Goal: Information Seeking & Learning: Find specific fact

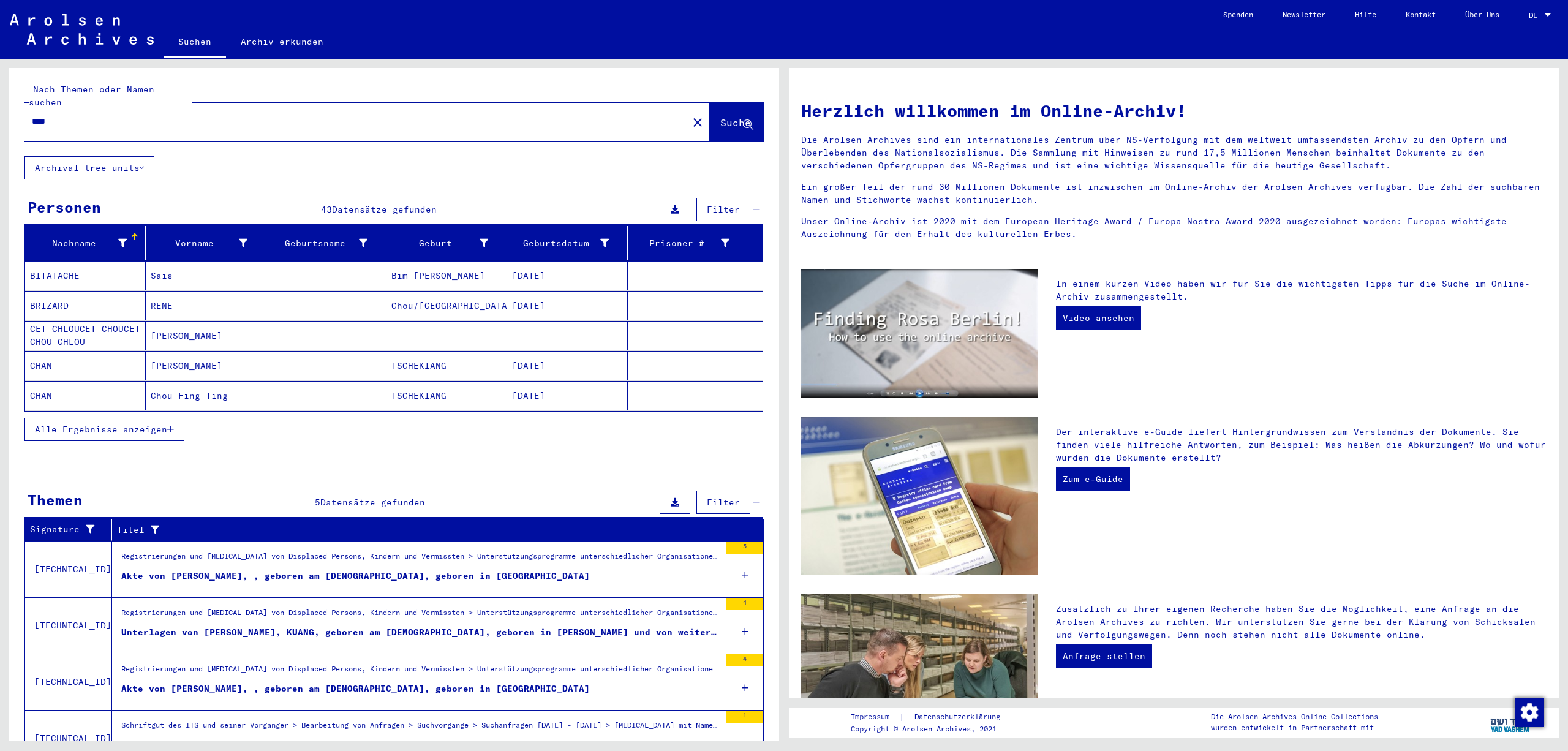
click at [142, 435] on span "Alle Ergebnisse anzeigen" at bounding box center [102, 429] width 133 height 11
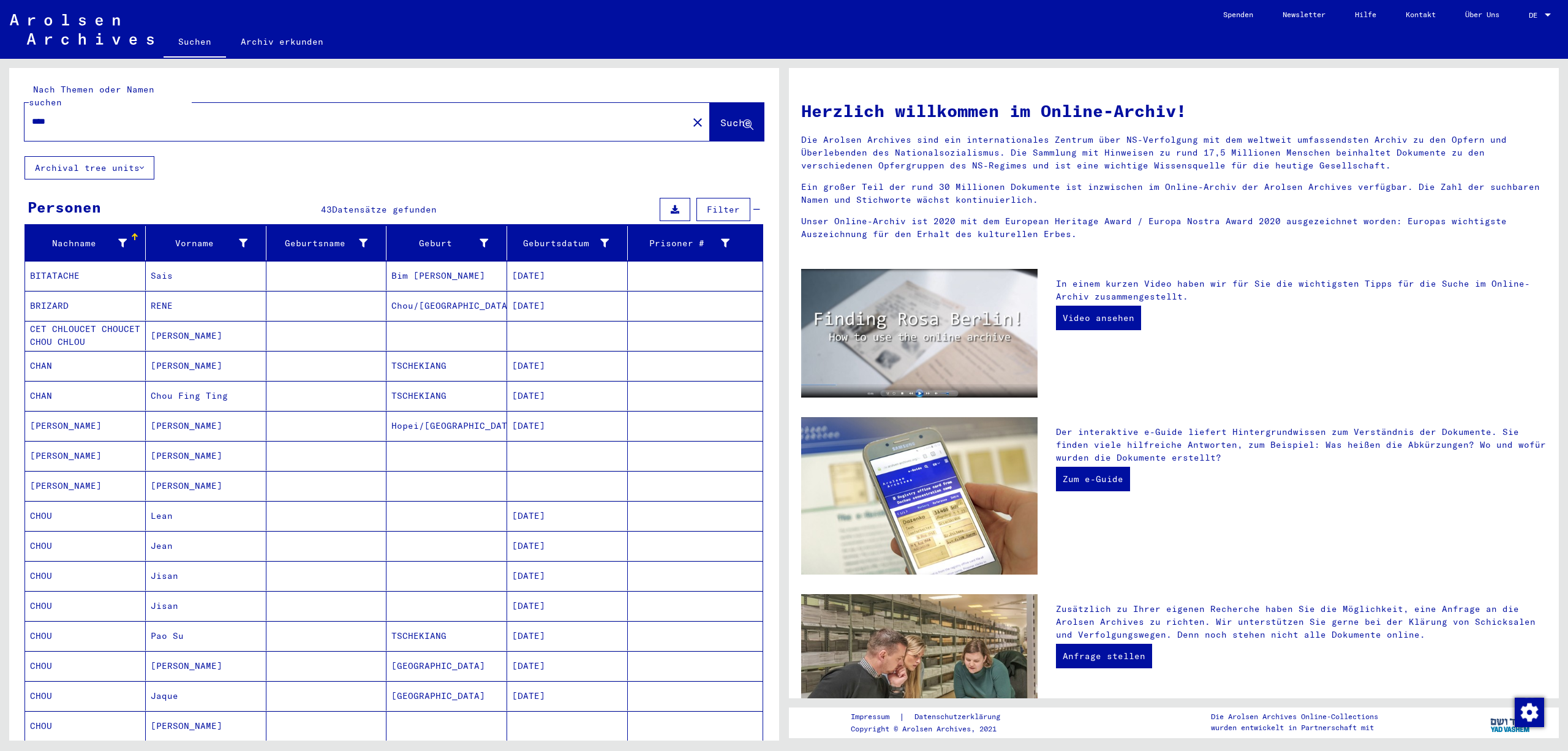
click at [768, 291] on div "Nachname Vorname Geburtsname Geburt‏ Geburtsdatum Prisoner # BITATACHE Sais [PE…" at bounding box center [394, 659] width 770 height 866
click at [680, 340] on mat-cell at bounding box center [695, 335] width 134 height 29
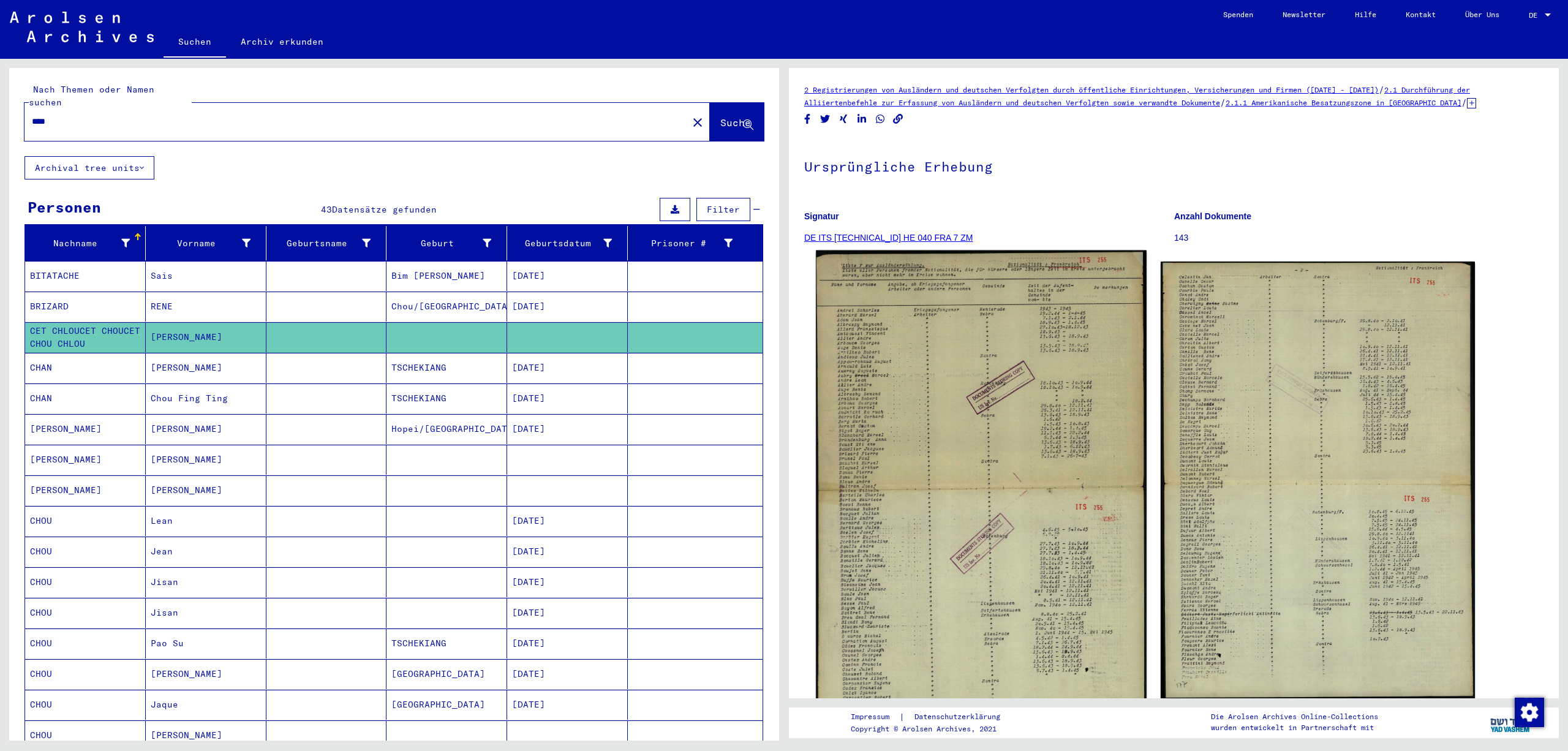
click at [1041, 471] on img at bounding box center [981, 484] width 330 height 466
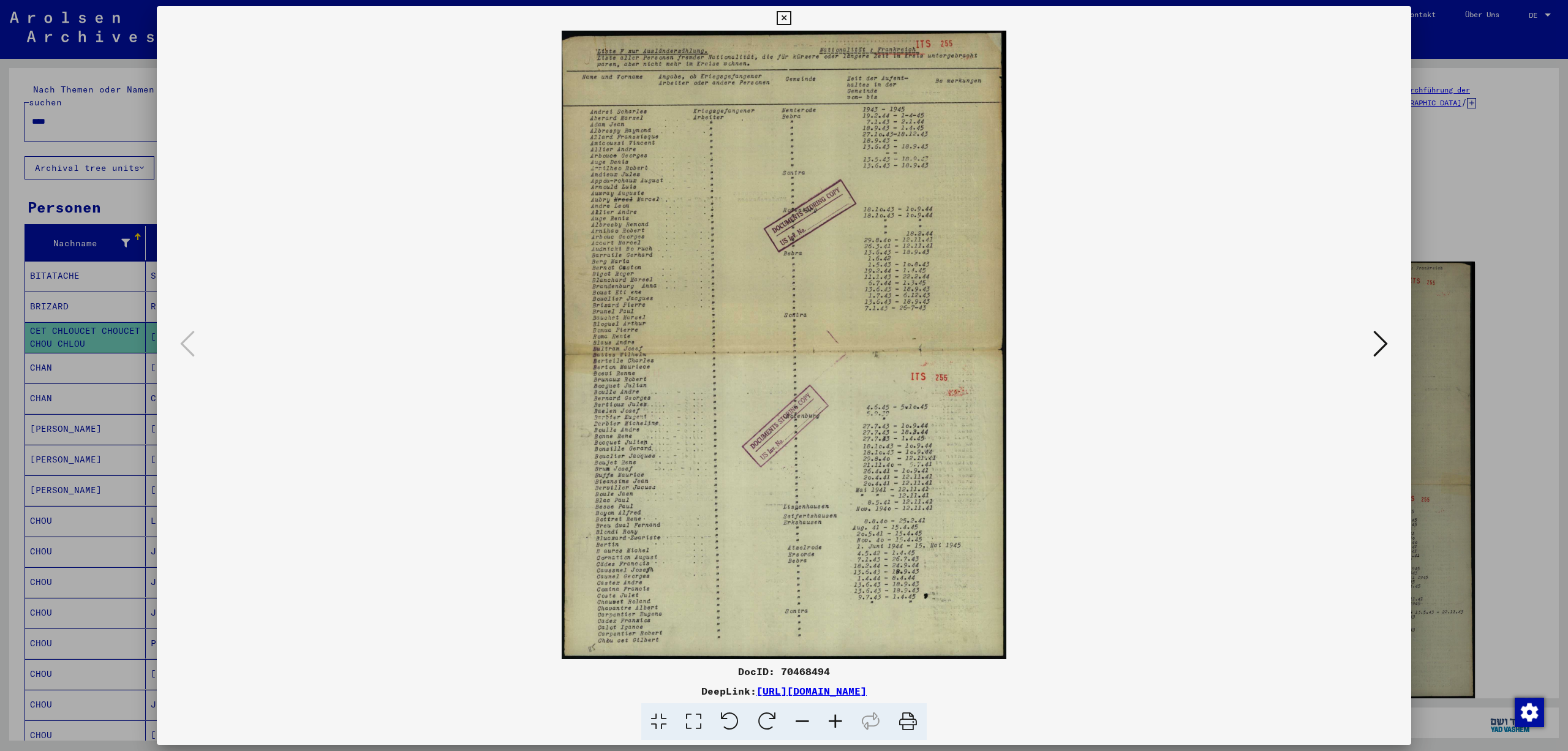
click at [842, 718] on icon at bounding box center [835, 722] width 33 height 37
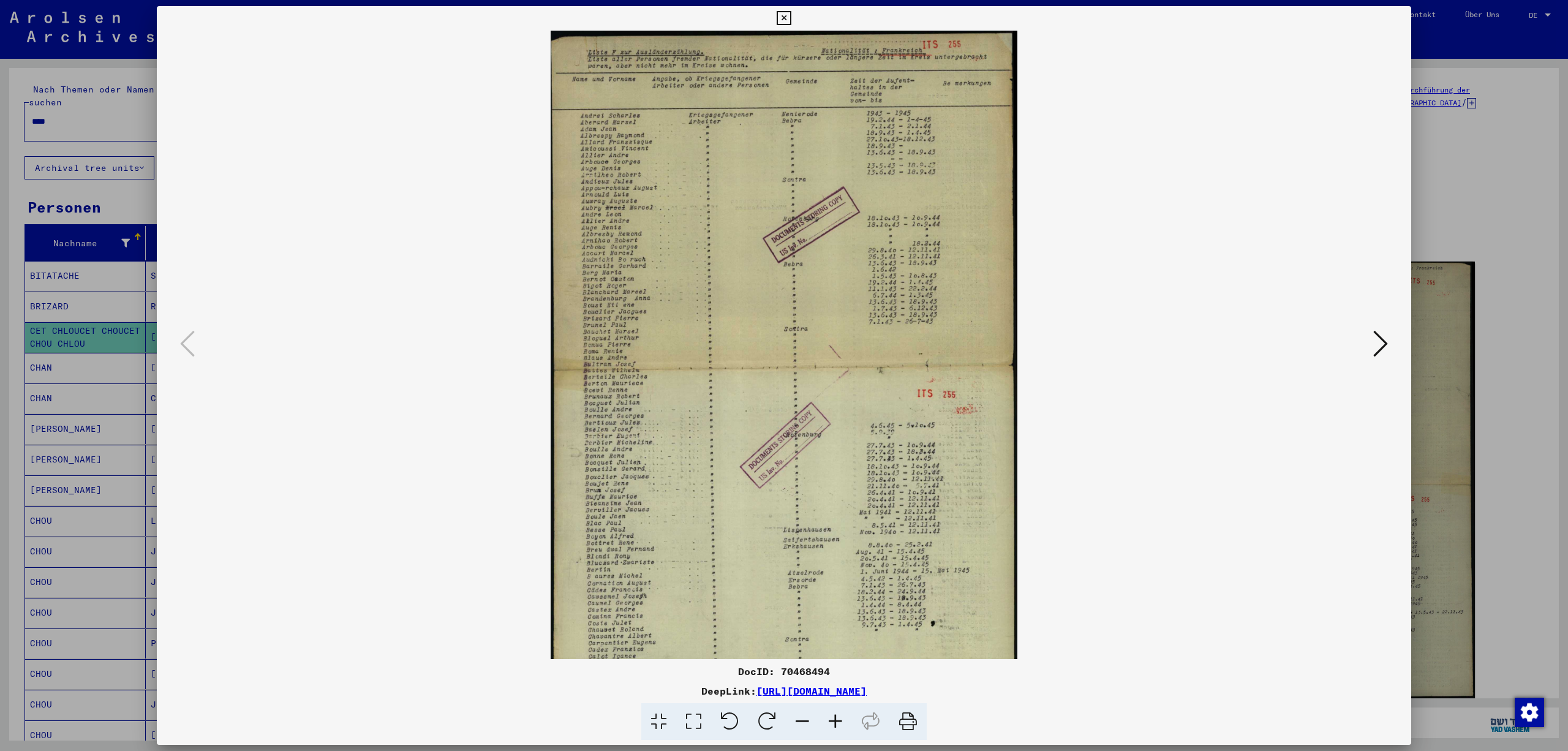
click at [842, 718] on icon at bounding box center [835, 722] width 33 height 37
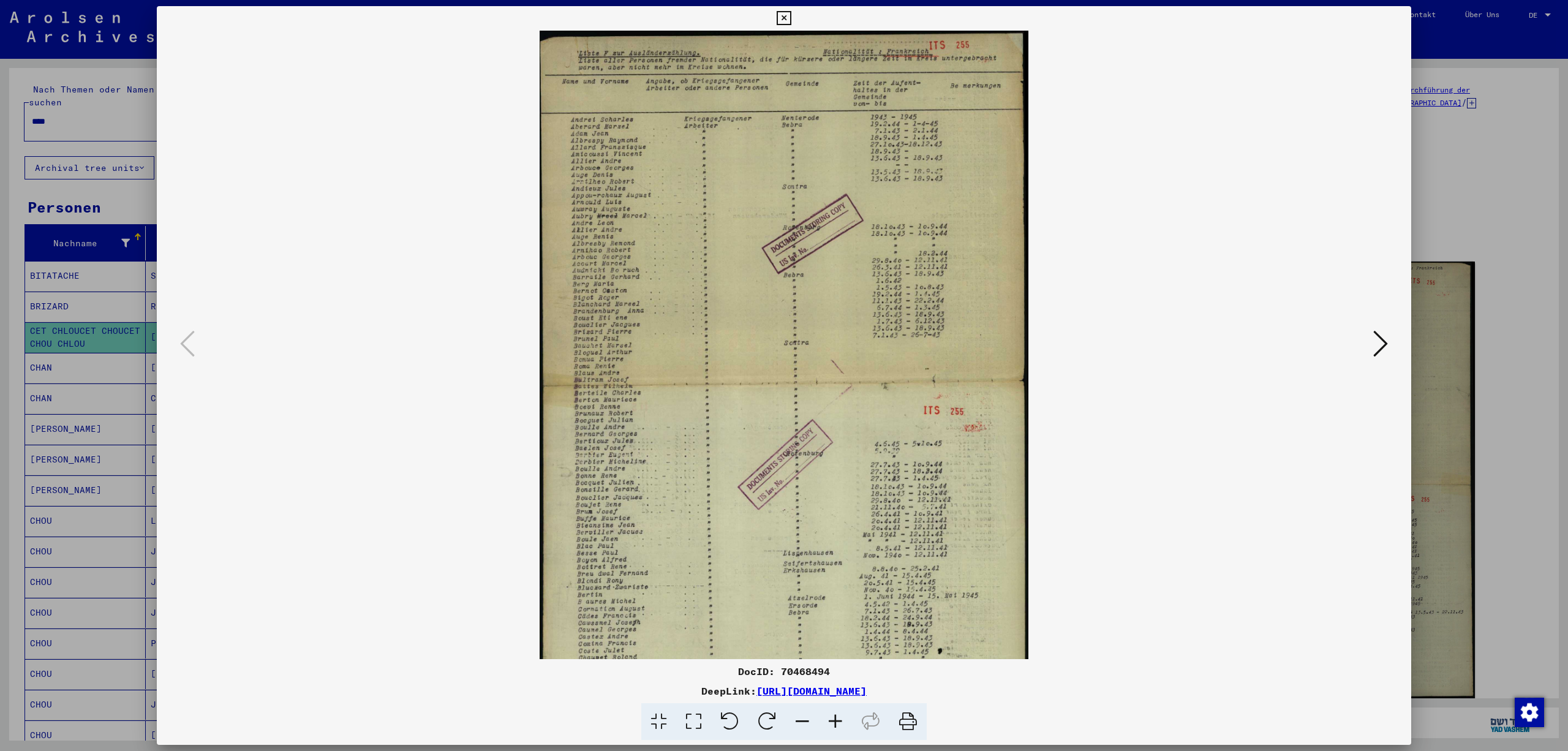
click at [842, 718] on icon at bounding box center [835, 722] width 33 height 37
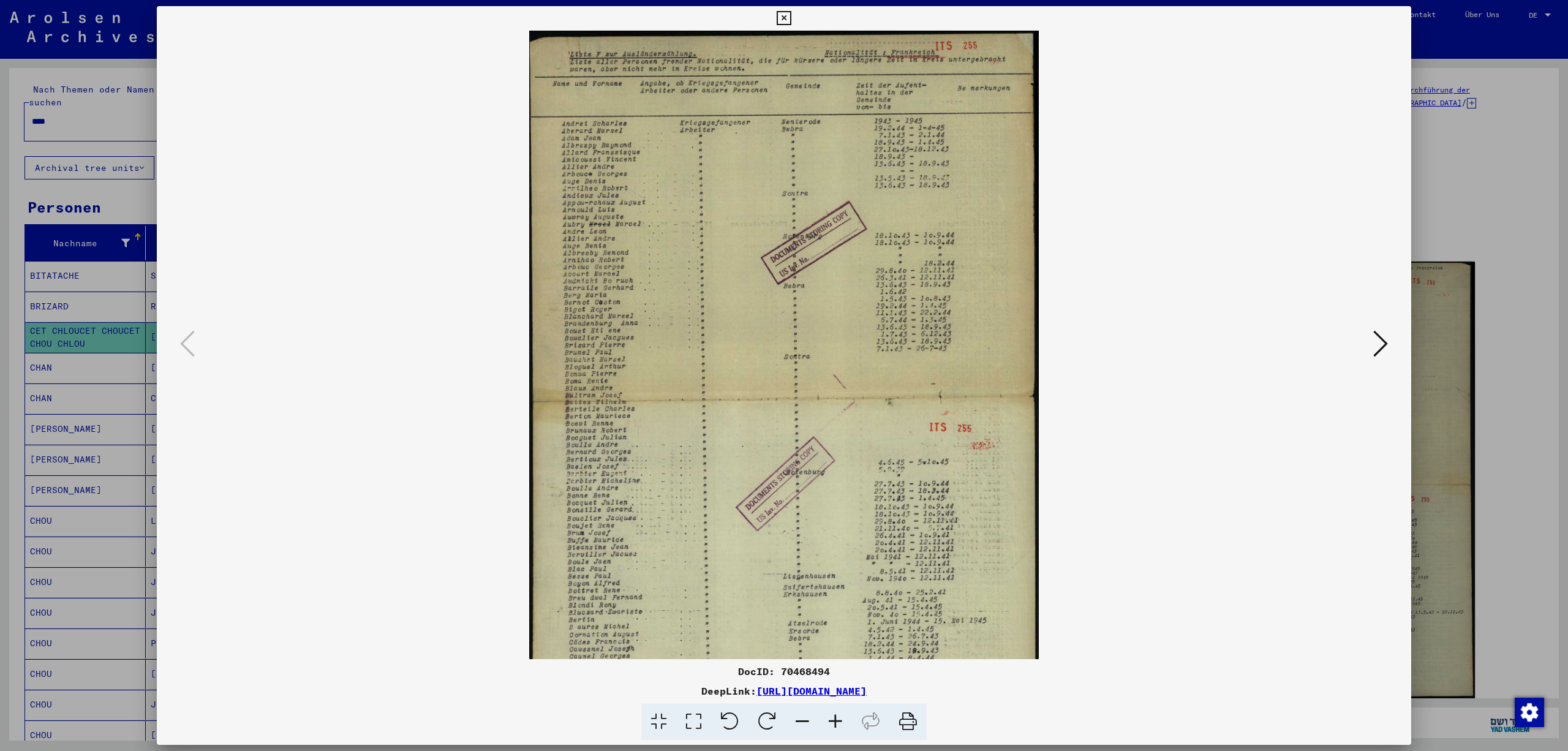
click at [842, 718] on icon at bounding box center [835, 722] width 33 height 37
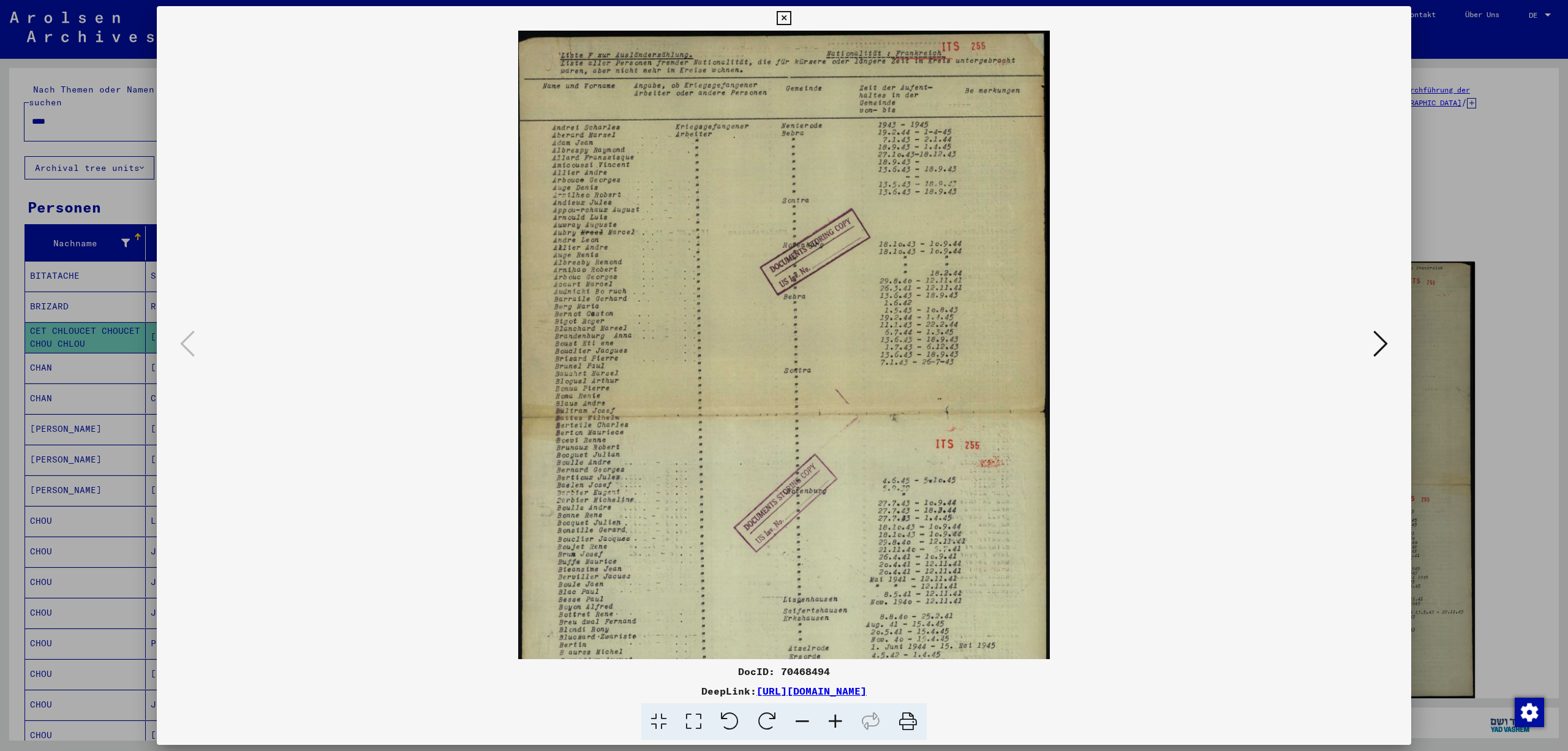
click at [842, 718] on icon at bounding box center [835, 722] width 33 height 37
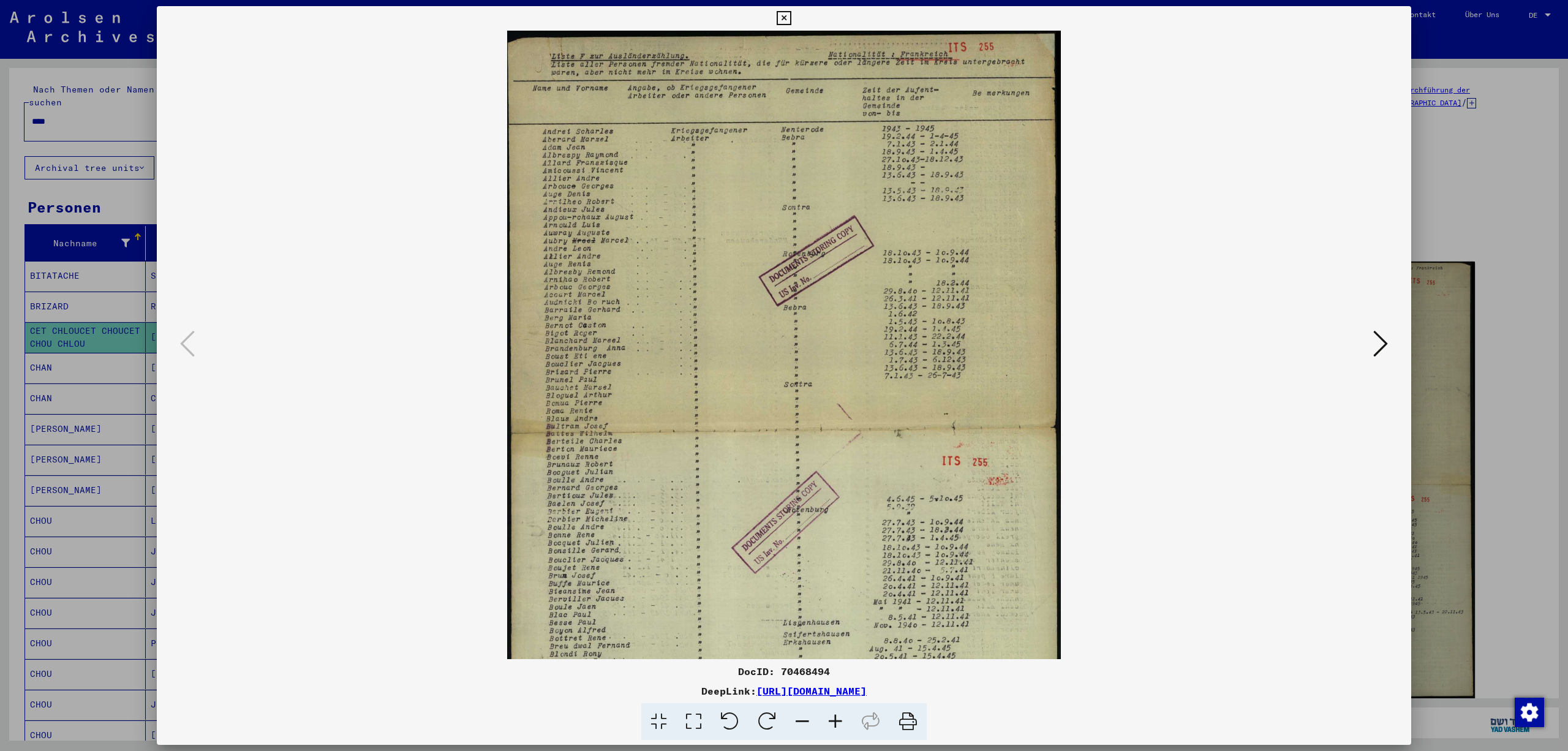
click at [842, 718] on icon at bounding box center [835, 722] width 33 height 37
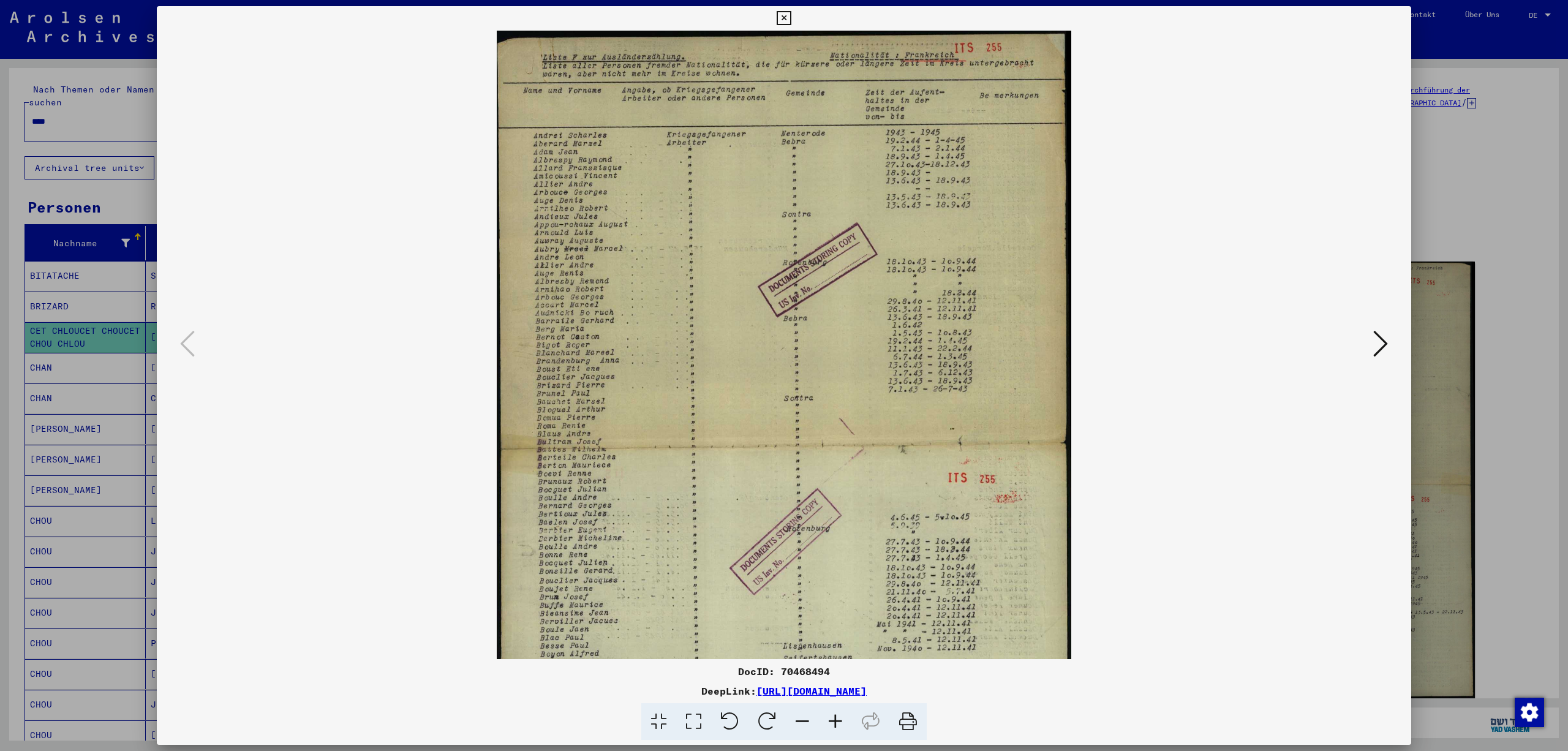
click at [842, 718] on icon at bounding box center [835, 722] width 33 height 37
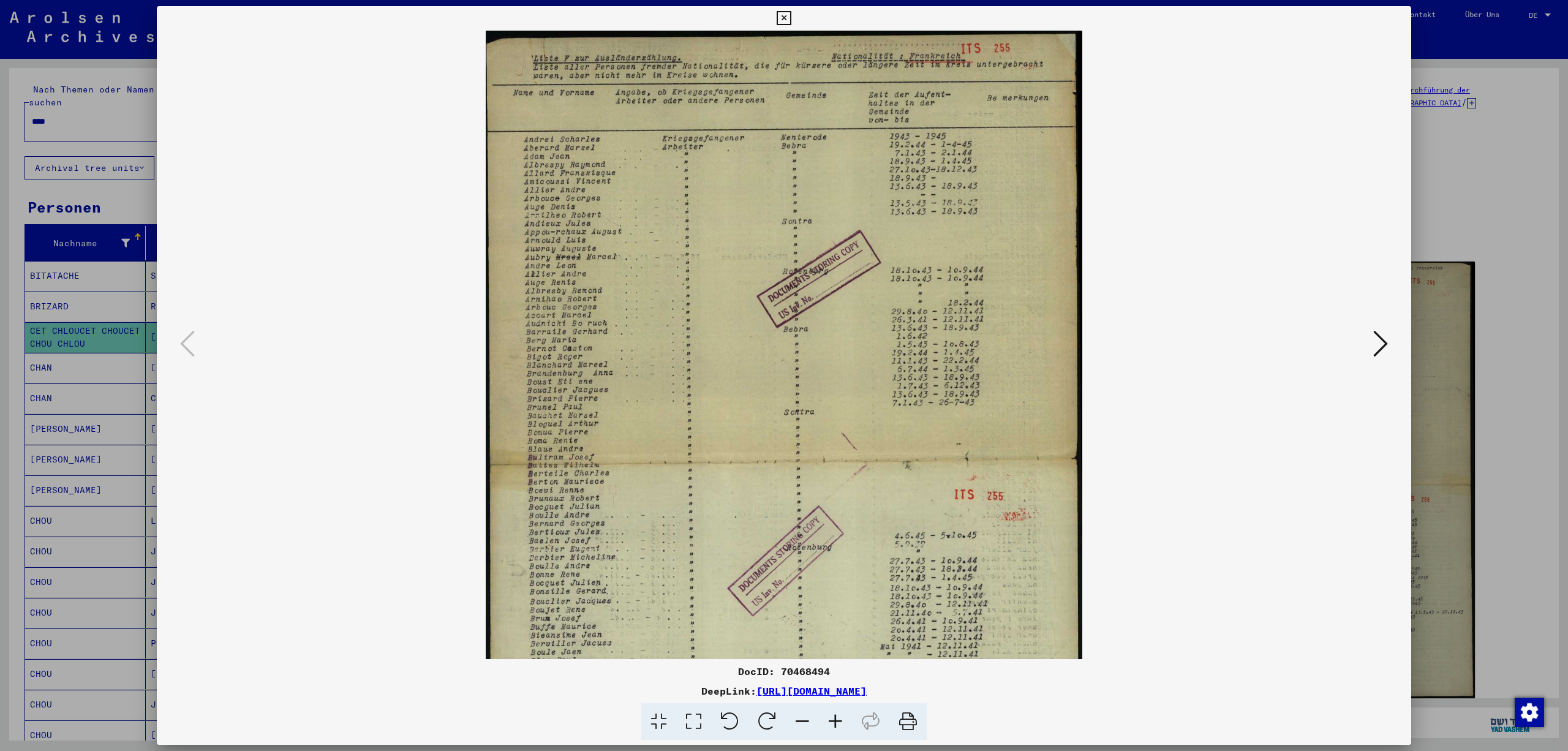
click at [842, 718] on icon at bounding box center [835, 722] width 33 height 37
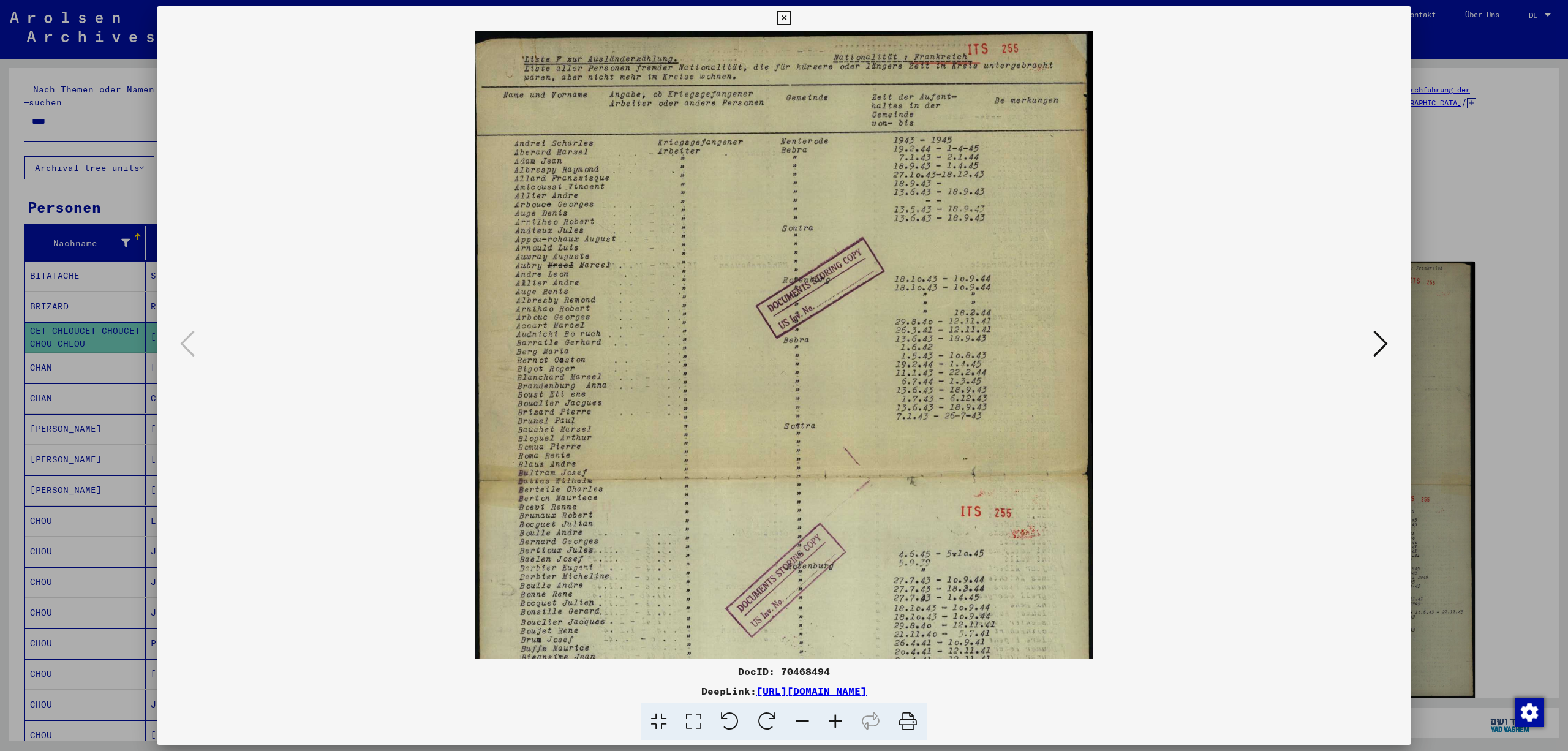
click at [842, 718] on icon at bounding box center [835, 722] width 33 height 37
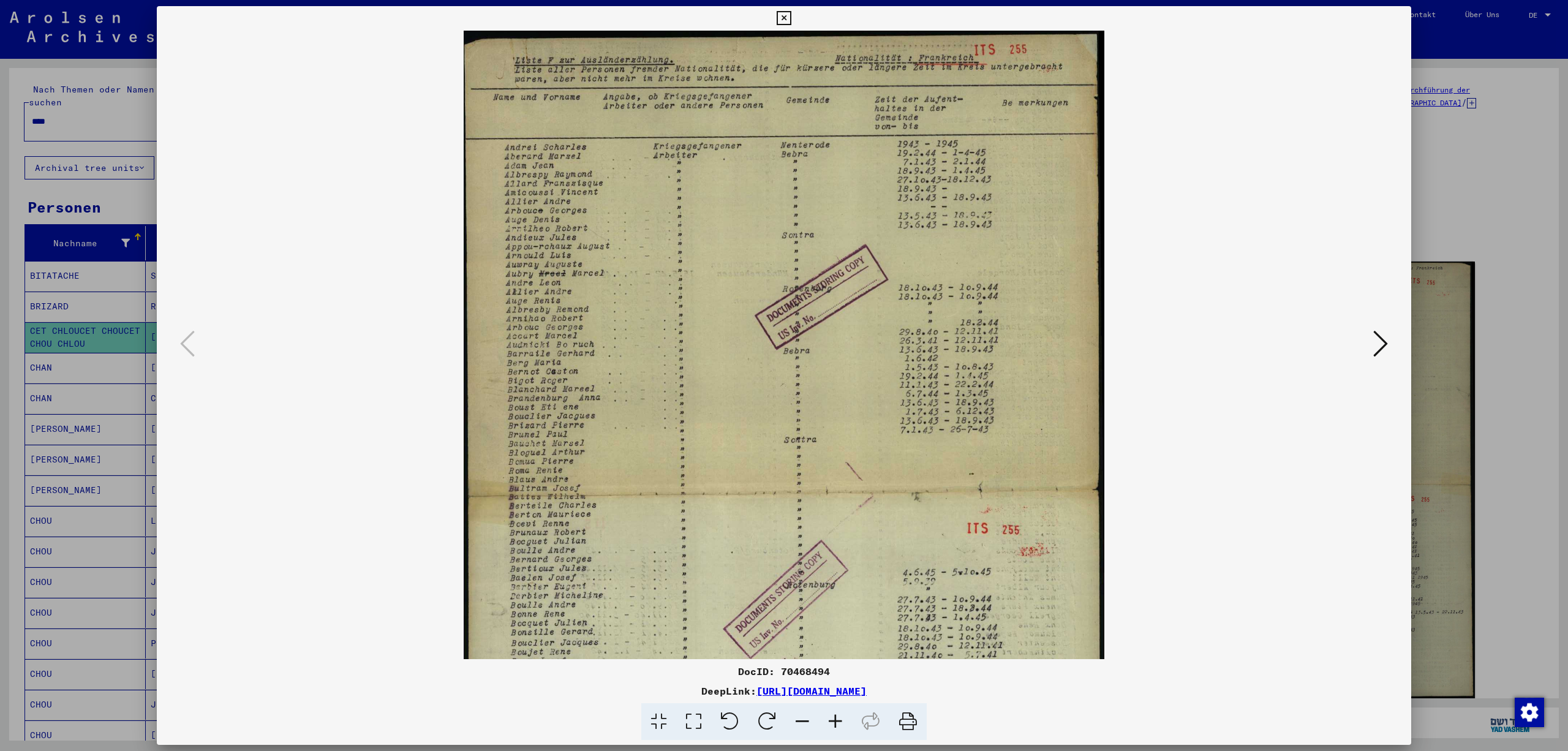
click at [842, 718] on icon at bounding box center [835, 722] width 33 height 37
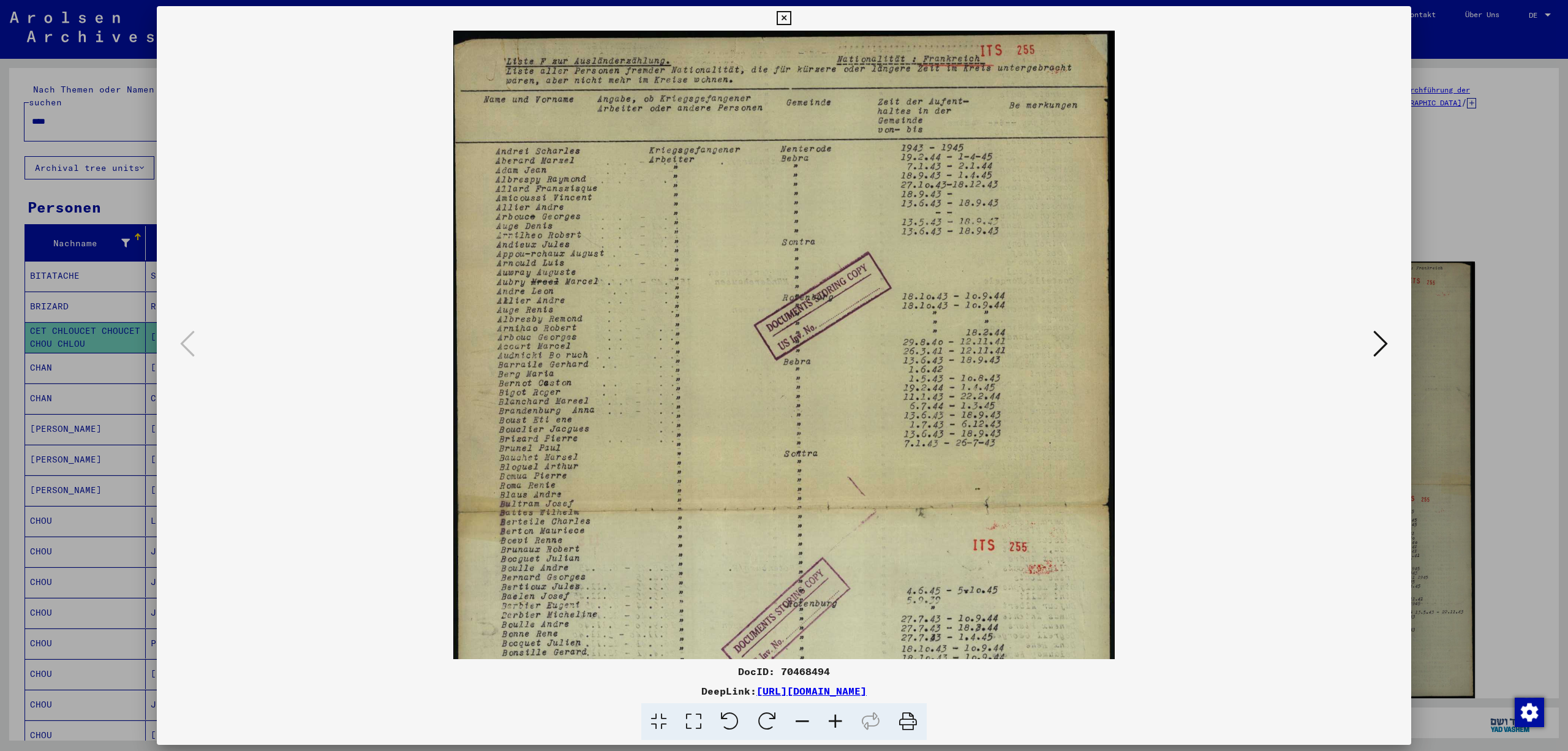
click at [842, 718] on icon at bounding box center [835, 722] width 33 height 37
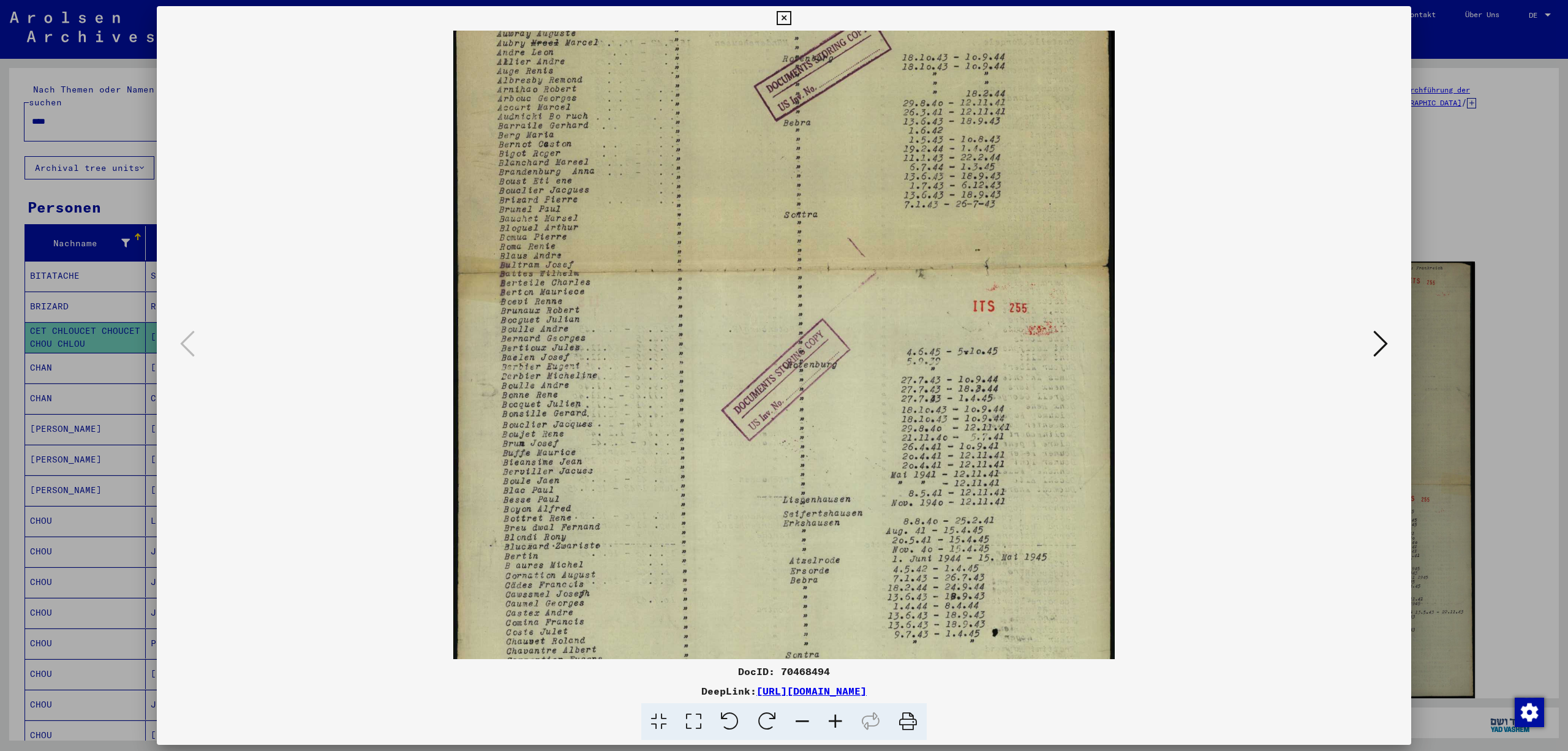
scroll to position [253, 0]
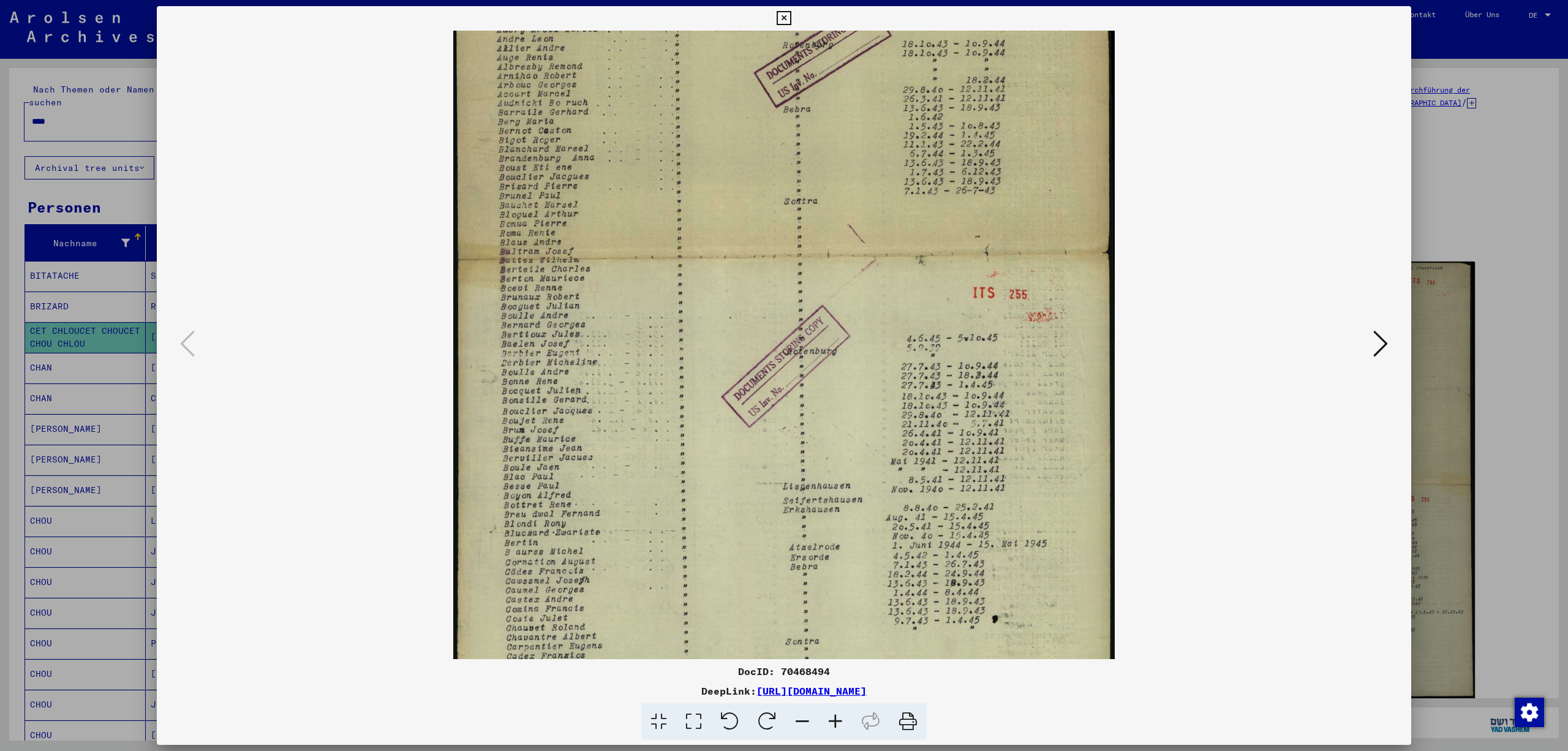
drag, startPoint x: 867, startPoint y: 437, endPoint x: 867, endPoint y: 185, distance: 252.0
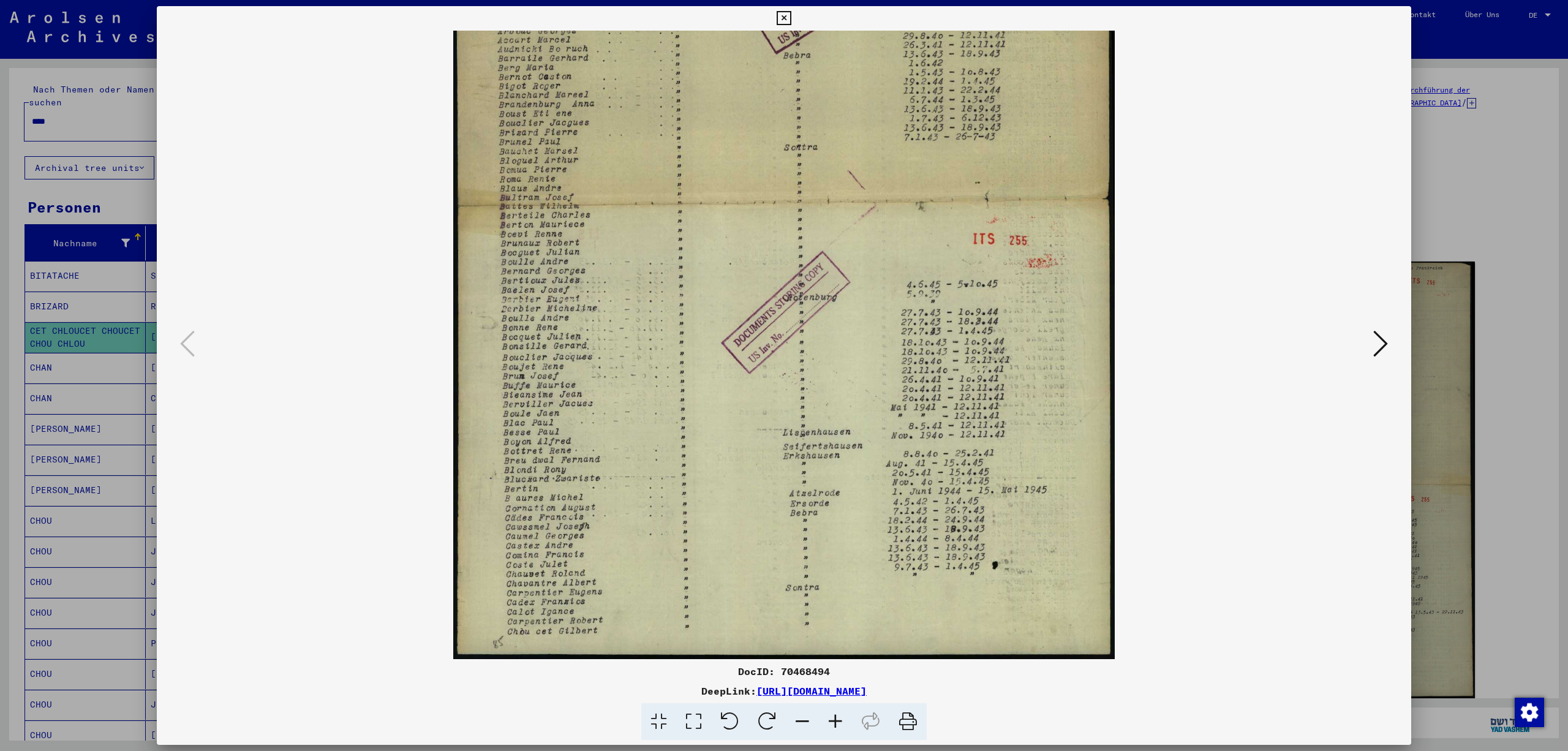
scroll to position [306, 0]
drag, startPoint x: 840, startPoint y: 482, endPoint x: 837, endPoint y: 282, distance: 200.0
click at [1386, 346] on button at bounding box center [1381, 345] width 22 height 35
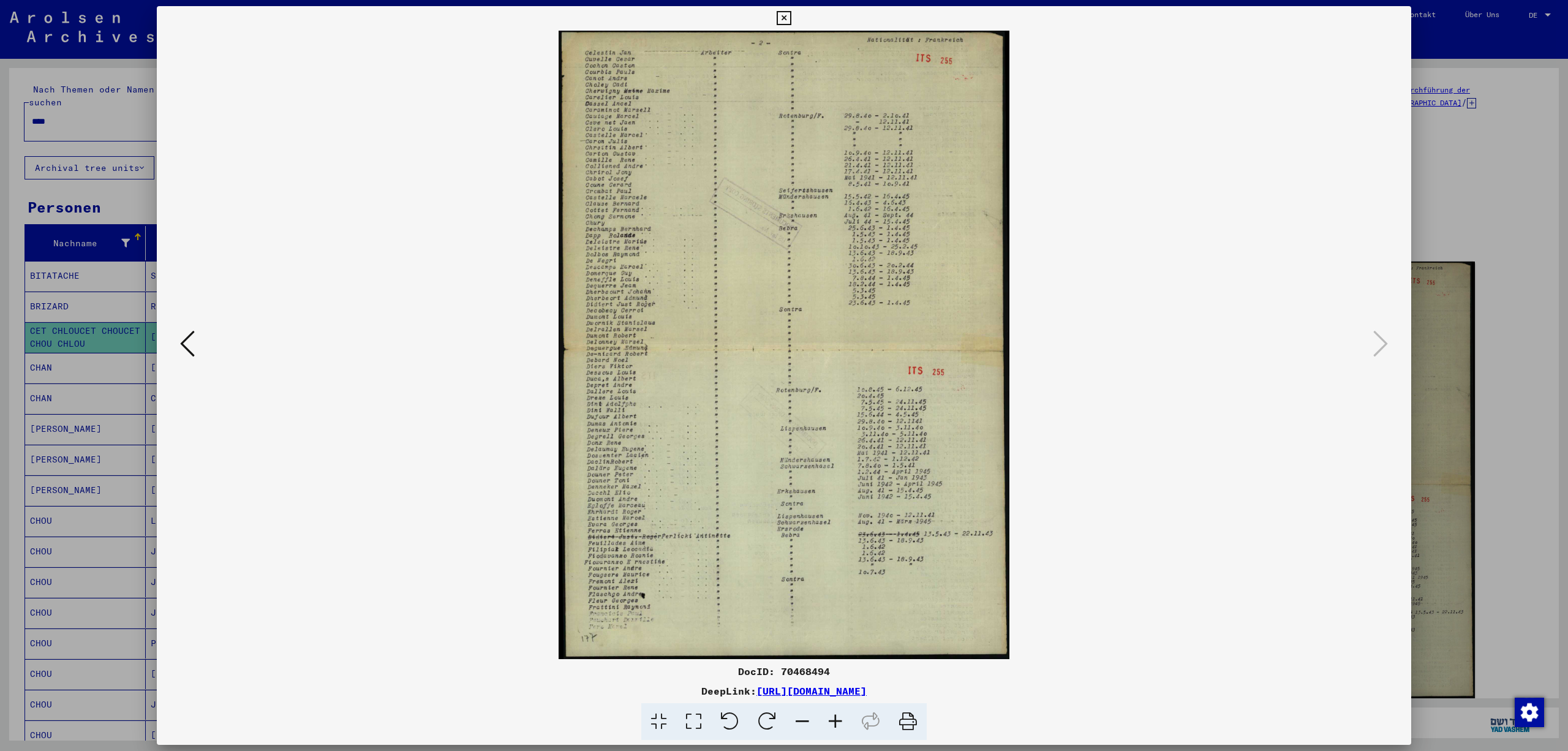
click at [844, 728] on icon at bounding box center [835, 722] width 33 height 37
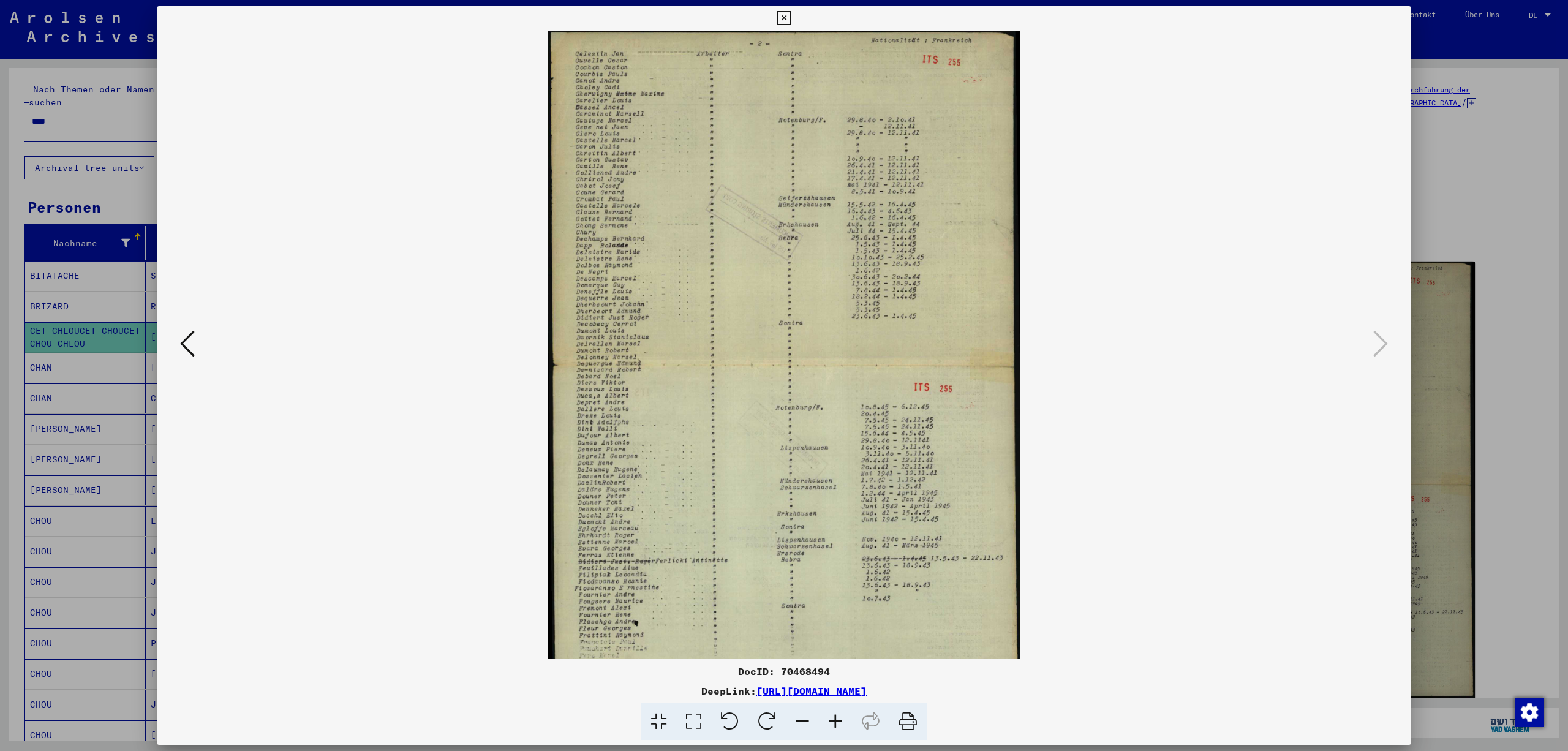
click at [844, 728] on icon at bounding box center [835, 722] width 33 height 37
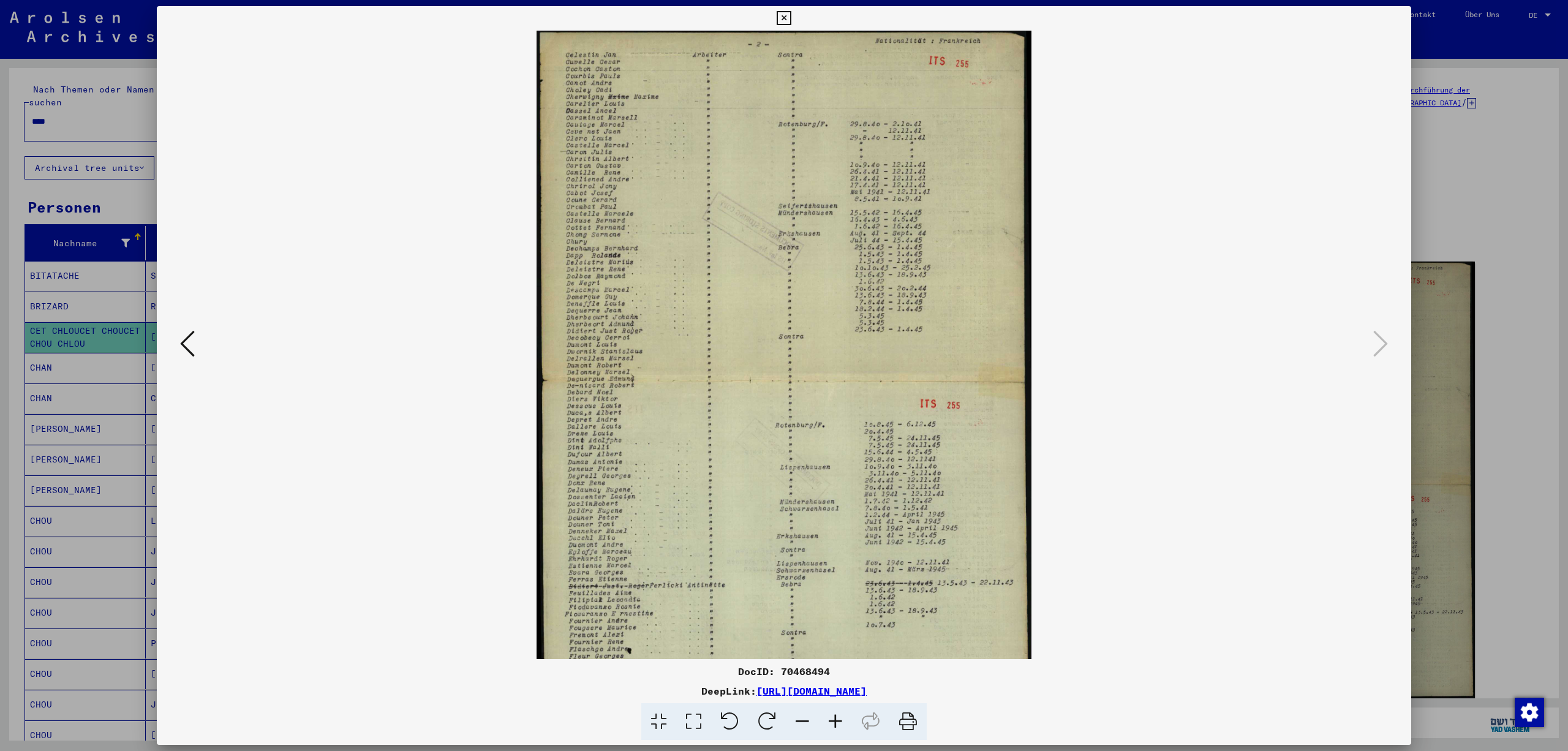
click at [844, 728] on icon at bounding box center [835, 722] width 33 height 37
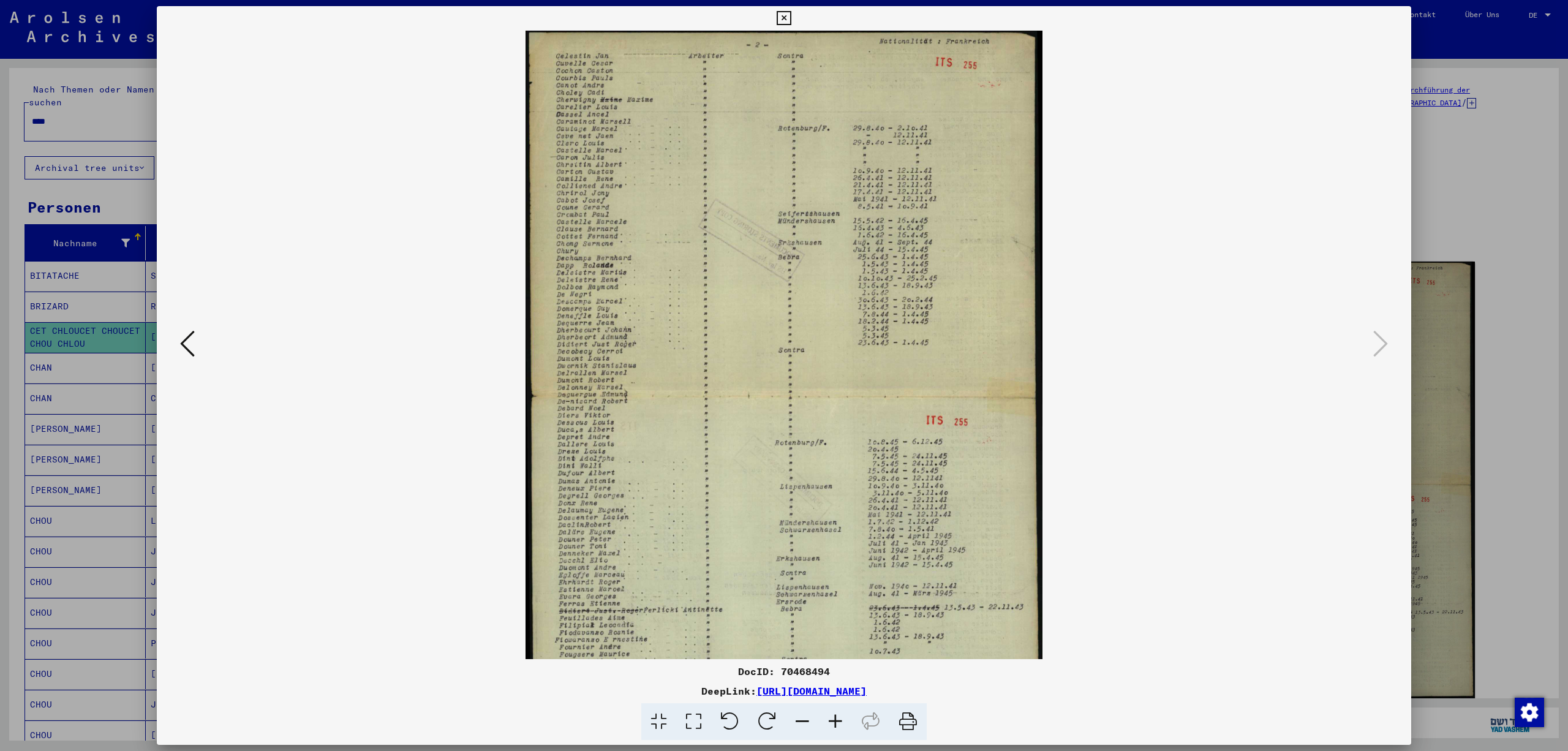
click at [844, 728] on icon at bounding box center [835, 722] width 33 height 37
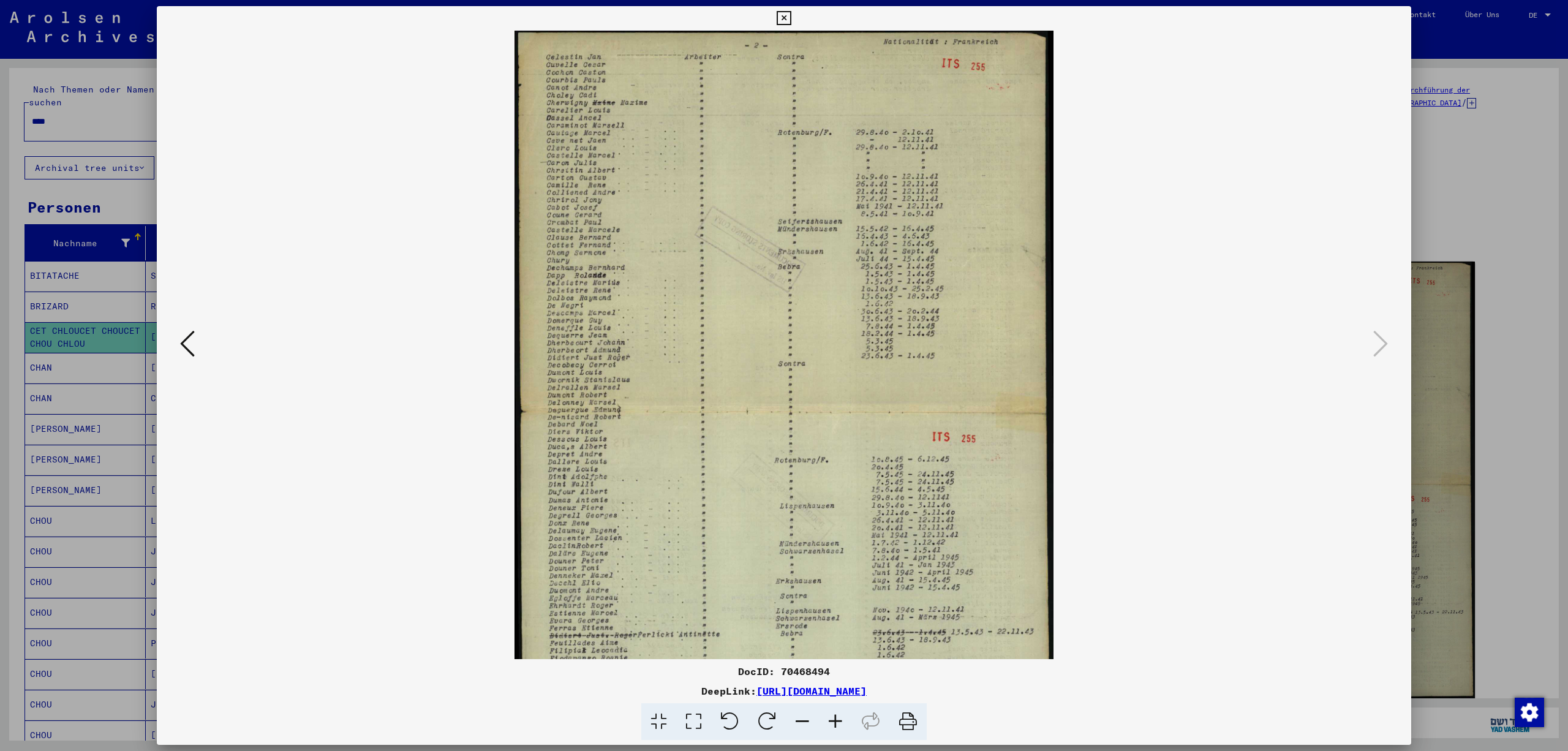
click at [844, 728] on icon at bounding box center [835, 722] width 33 height 37
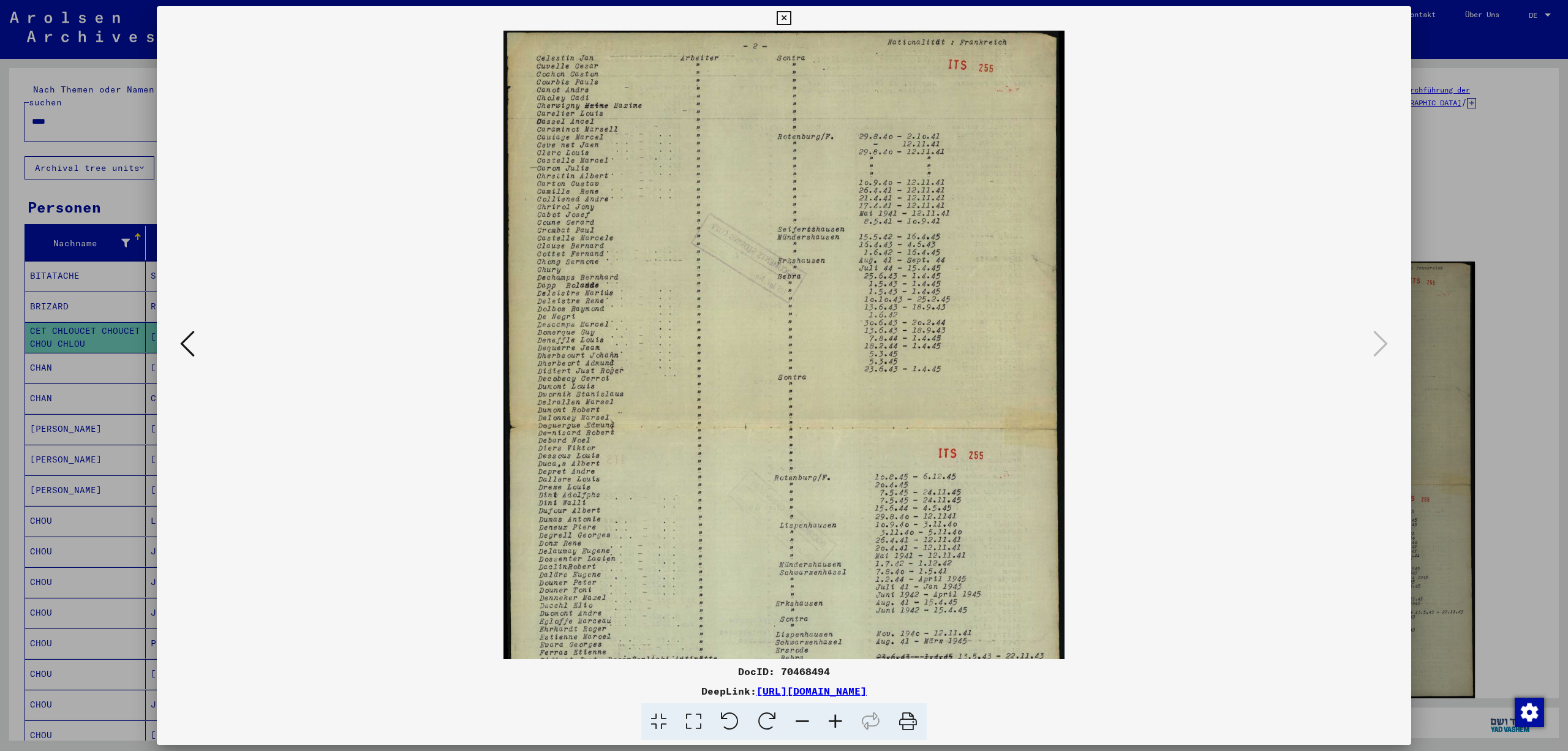
click at [844, 728] on icon at bounding box center [835, 722] width 33 height 37
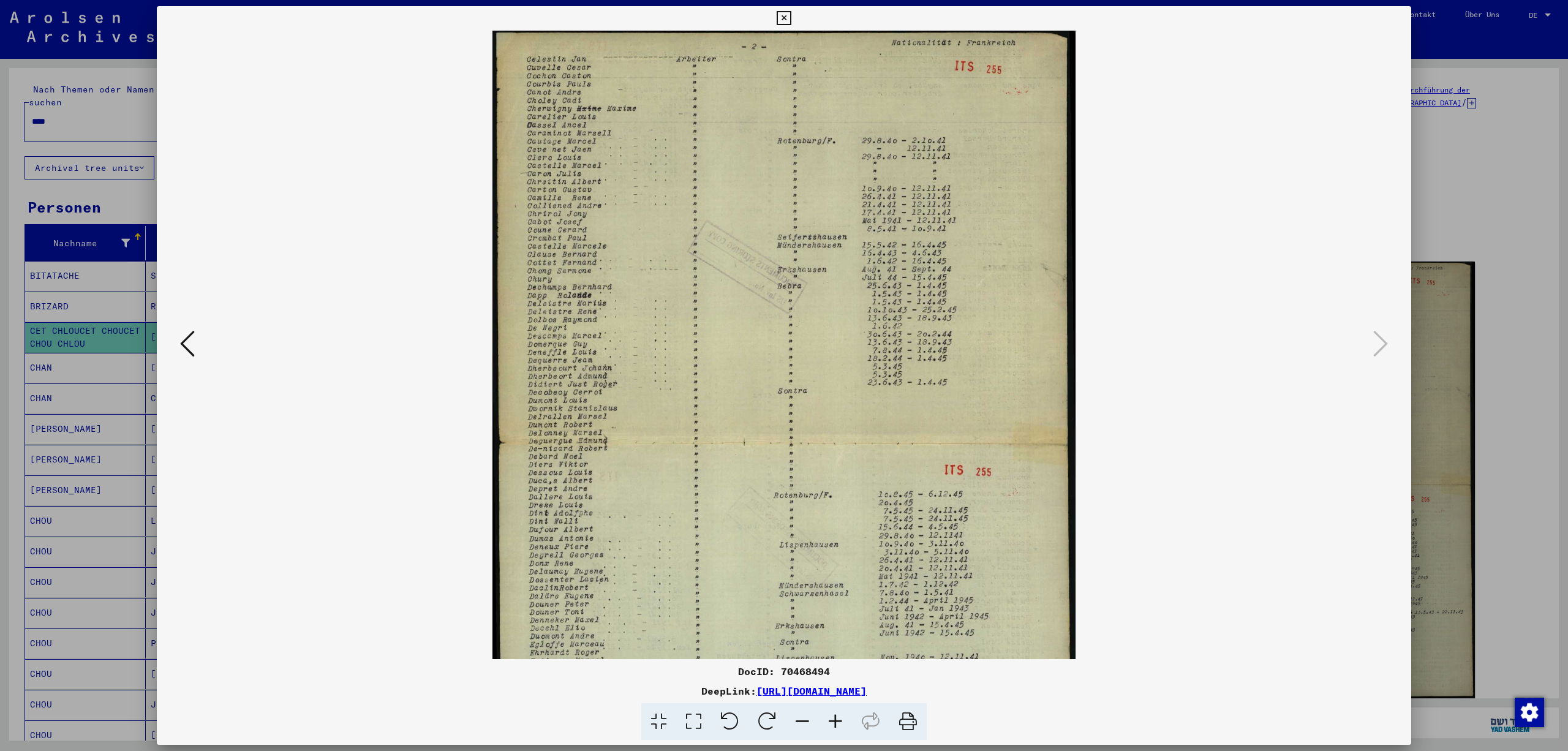
click at [844, 728] on icon at bounding box center [835, 722] width 33 height 37
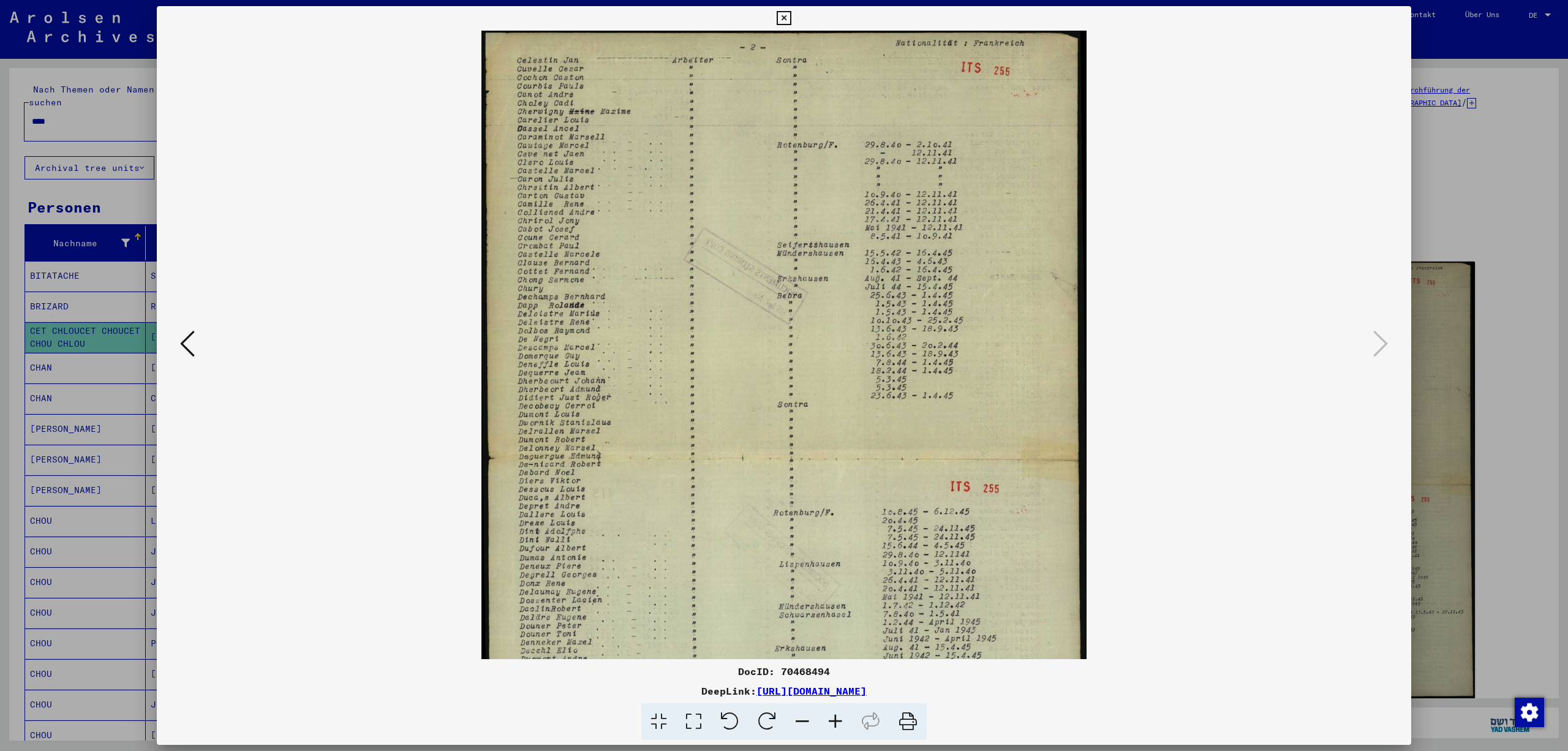
click at [844, 728] on icon at bounding box center [835, 722] width 33 height 37
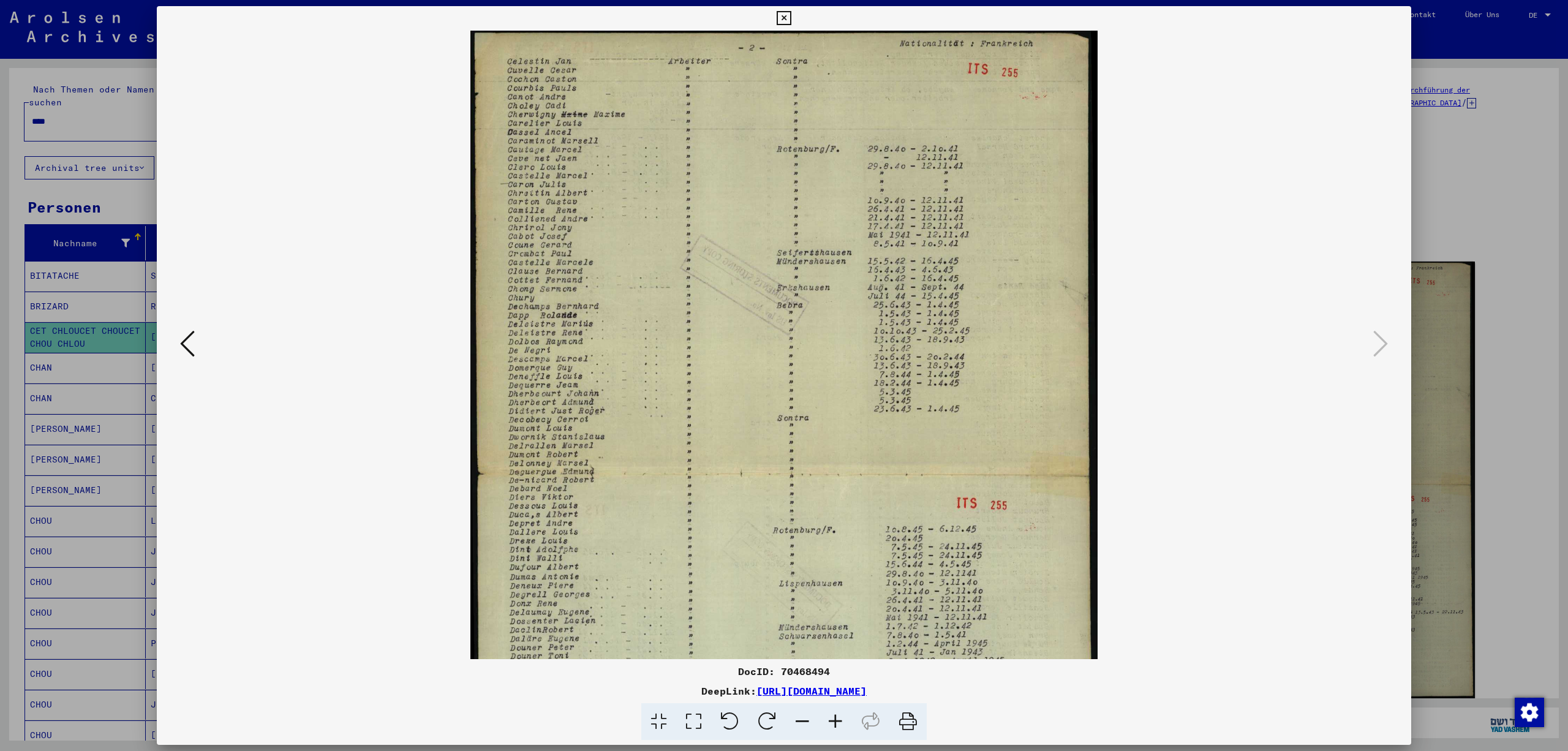
click at [844, 728] on icon at bounding box center [835, 722] width 33 height 37
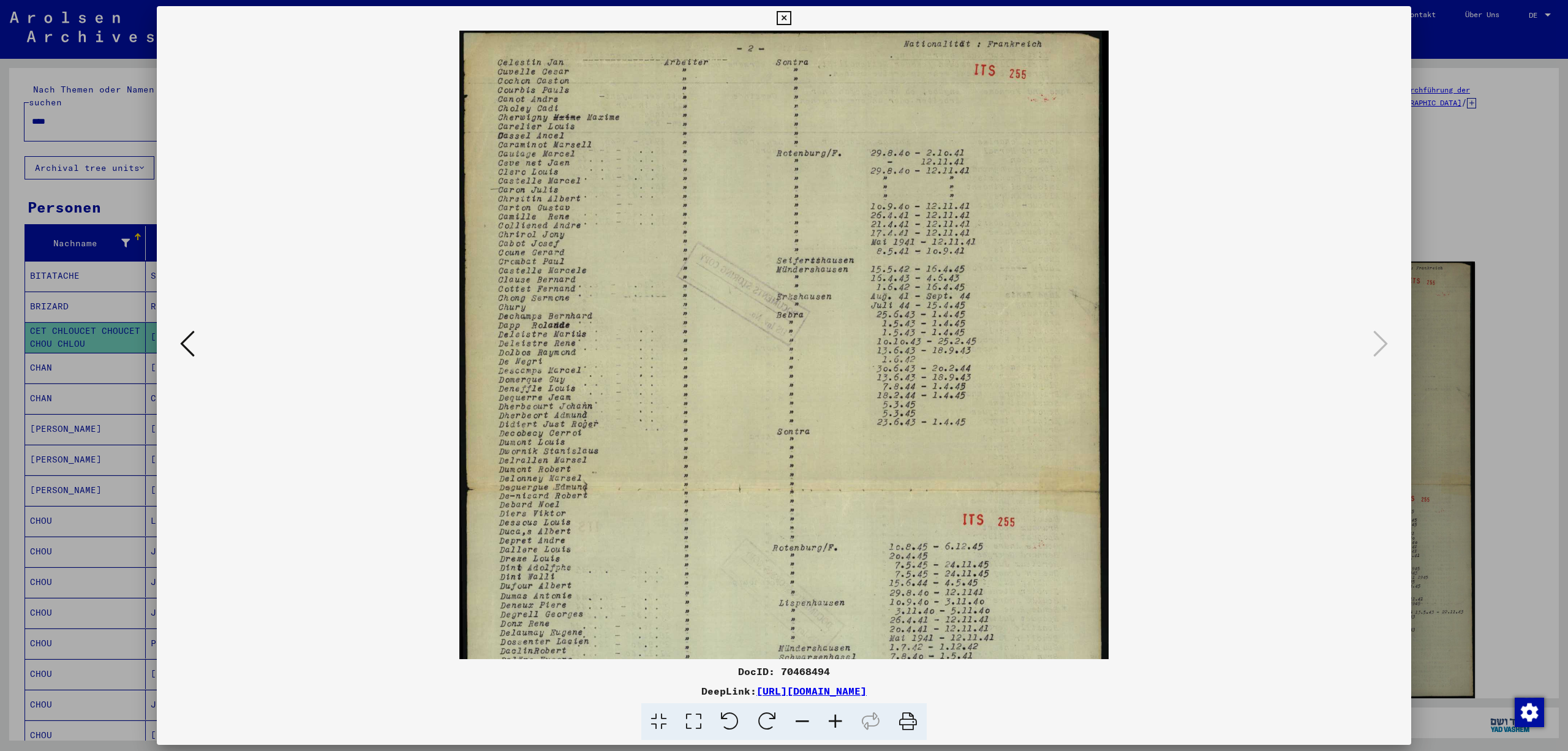
click at [844, 728] on icon at bounding box center [835, 722] width 33 height 37
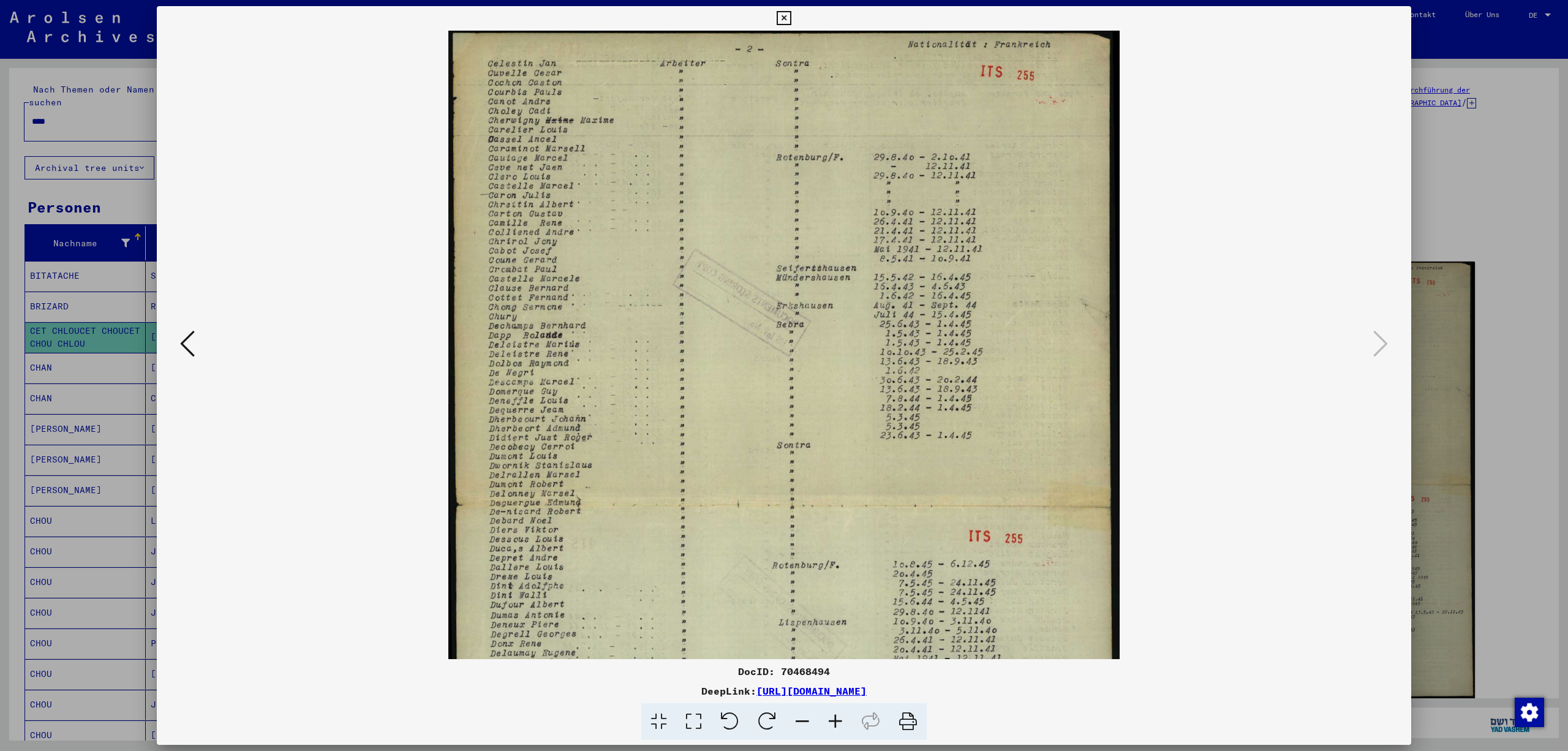
click at [844, 728] on icon at bounding box center [835, 722] width 33 height 37
click at [791, 14] on icon at bounding box center [784, 18] width 14 height 15
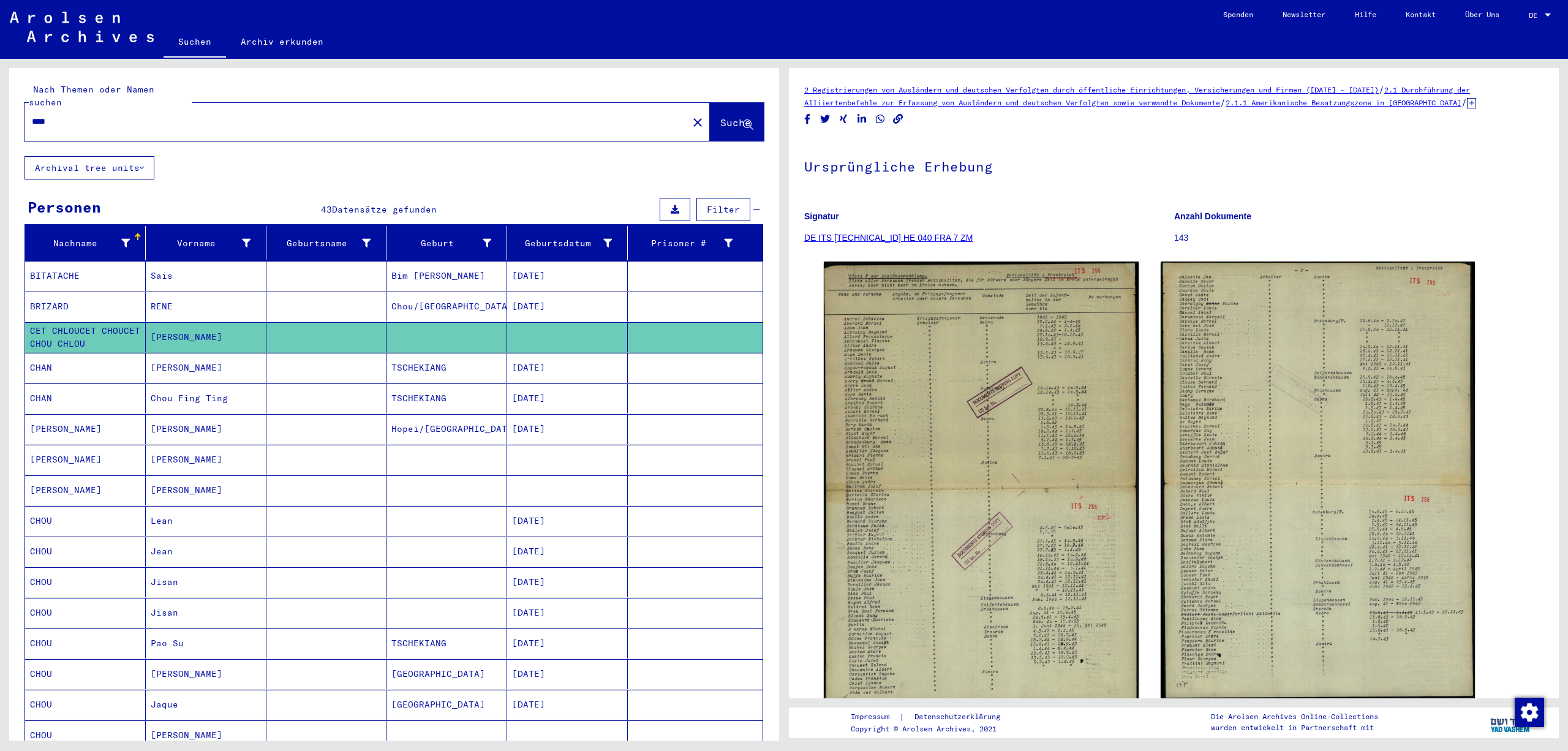
click at [701, 380] on mat-cell at bounding box center [695, 367] width 134 height 30
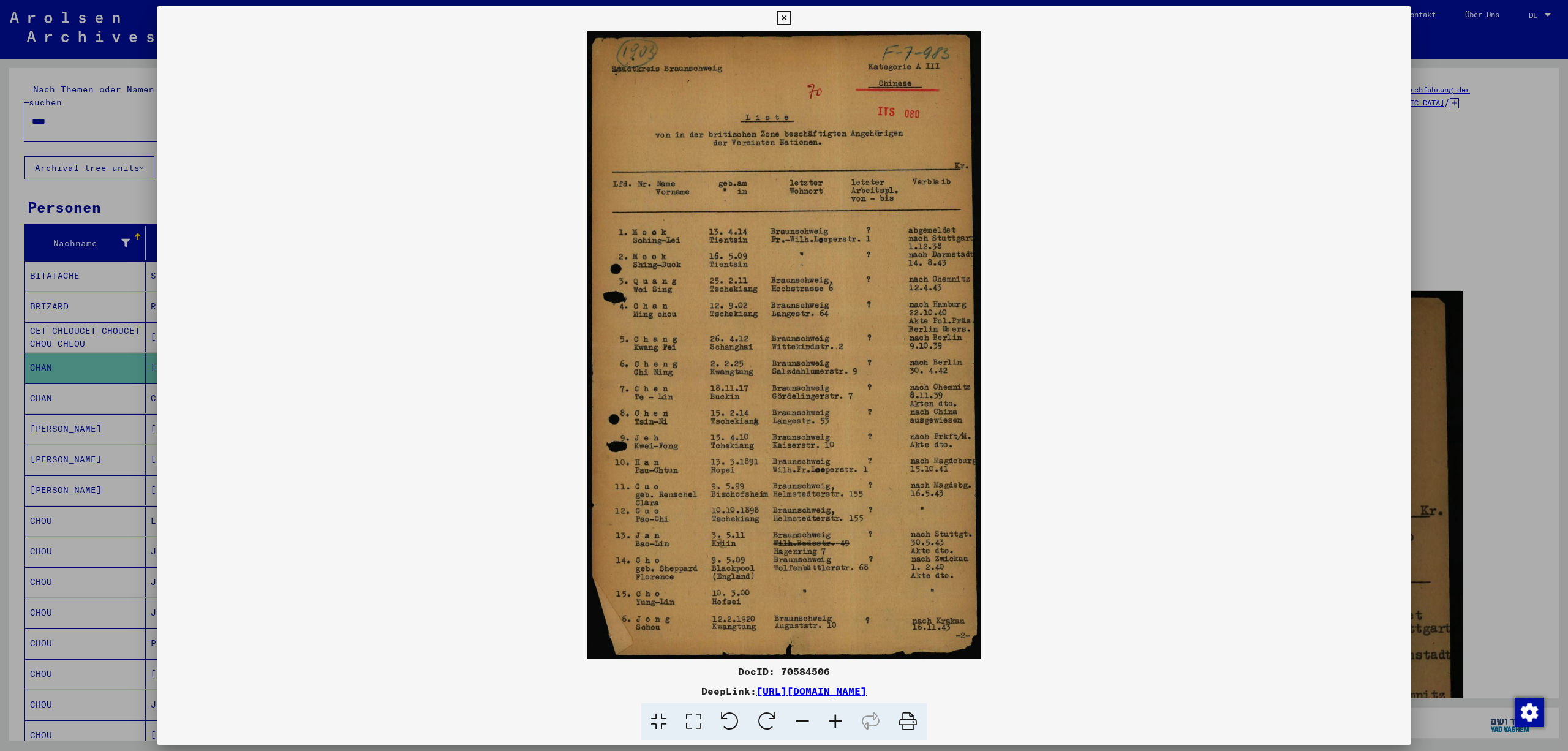
click at [843, 725] on icon at bounding box center [835, 722] width 33 height 37
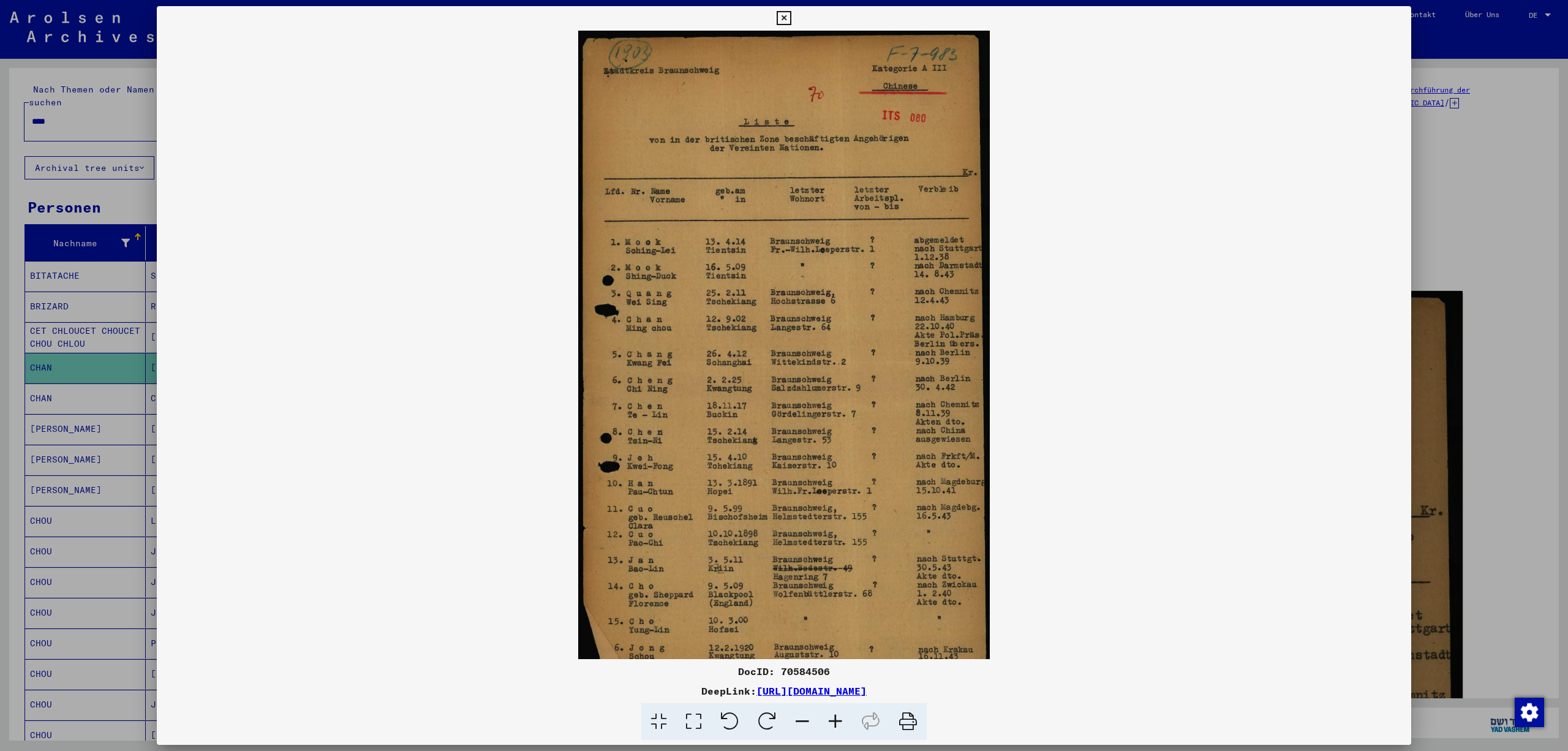
click at [843, 725] on icon at bounding box center [835, 722] width 33 height 37
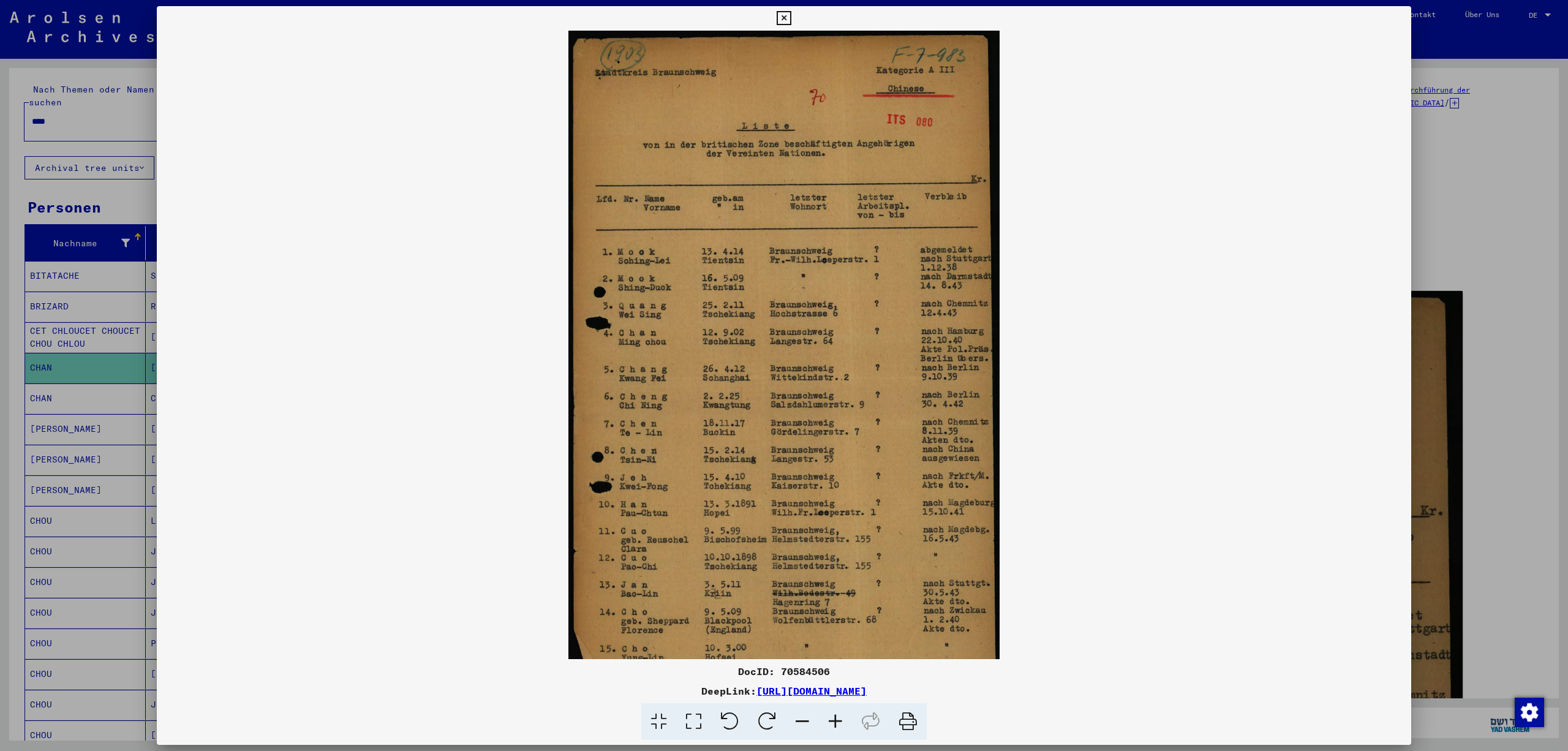
click at [843, 725] on icon at bounding box center [835, 722] width 33 height 37
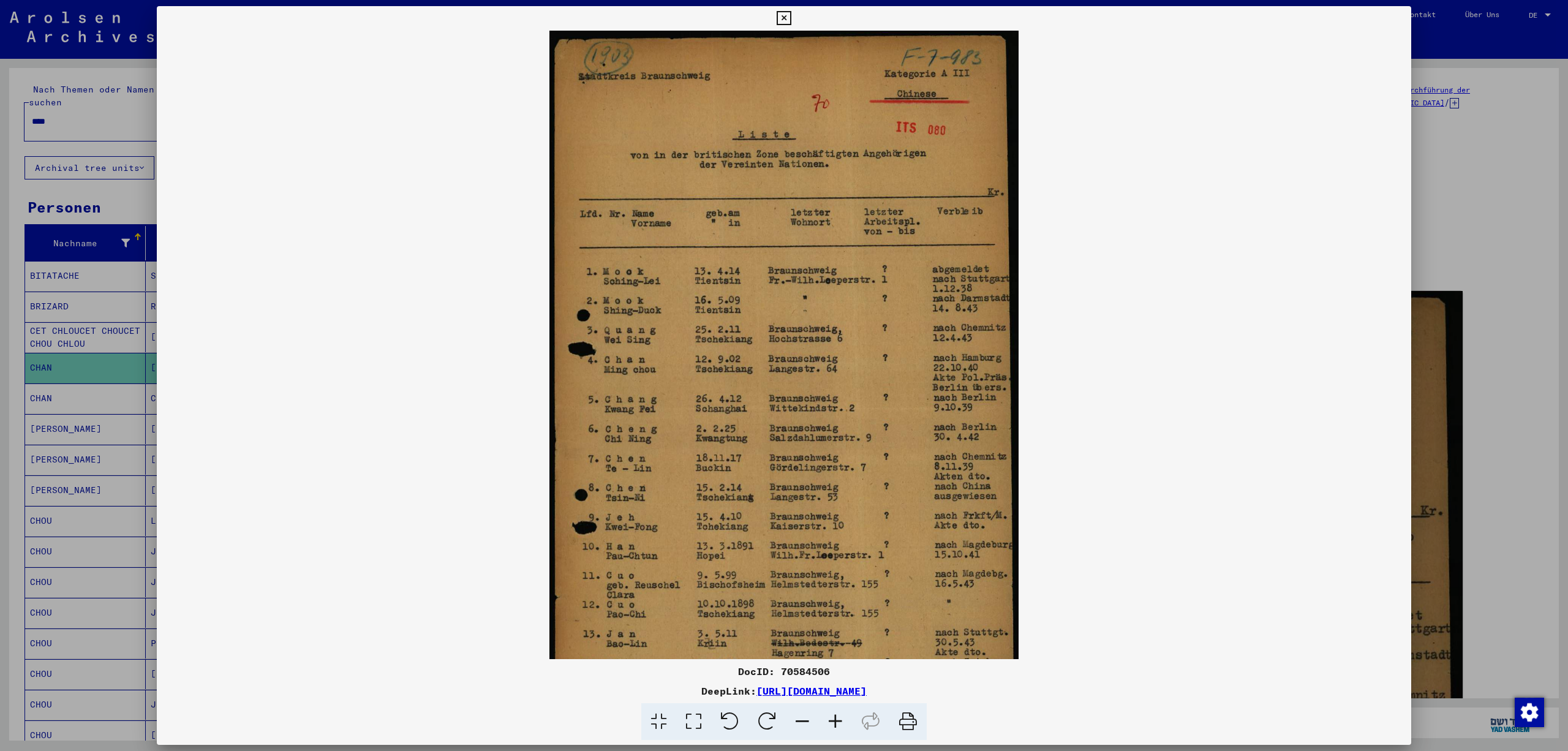
click at [843, 725] on icon at bounding box center [835, 722] width 33 height 37
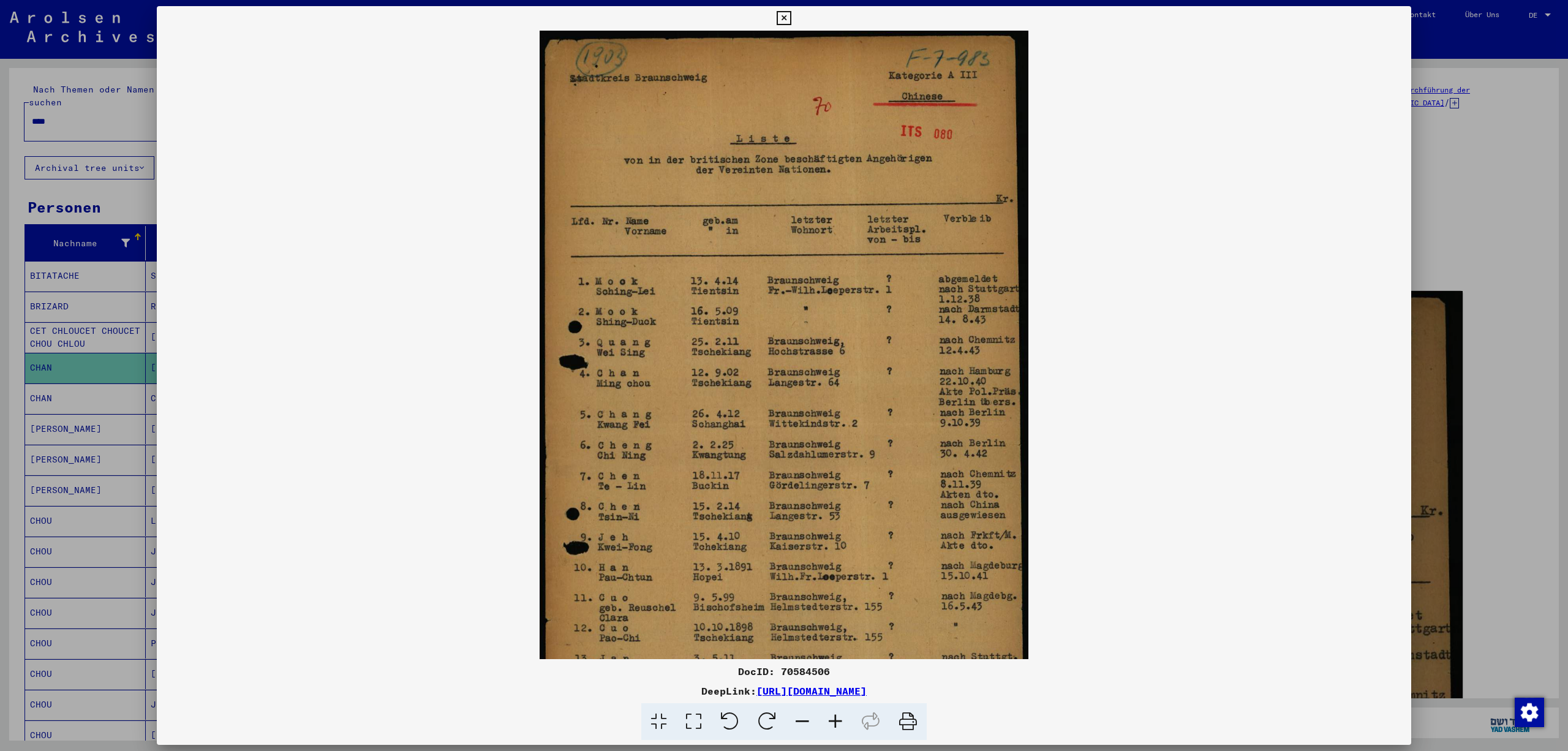
click at [843, 725] on icon at bounding box center [835, 722] width 33 height 37
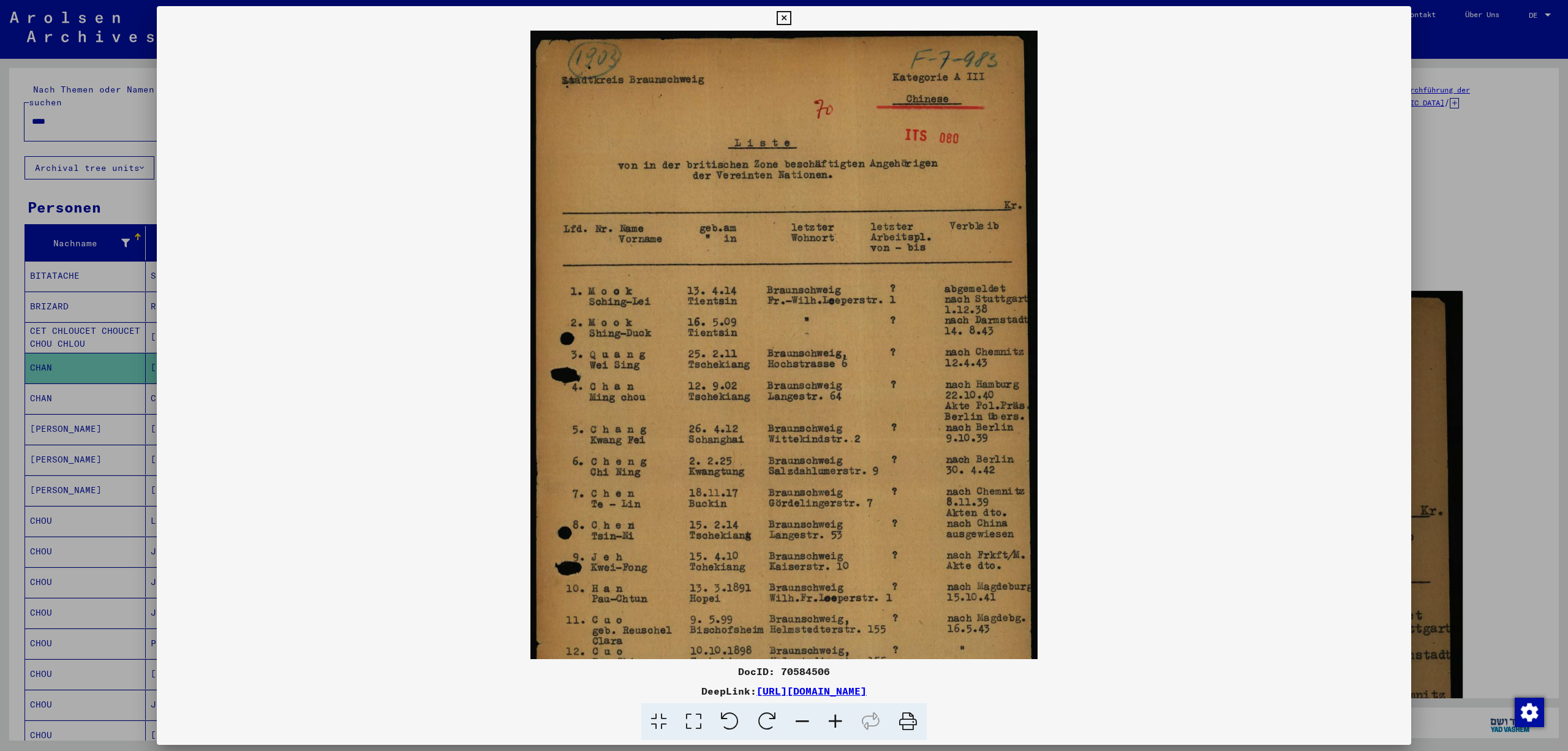
click at [843, 725] on icon at bounding box center [835, 722] width 33 height 37
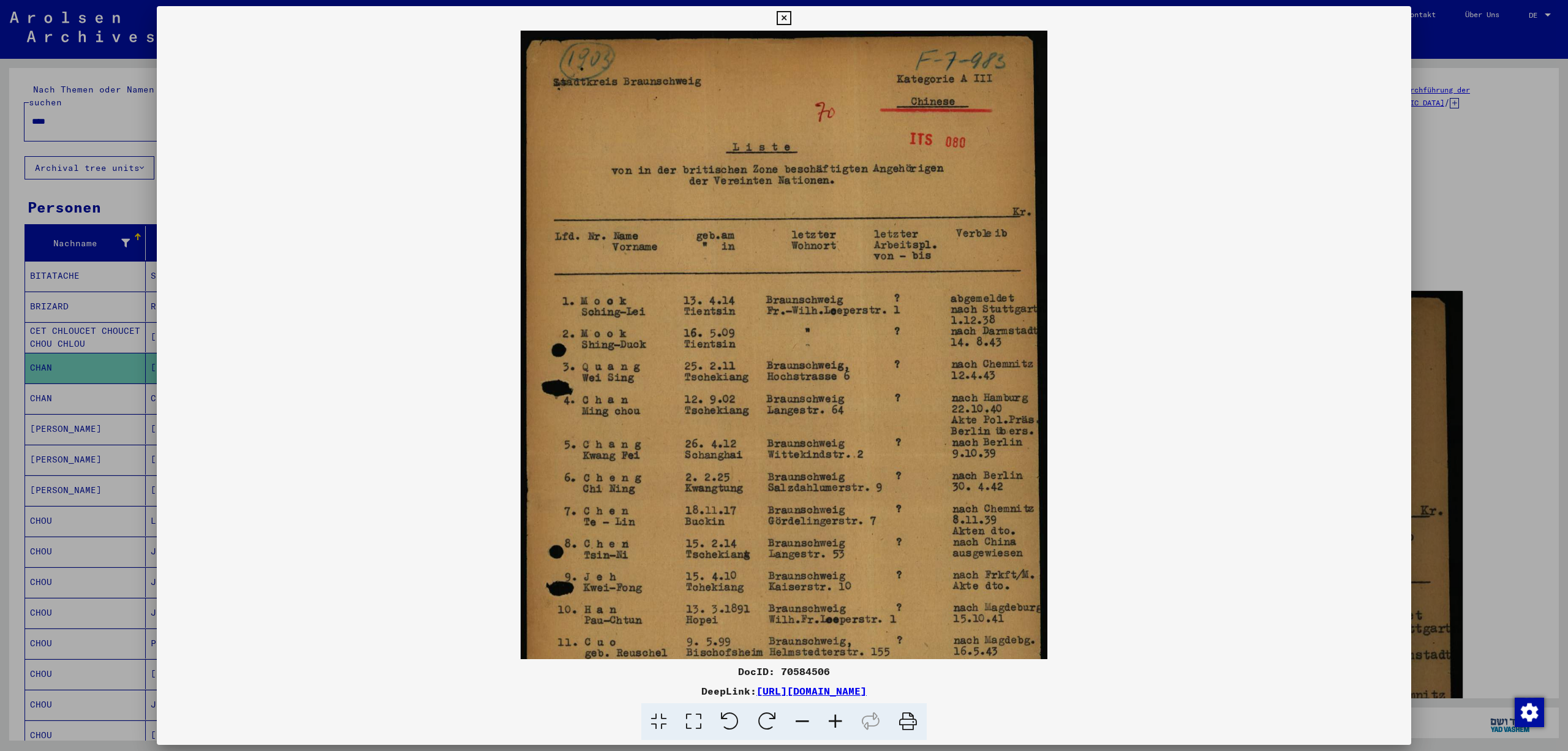
click at [843, 725] on icon at bounding box center [835, 722] width 33 height 37
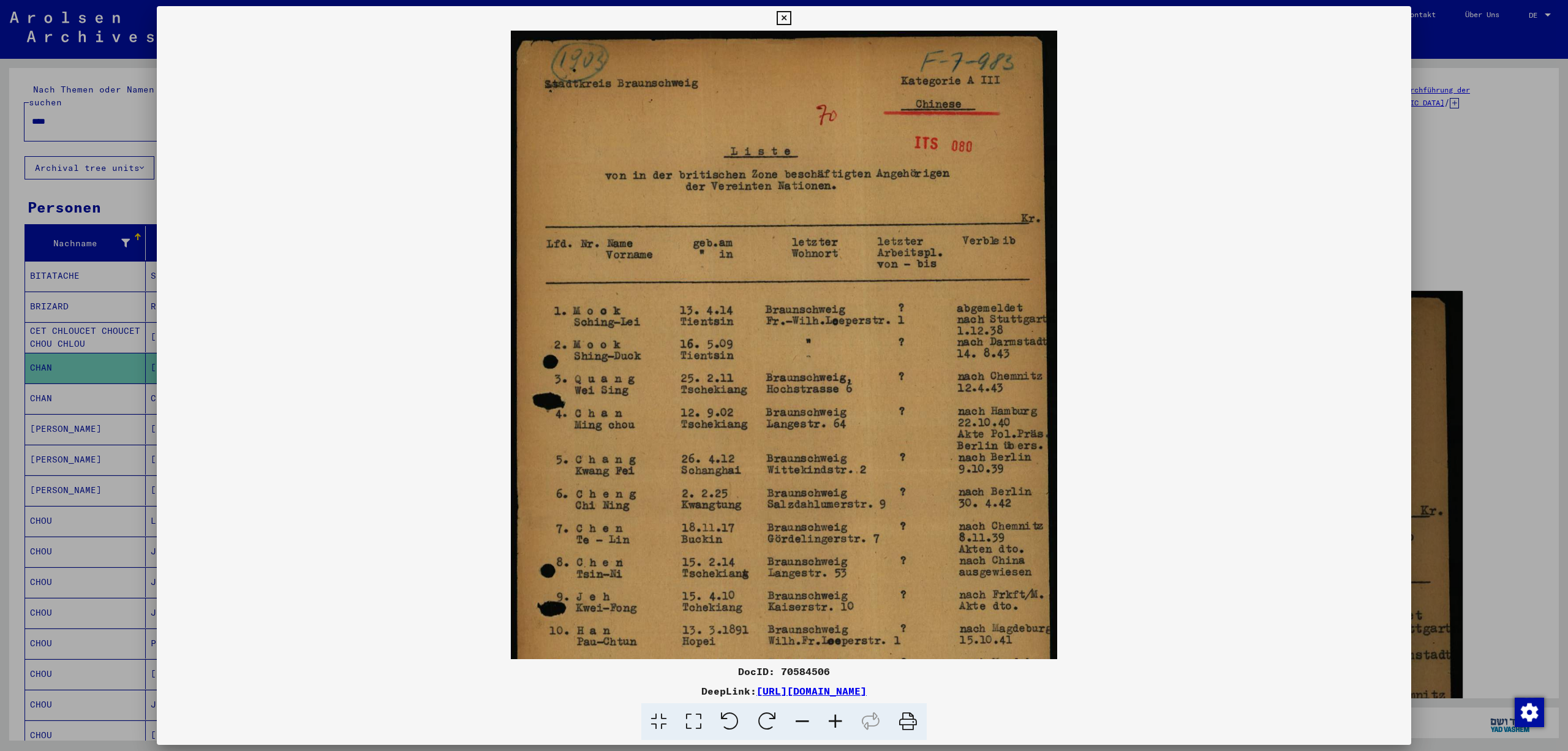
click at [843, 725] on icon at bounding box center [835, 722] width 33 height 37
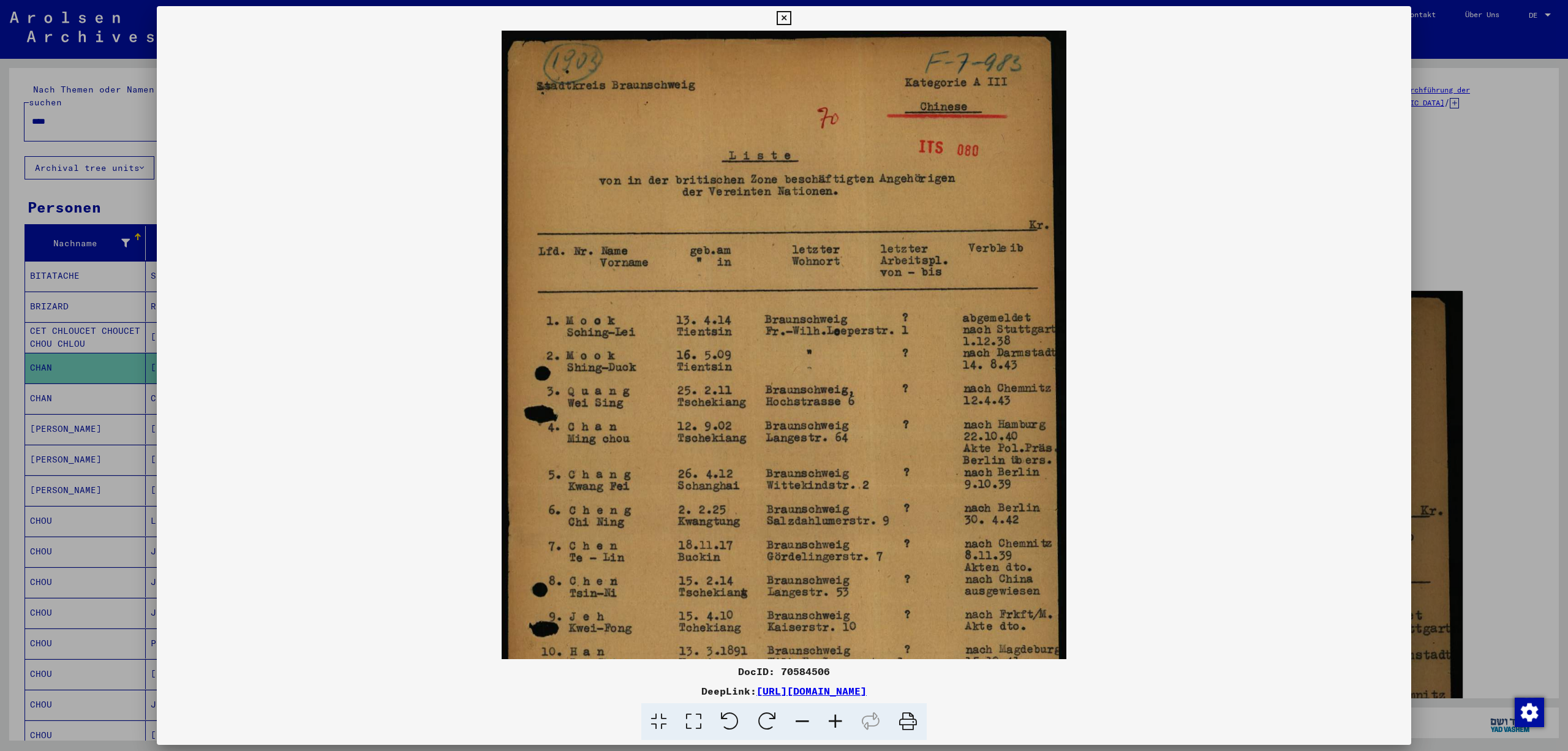
click at [843, 725] on icon at bounding box center [835, 722] width 33 height 37
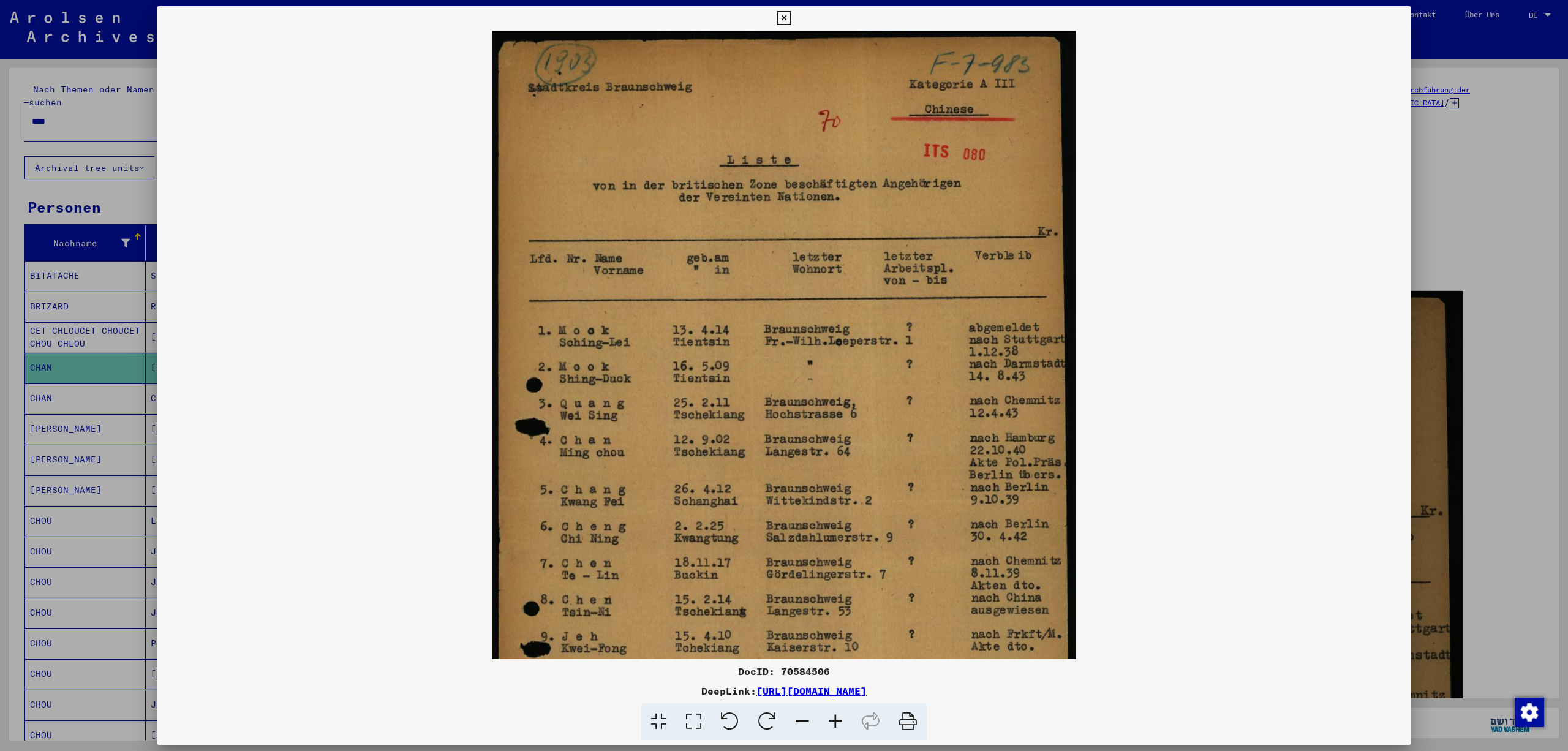
click at [843, 725] on icon at bounding box center [835, 722] width 33 height 37
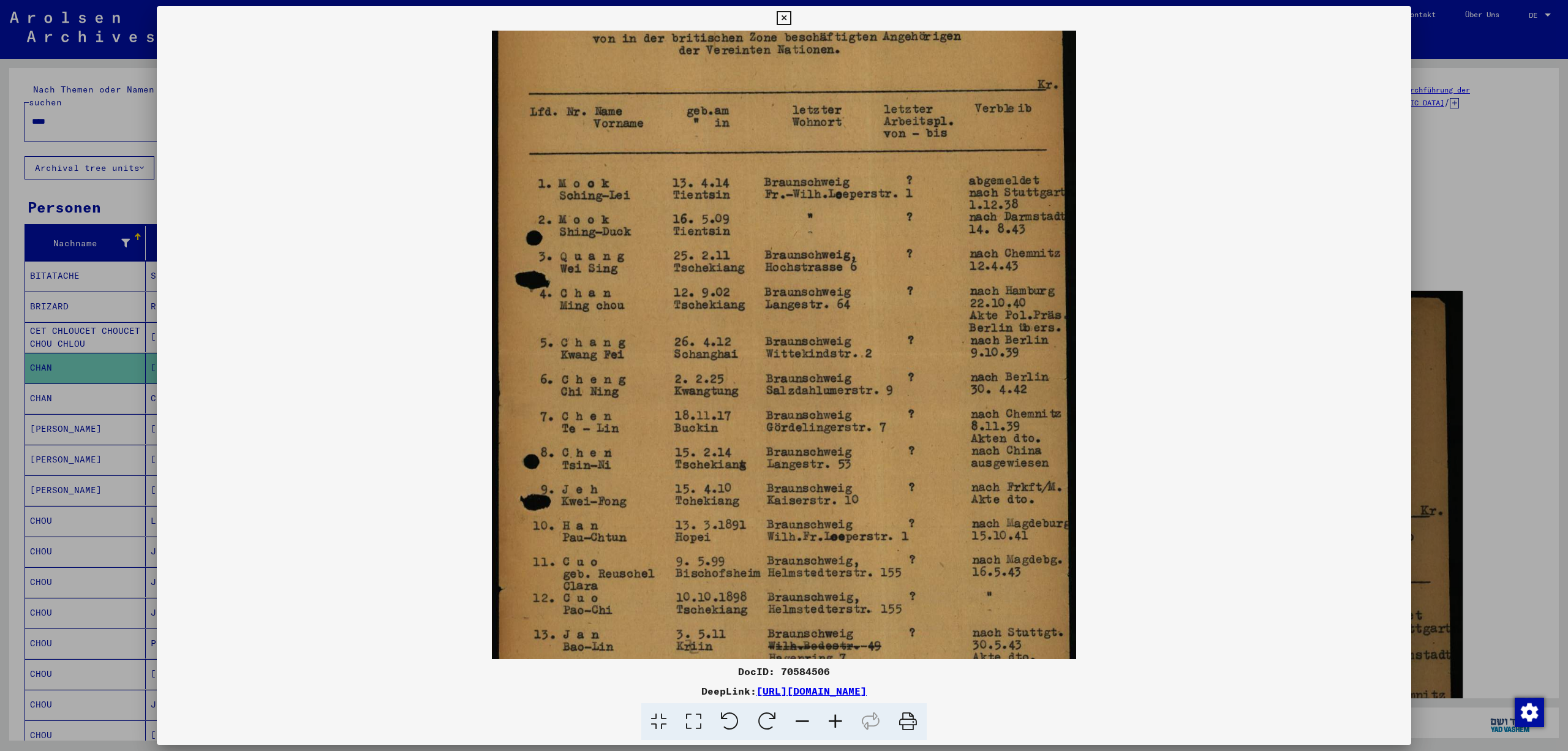
scroll to position [164, 0]
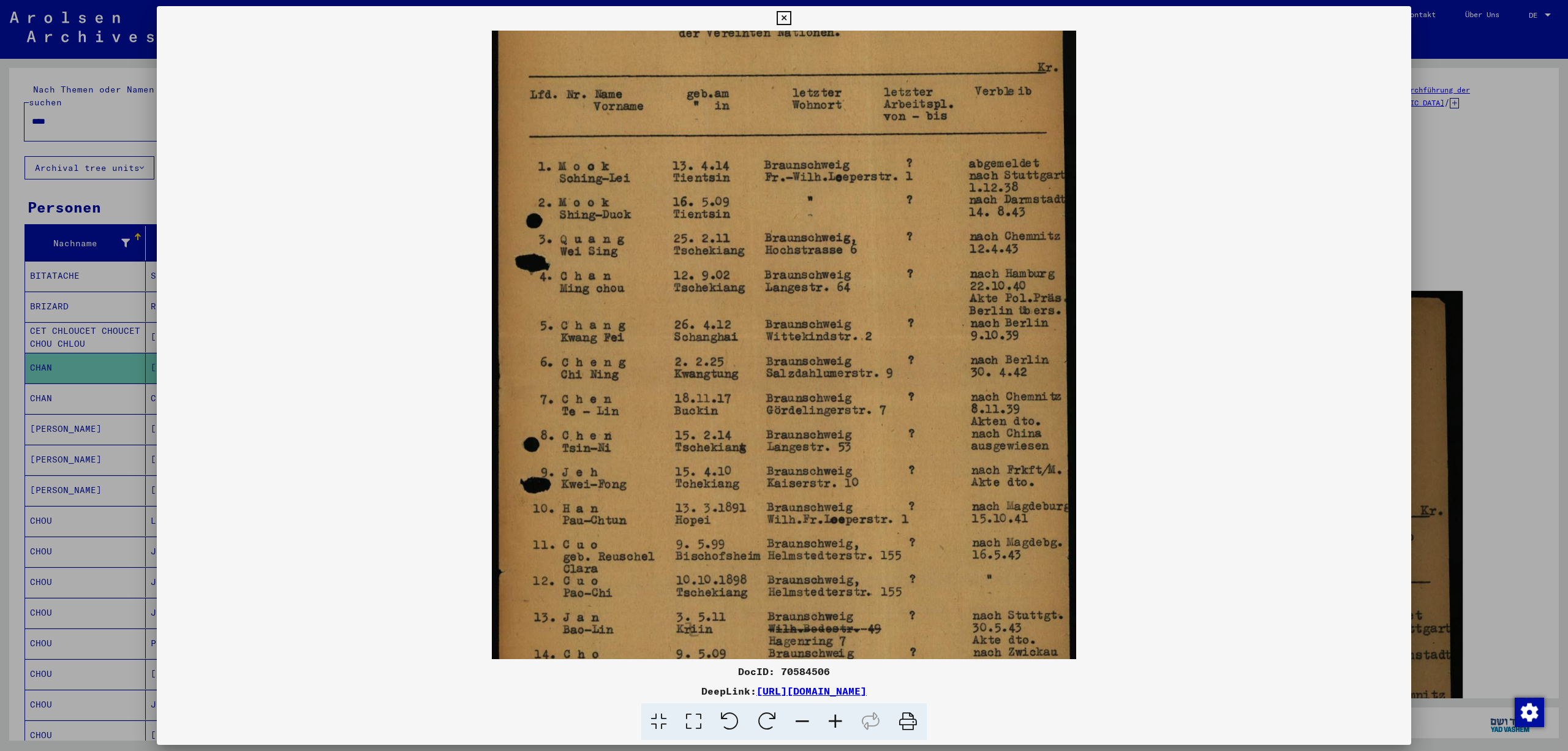
drag, startPoint x: 937, startPoint y: 549, endPoint x: 946, endPoint y: 385, distance: 164.2
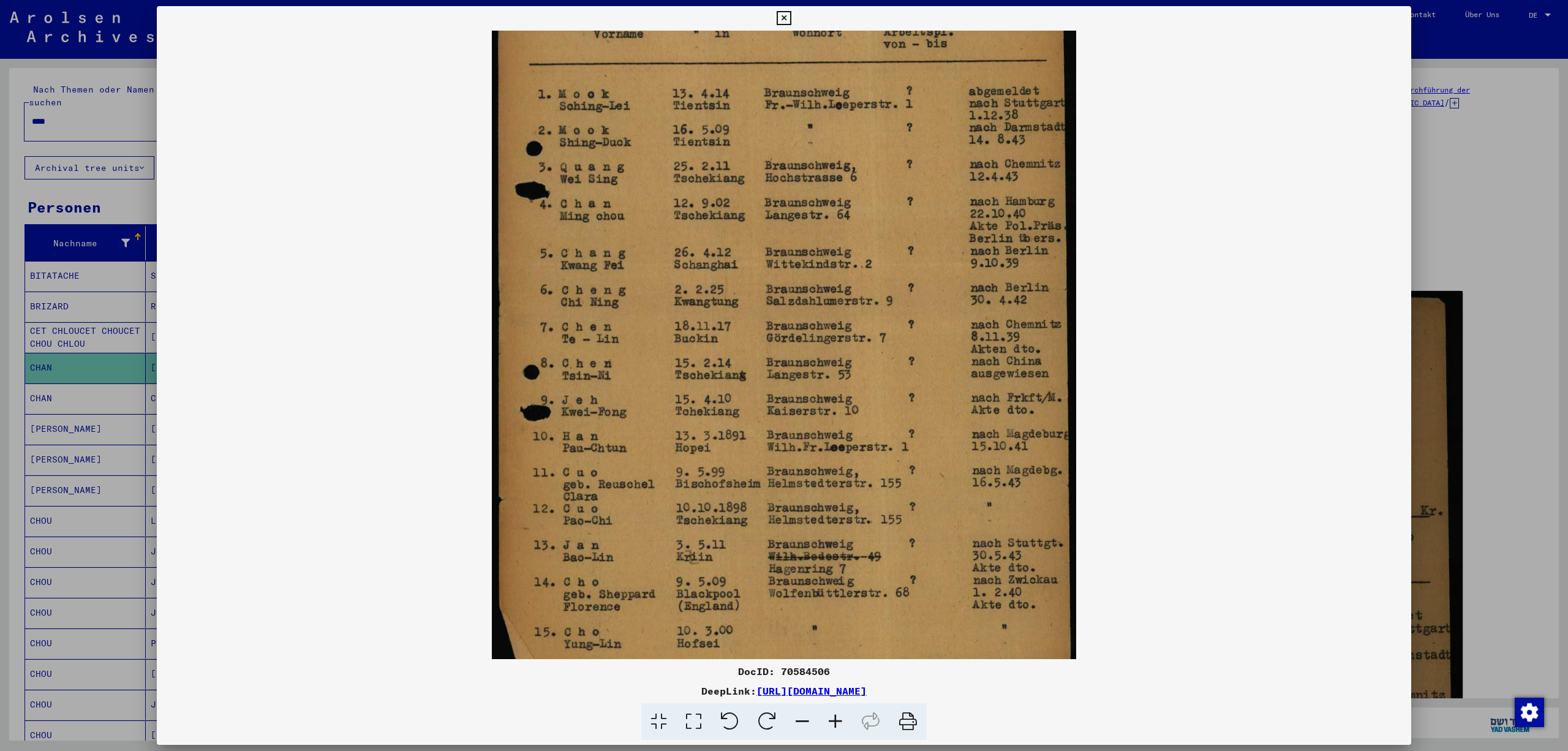
scroll to position [306, 0]
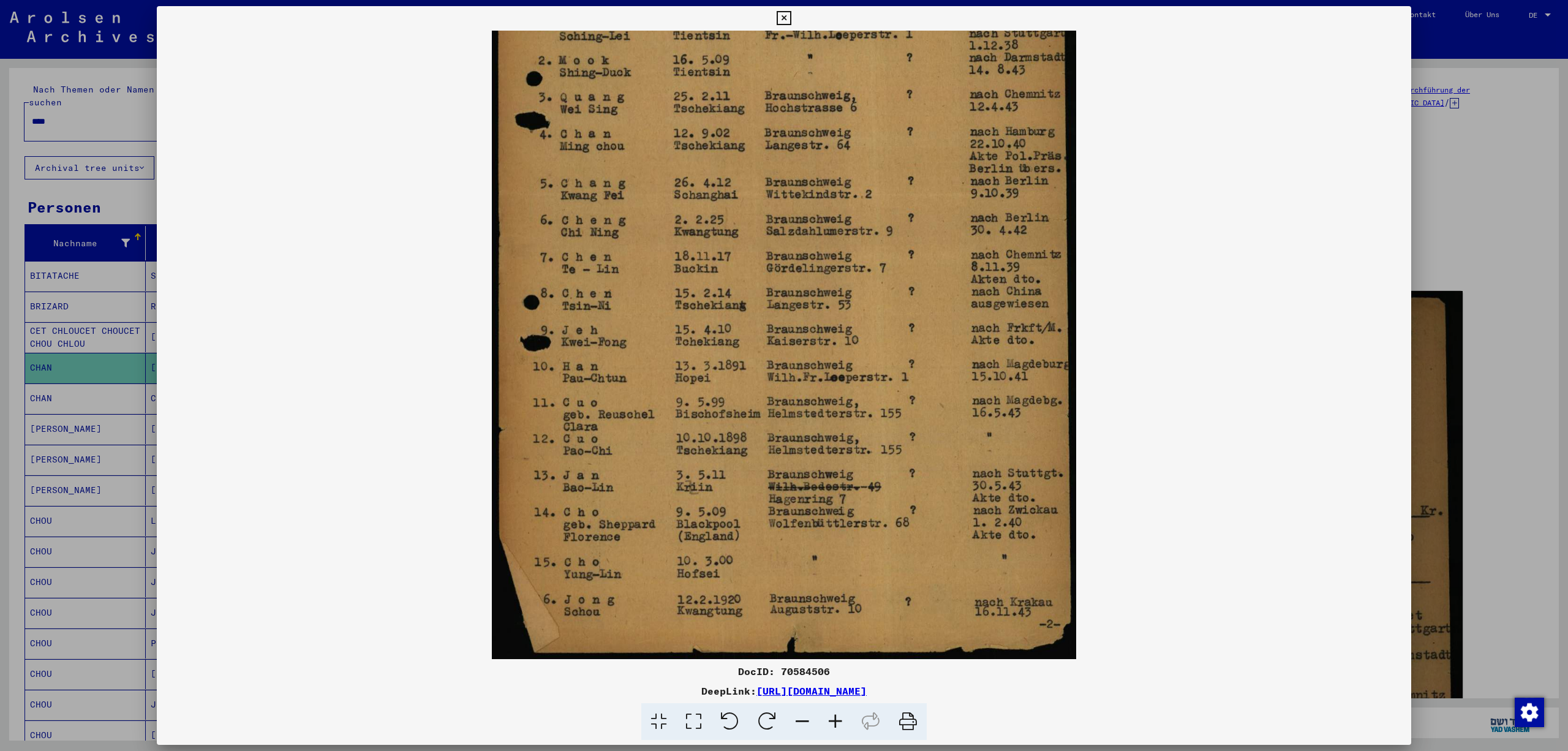
drag, startPoint x: 919, startPoint y: 570, endPoint x: 945, endPoint y: 342, distance: 229.5
click at [791, 11] on icon at bounding box center [784, 18] width 14 height 15
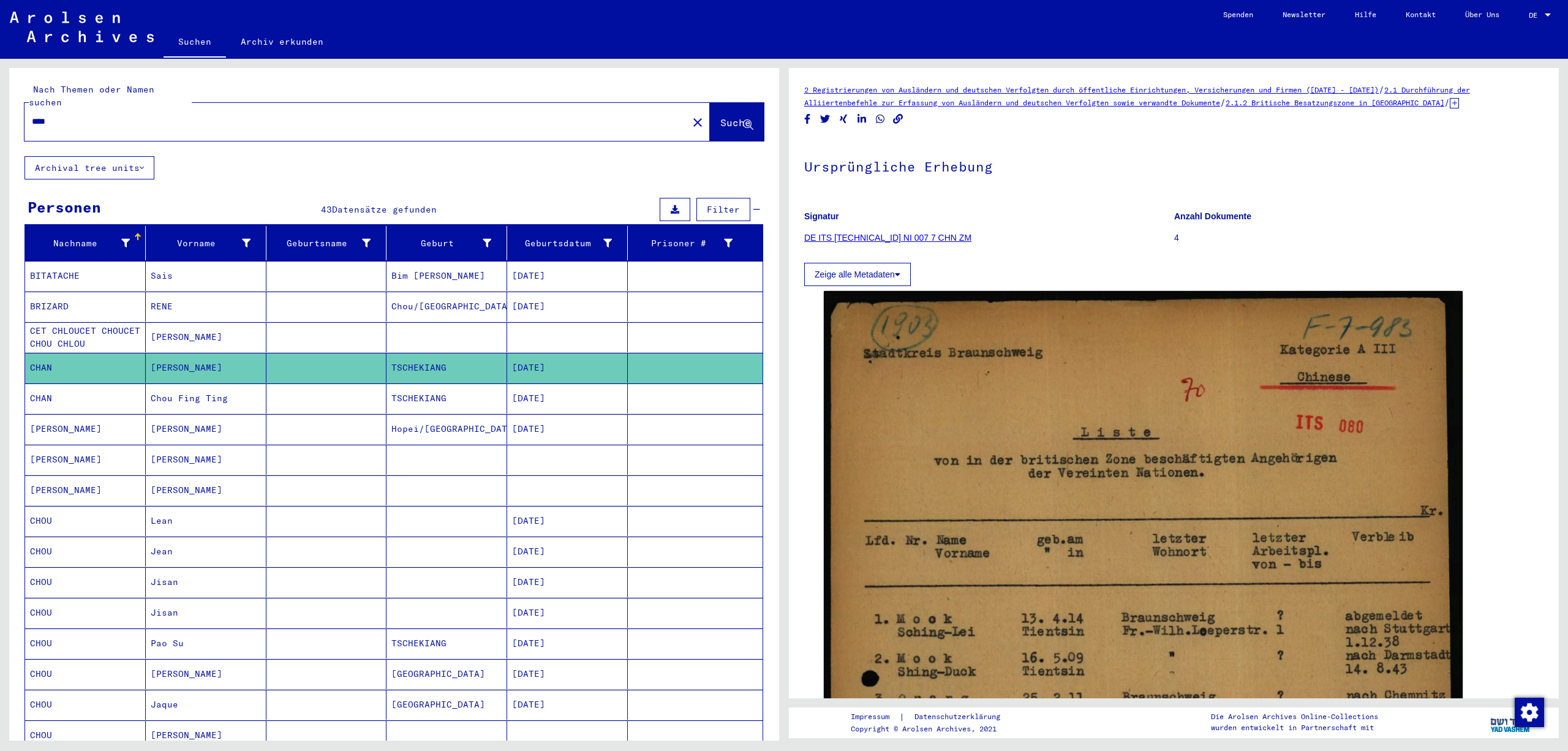
click at [657, 405] on mat-cell at bounding box center [695, 398] width 134 height 30
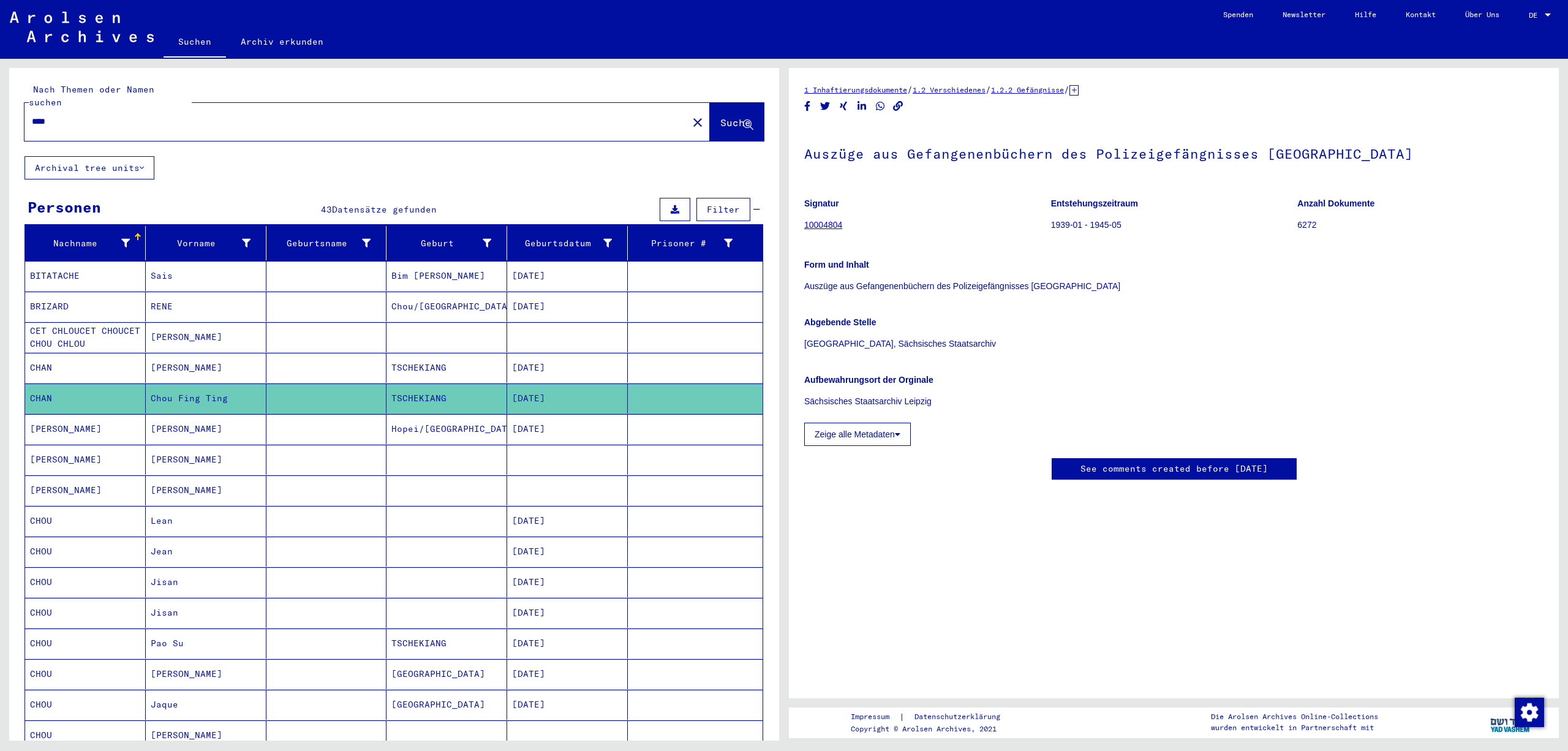
click at [1079, 96] on icon at bounding box center [1074, 91] width 9 height 10
drag, startPoint x: 803, startPoint y: 181, endPoint x: 1328, endPoint y: 177, distance: 525.0
click at [1328, 177] on yv-its-full-details "1 Inhaftierungsdokumente / 1.2 Verschiedenes / 1.2.2 Gefängnisse / [TECHNICAL_I…" at bounding box center [1173, 294] width 770 height 422
copy h1 "Auszüge aus Gefangenenbüchern des Polizeigefängnisses [GEOGRAPHIC_DATA]"
drag, startPoint x: 808, startPoint y: 437, endPoint x: 977, endPoint y: 471, distance: 172.4
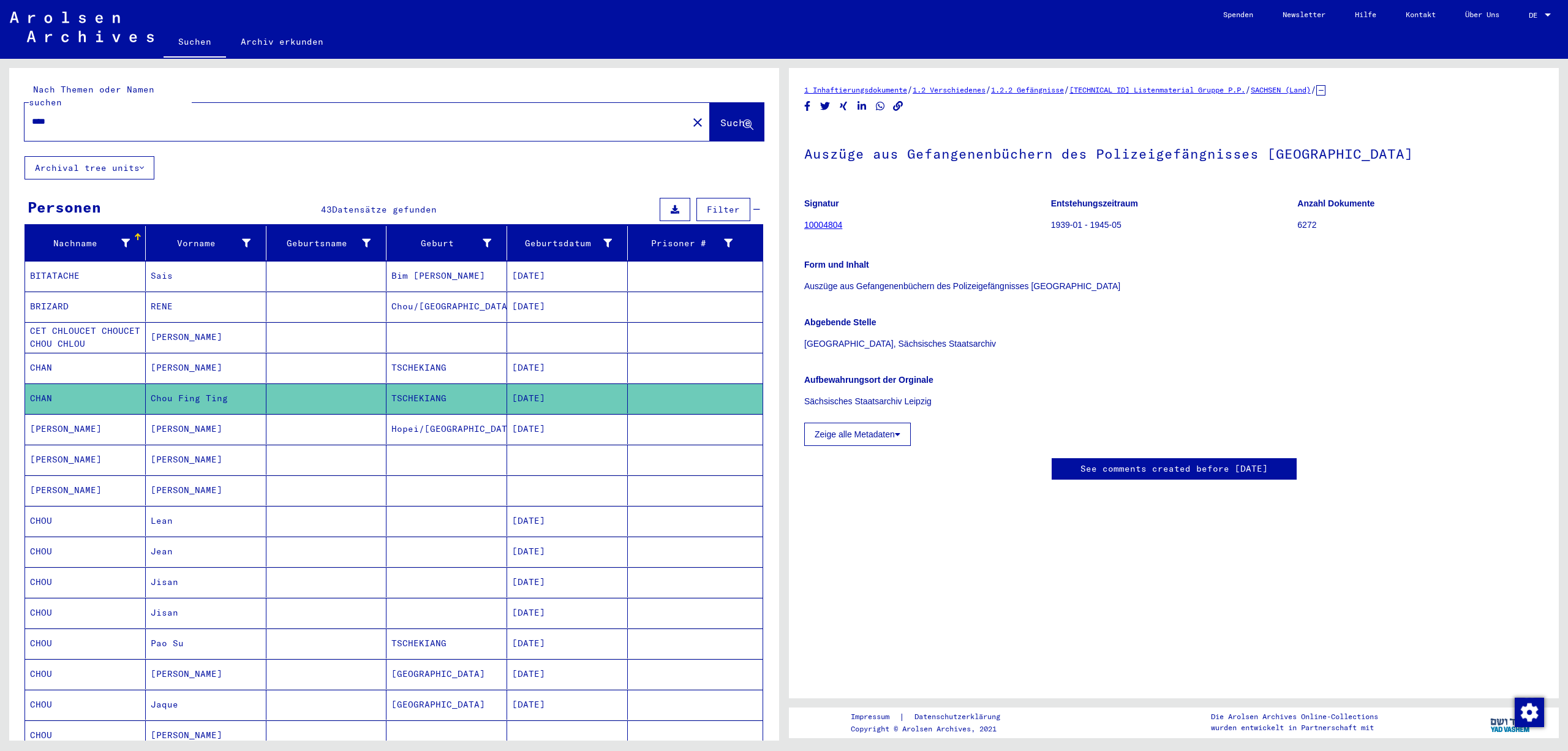
click at [977, 408] on div "Aufbewahrungsort der Orginale Sächsisches Staatsarchiv Leipzig" at bounding box center [1174, 383] width 740 height 49
copy div "Aufbewahrungsort der Orginale Sächsisches Staatsarchiv Leipzig"
click at [672, 439] on mat-cell at bounding box center [695, 429] width 134 height 30
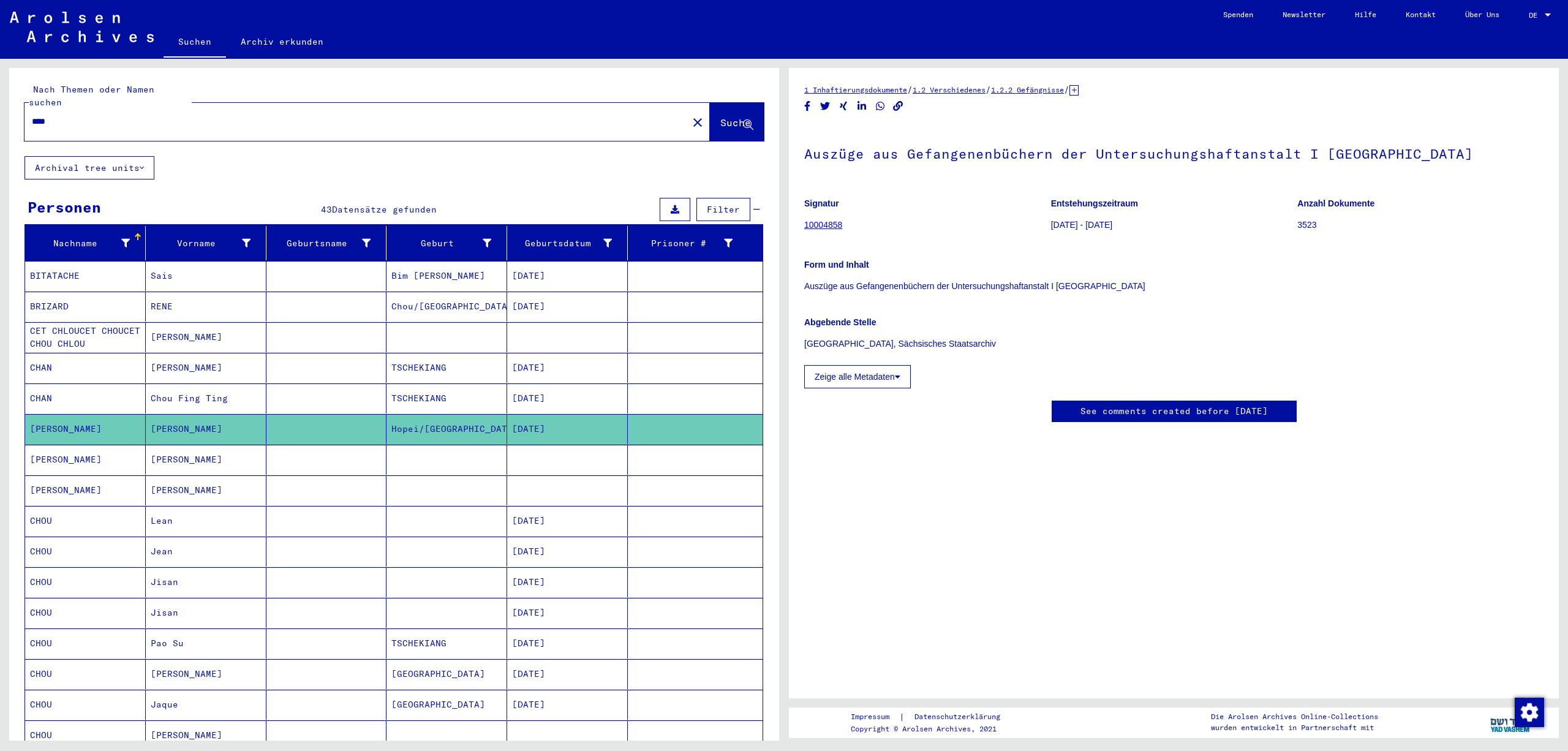
drag, startPoint x: 803, startPoint y: 166, endPoint x: 1386, endPoint y: 162, distance: 583.0
click at [1386, 162] on yv-its-full-details "1 Inhaftierungsdokumente / 1.2 Verschiedenes / 1.2.2 Gefängnisse / [TECHNICAL_I…" at bounding box center [1173, 266] width 770 height 364
copy h1 "Auszüge aus Gefangenenbüchern der Untersuchungshaftanstalt I [GEOGRAPHIC_DATA]"
drag, startPoint x: 808, startPoint y: 355, endPoint x: 992, endPoint y: 385, distance: 186.4
click at [992, 351] on div "Abgebende Stelle [GEOGRAPHIC_DATA], Sächsisches Staatsarchiv" at bounding box center [1174, 326] width 740 height 49
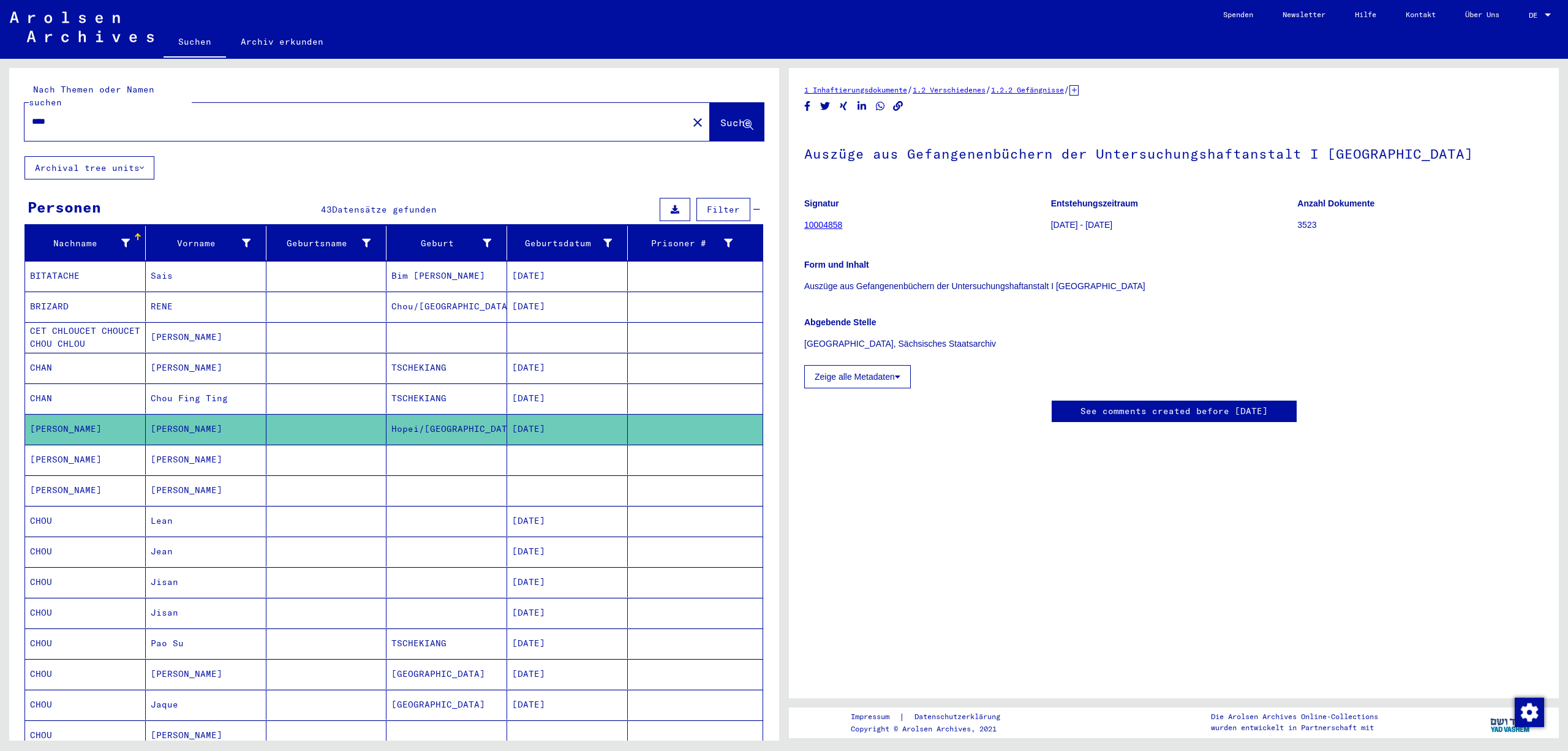
copy div "Abgebende Stelle [GEOGRAPHIC_DATA], Sächsisches Staatsarchiv"
click at [659, 466] on mat-cell at bounding box center [695, 460] width 134 height 30
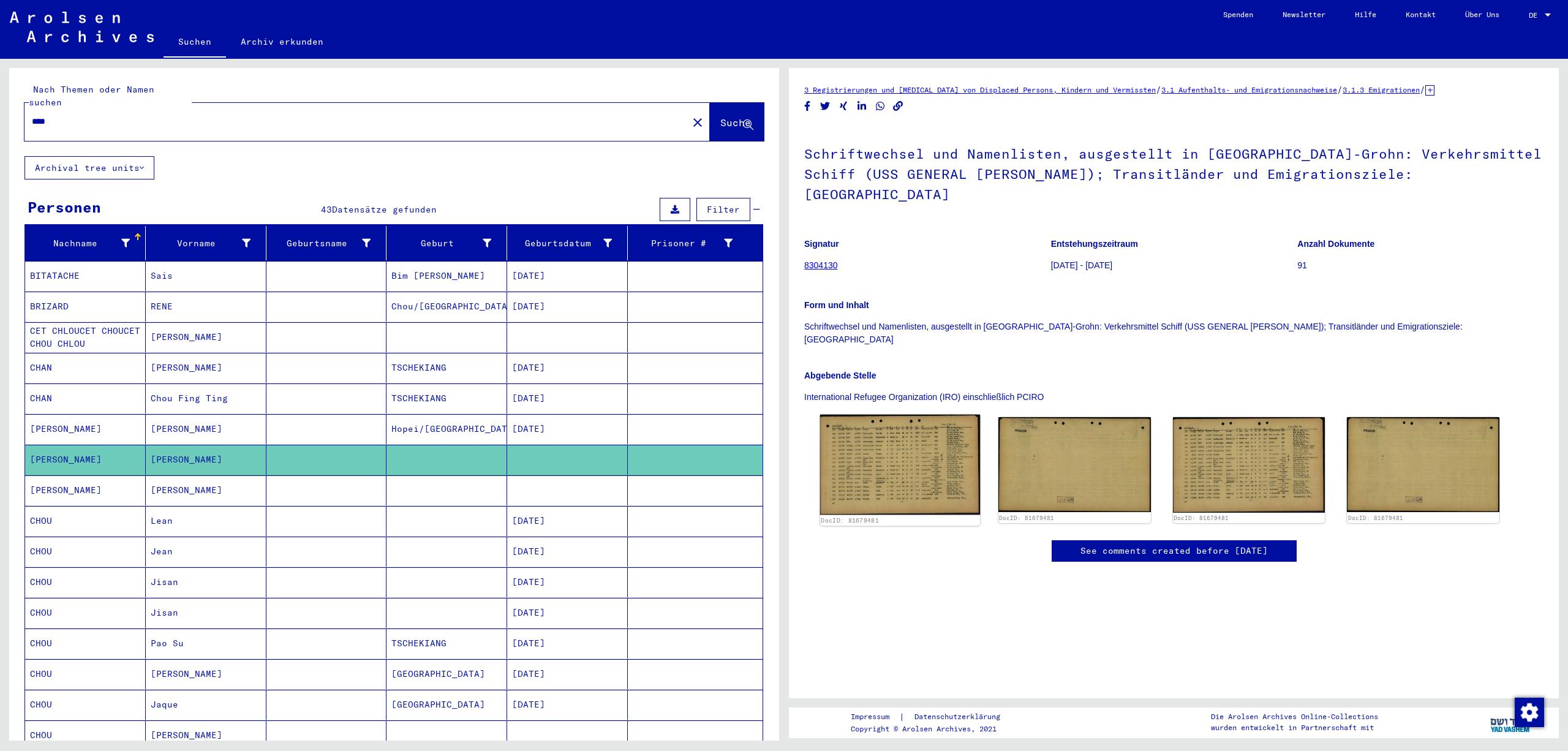
click at [882, 494] on img at bounding box center [900, 465] width 159 height 101
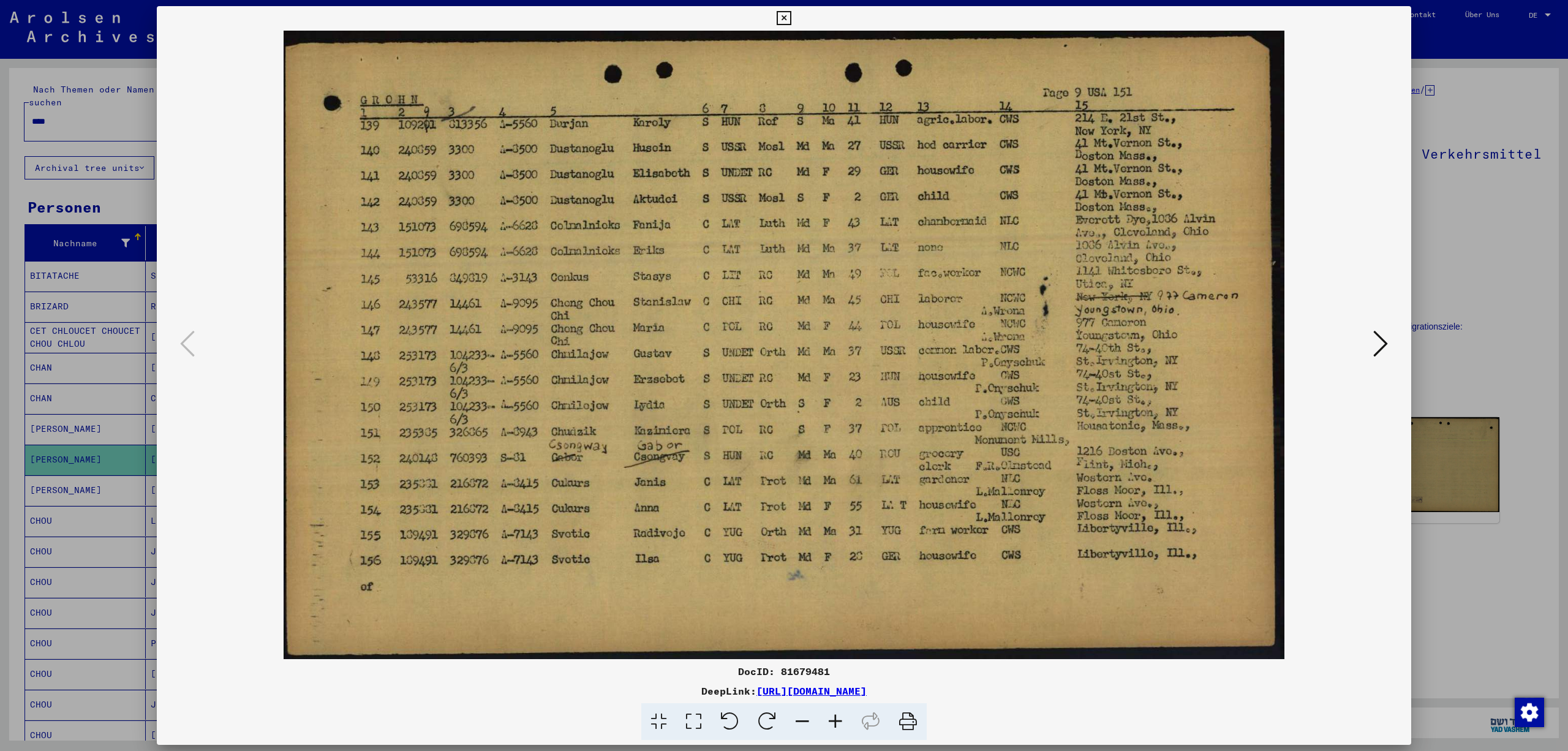
click at [791, 11] on icon at bounding box center [784, 18] width 14 height 15
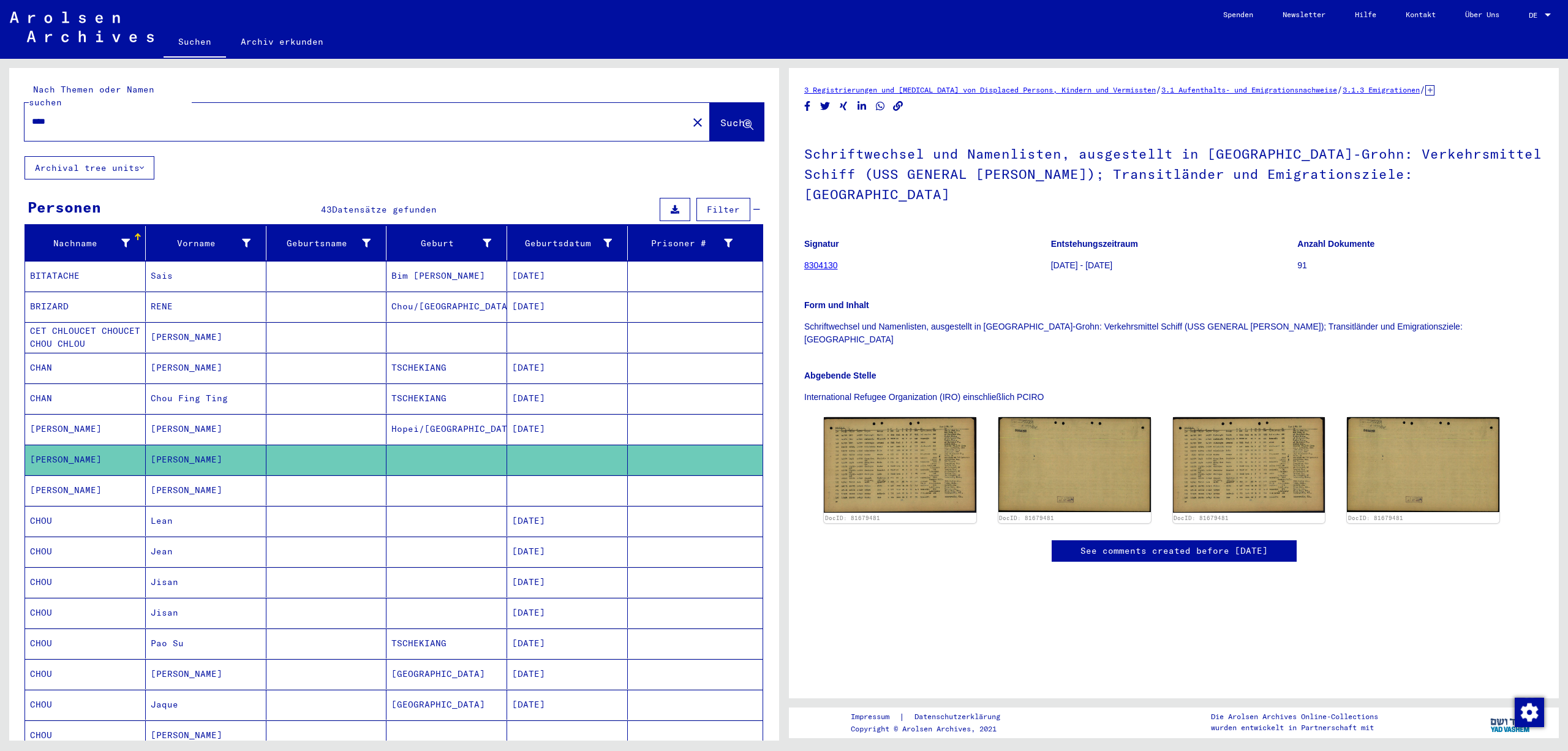
click at [692, 526] on mat-cell at bounding box center [695, 521] width 134 height 30
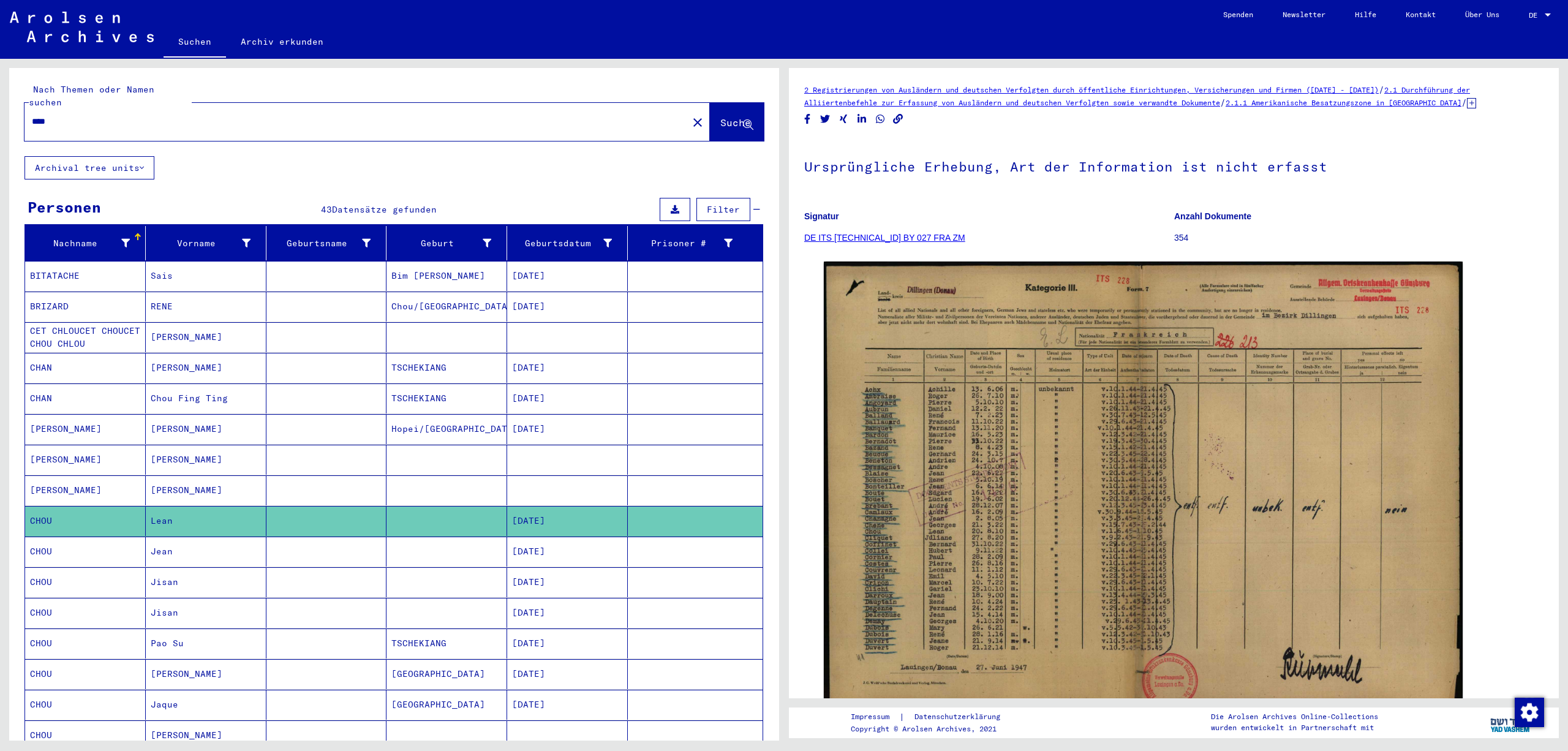
click at [681, 566] on mat-cell at bounding box center [695, 552] width 134 height 30
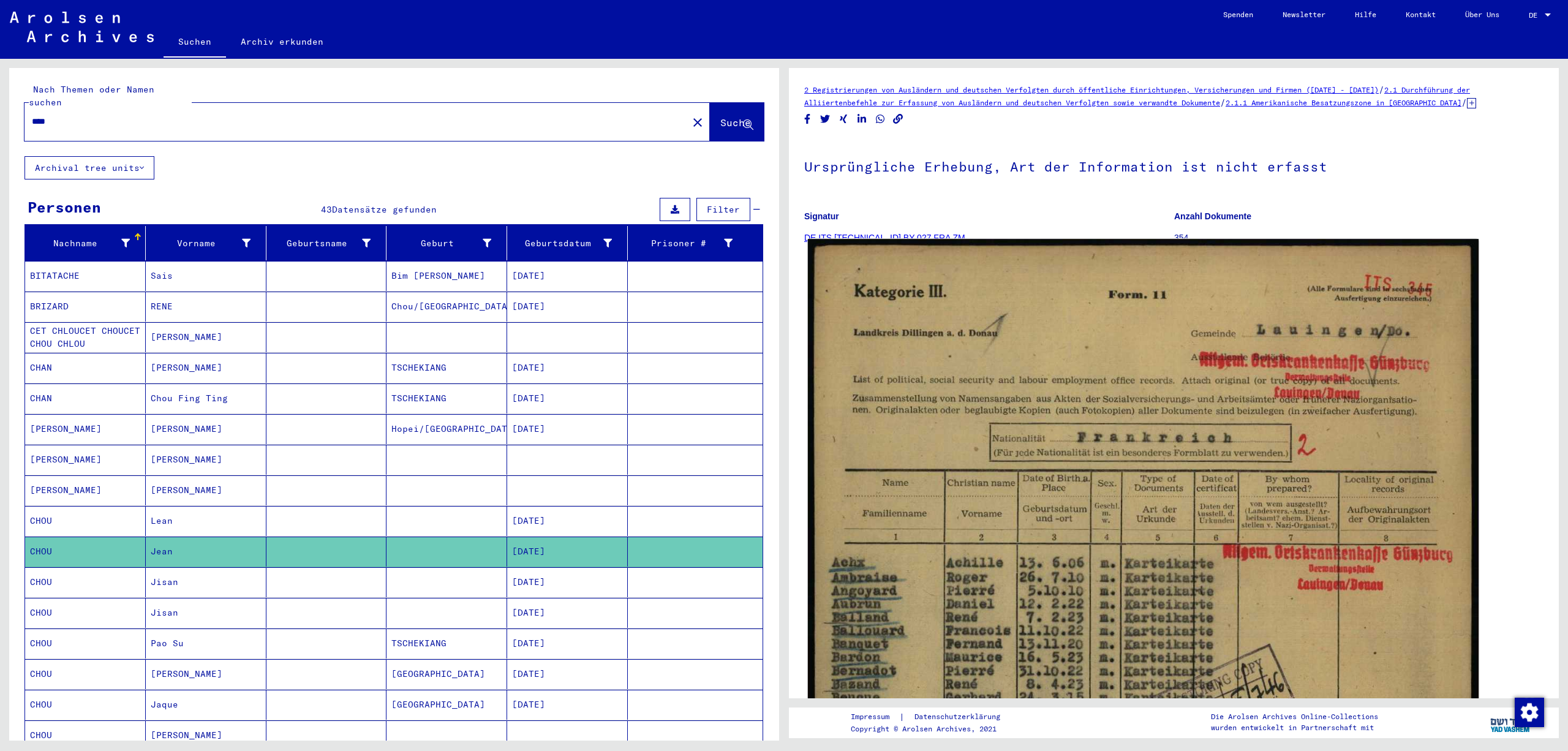
click at [1131, 516] on img at bounding box center [1143, 708] width 671 height 939
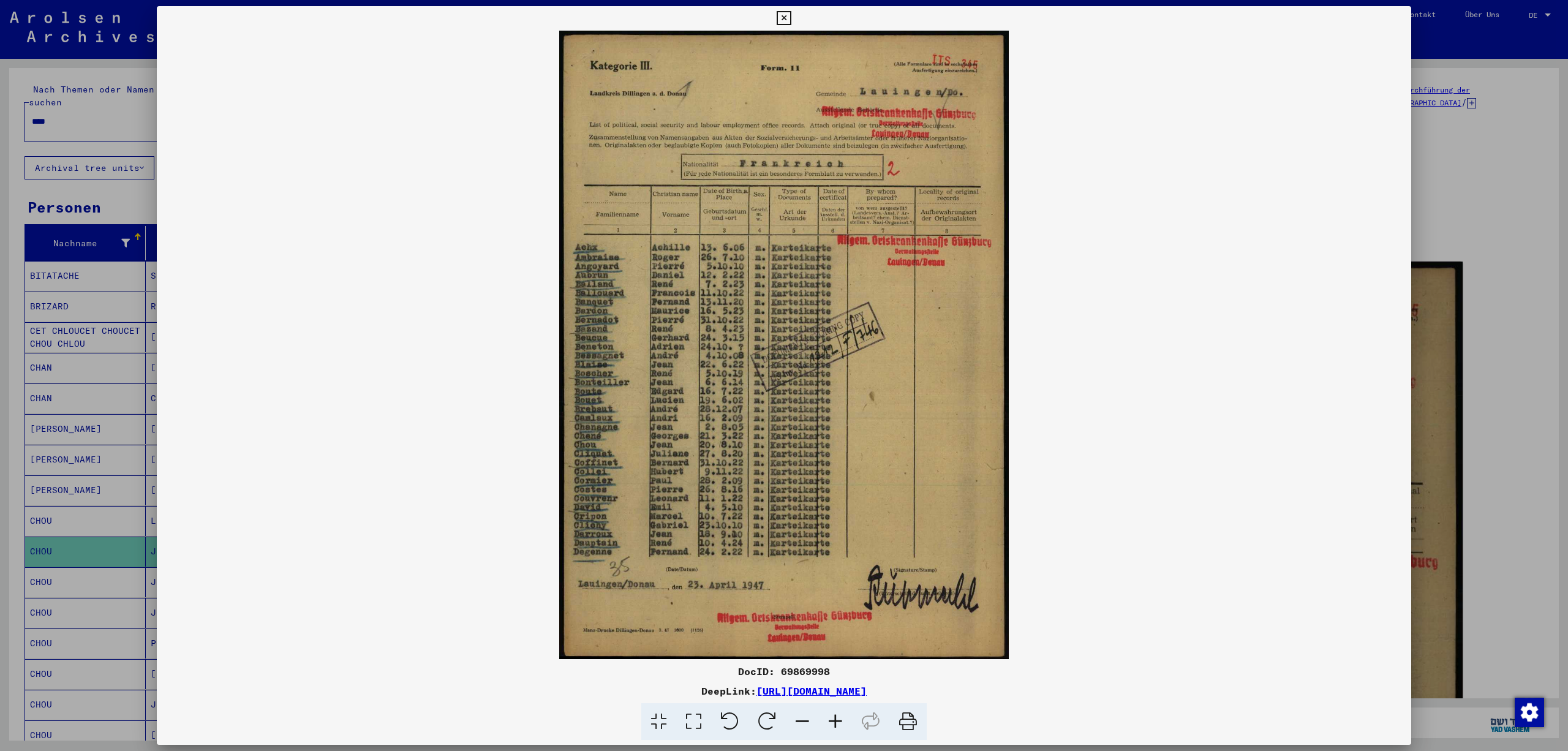
click at [840, 722] on icon at bounding box center [835, 722] width 33 height 37
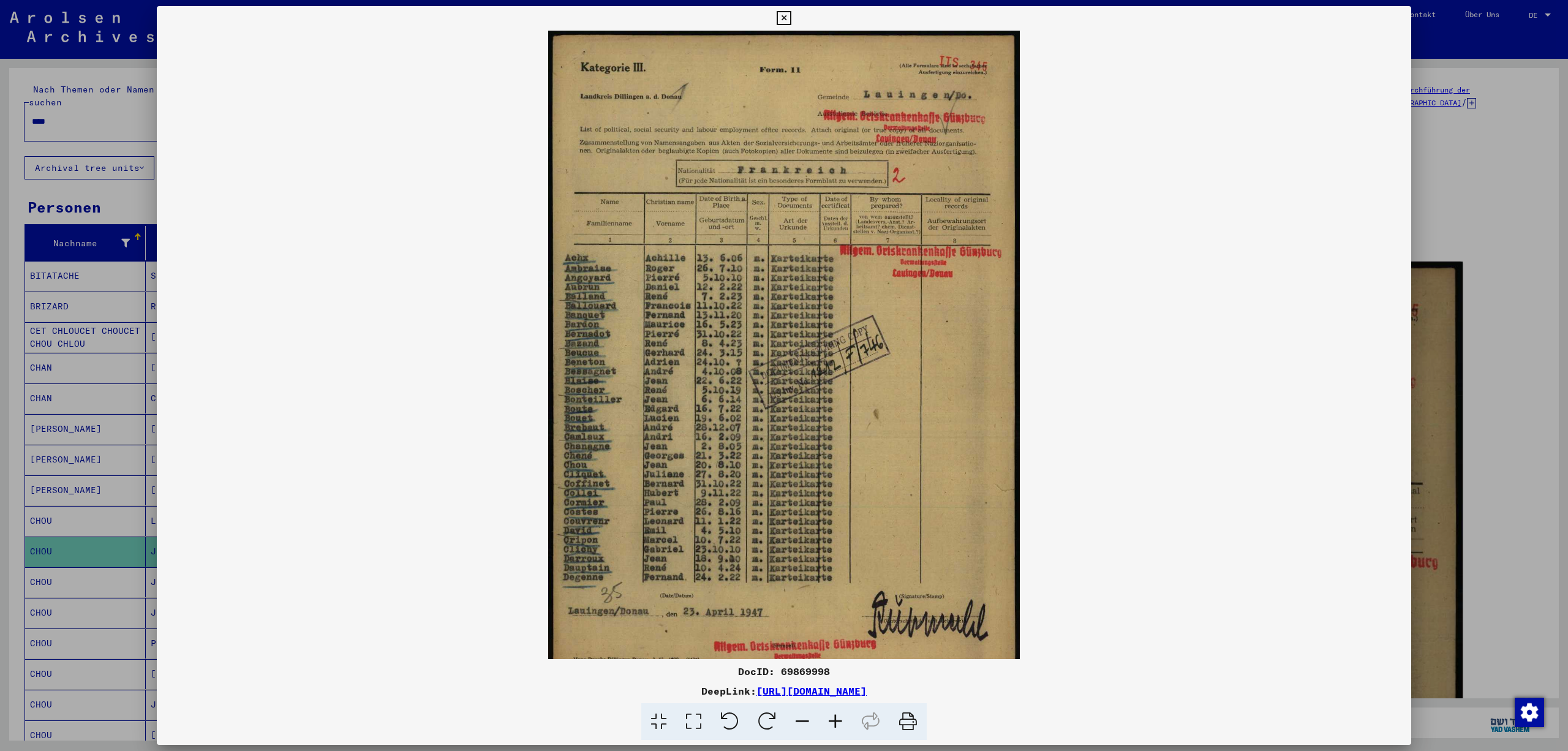
click at [840, 722] on icon at bounding box center [835, 722] width 33 height 37
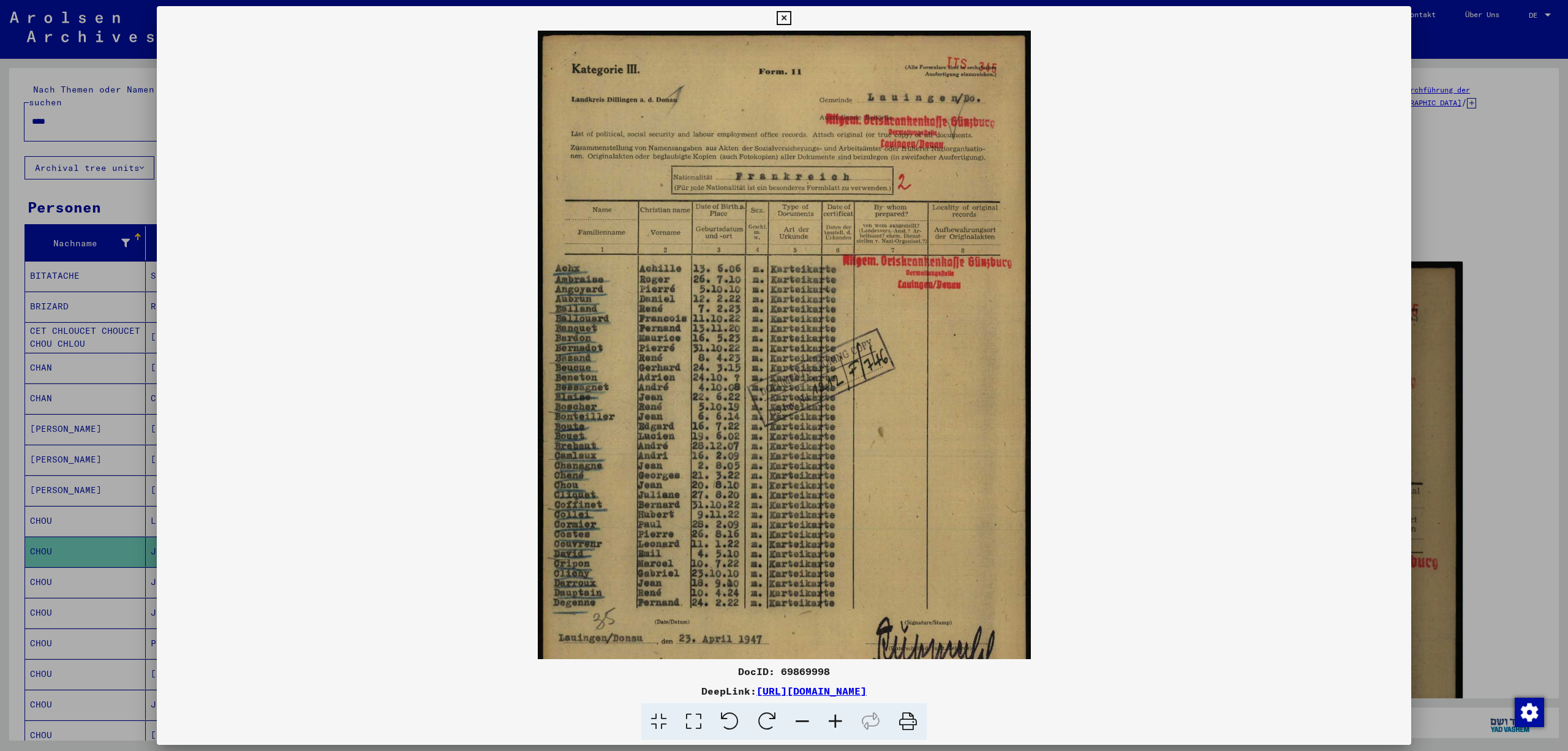
click at [840, 722] on icon at bounding box center [835, 722] width 33 height 37
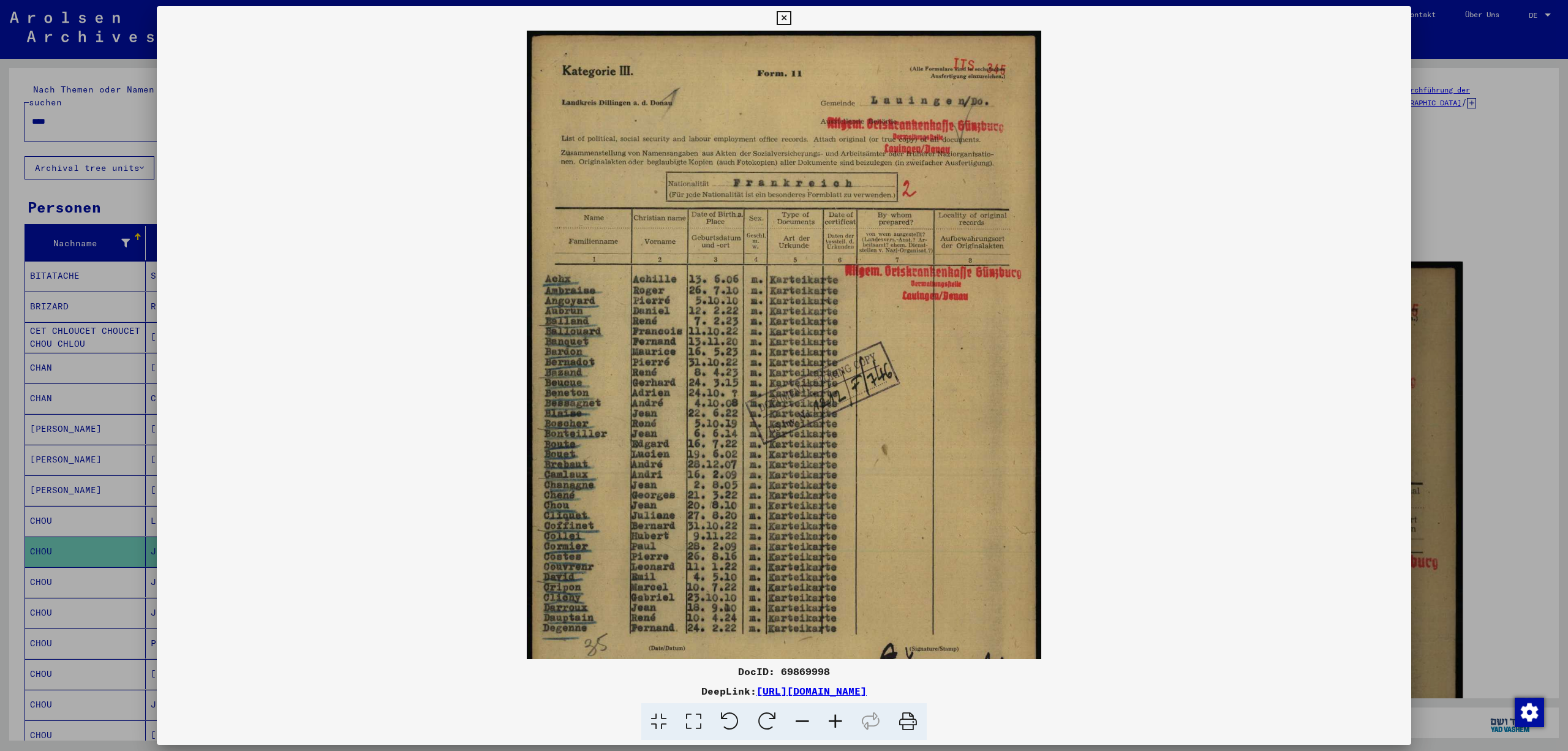
click at [840, 722] on icon at bounding box center [835, 722] width 33 height 37
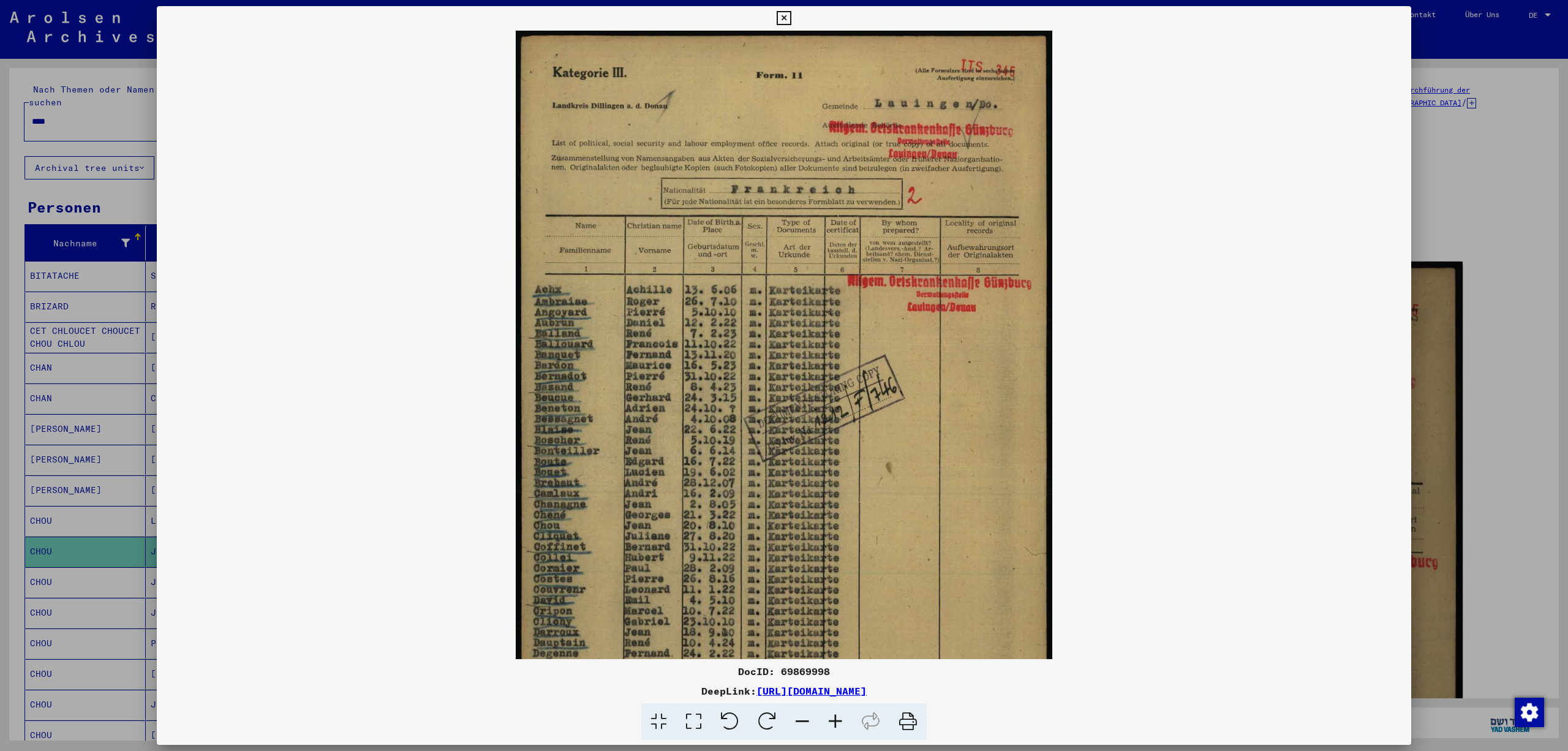
click at [840, 722] on icon at bounding box center [835, 722] width 33 height 37
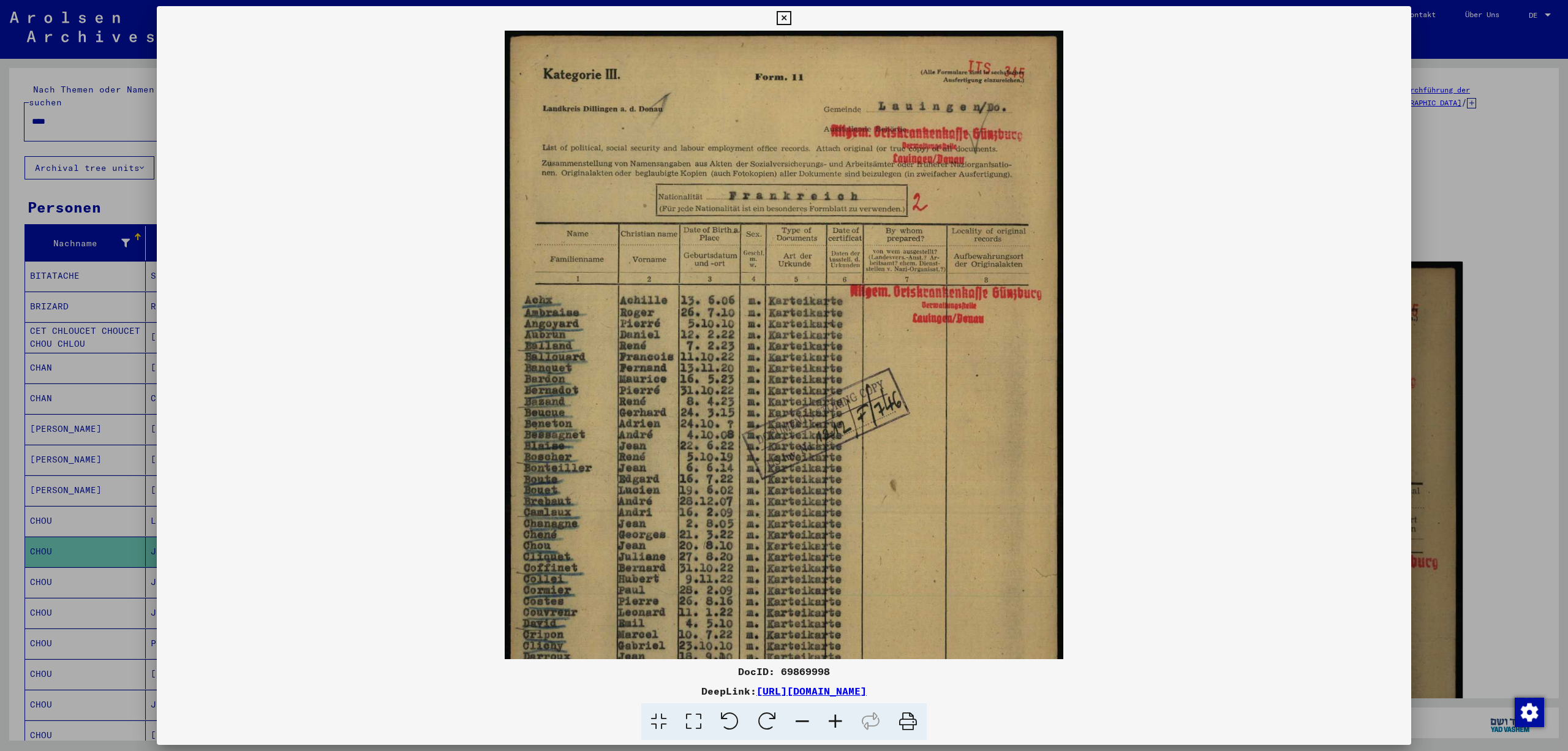
click at [840, 722] on icon at bounding box center [835, 722] width 33 height 37
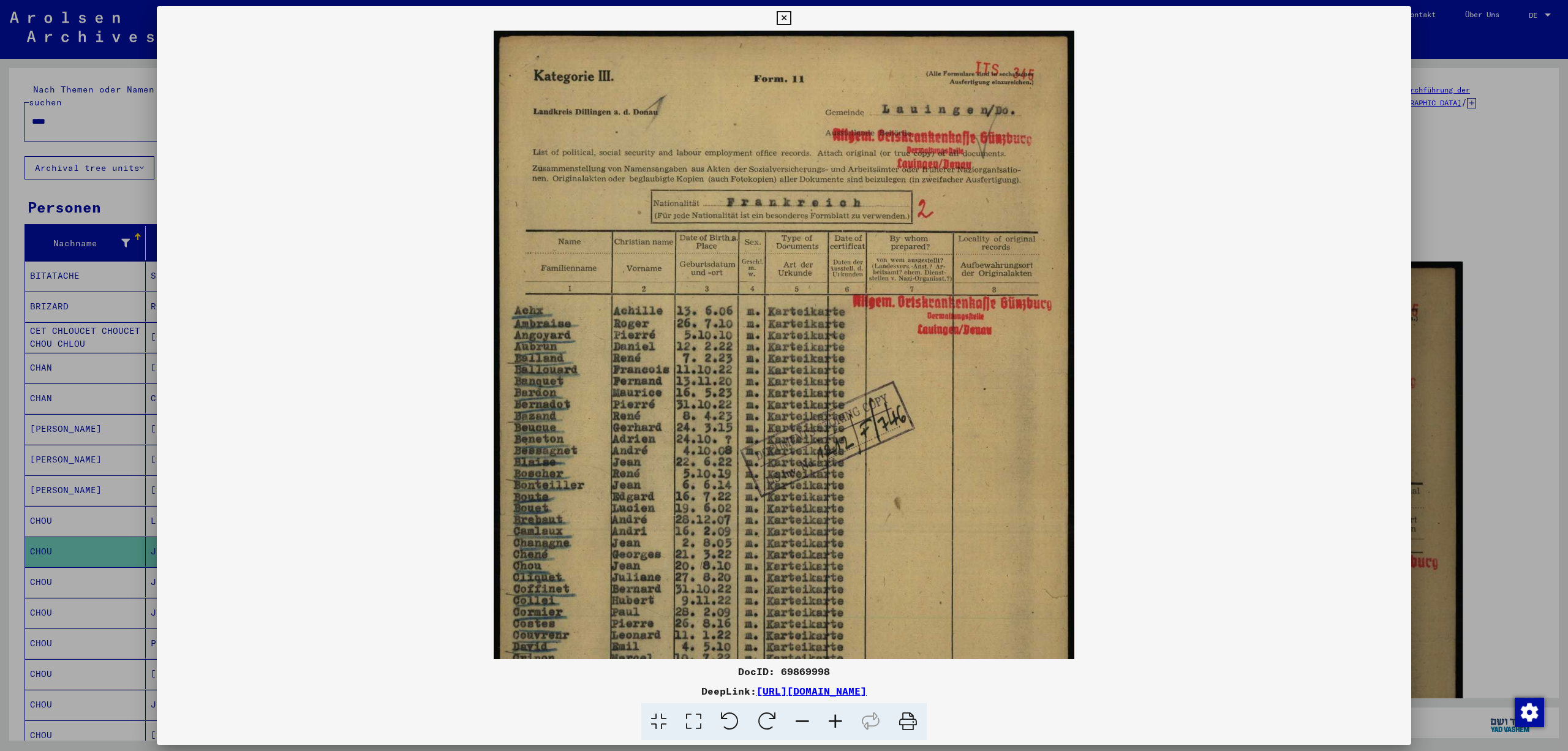
click at [840, 722] on icon at bounding box center [835, 722] width 33 height 37
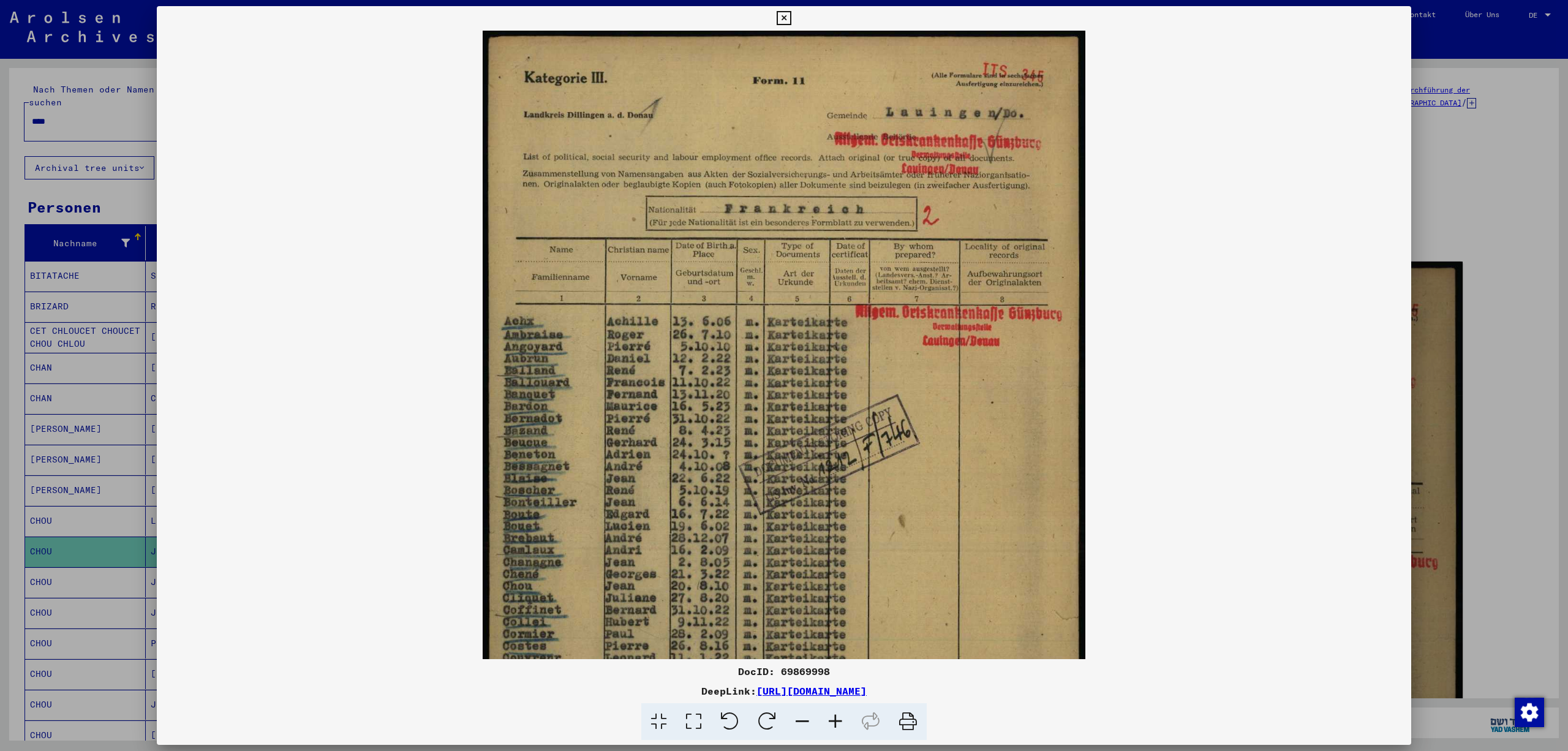
click at [840, 722] on icon at bounding box center [835, 722] width 33 height 37
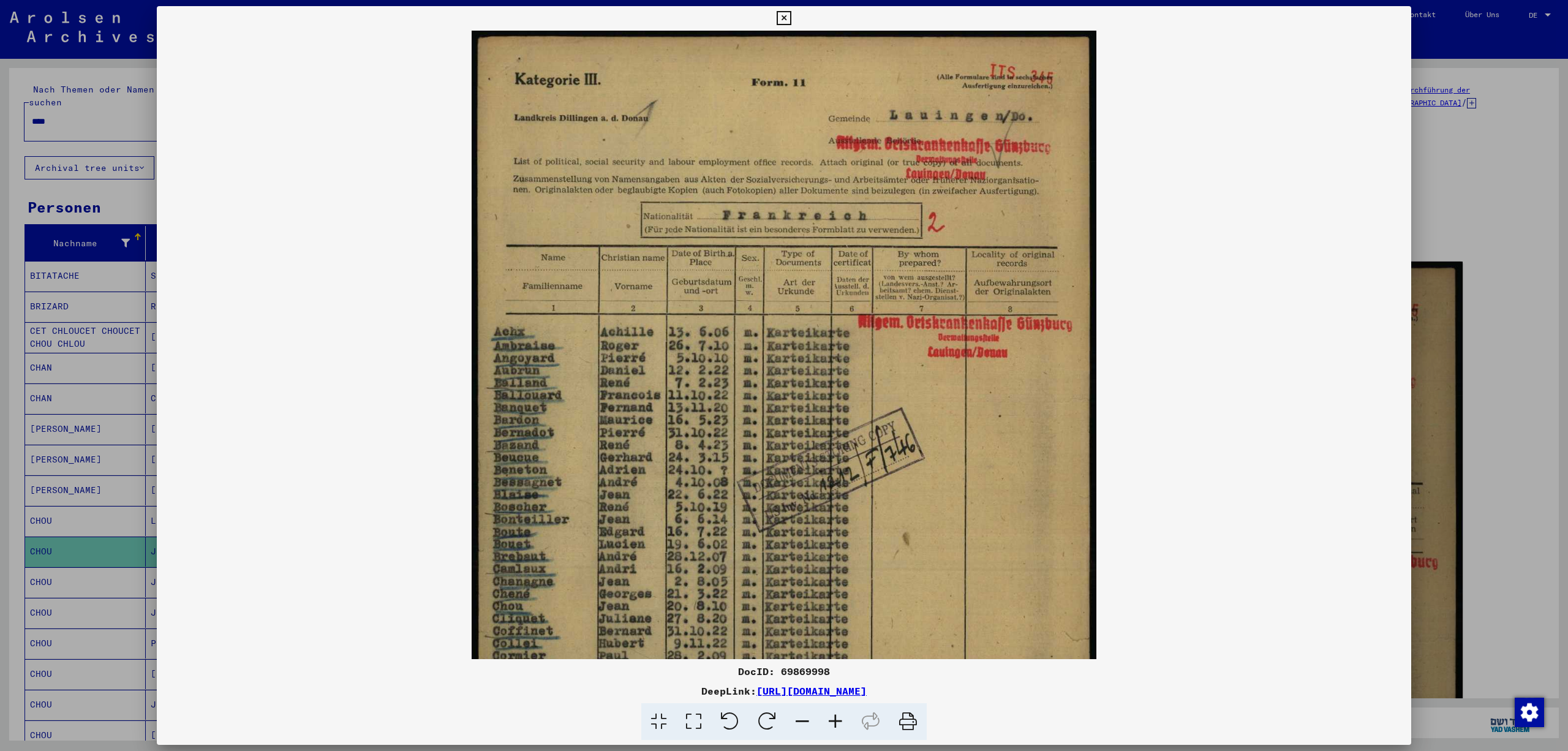
click at [840, 722] on icon at bounding box center [835, 722] width 33 height 37
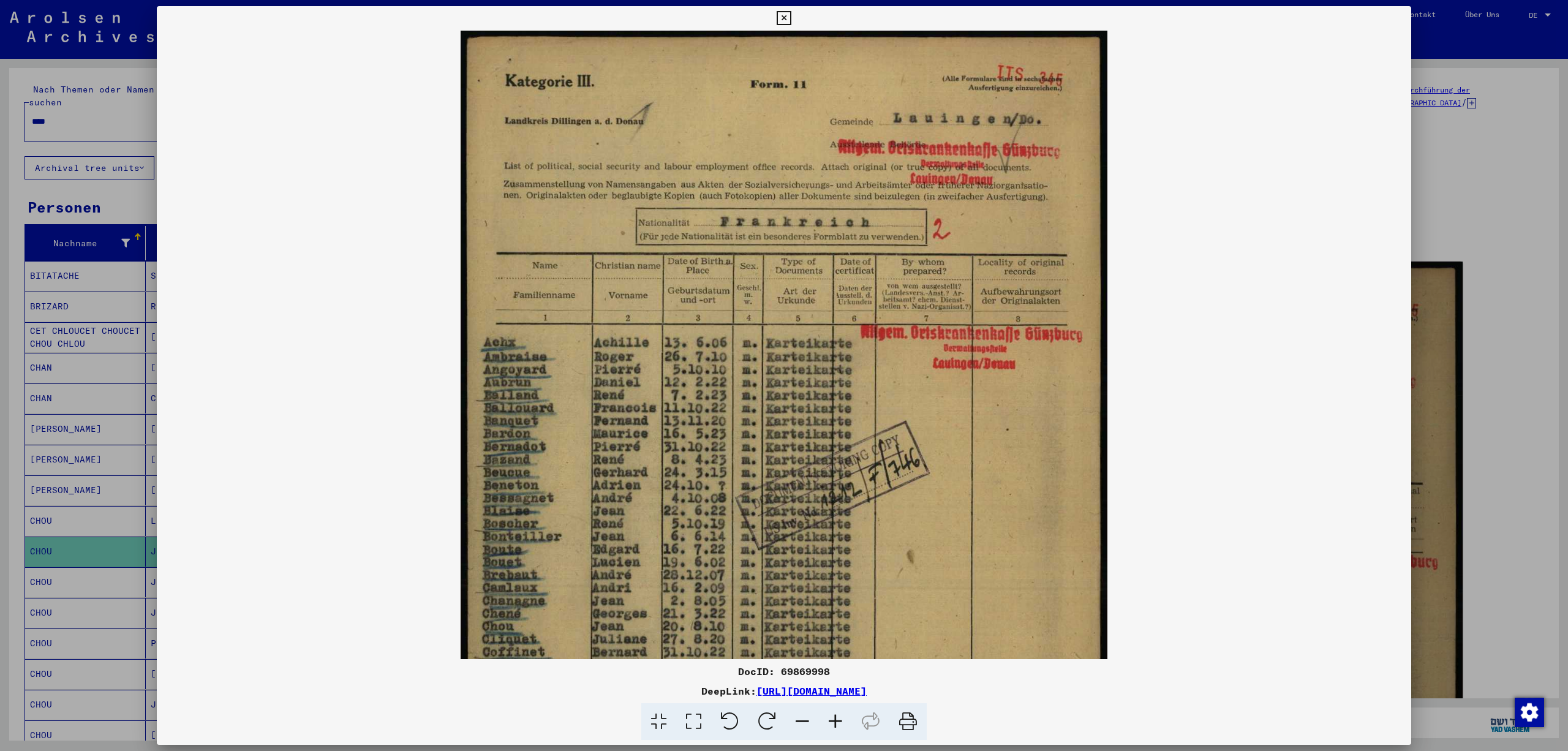
click at [840, 722] on icon at bounding box center [835, 722] width 33 height 37
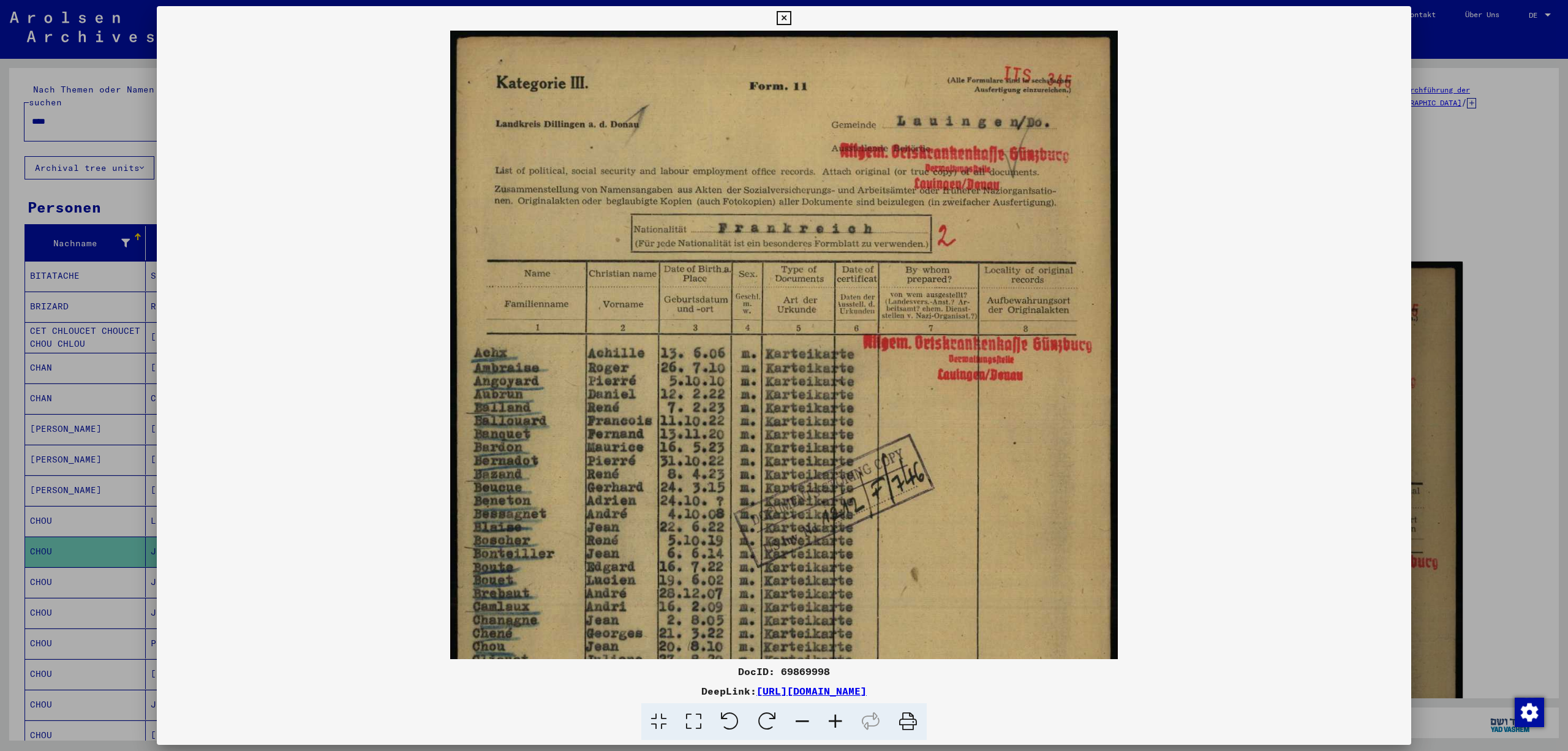
click at [840, 722] on icon at bounding box center [835, 722] width 33 height 37
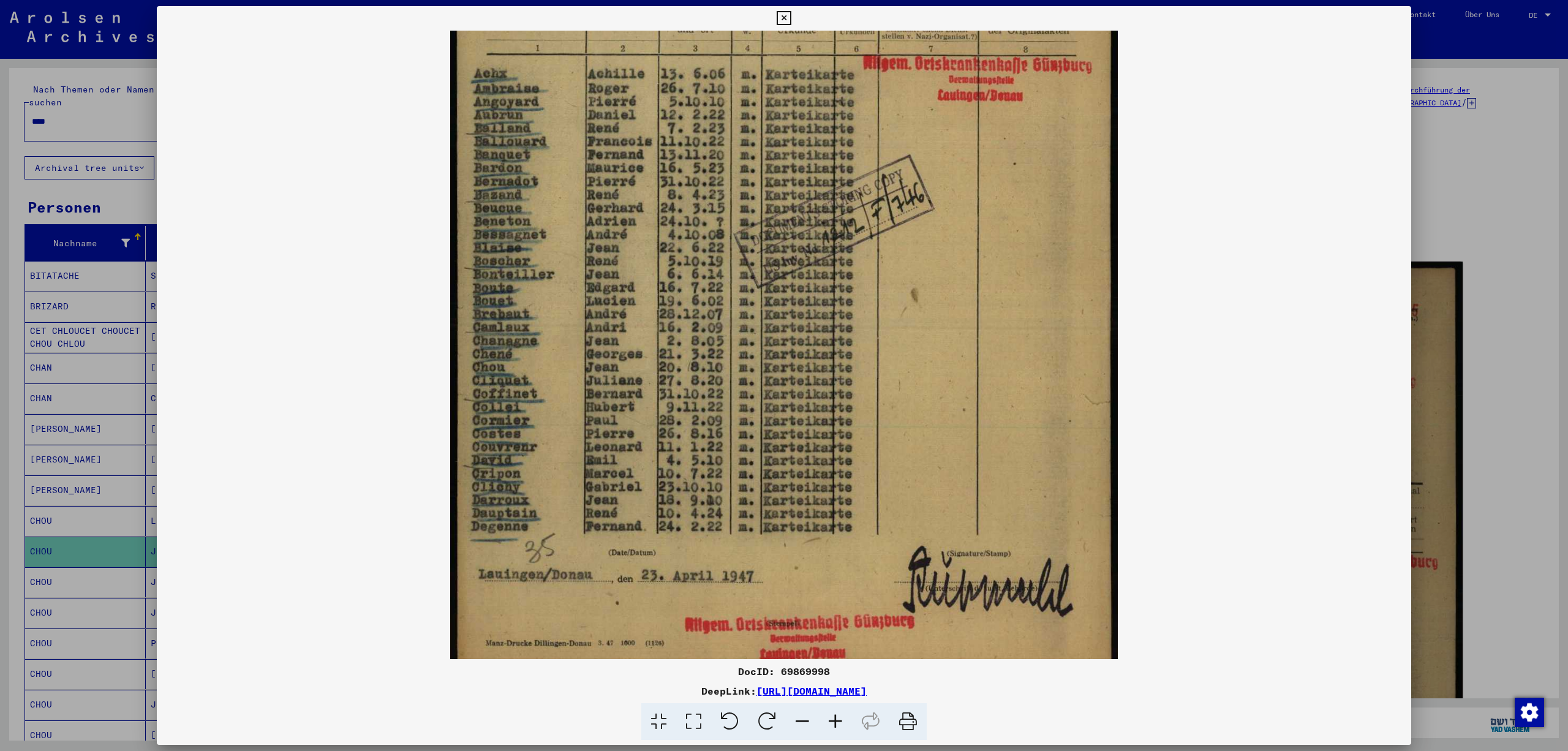
drag, startPoint x: 812, startPoint y: 523, endPoint x: 832, endPoint y: 242, distance: 281.7
click at [791, 15] on icon at bounding box center [784, 18] width 14 height 15
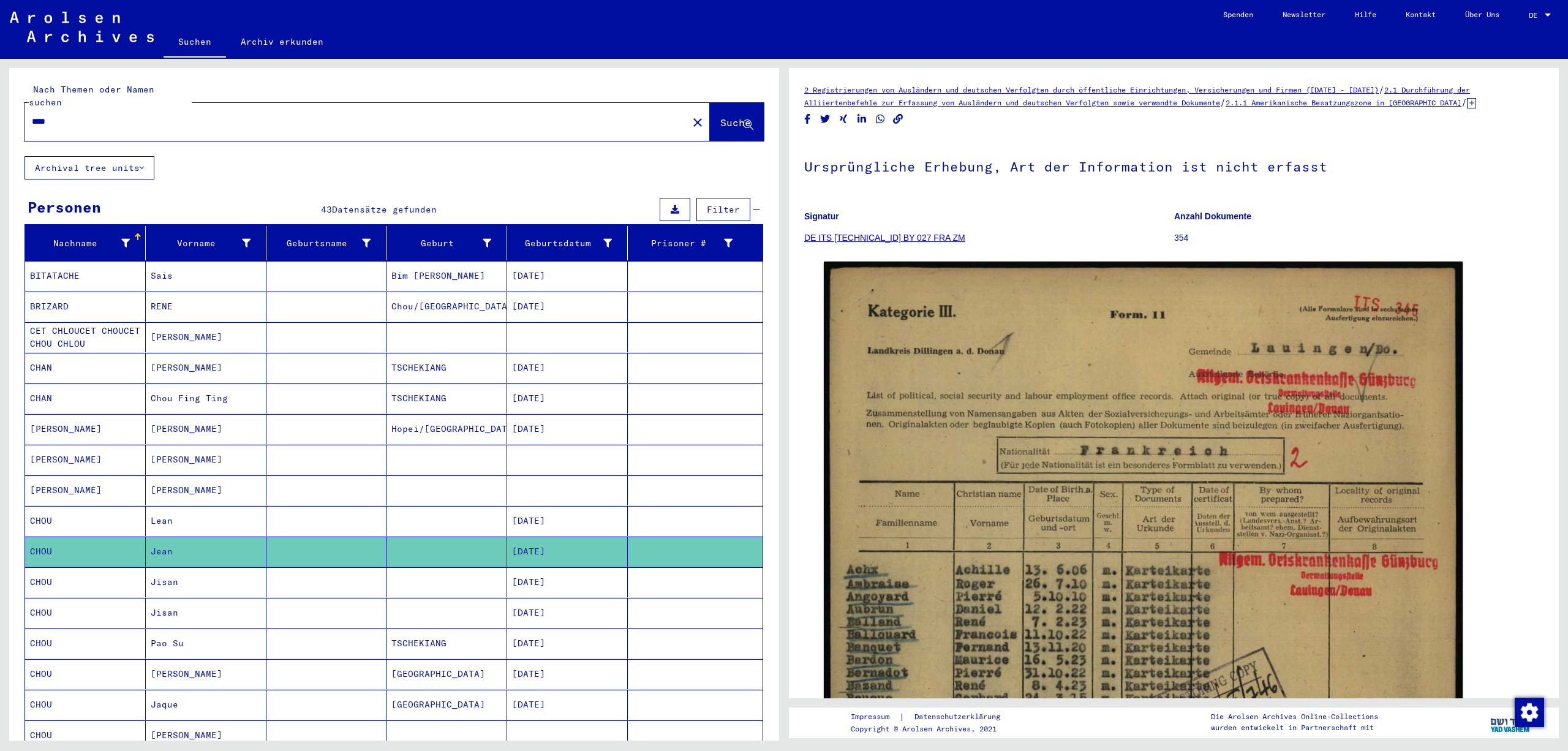
click at [767, 585] on div "Nachname Vorname Geburtsname Geburt‏ Geburtsdatum Prisoner # BITATACHE Sais [PE…" at bounding box center [394, 667] width 770 height 881
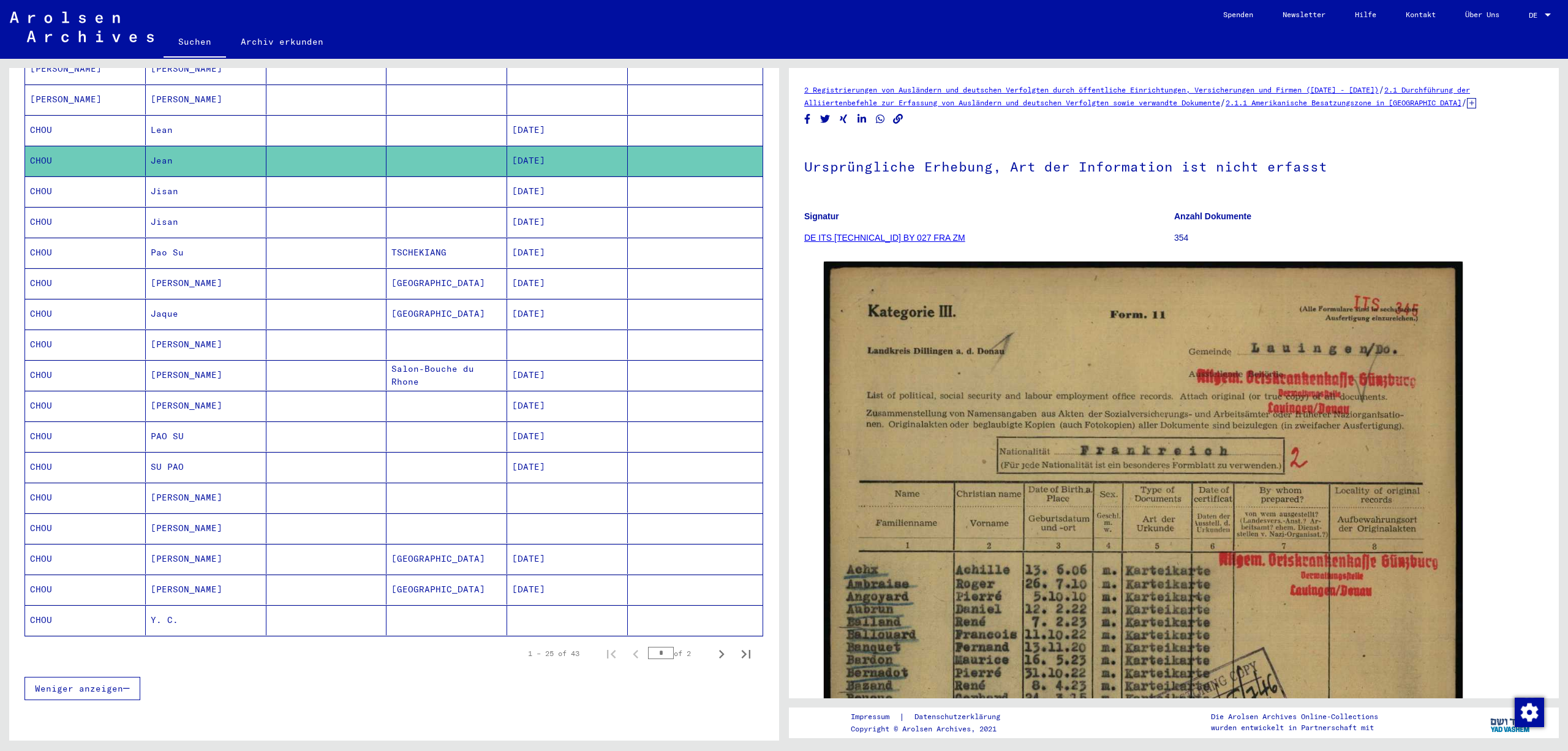
scroll to position [416, 0]
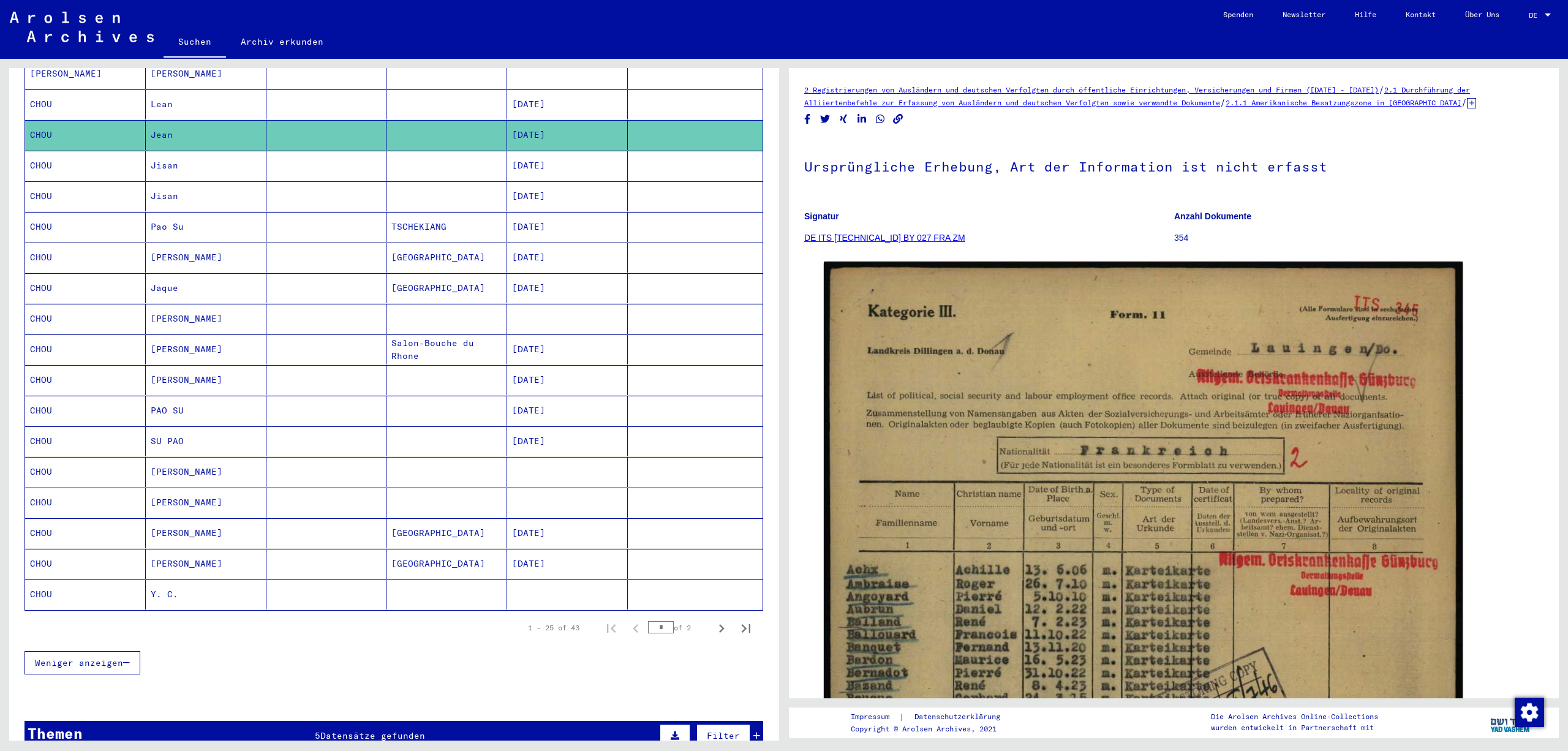
click at [657, 181] on mat-cell at bounding box center [695, 166] width 134 height 30
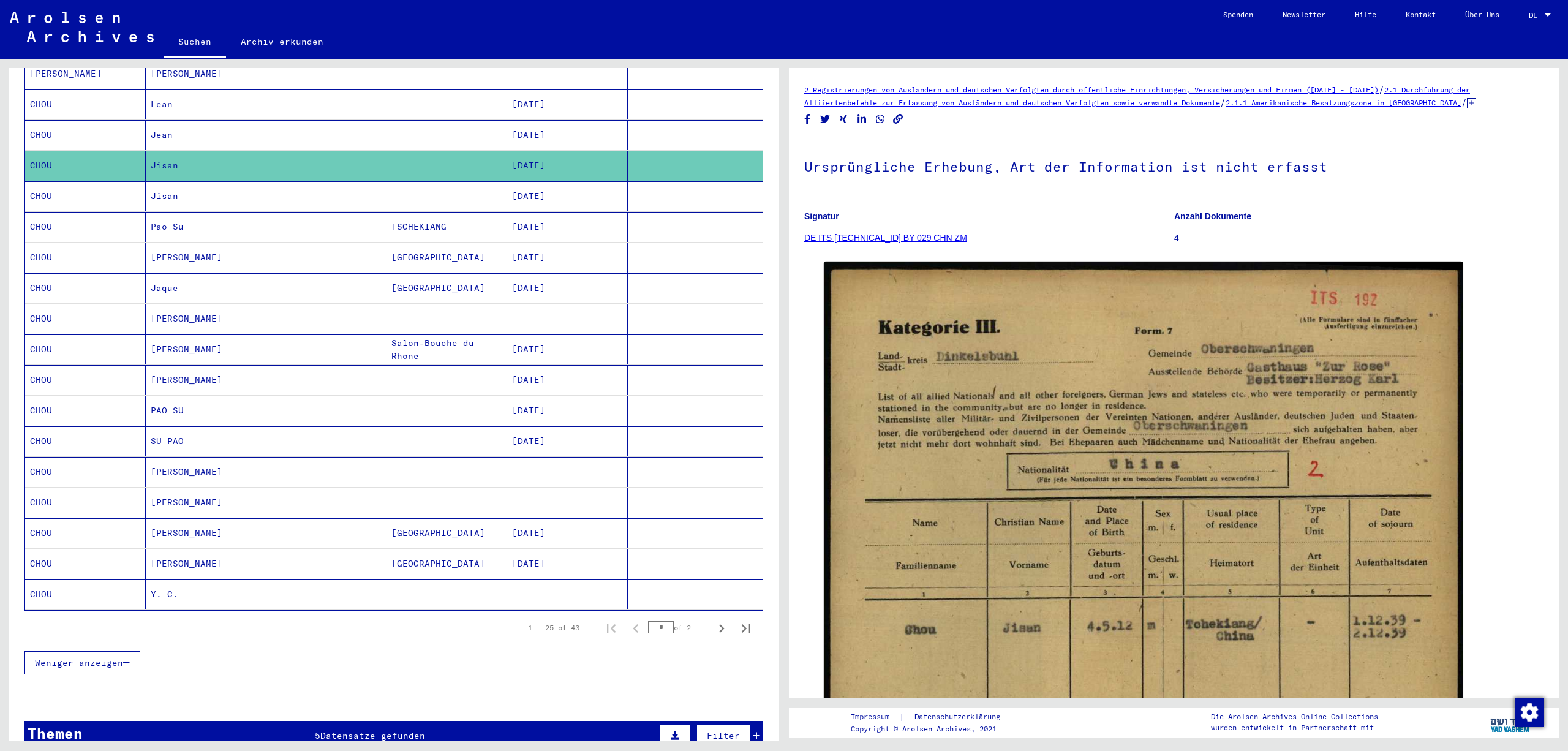
click at [677, 211] on mat-cell at bounding box center [695, 196] width 134 height 30
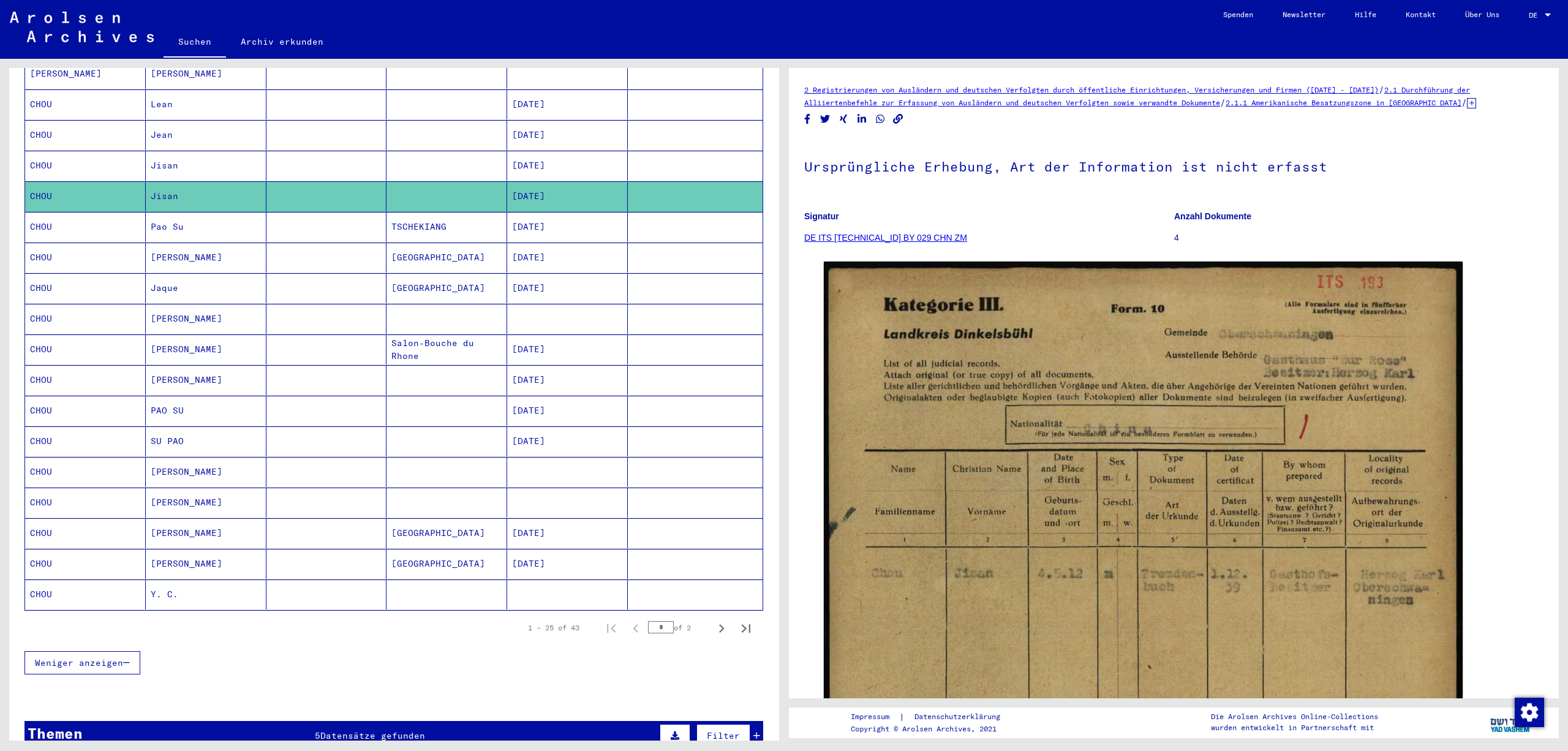
click at [694, 242] on mat-cell at bounding box center [695, 227] width 134 height 30
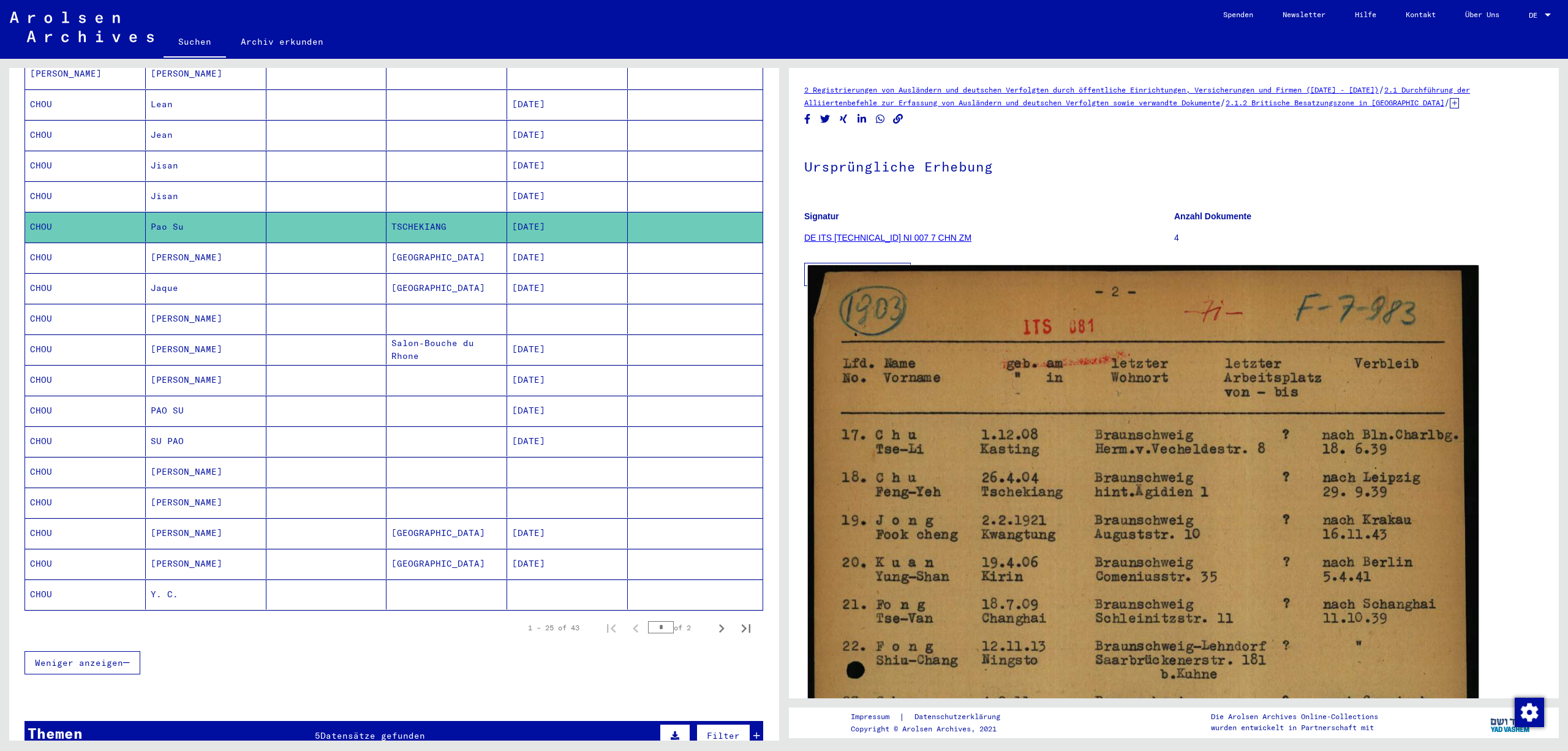
drag, startPoint x: 1295, startPoint y: 585, endPoint x: 1295, endPoint y: 575, distance: 10.0
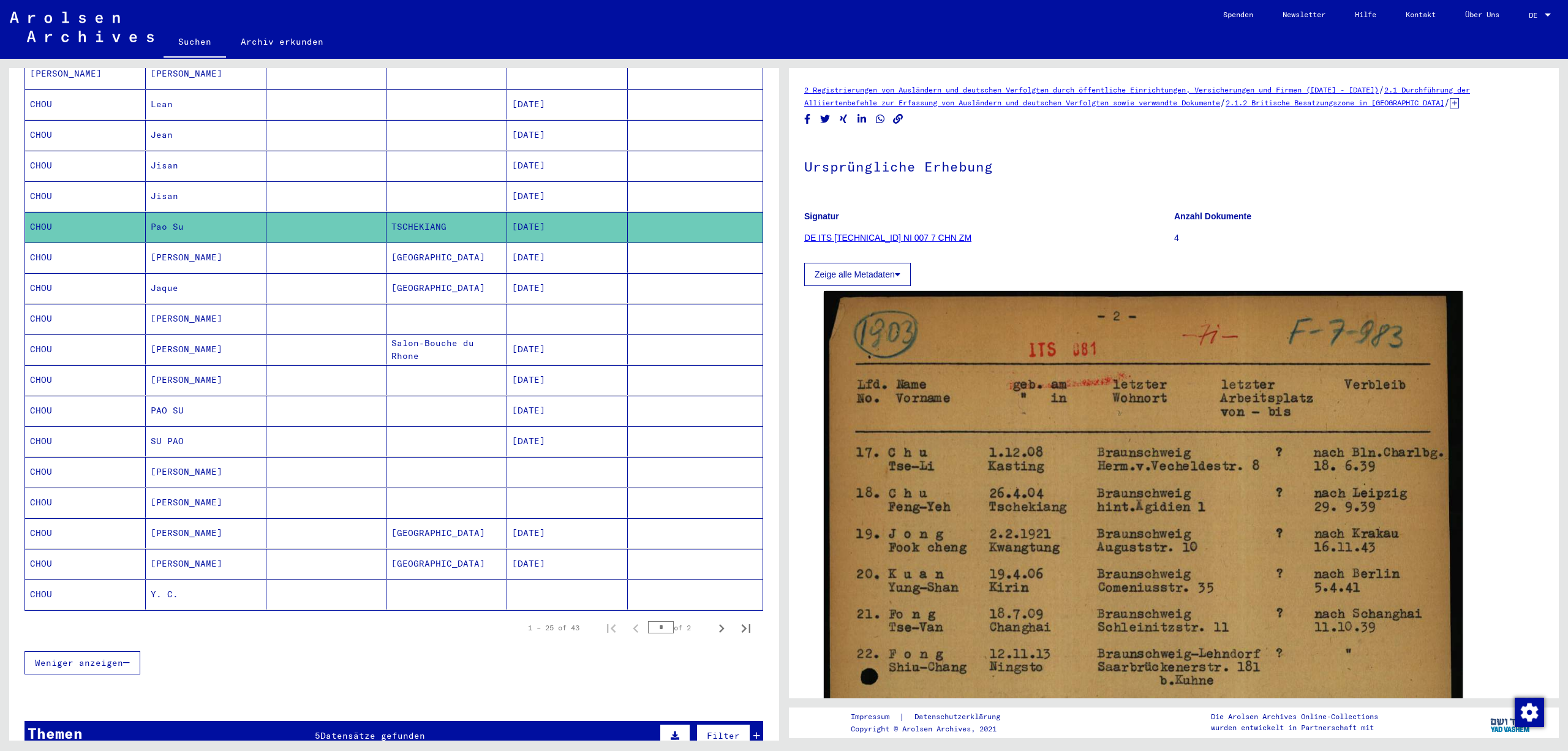
click at [671, 272] on mat-cell at bounding box center [695, 257] width 134 height 30
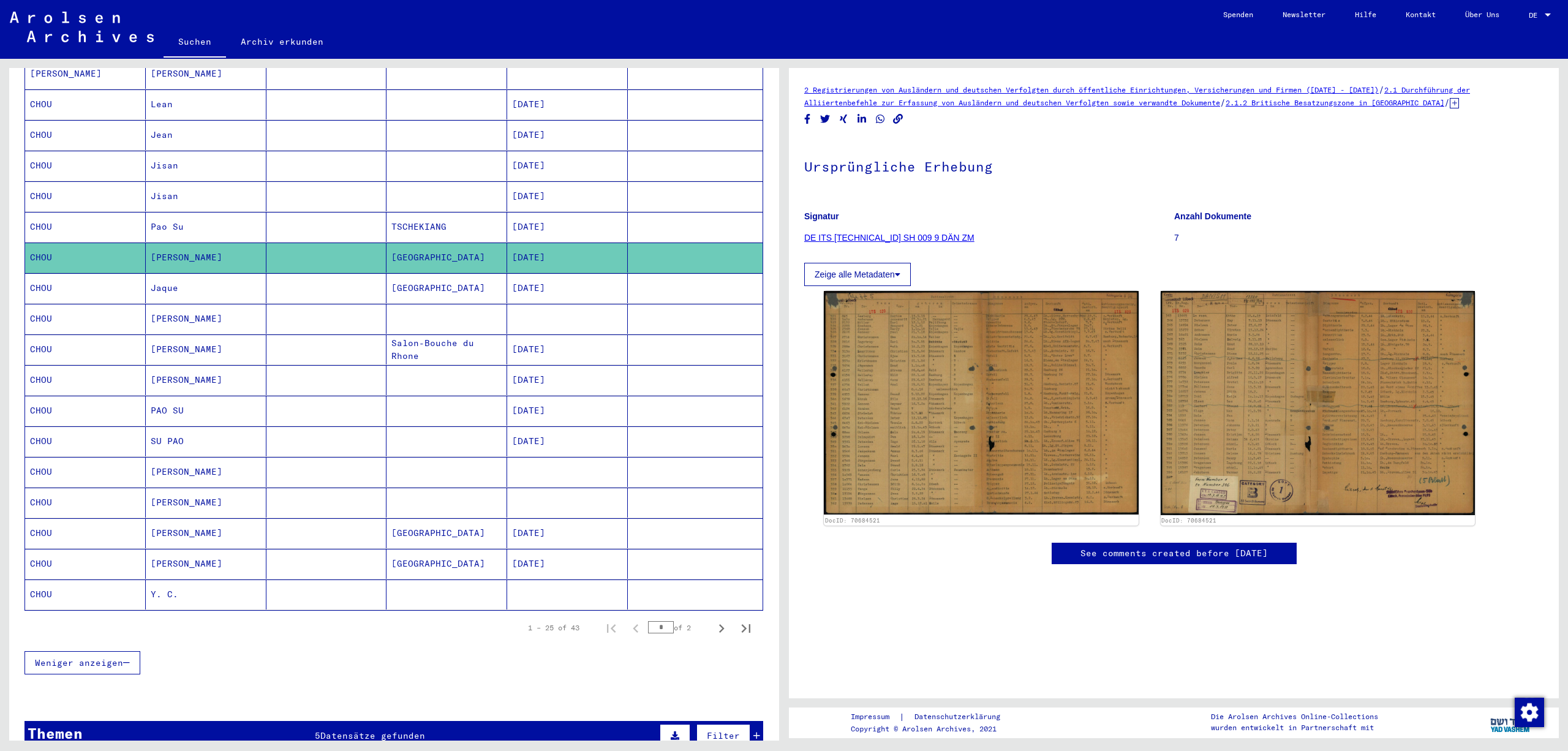
click at [678, 303] on mat-cell at bounding box center [695, 288] width 134 height 30
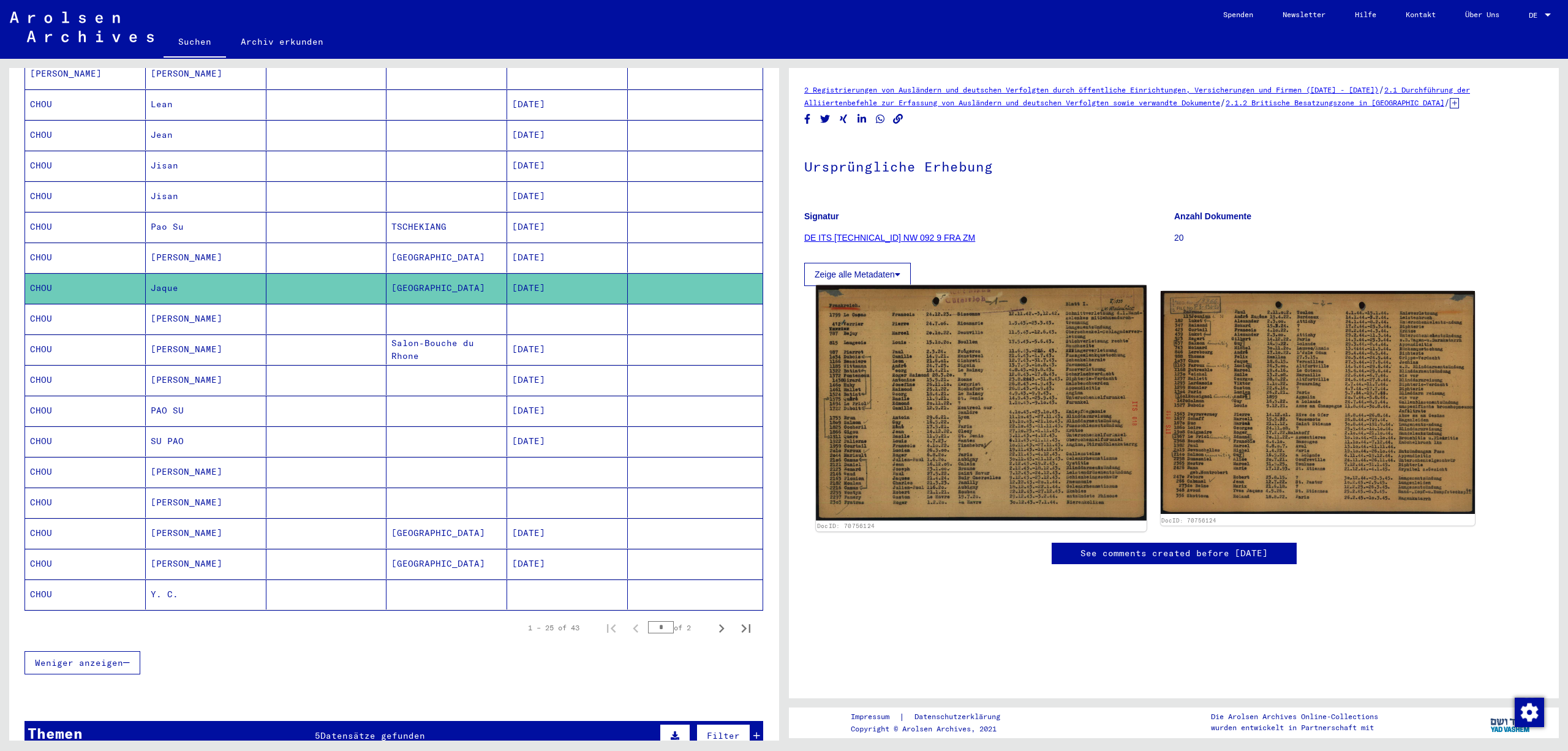
click at [939, 410] on img at bounding box center [981, 403] width 330 height 235
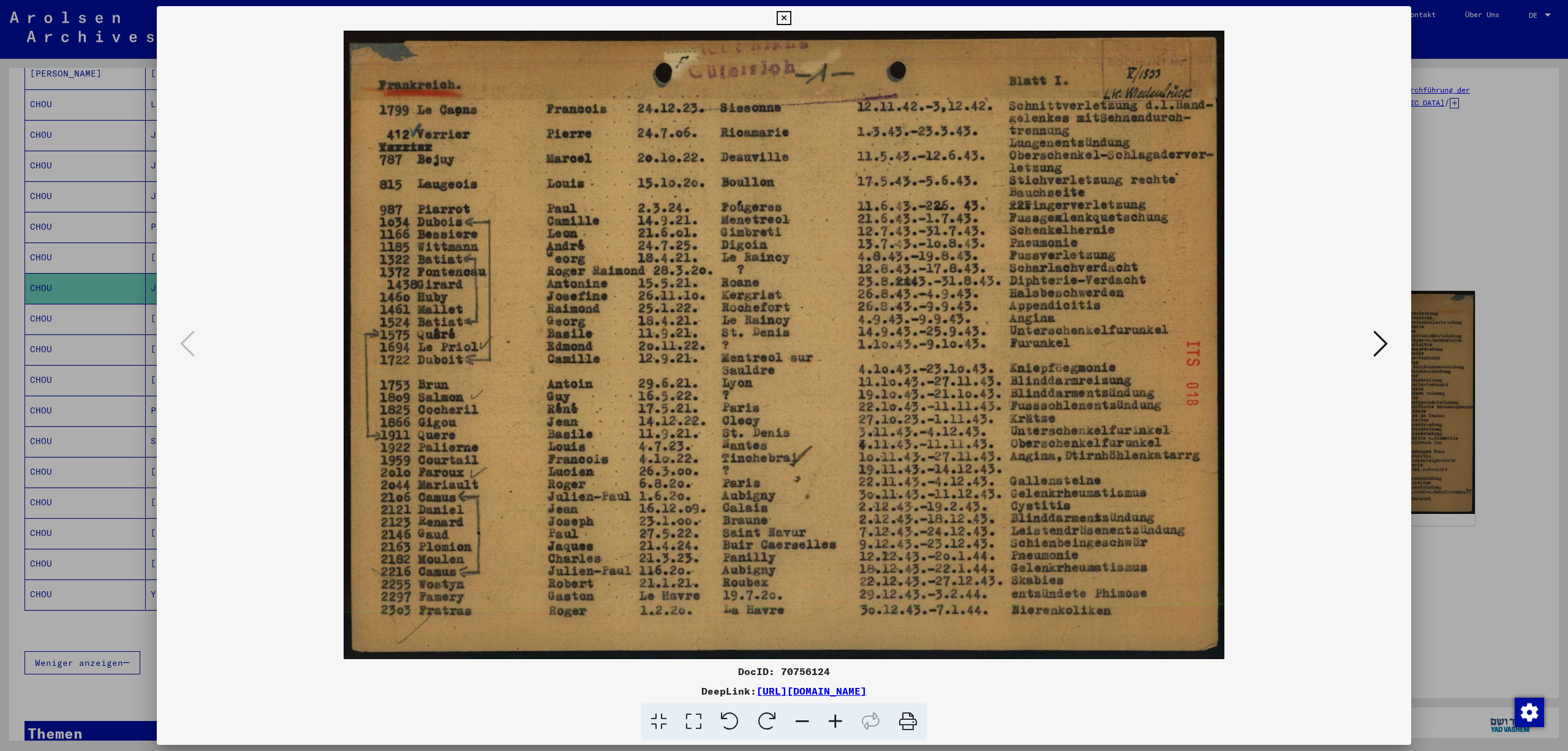
click at [1373, 334] on icon at bounding box center [1380, 344] width 15 height 29
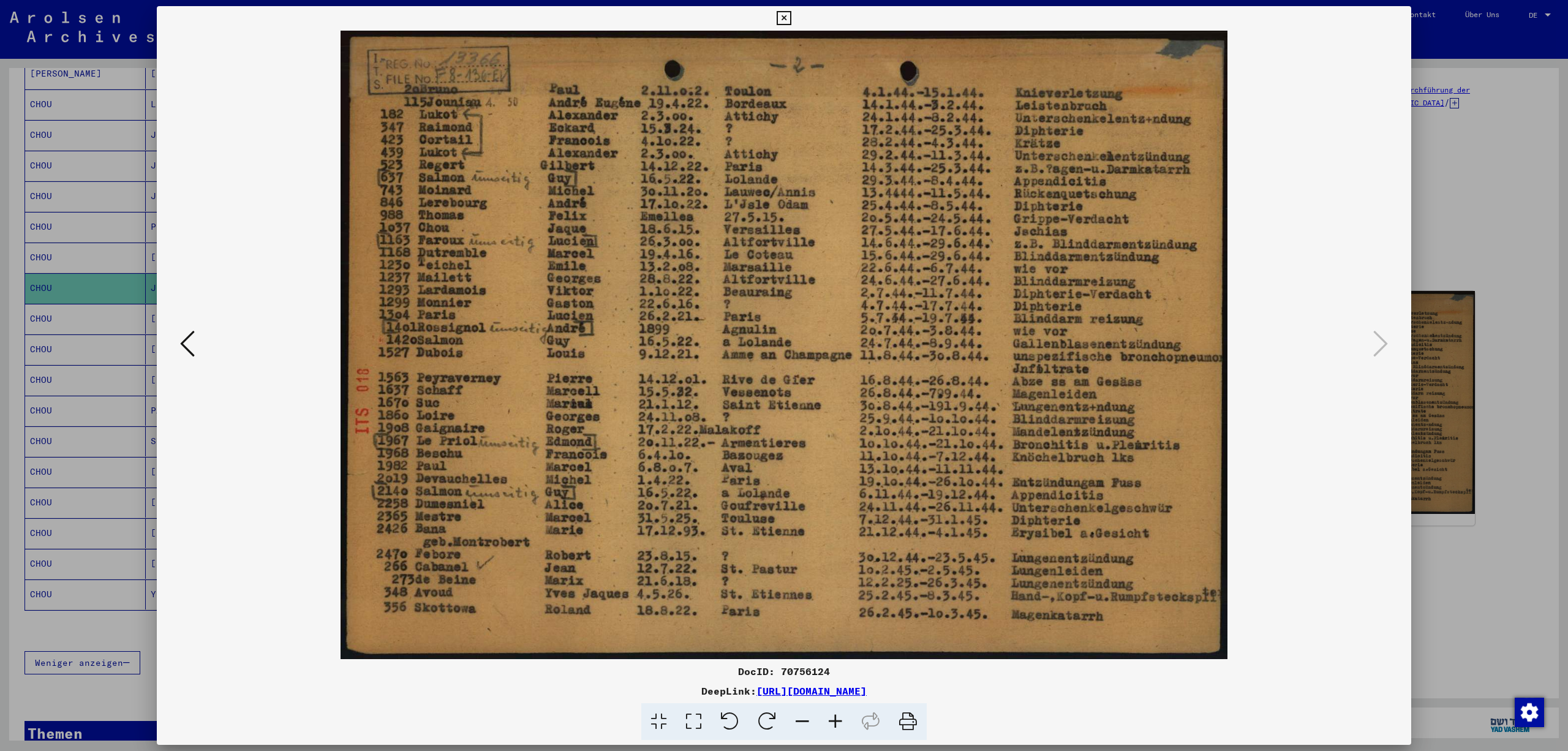
click at [791, 12] on icon at bounding box center [784, 18] width 14 height 15
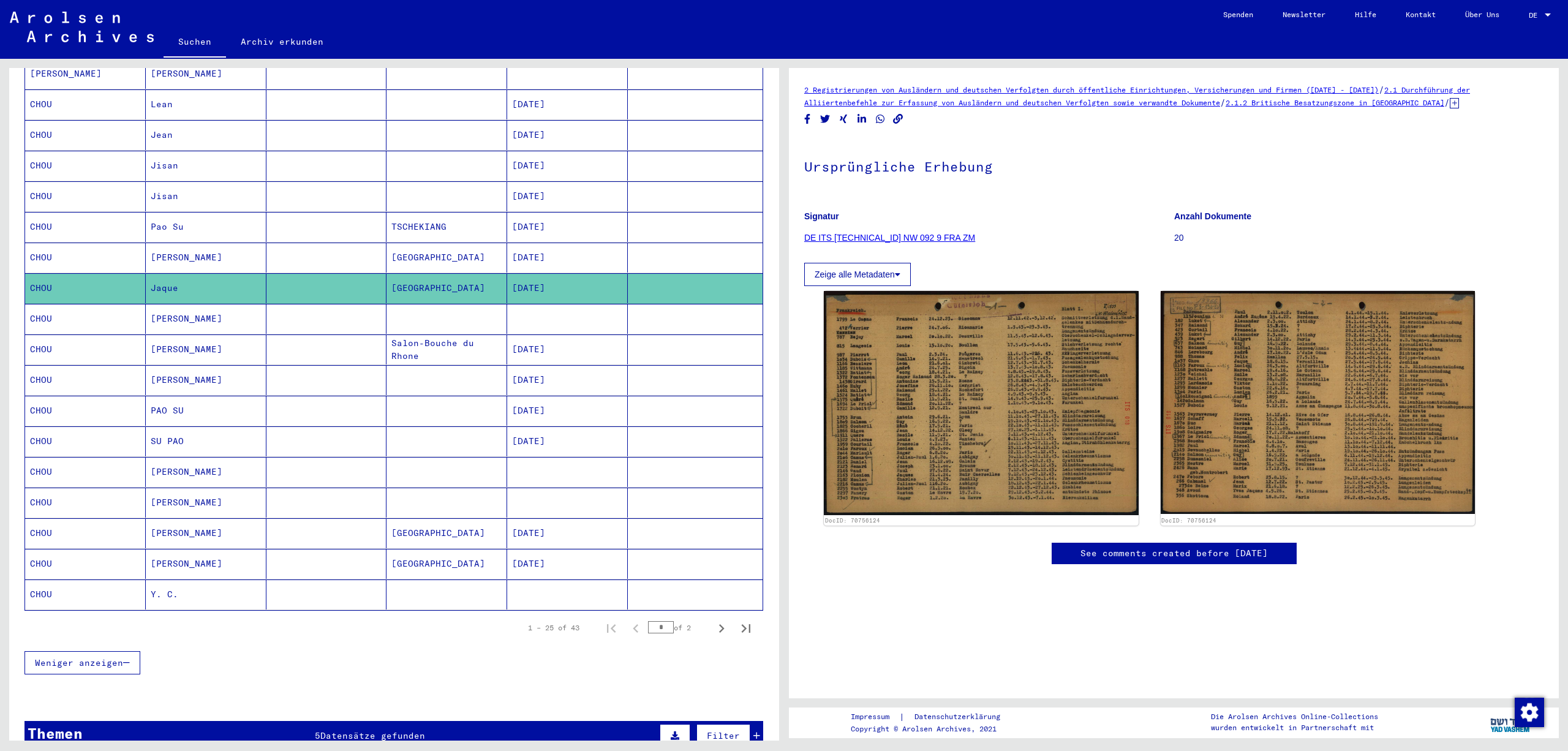
click at [696, 334] on mat-cell at bounding box center [695, 319] width 134 height 30
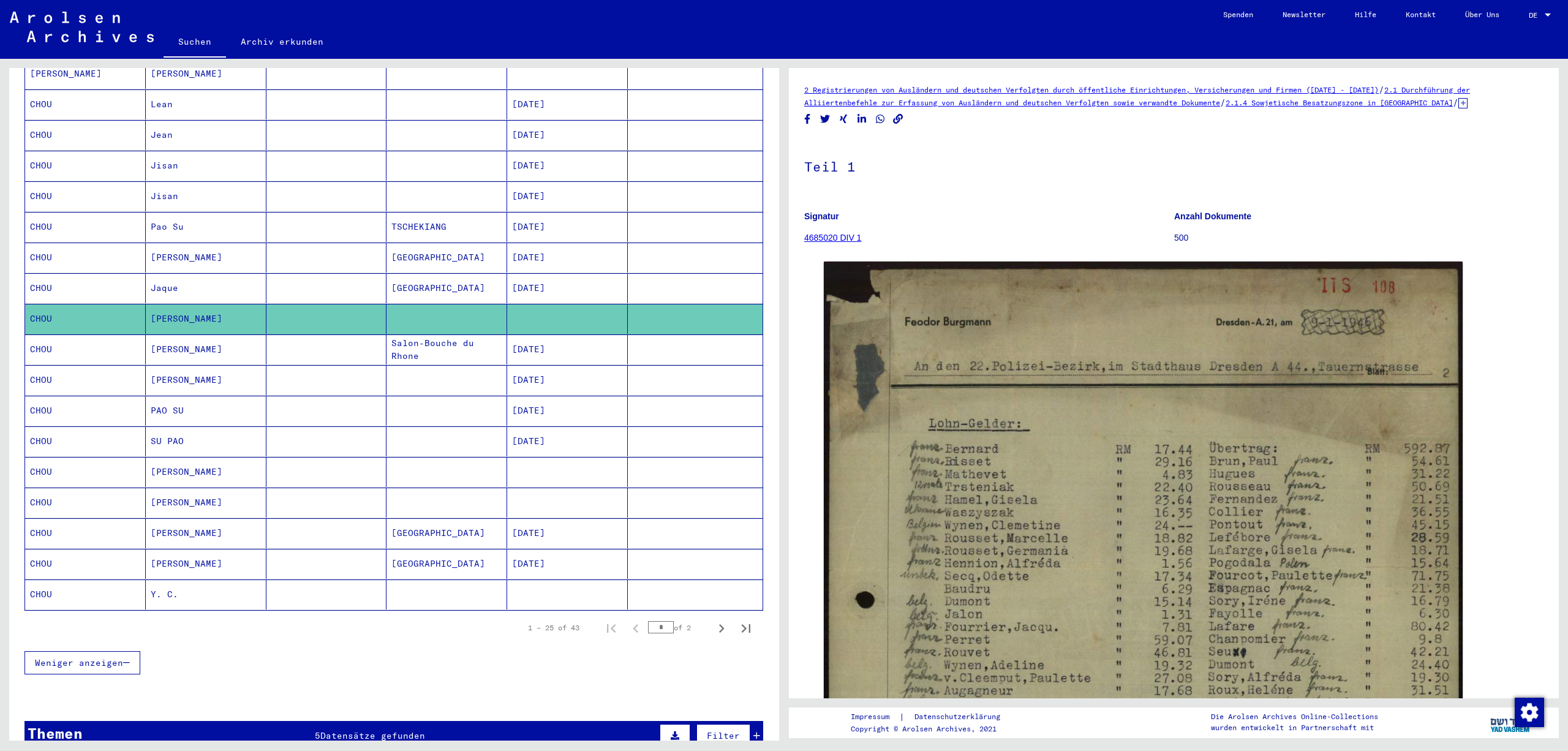
click at [684, 426] on mat-cell at bounding box center [695, 410] width 134 height 30
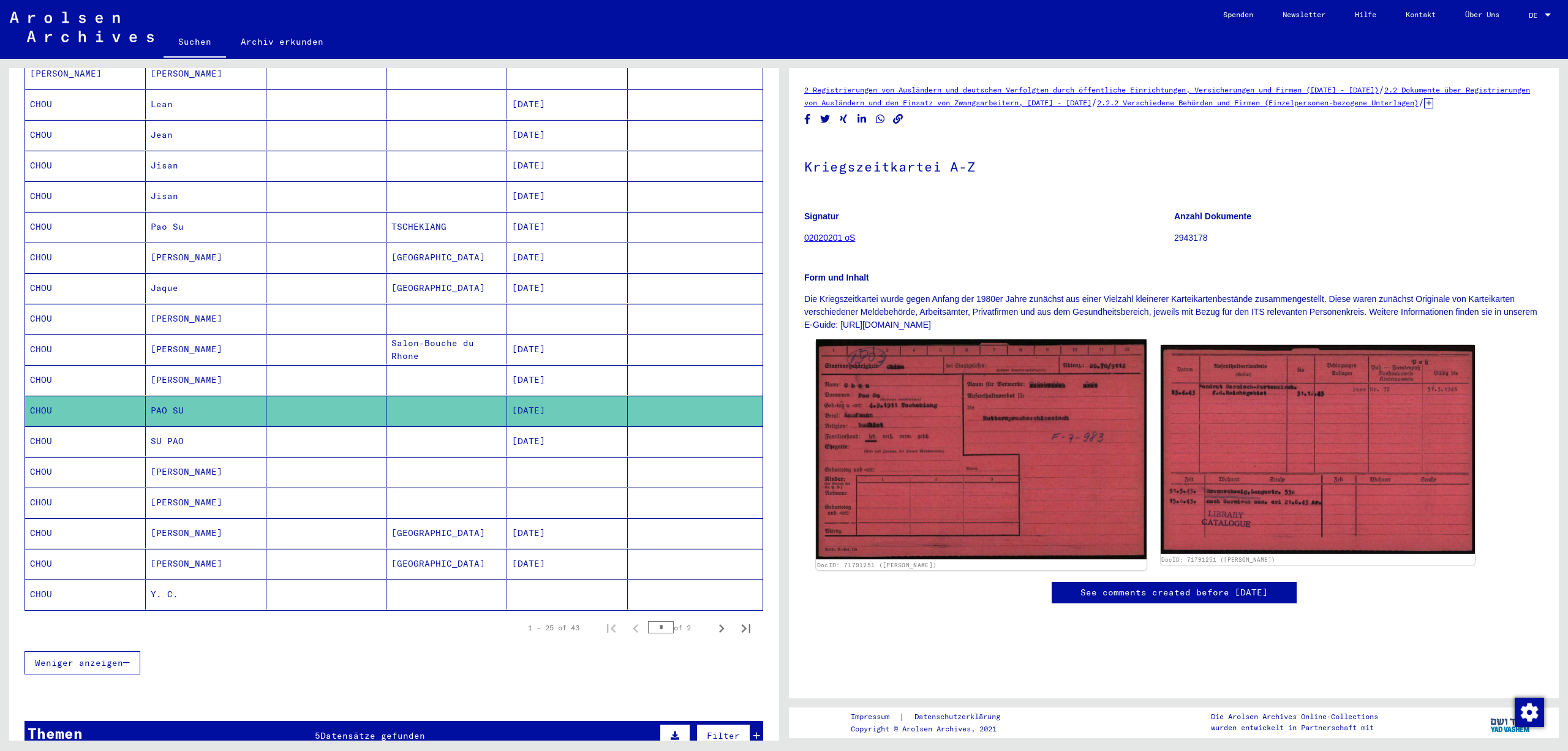
click at [998, 472] on img at bounding box center [981, 449] width 330 height 220
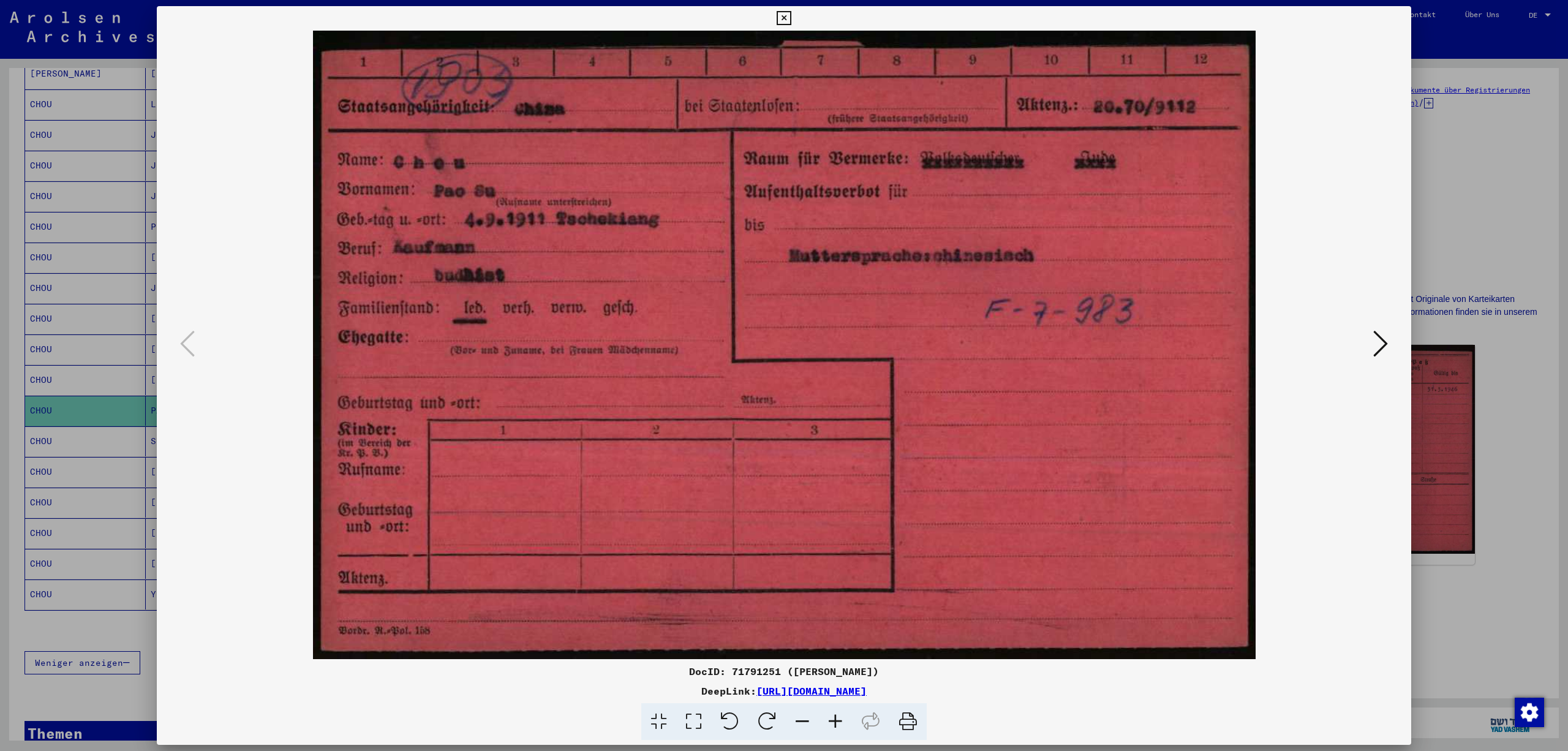
click at [848, 718] on icon at bounding box center [835, 722] width 33 height 37
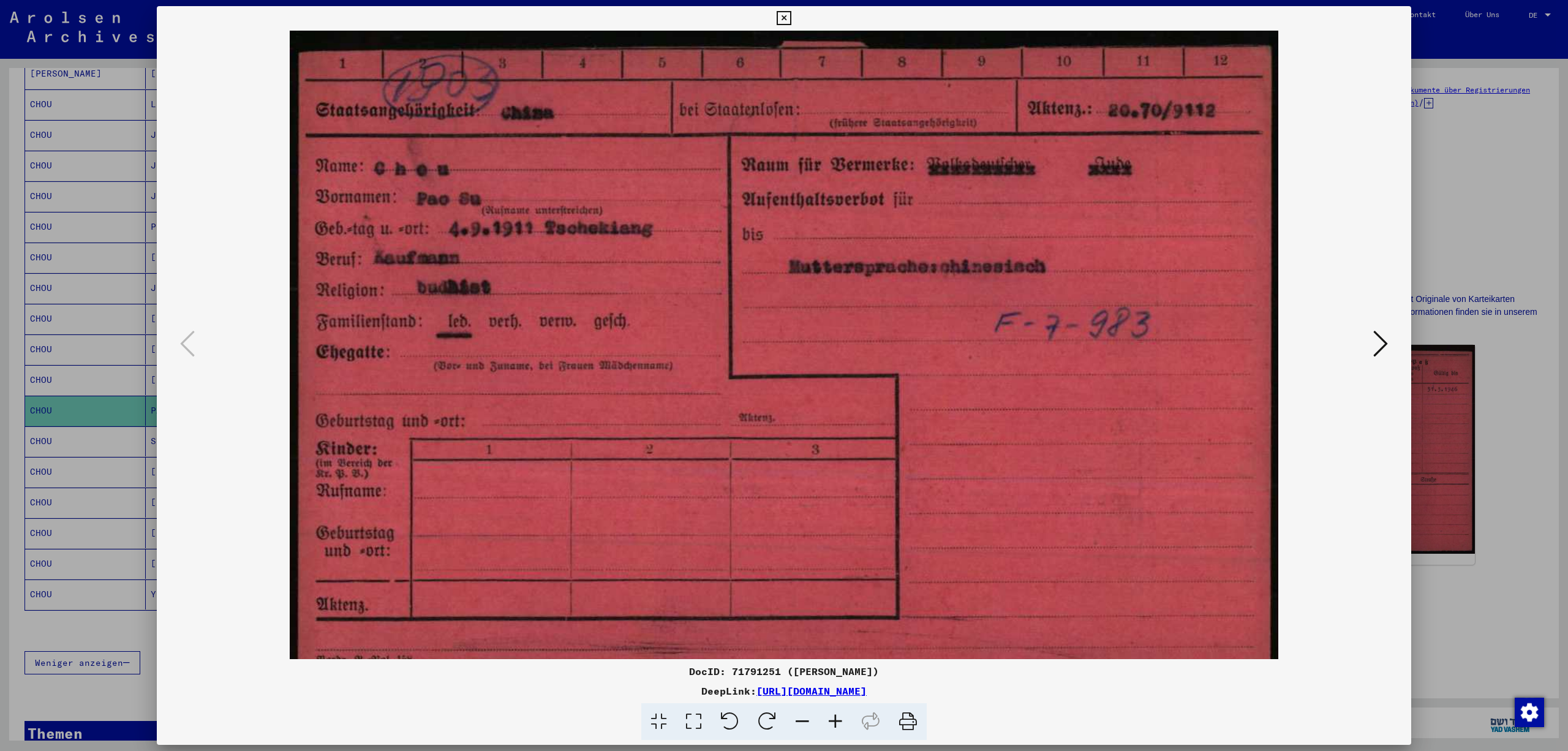
click at [848, 718] on icon at bounding box center [835, 722] width 33 height 37
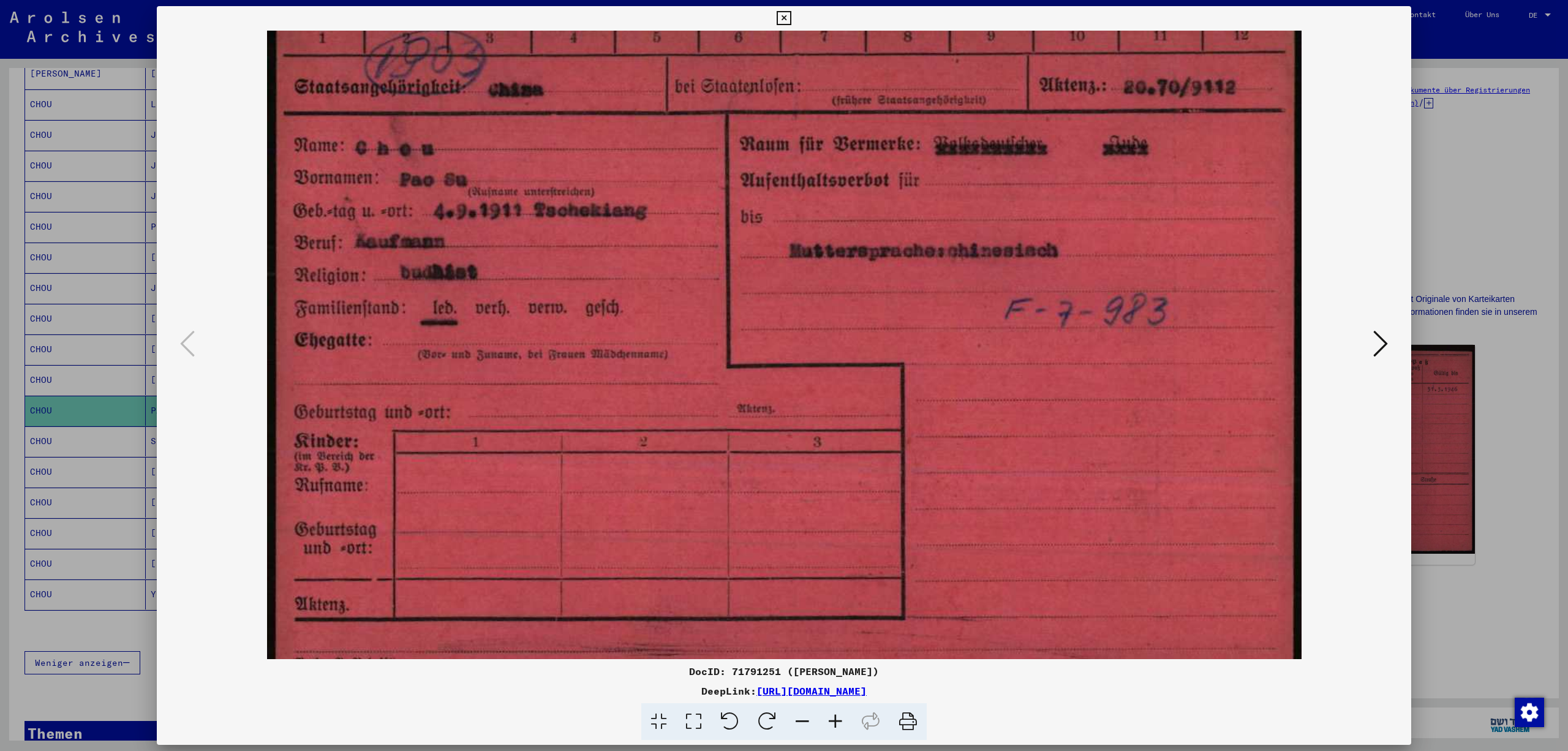
scroll to position [61, 0]
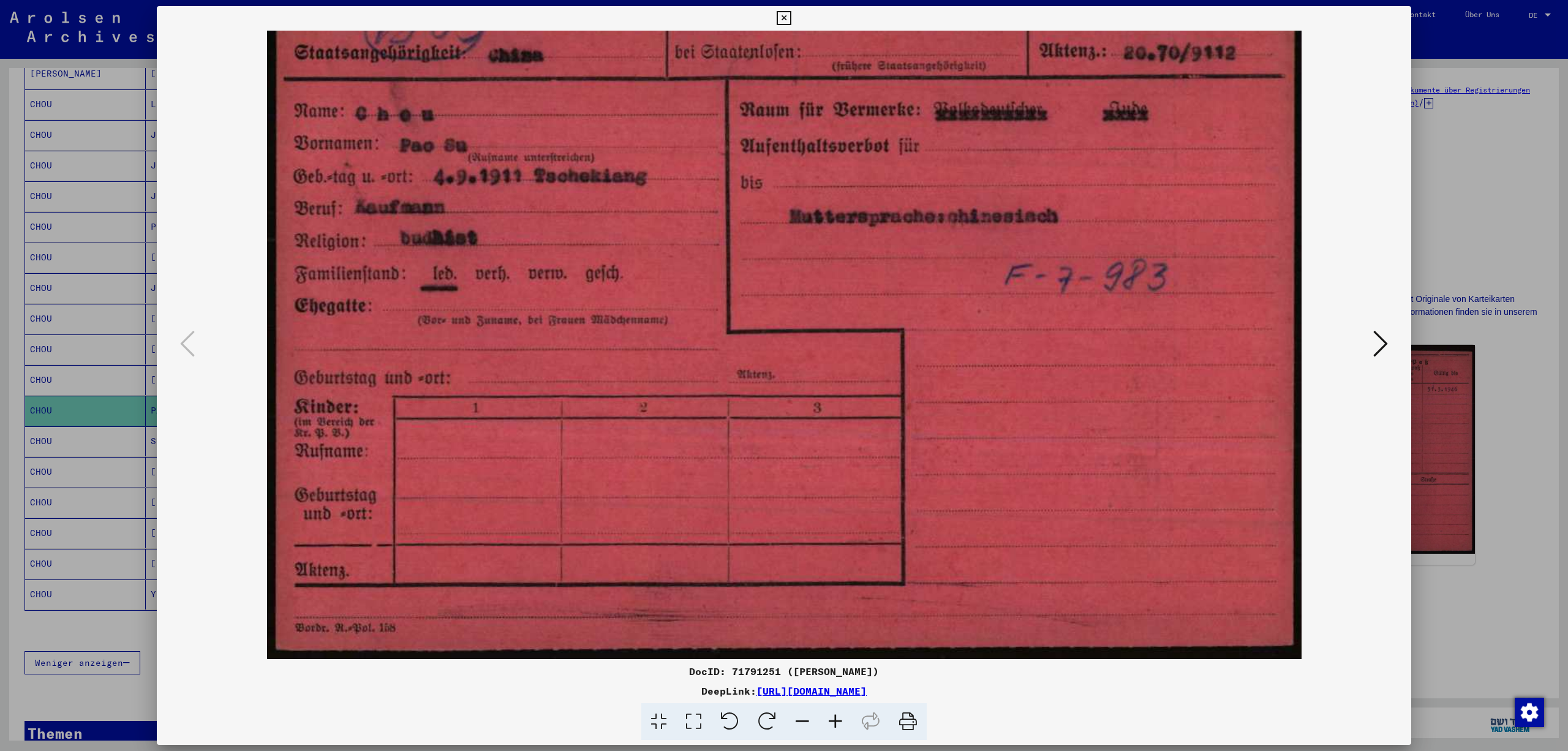
drag, startPoint x: 928, startPoint y: 546, endPoint x: 928, endPoint y: 366, distance: 180.0
click at [1381, 335] on icon at bounding box center [1380, 344] width 15 height 29
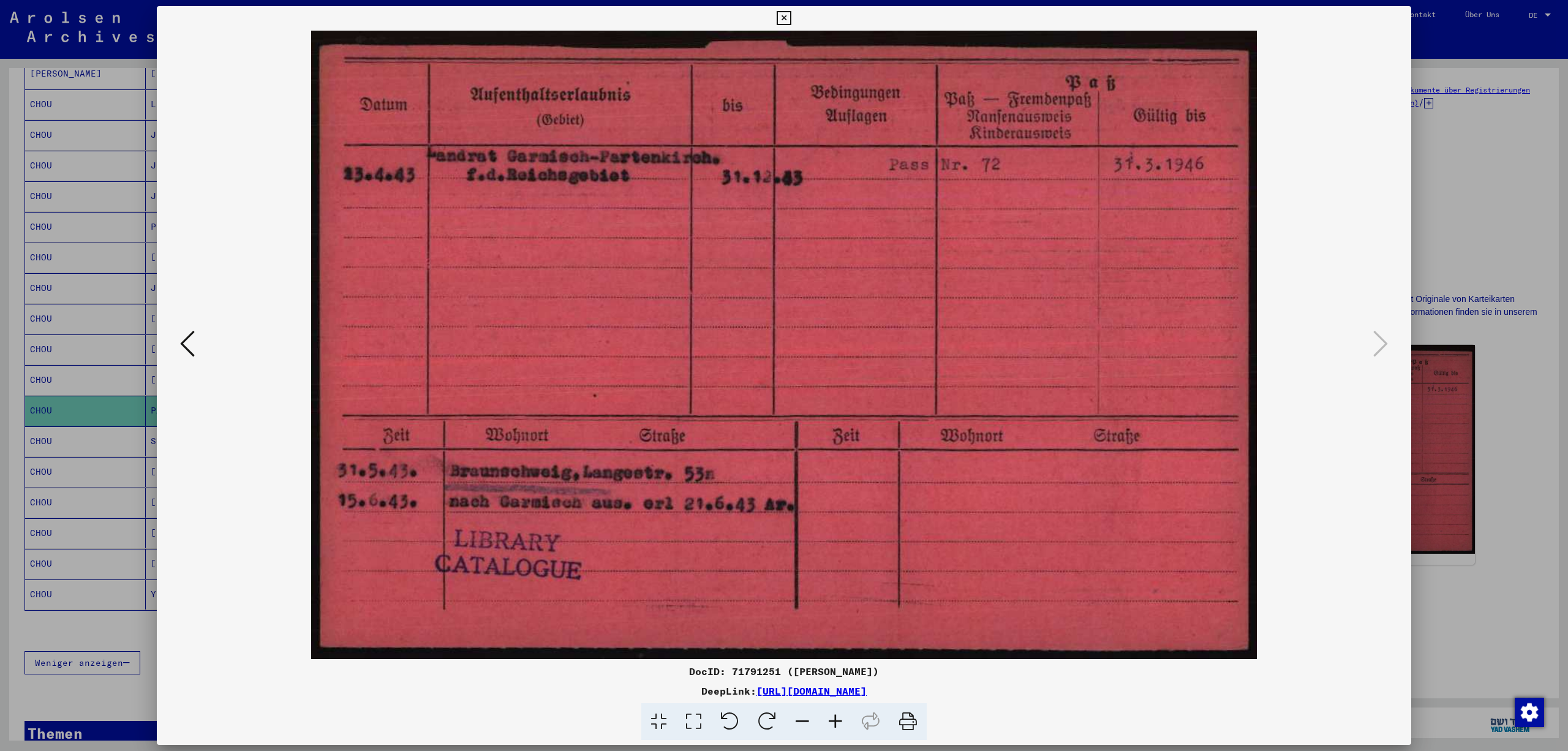
scroll to position [0, 0]
click at [791, 12] on icon at bounding box center [784, 18] width 14 height 15
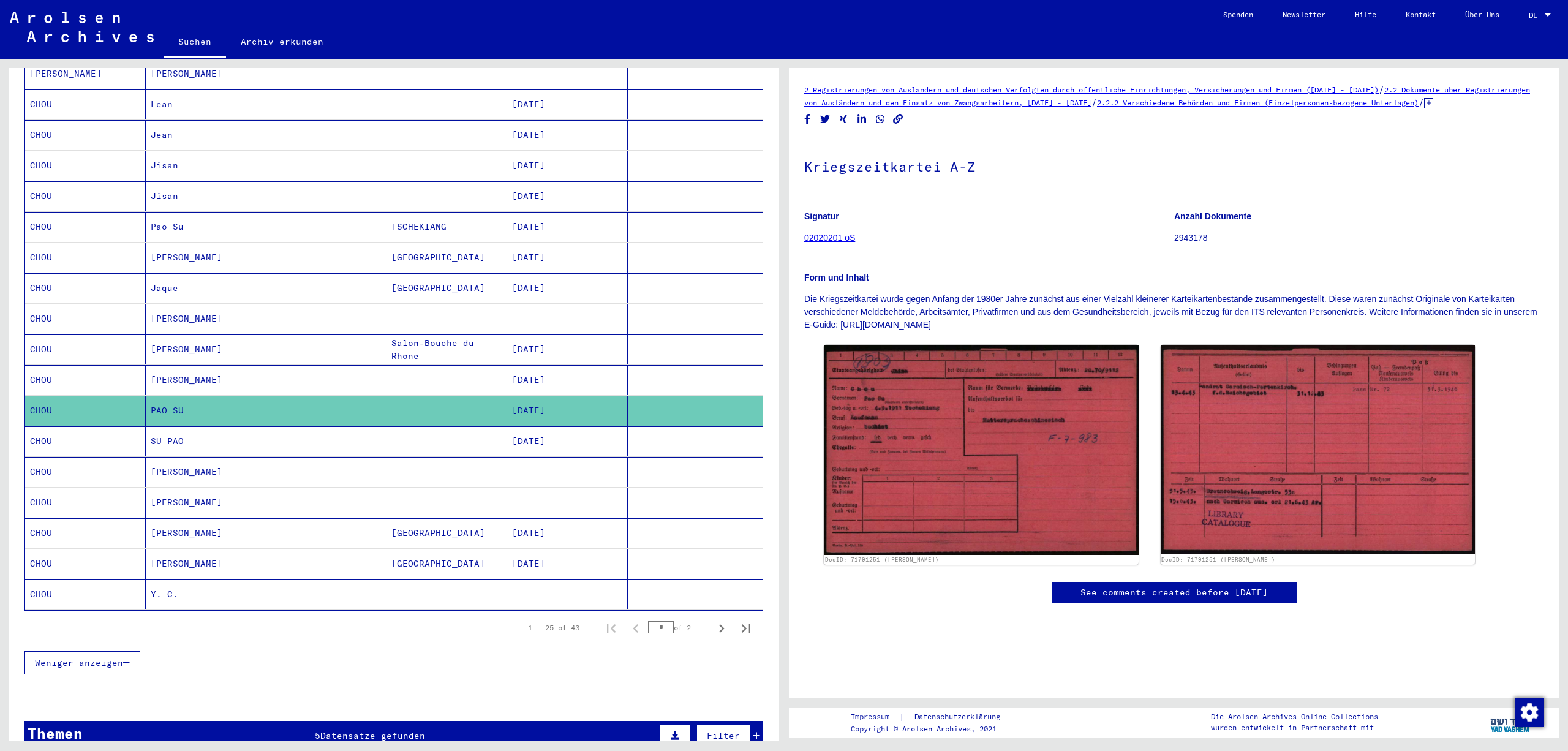
click at [700, 456] on mat-cell at bounding box center [695, 441] width 134 height 30
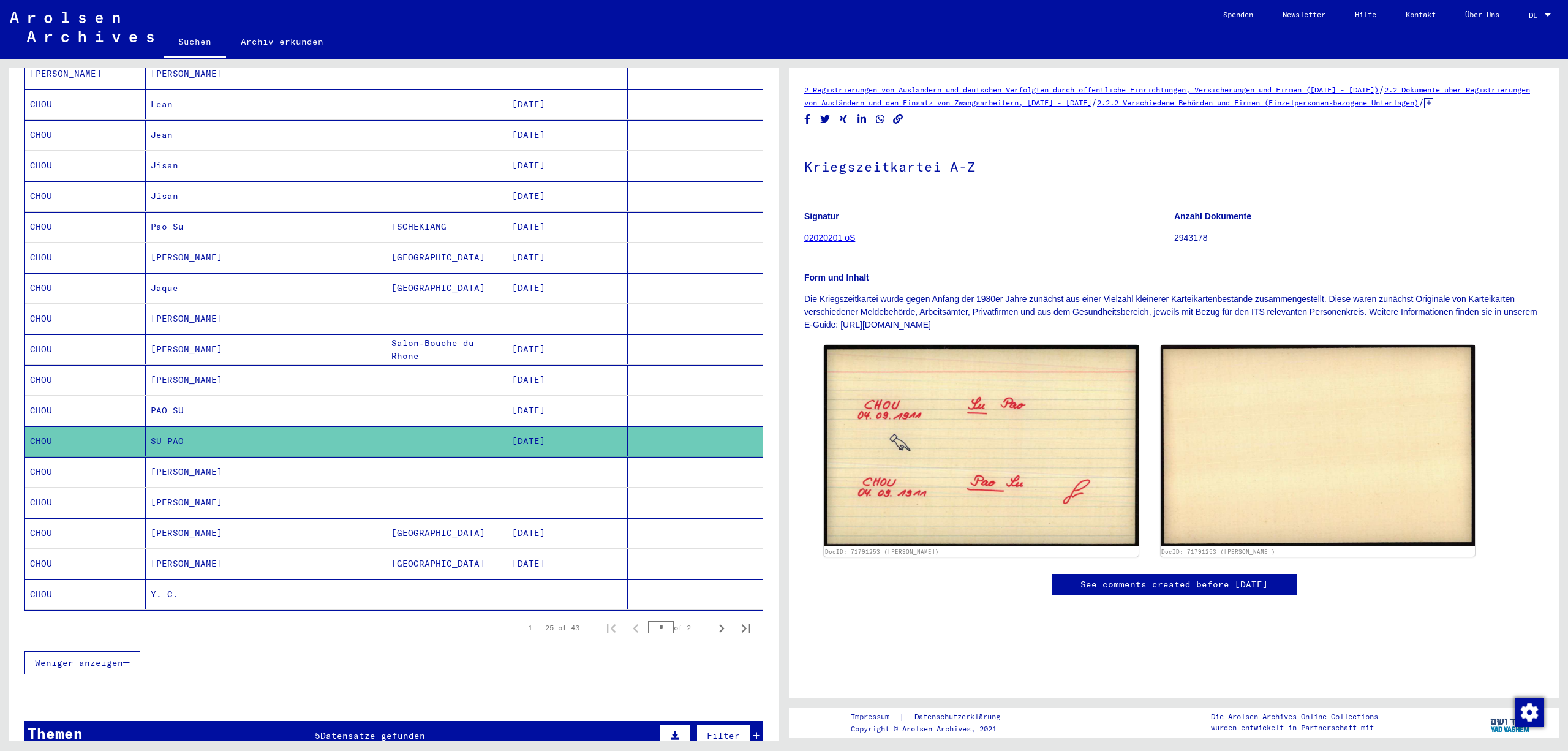
click at [690, 487] on mat-cell at bounding box center [695, 472] width 134 height 30
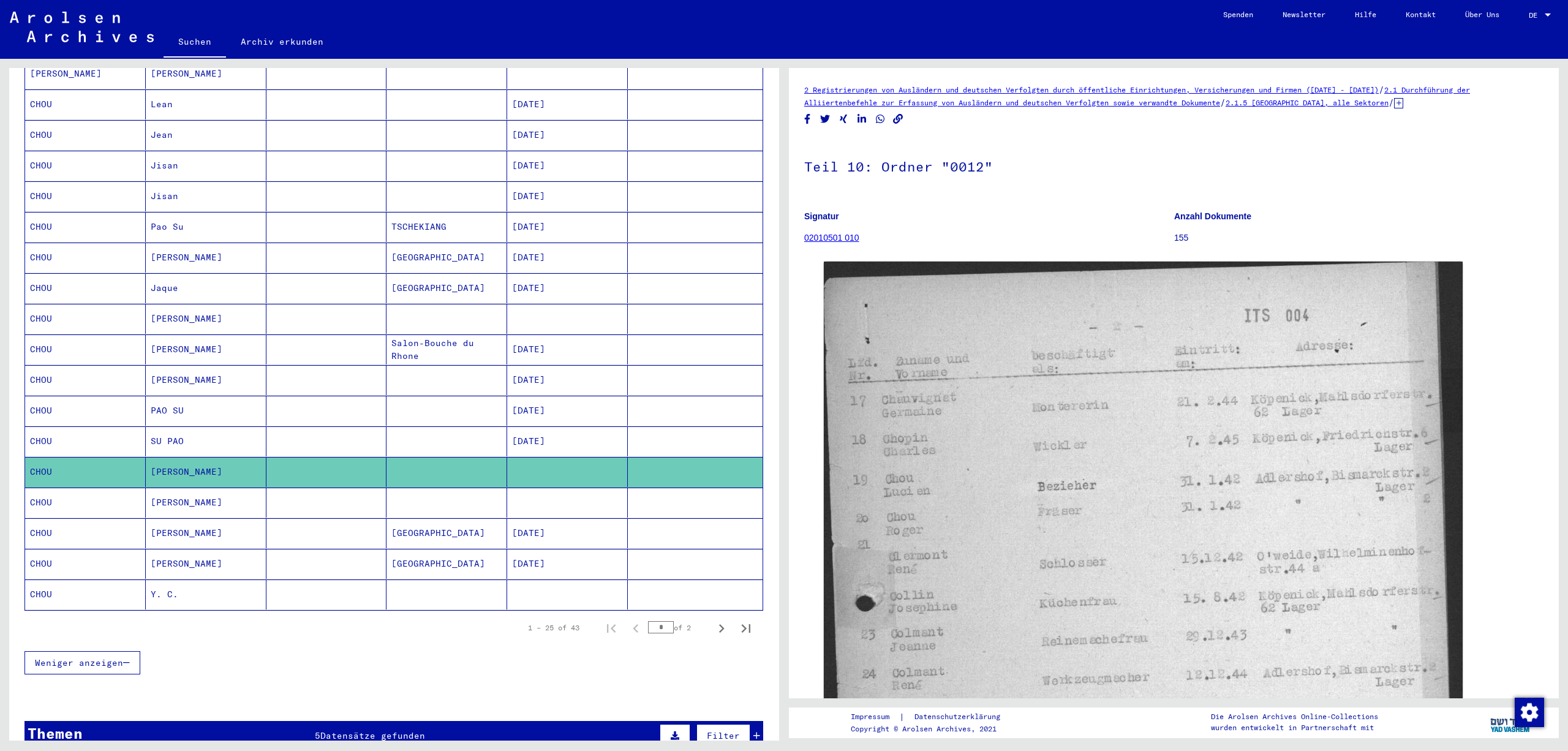
click at [685, 518] on mat-cell at bounding box center [695, 503] width 134 height 30
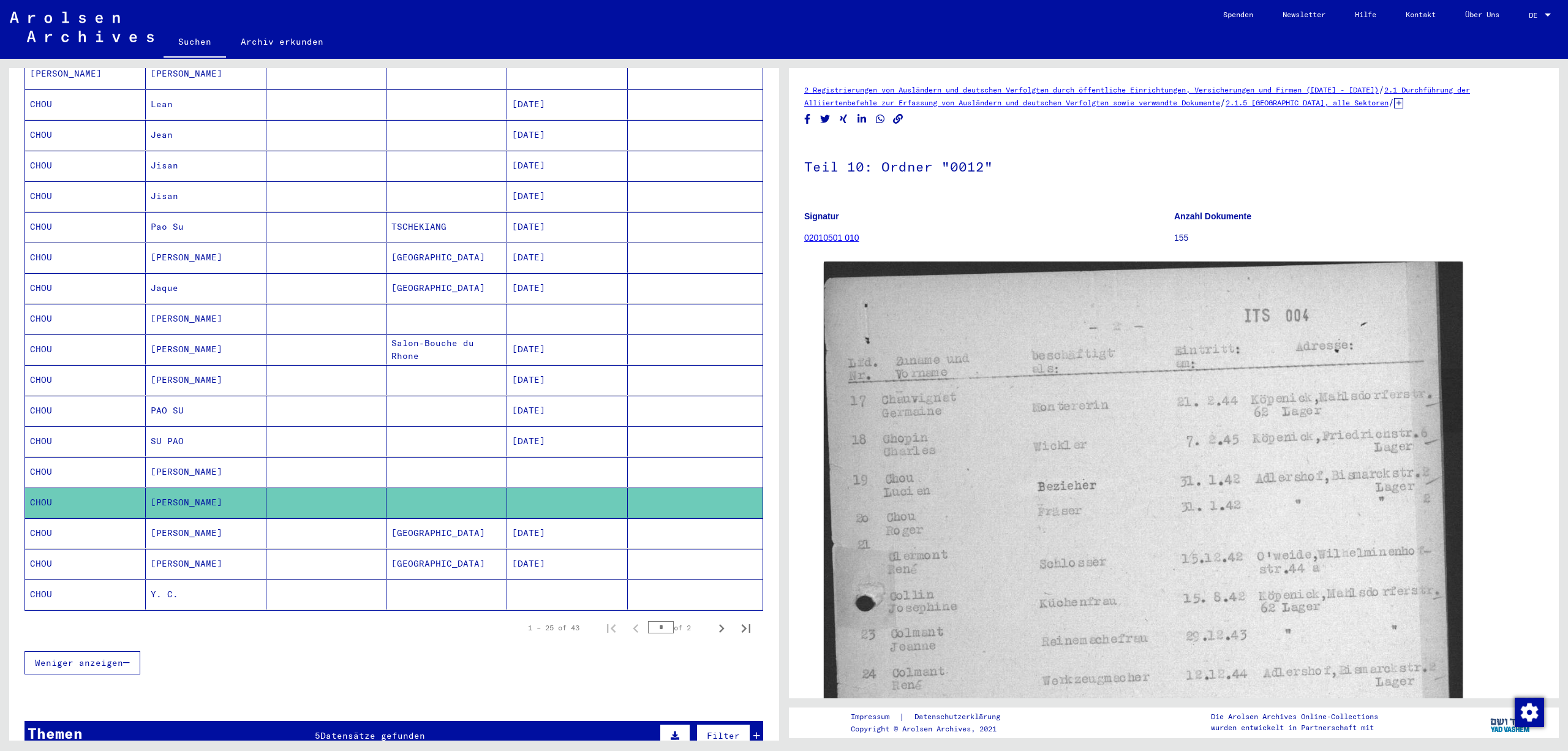
click at [684, 548] on mat-cell at bounding box center [695, 533] width 134 height 30
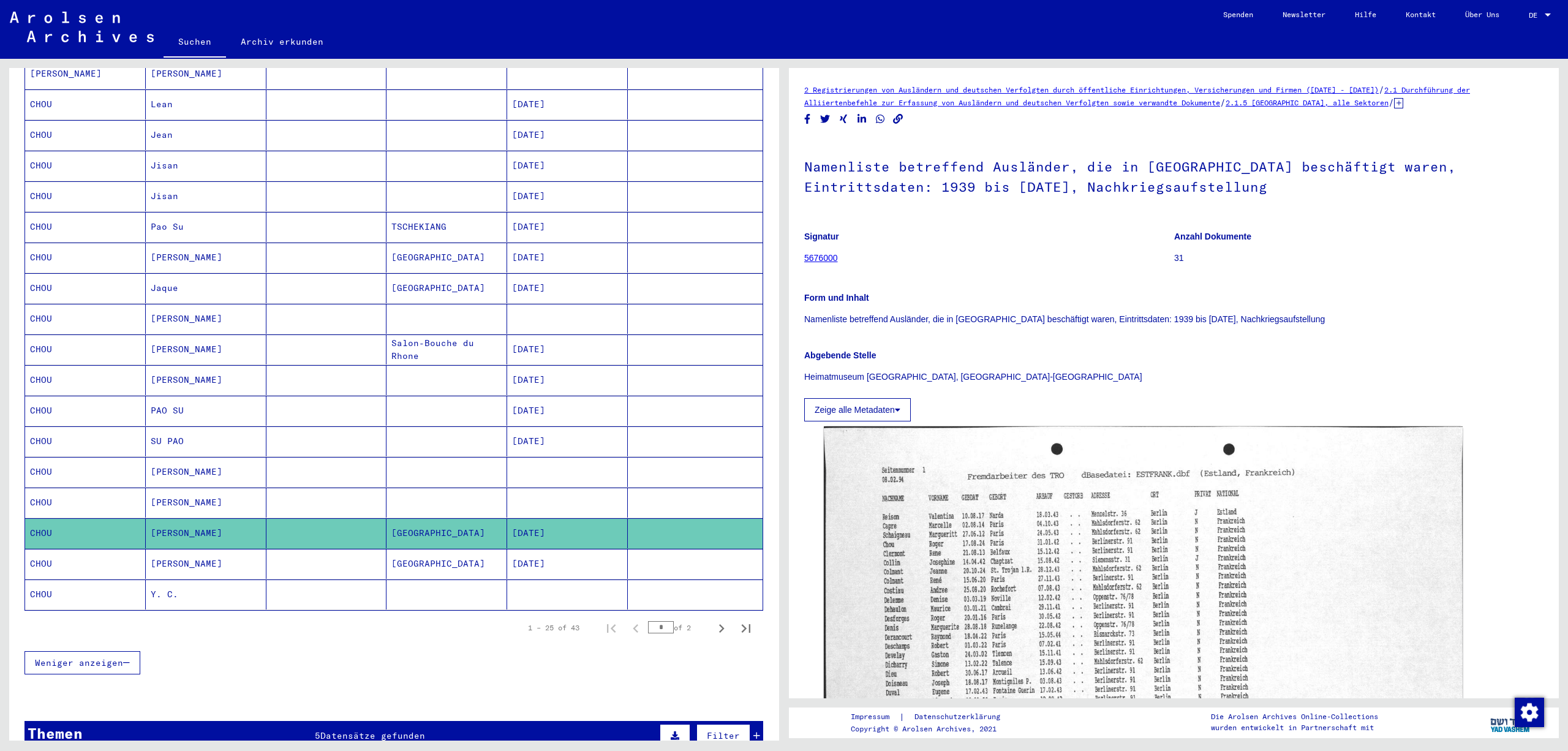
click at [685, 579] on mat-cell at bounding box center [695, 564] width 134 height 30
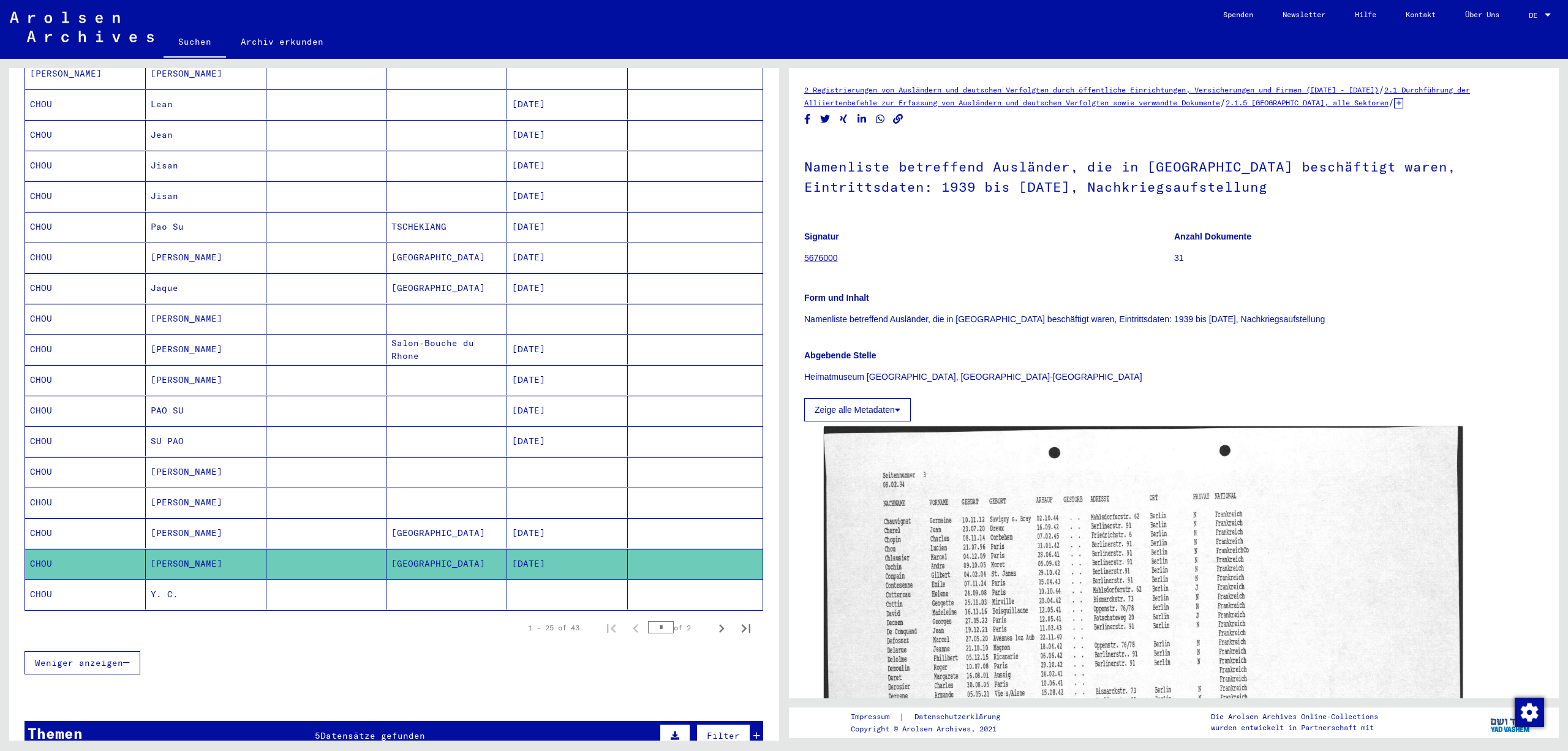
click at [702, 610] on mat-cell at bounding box center [695, 594] width 134 height 30
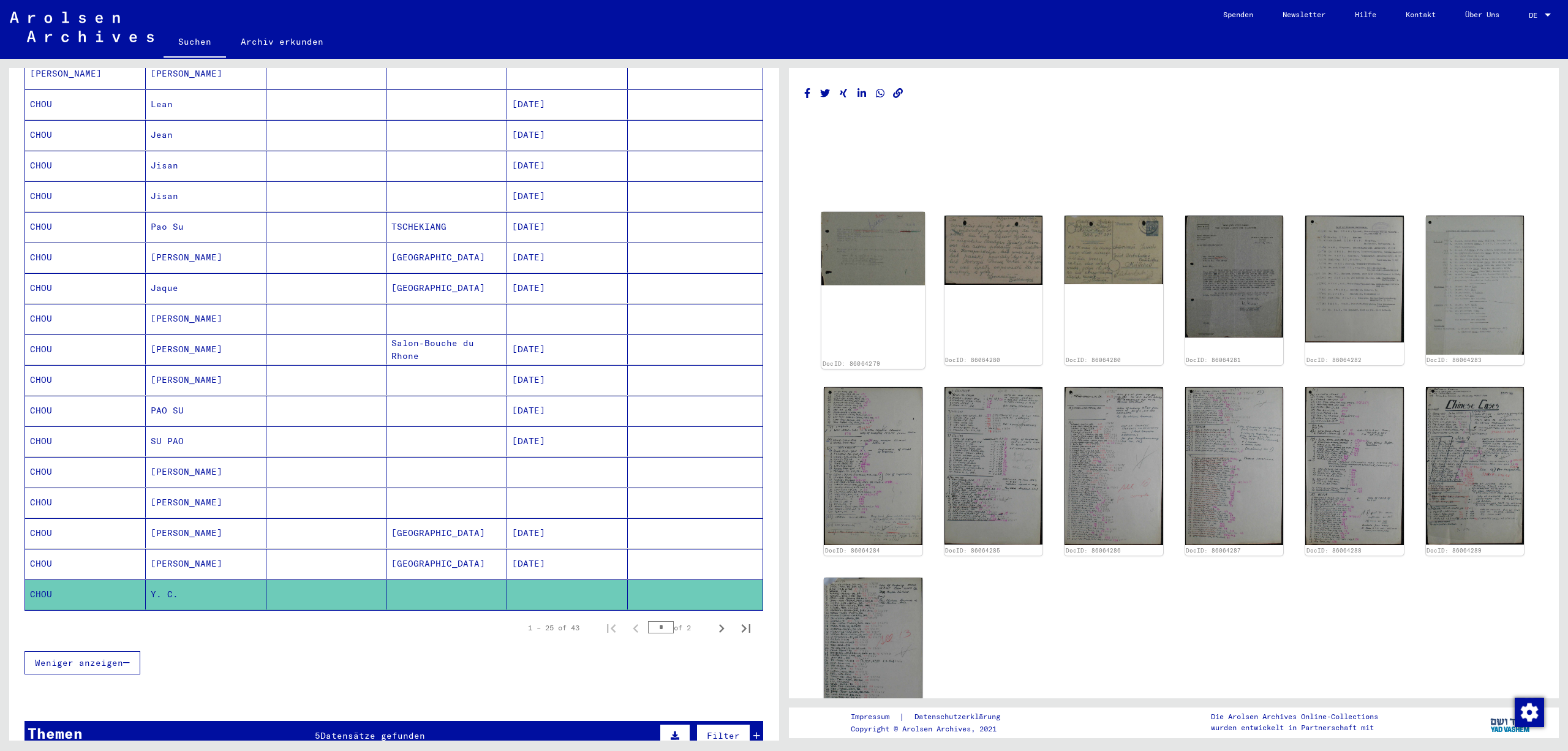
click at [884, 253] on img at bounding box center [873, 248] width 103 height 73
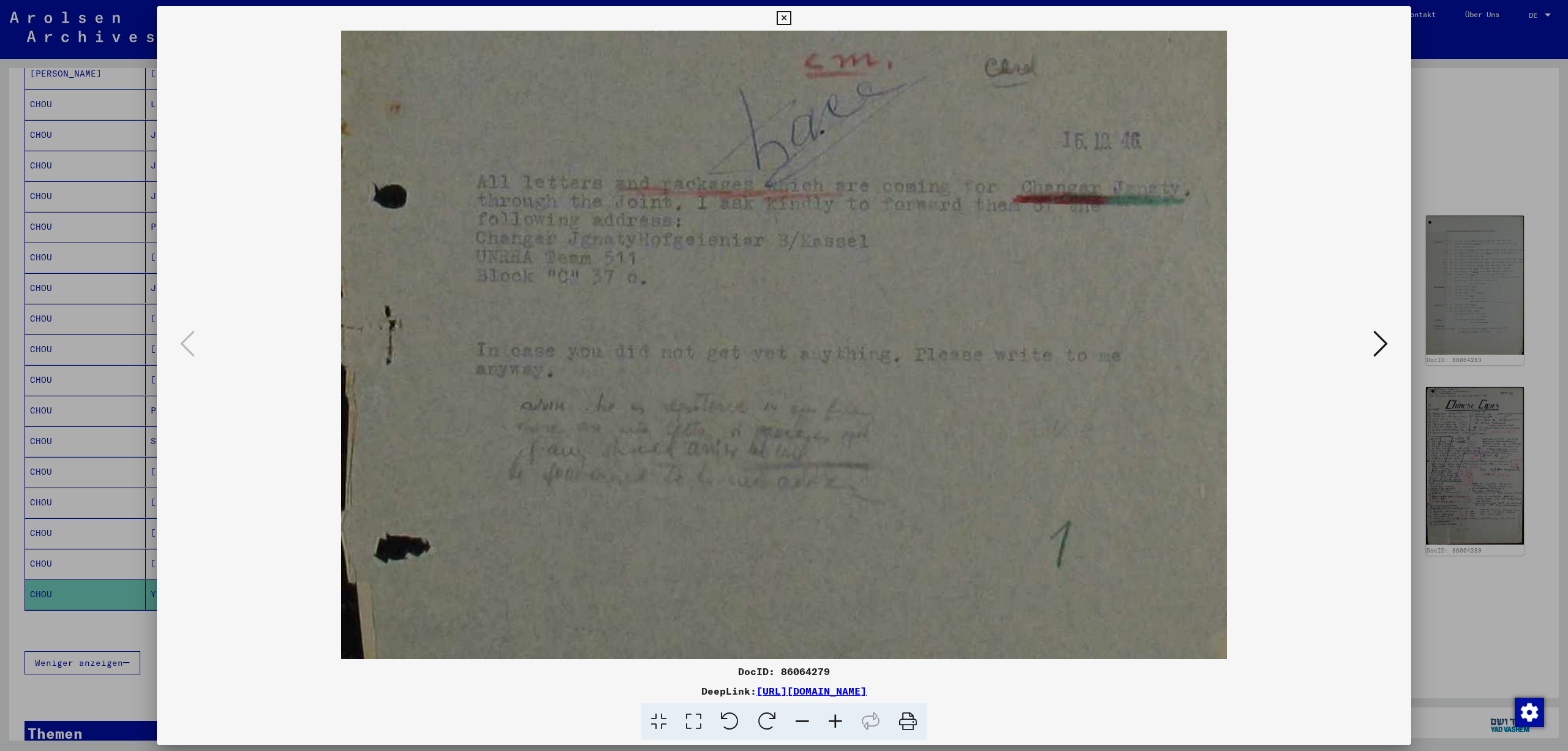
click at [1378, 338] on icon at bounding box center [1380, 344] width 15 height 29
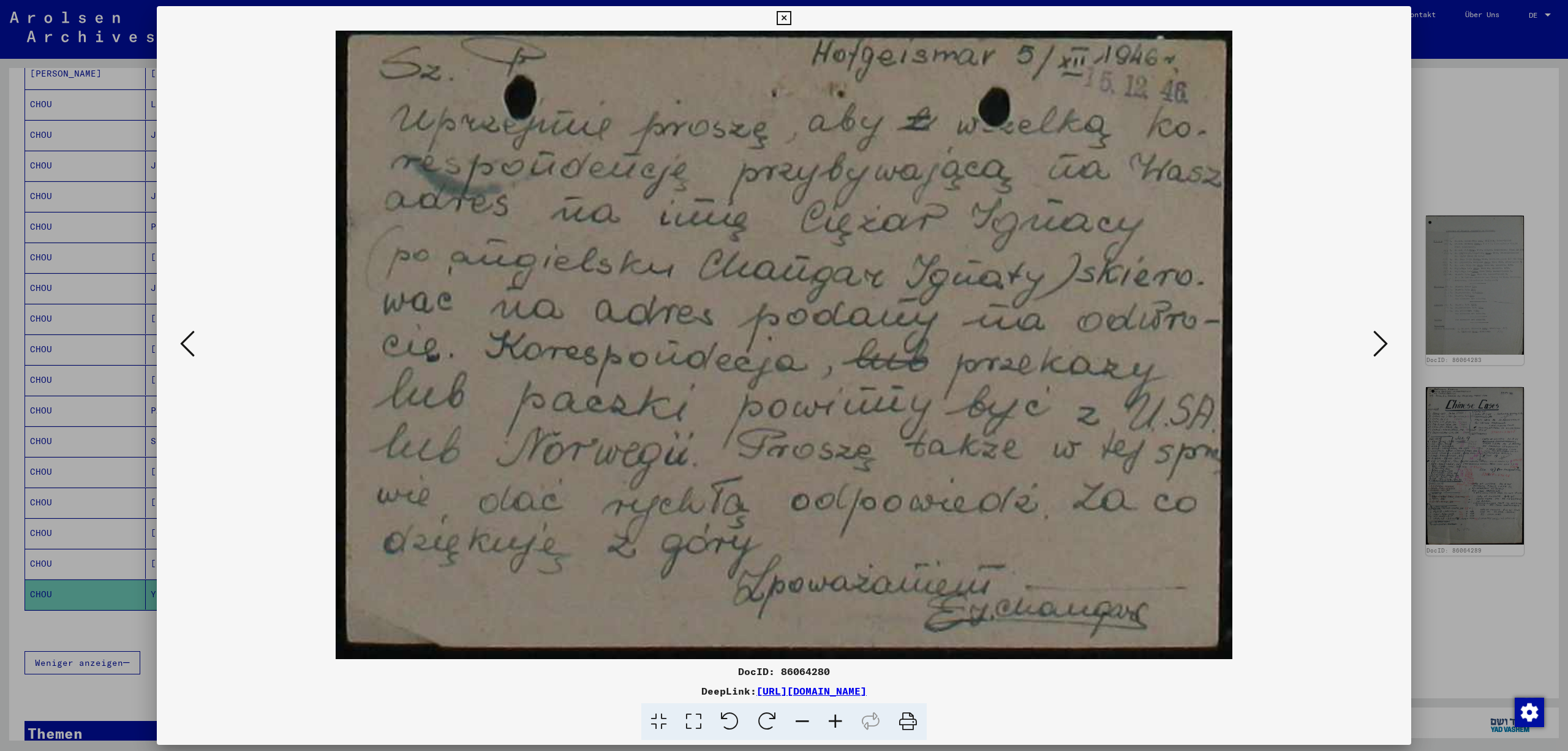
click at [1378, 335] on icon at bounding box center [1380, 344] width 15 height 29
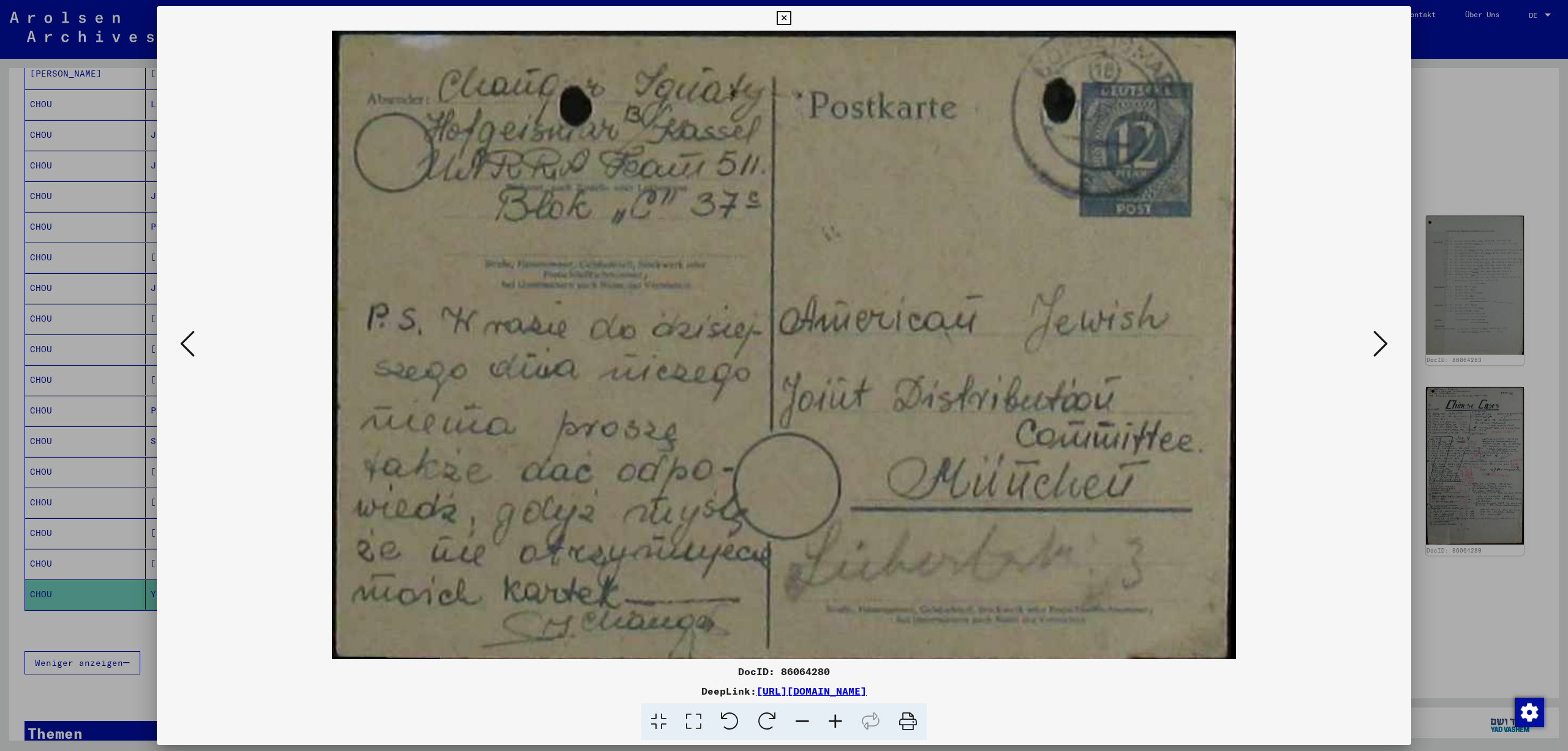
click at [791, 12] on icon at bounding box center [784, 18] width 14 height 15
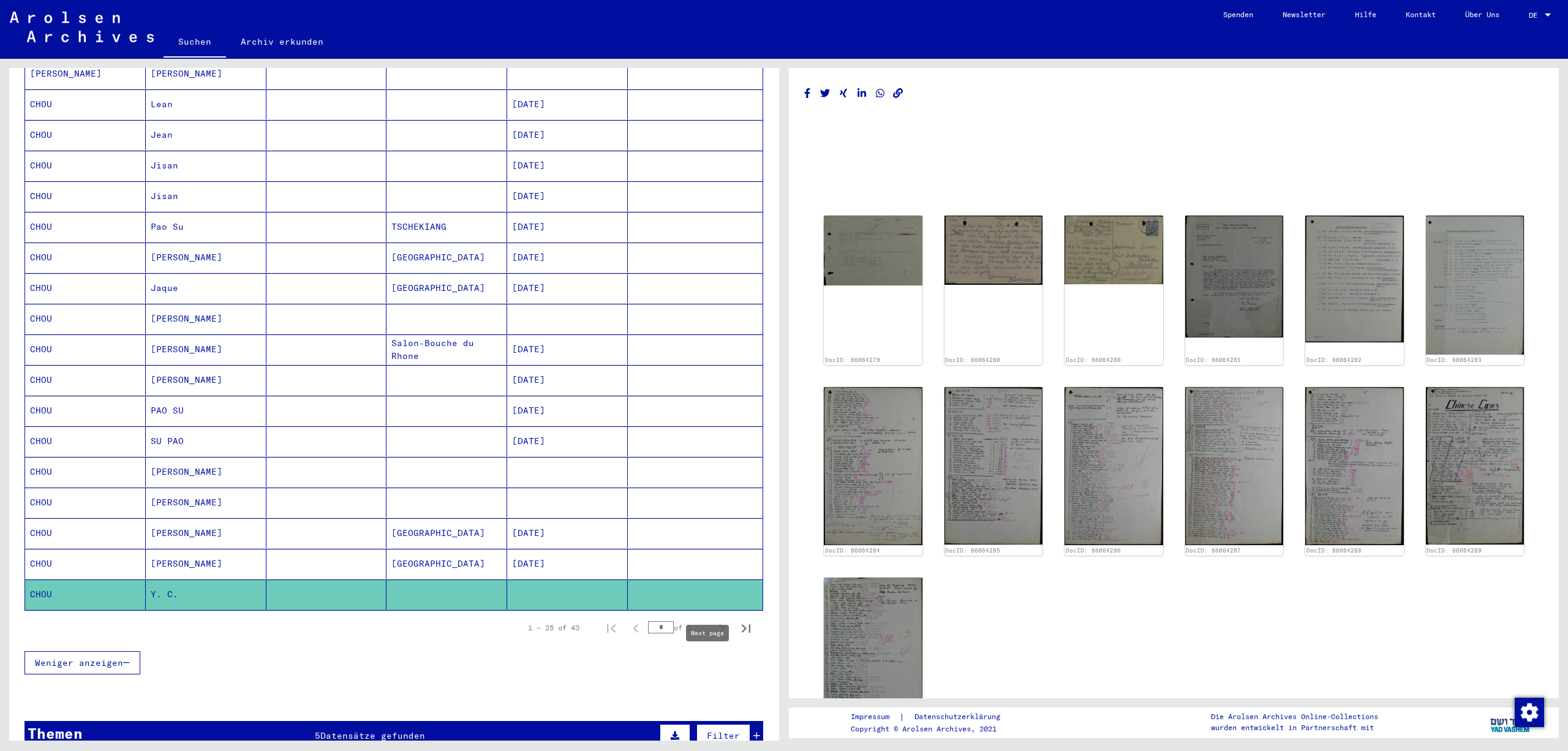
click at [727, 637] on icon "Next page" at bounding box center [722, 629] width 17 height 17
type input "*"
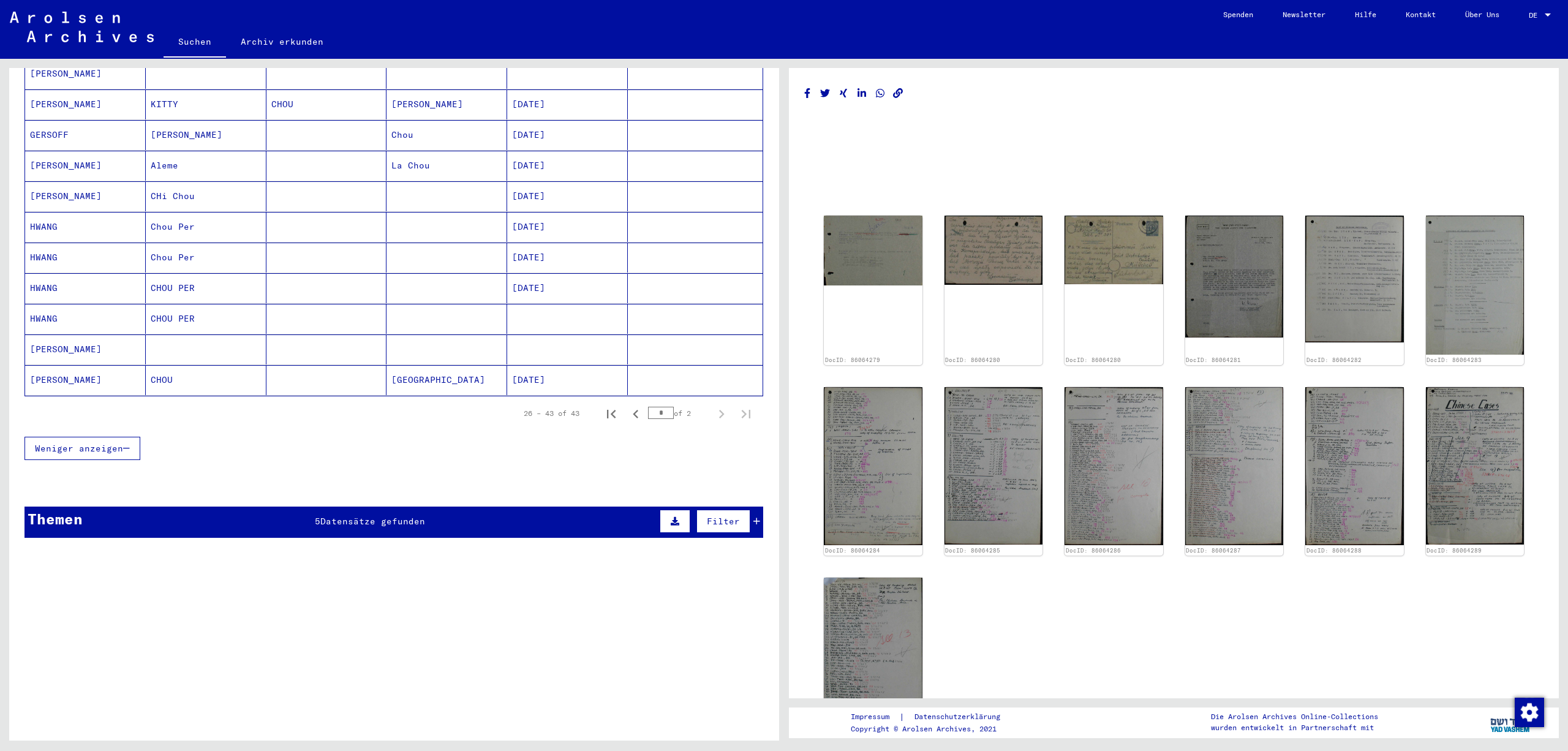
click at [768, 418] on div "Nachname Vorname Geburtsname Geburt‏ Geburtsdatum Prisoner # CHOU Y. C. [PERSON…" at bounding box center [394, 142] width 770 height 667
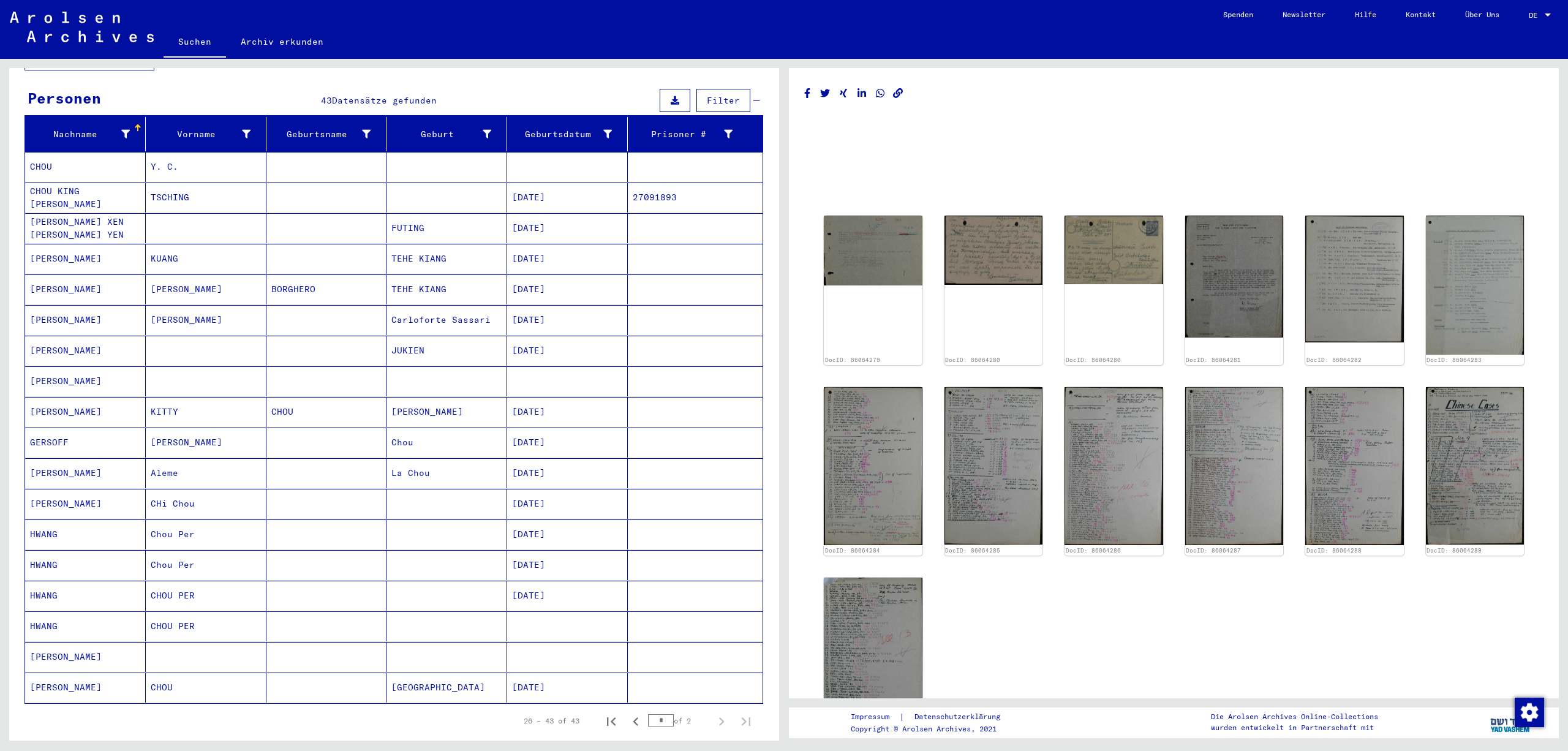
scroll to position [143, 0]
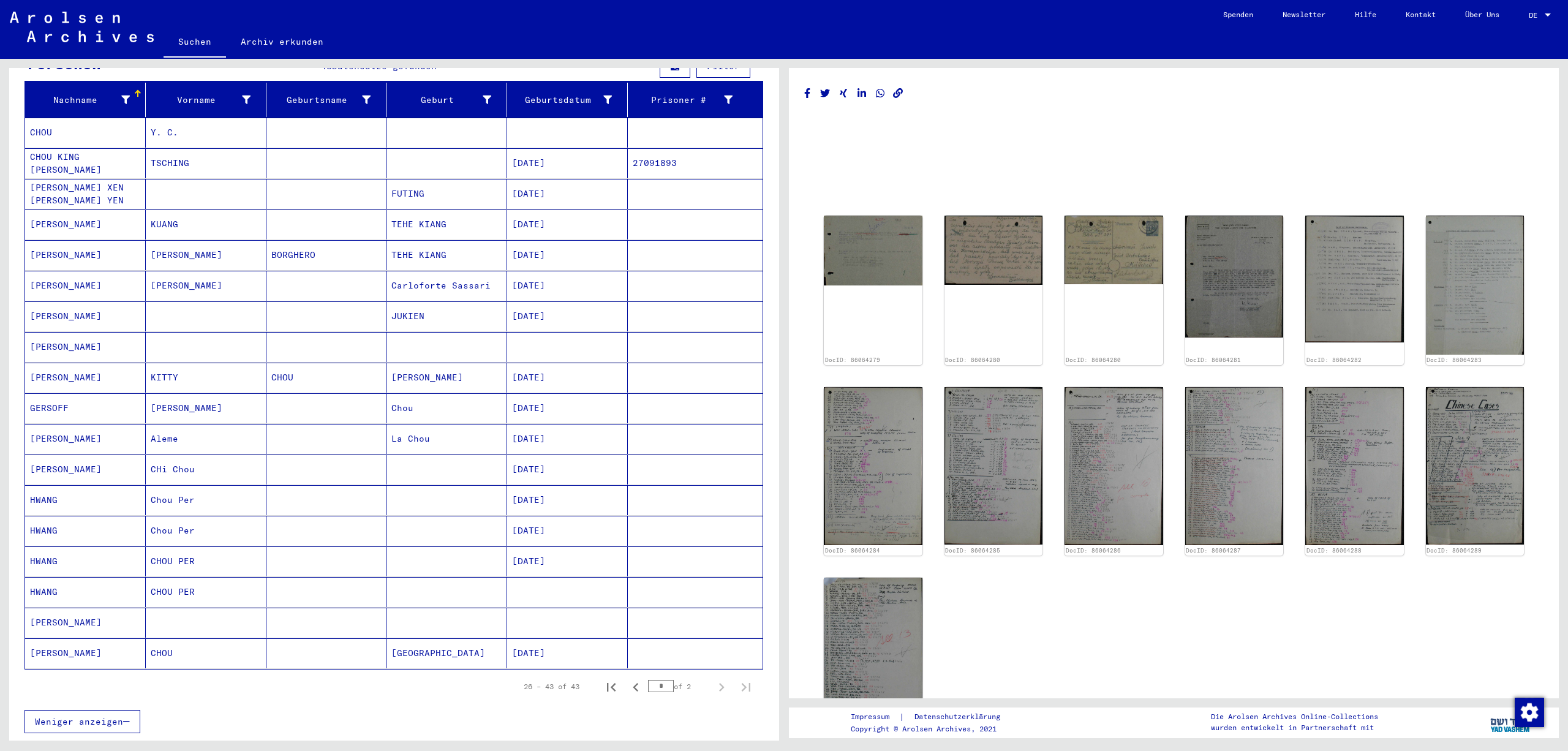
click at [709, 171] on mat-cell "27091893" at bounding box center [695, 163] width 134 height 30
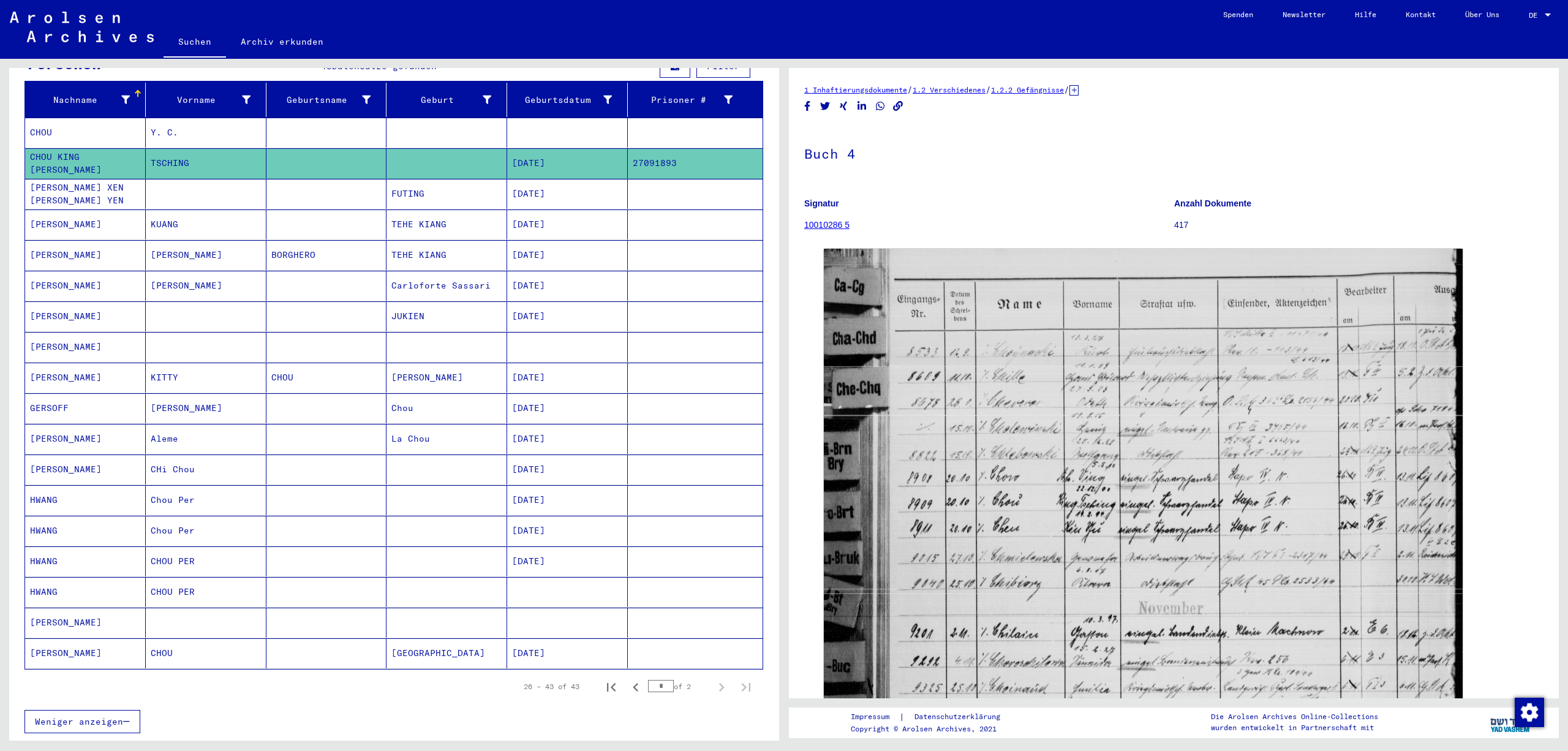
click at [1079, 96] on icon at bounding box center [1074, 91] width 9 height 10
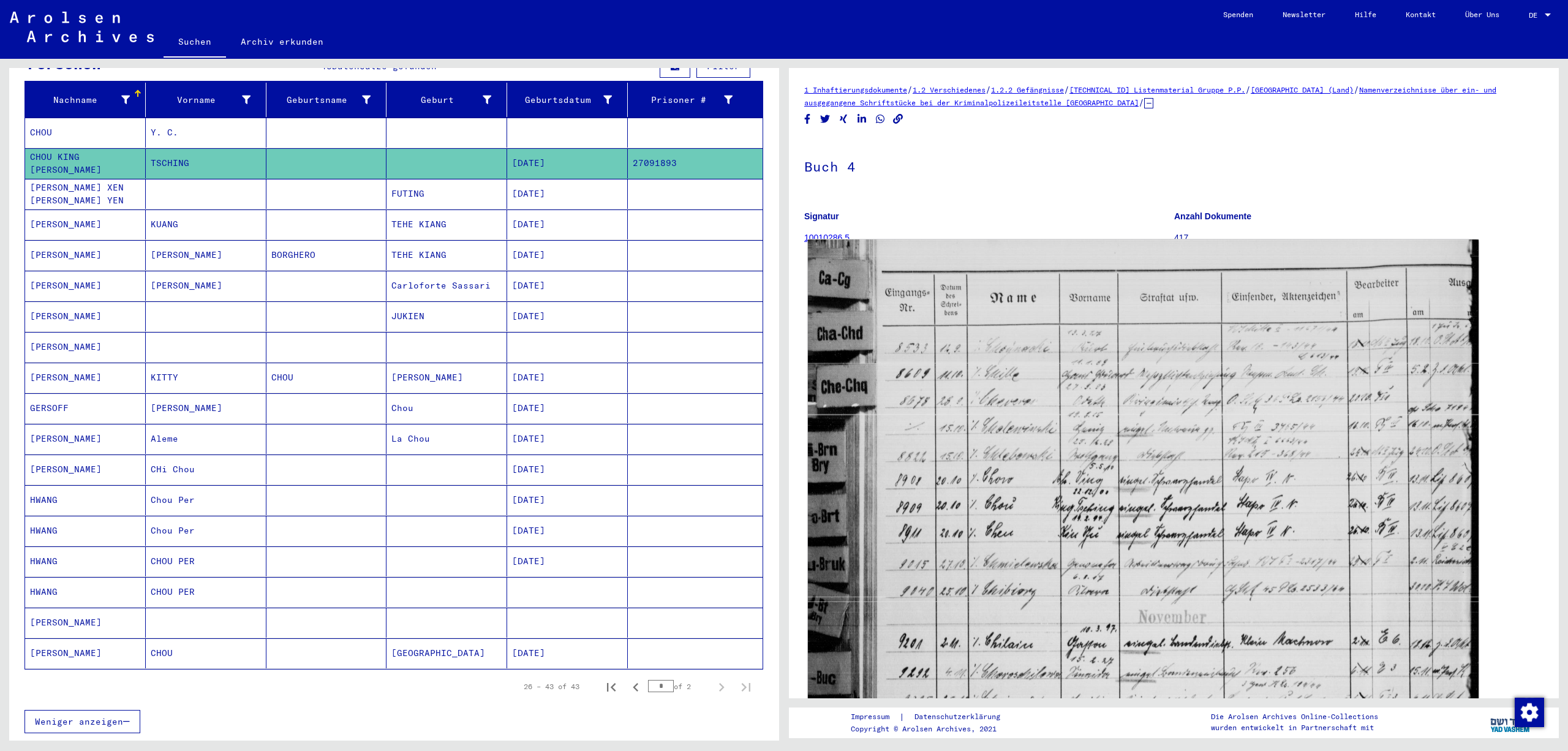
click at [1262, 592] on img at bounding box center [1143, 697] width 671 height 915
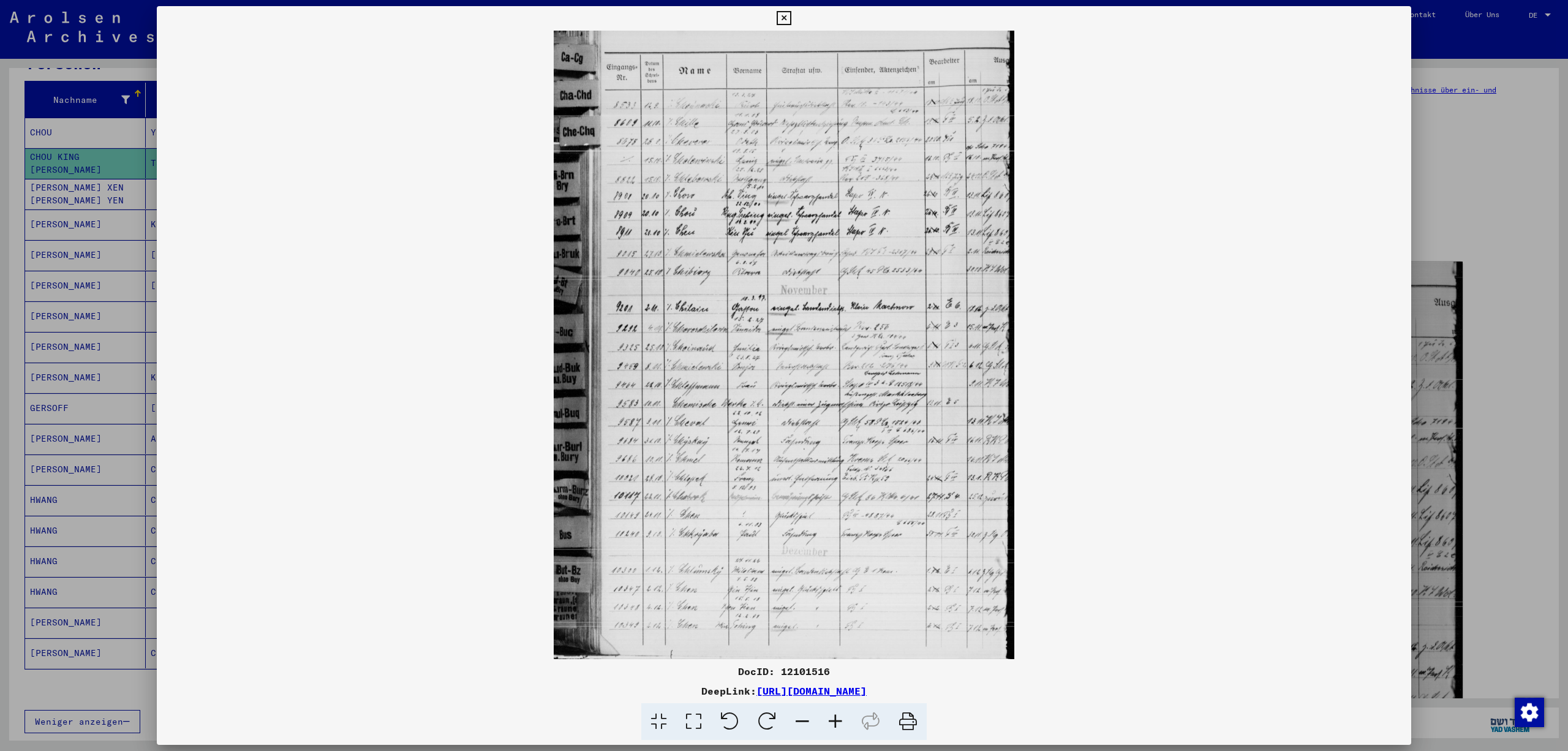
click at [842, 722] on icon at bounding box center [835, 722] width 33 height 37
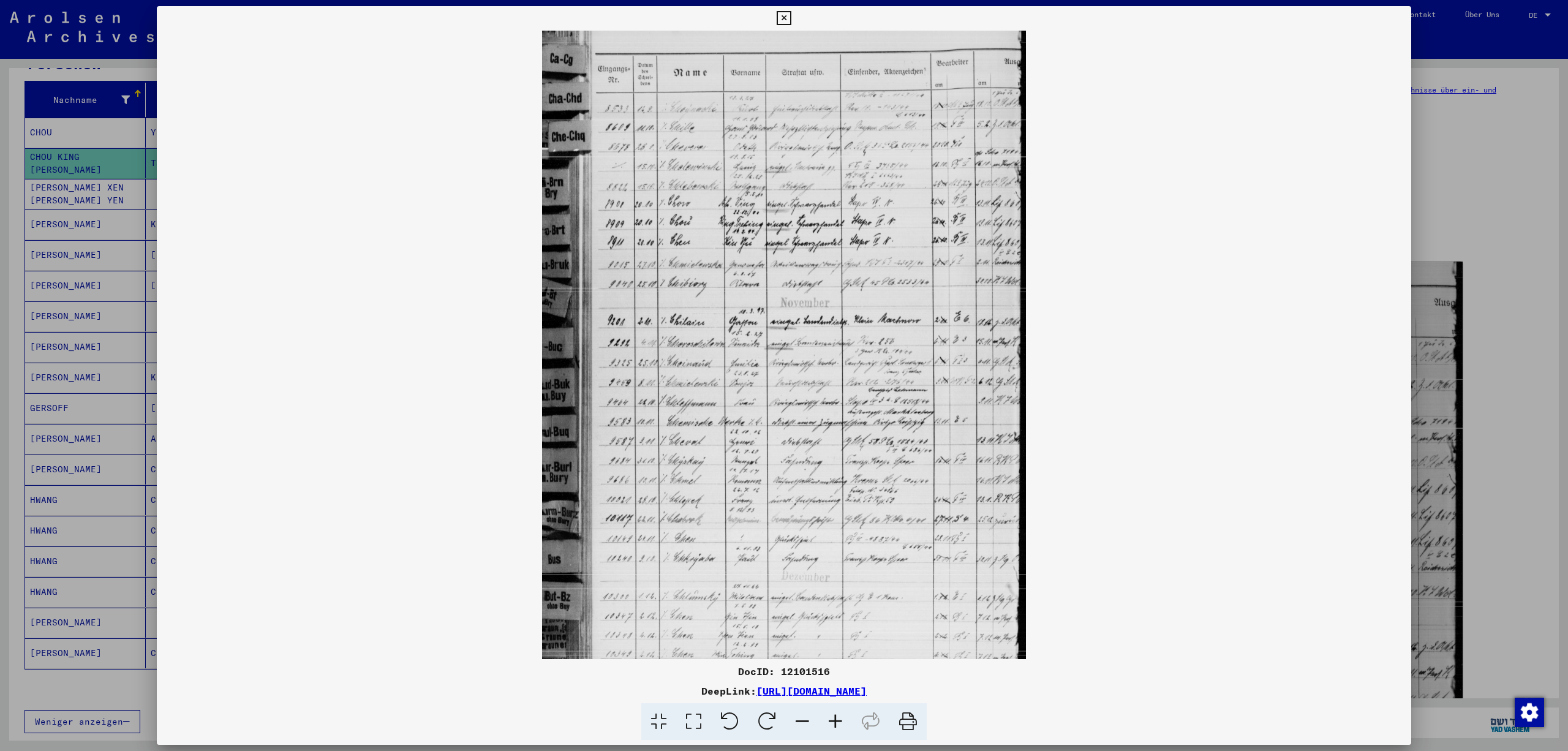
click at [842, 722] on icon at bounding box center [835, 722] width 33 height 37
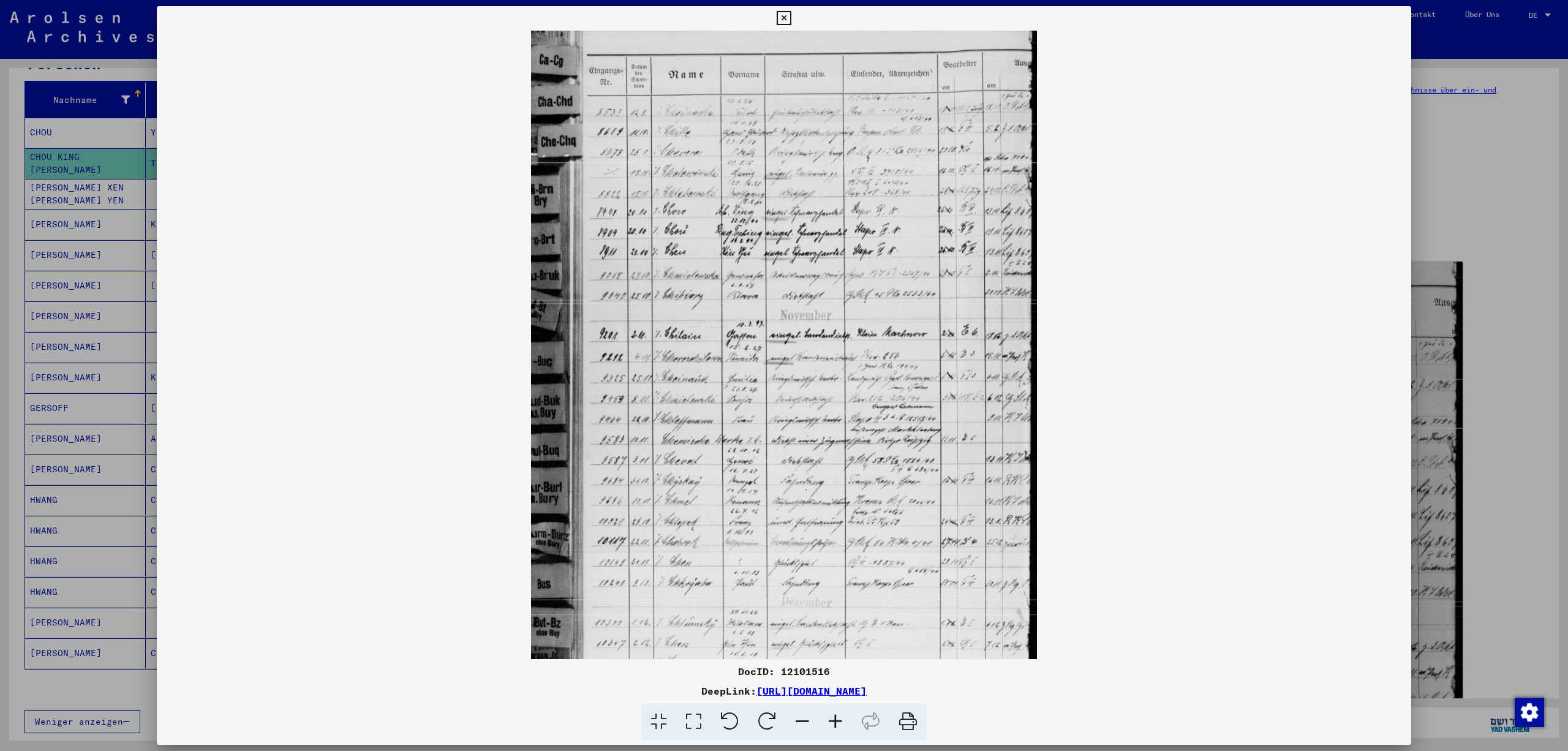
click at [842, 722] on icon at bounding box center [835, 722] width 33 height 37
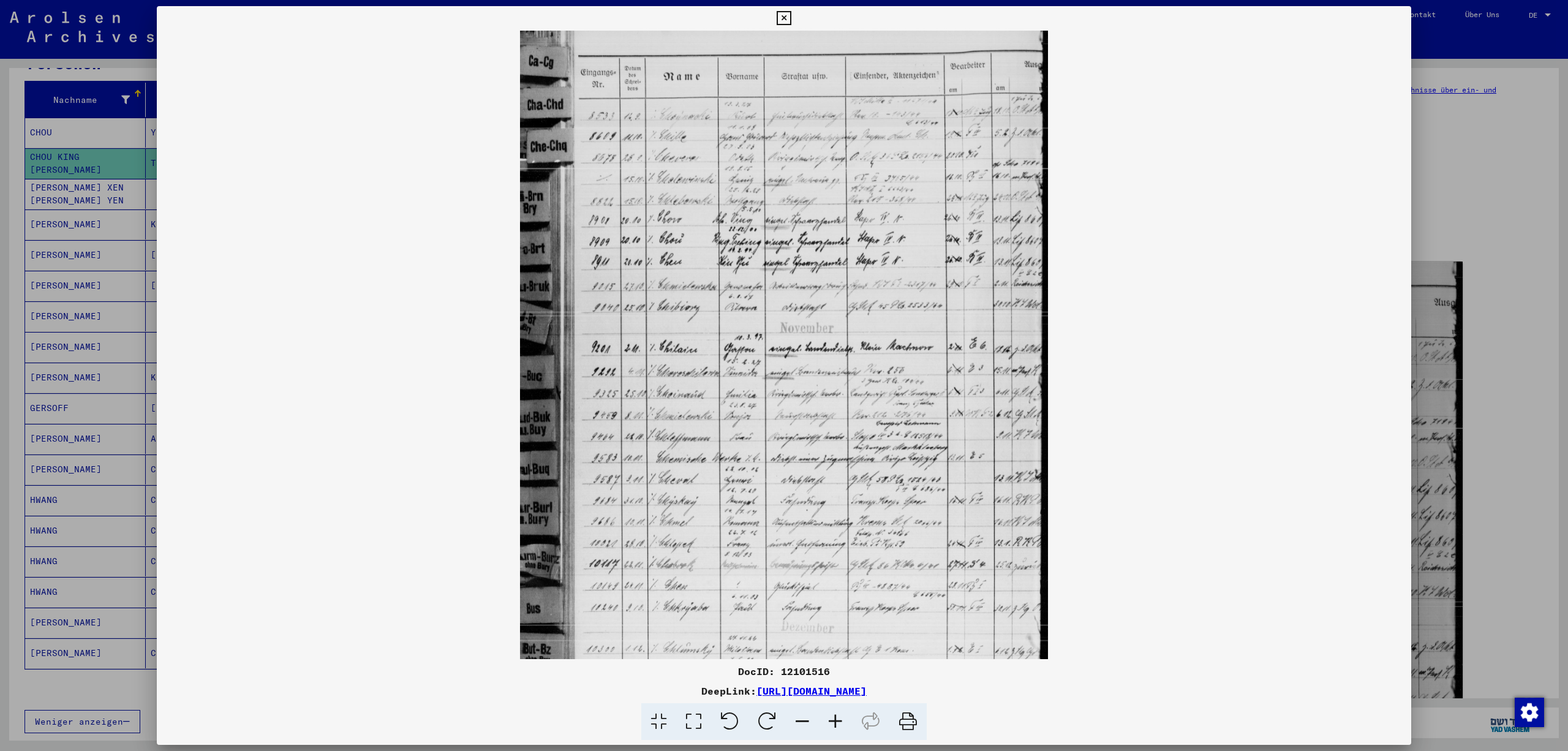
click at [842, 722] on icon at bounding box center [835, 722] width 33 height 37
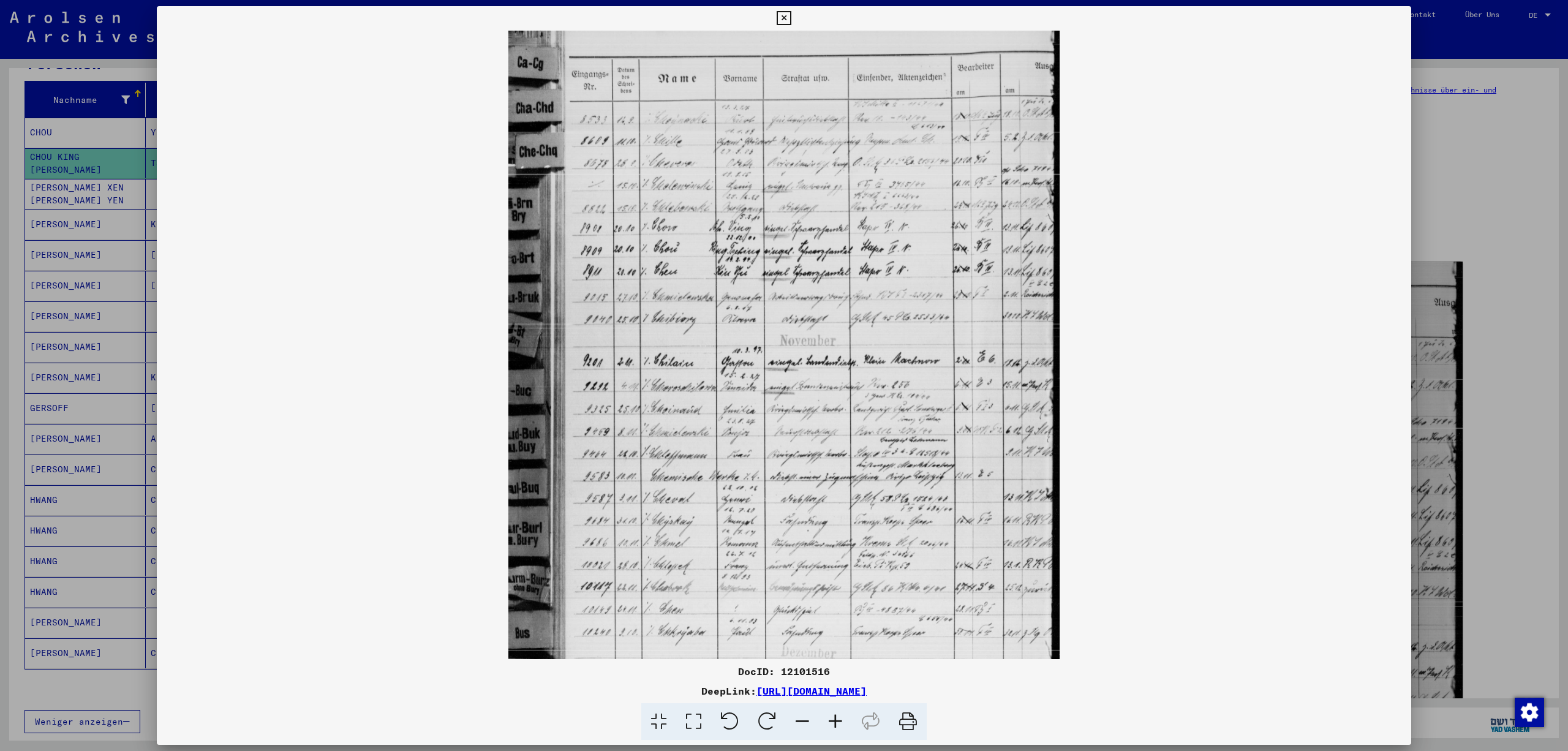
click at [842, 722] on icon at bounding box center [835, 722] width 33 height 37
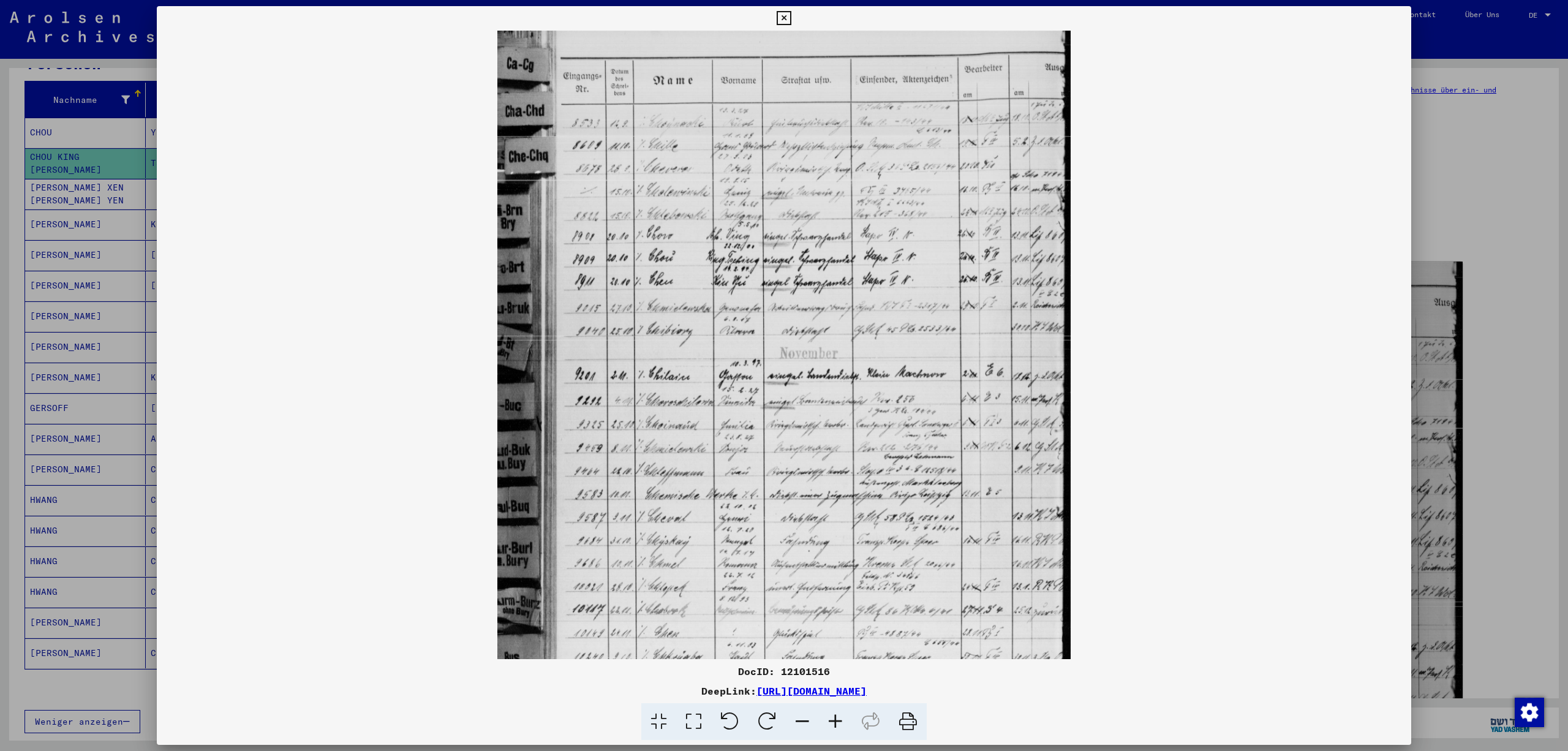
click at [842, 722] on icon at bounding box center [835, 722] width 33 height 37
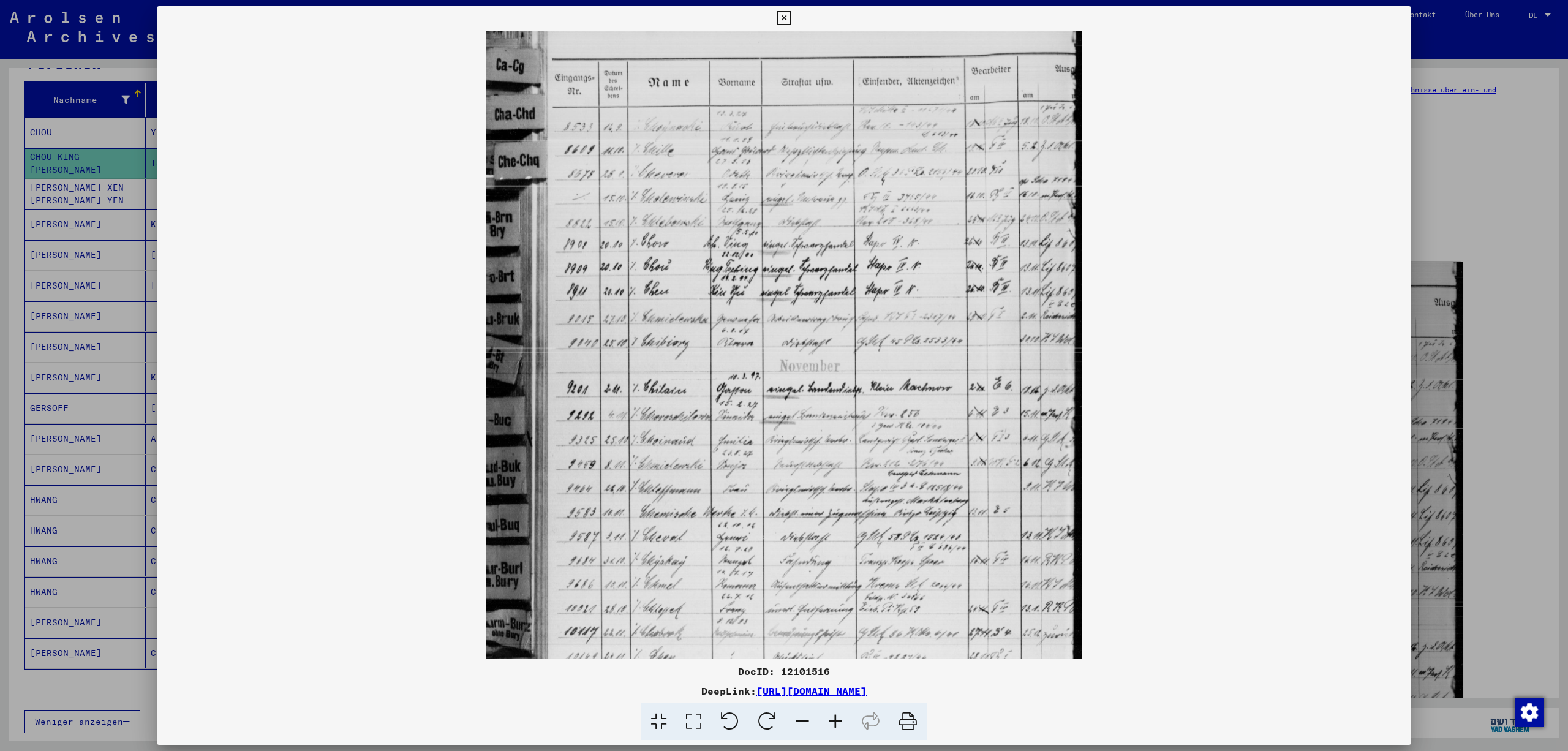
click at [842, 722] on icon at bounding box center [835, 722] width 33 height 37
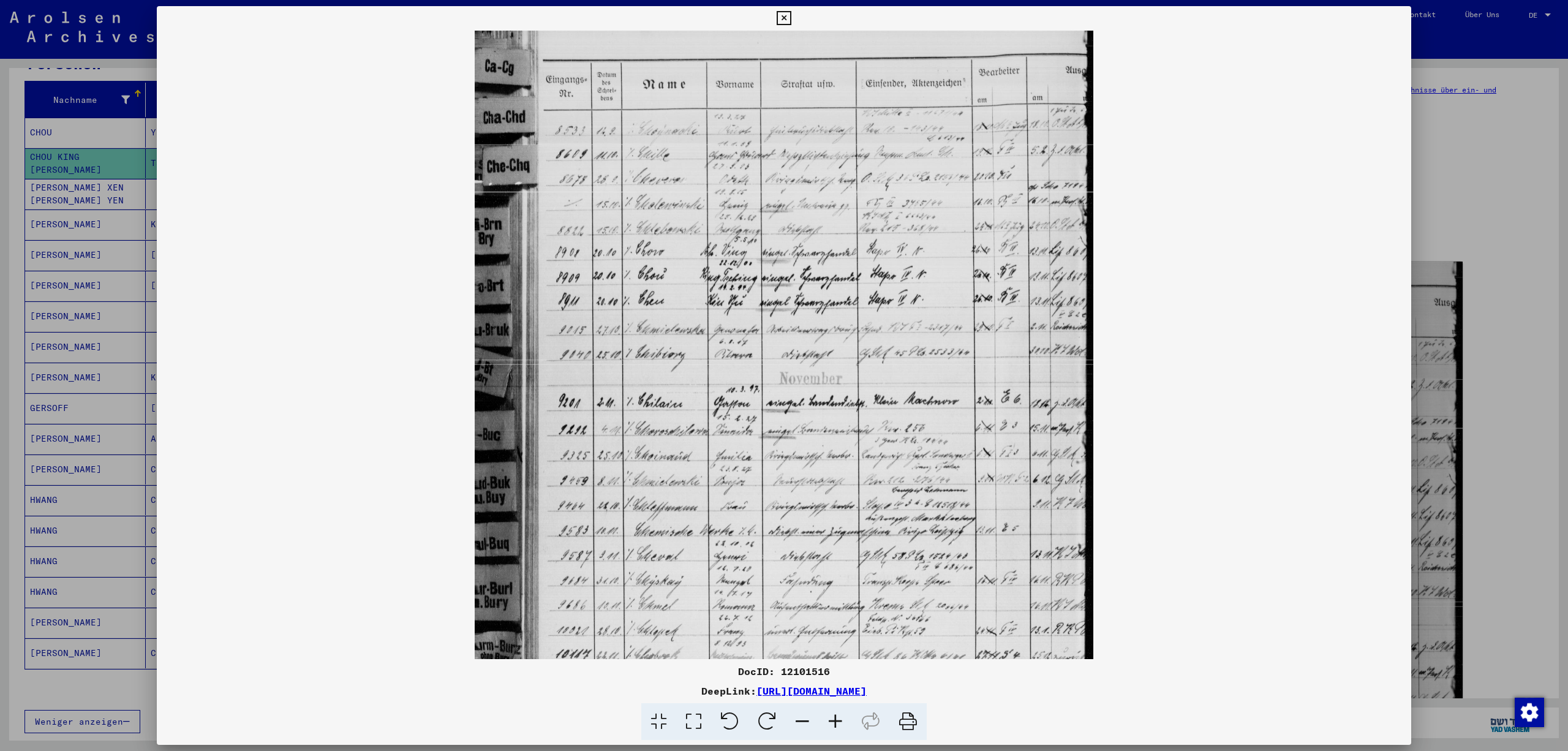
click at [842, 722] on icon at bounding box center [835, 722] width 33 height 37
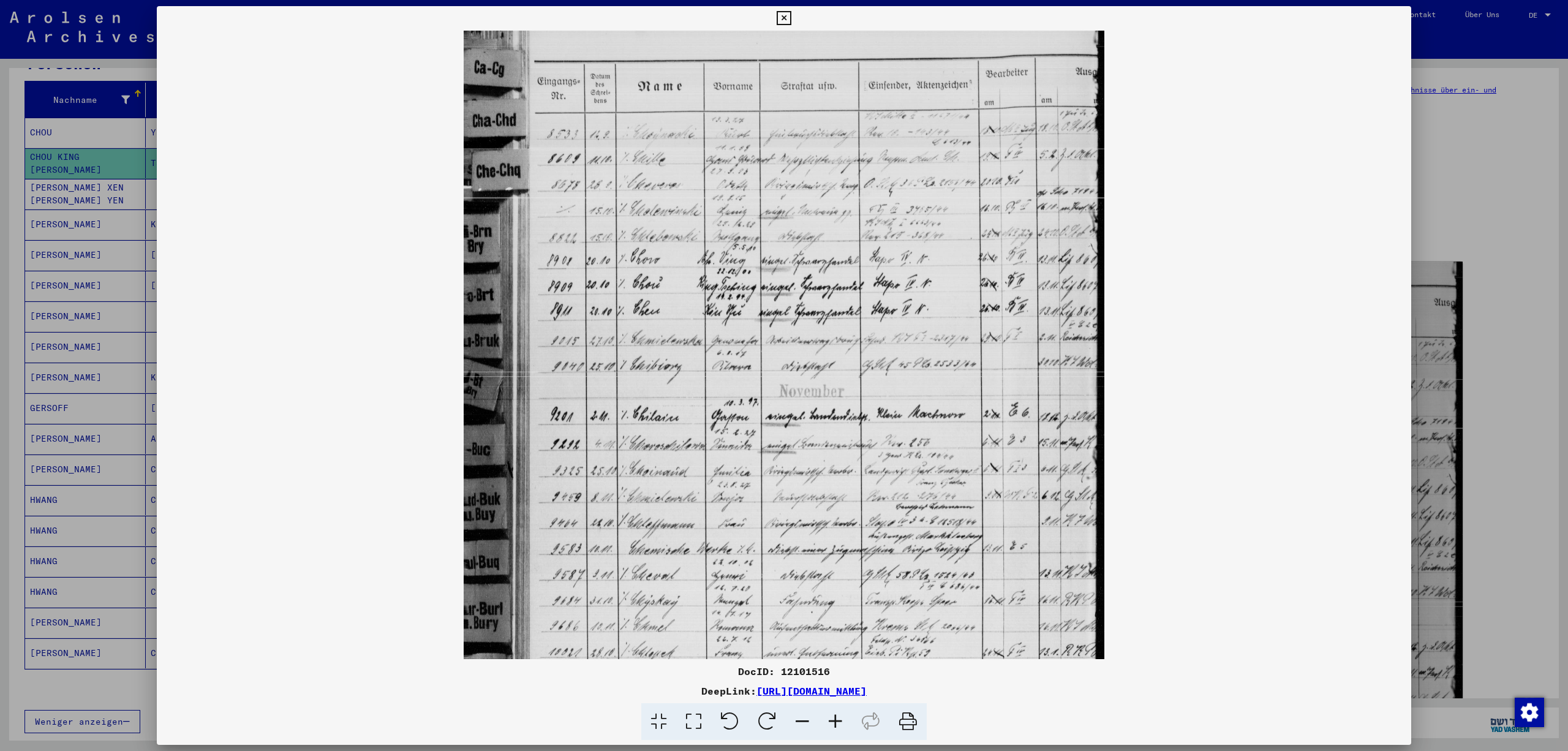
click at [842, 722] on icon at bounding box center [835, 722] width 33 height 37
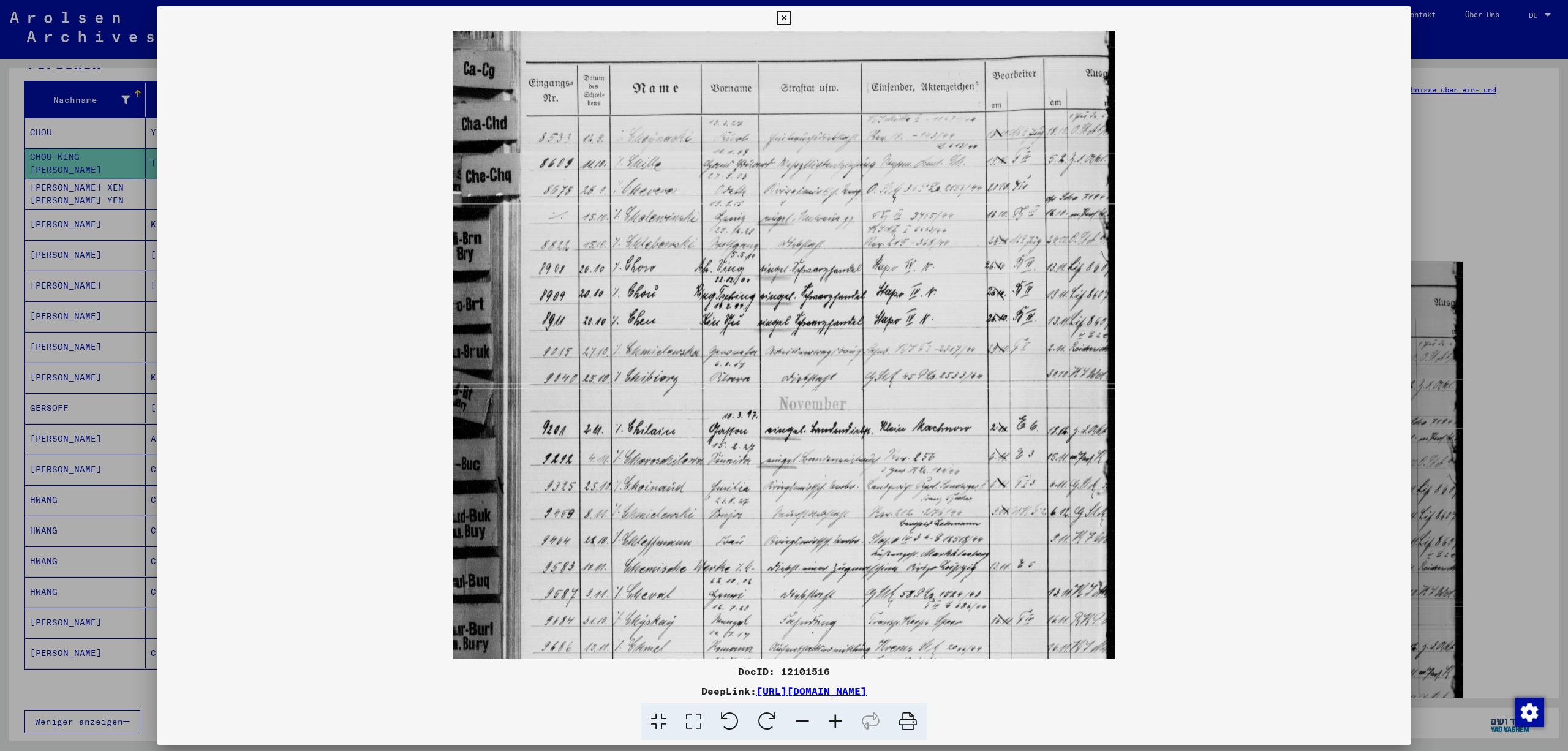
click at [842, 722] on icon at bounding box center [835, 722] width 33 height 37
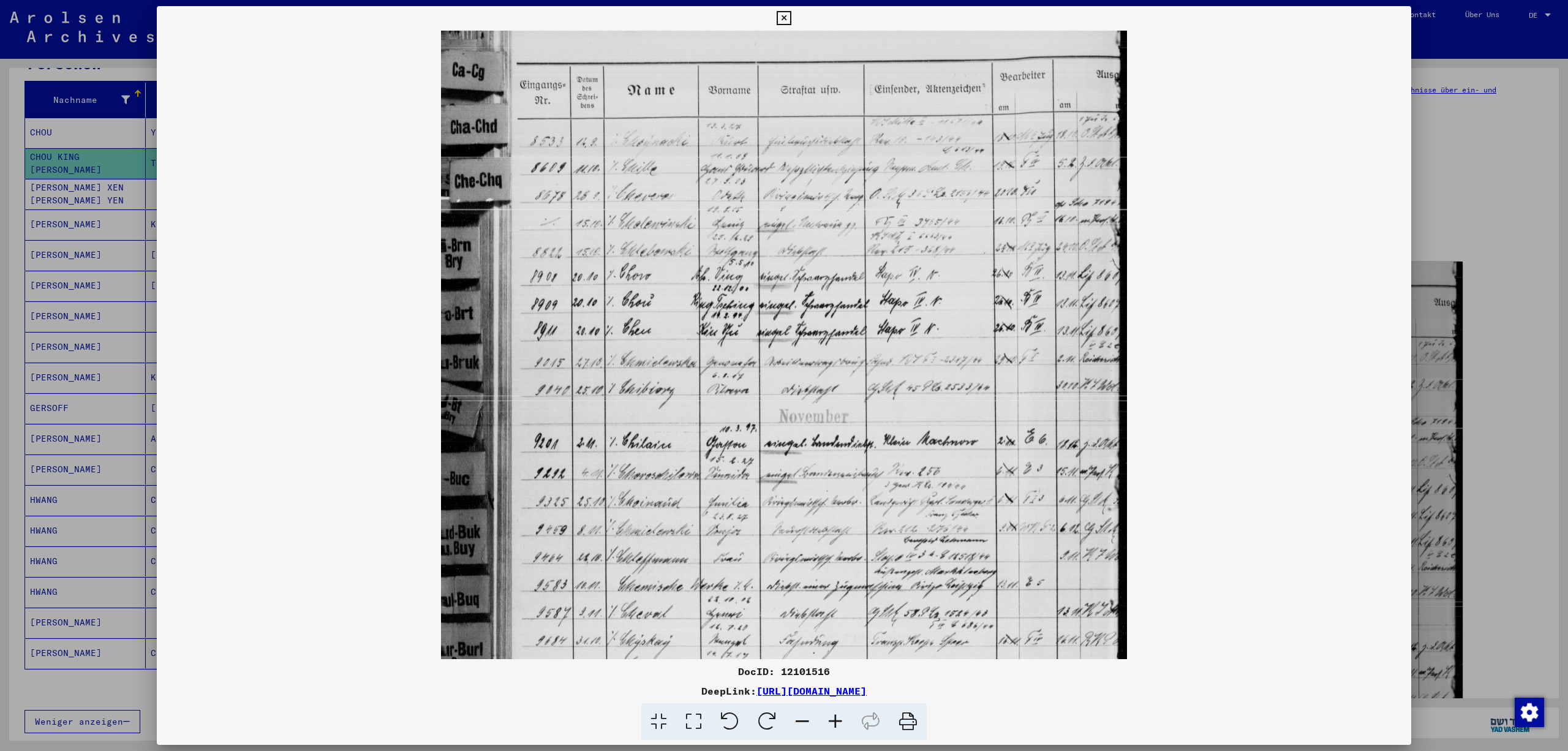
click at [842, 722] on icon at bounding box center [835, 722] width 33 height 37
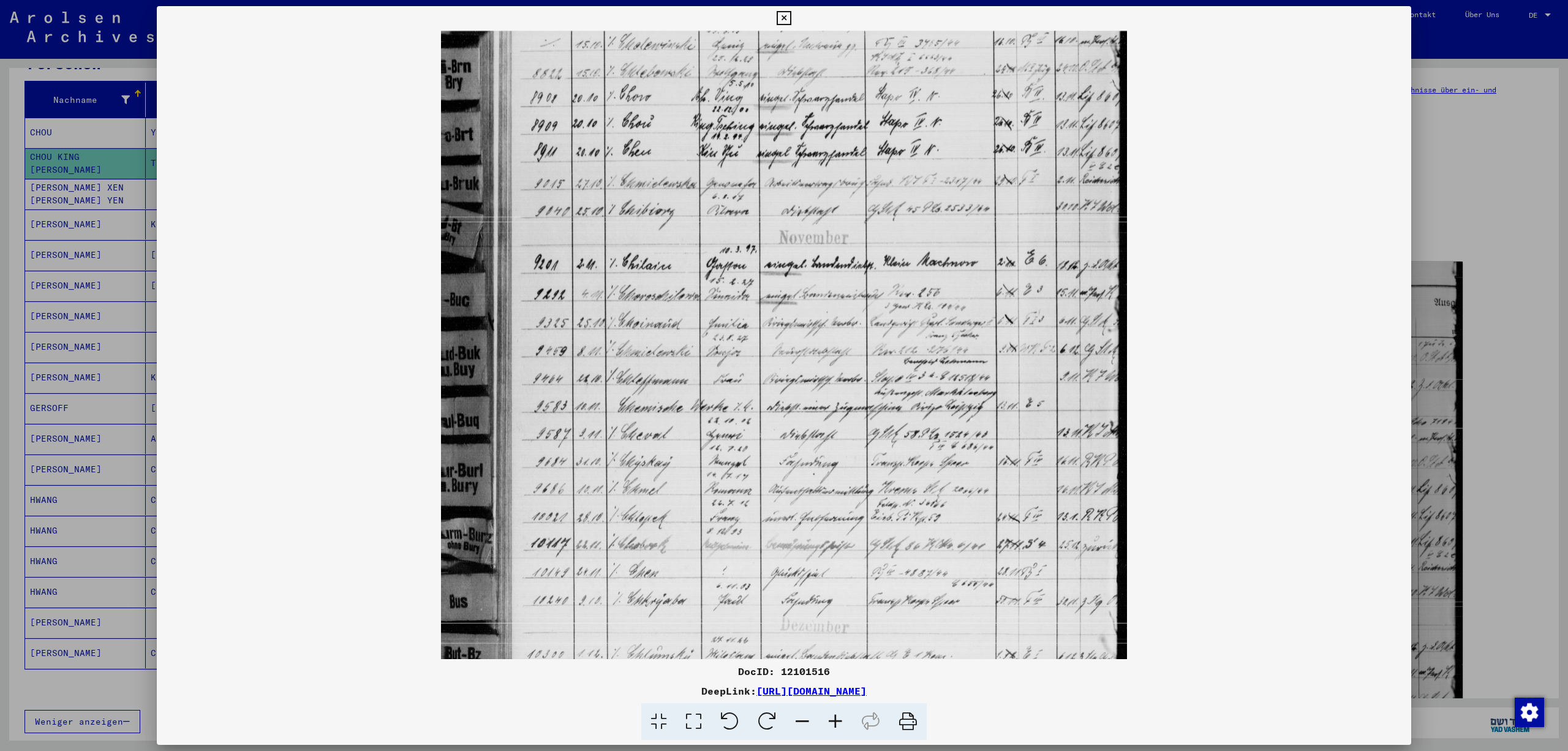
scroll to position [287, 0]
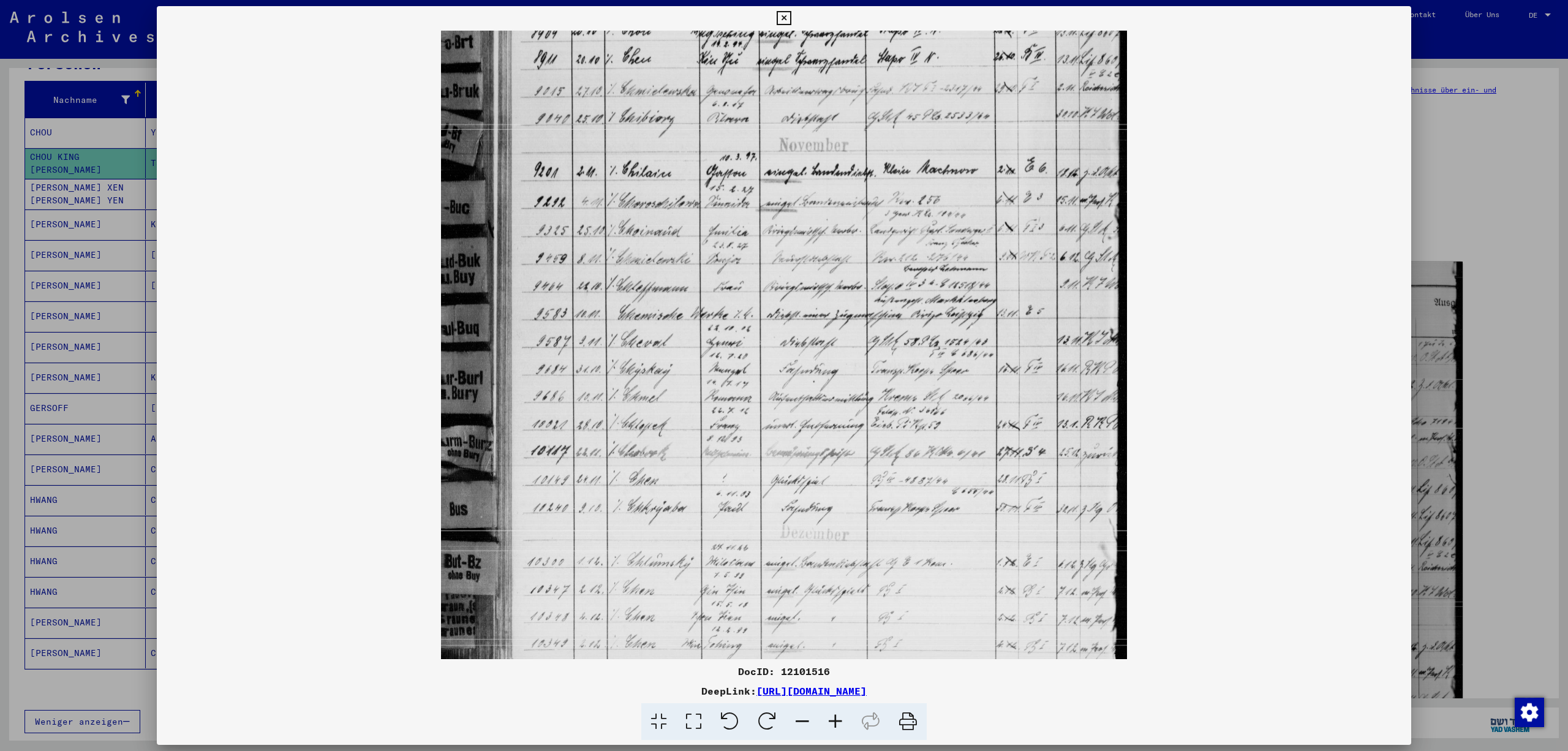
drag, startPoint x: 875, startPoint y: 381, endPoint x: 965, endPoint y: 93, distance: 301.7
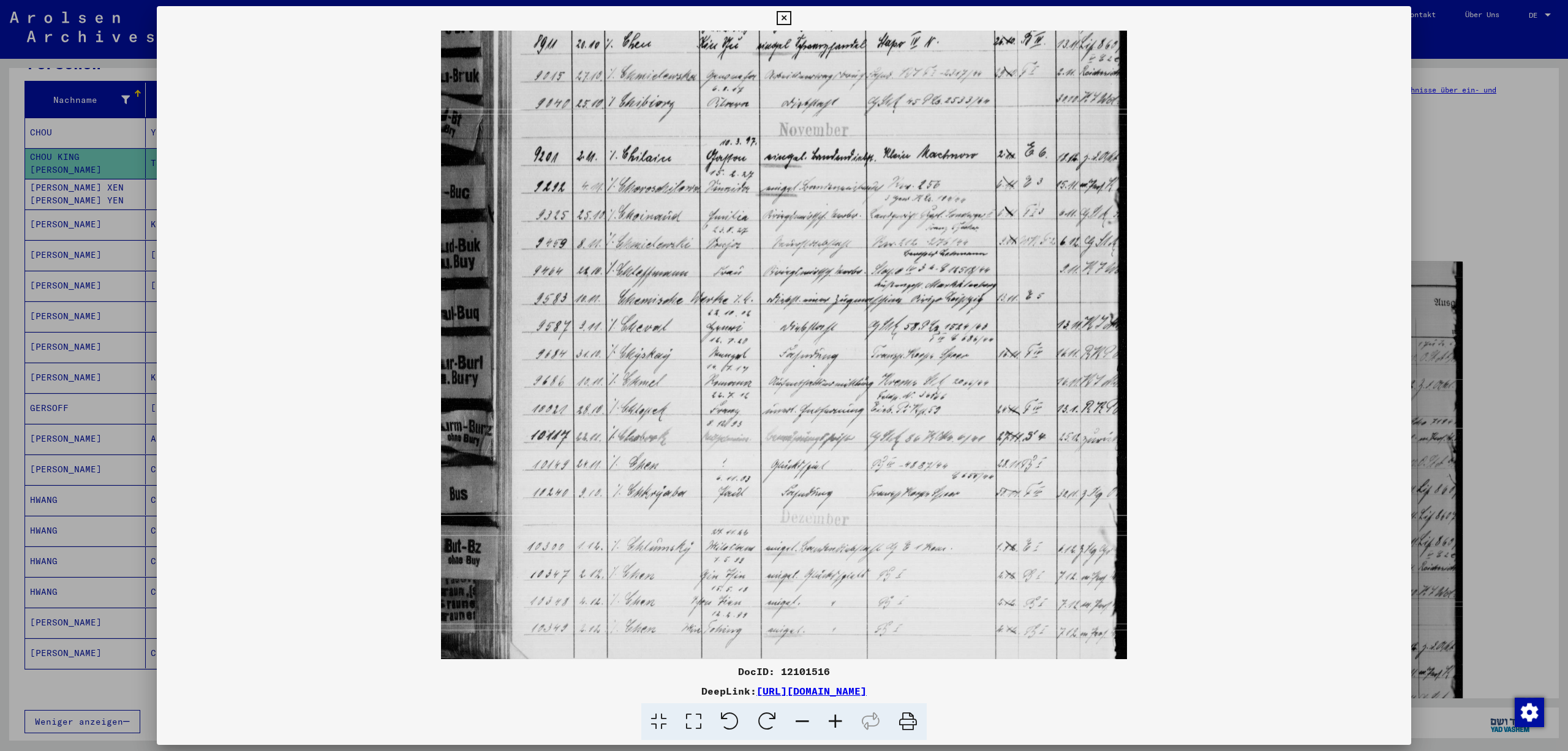
click at [791, 12] on icon at bounding box center [784, 18] width 14 height 15
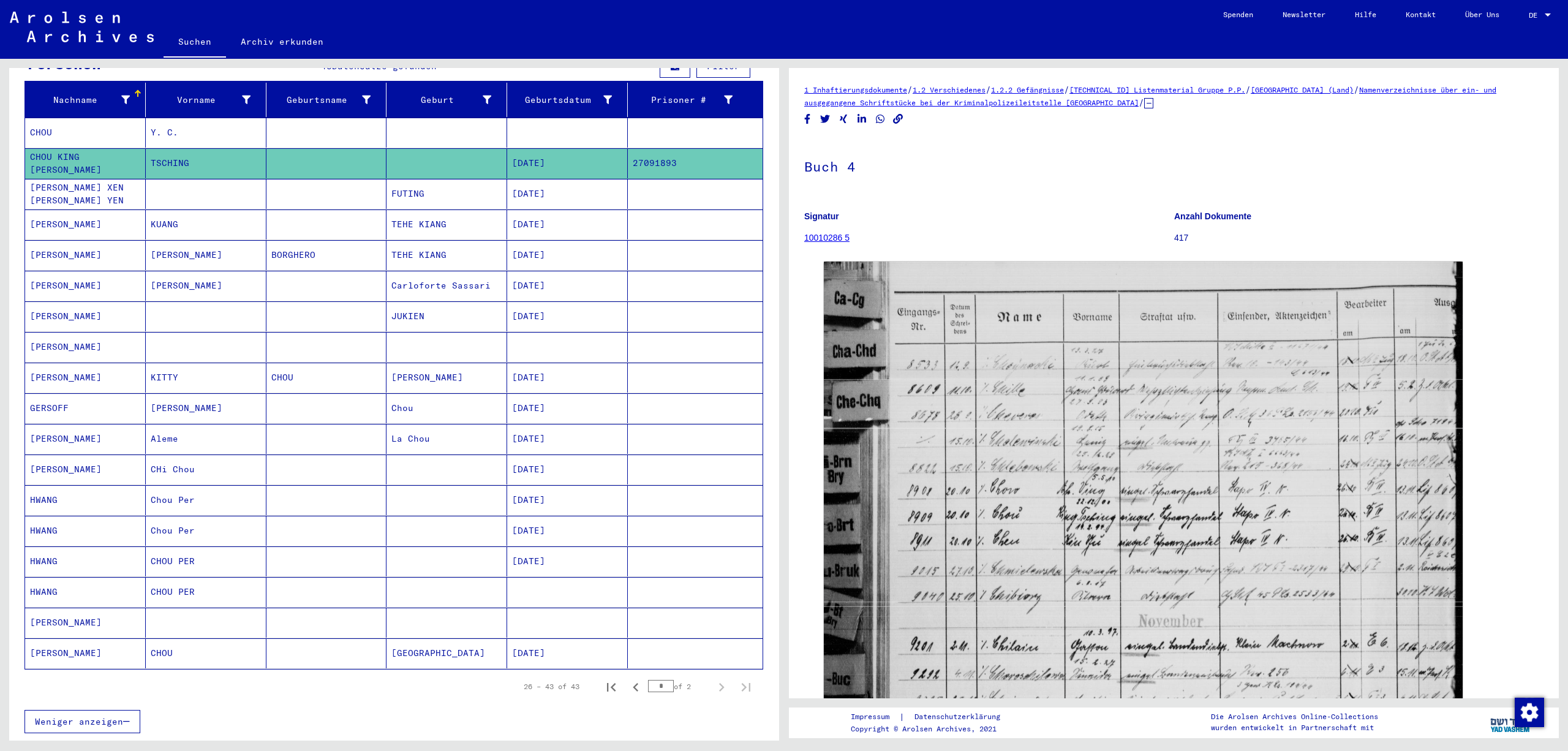
click at [669, 196] on mat-cell at bounding box center [695, 194] width 134 height 30
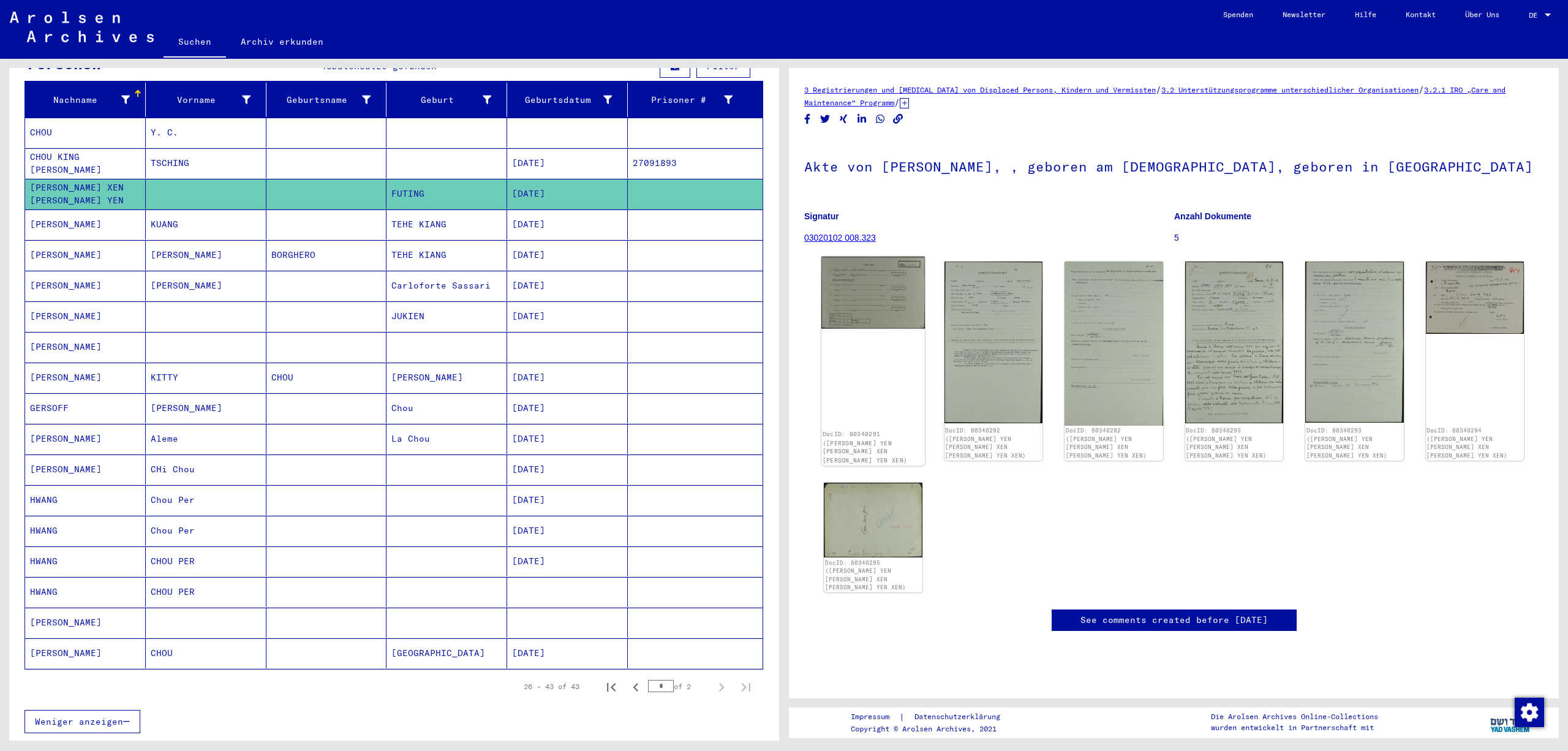
click at [876, 293] on img at bounding box center [873, 293] width 103 height 72
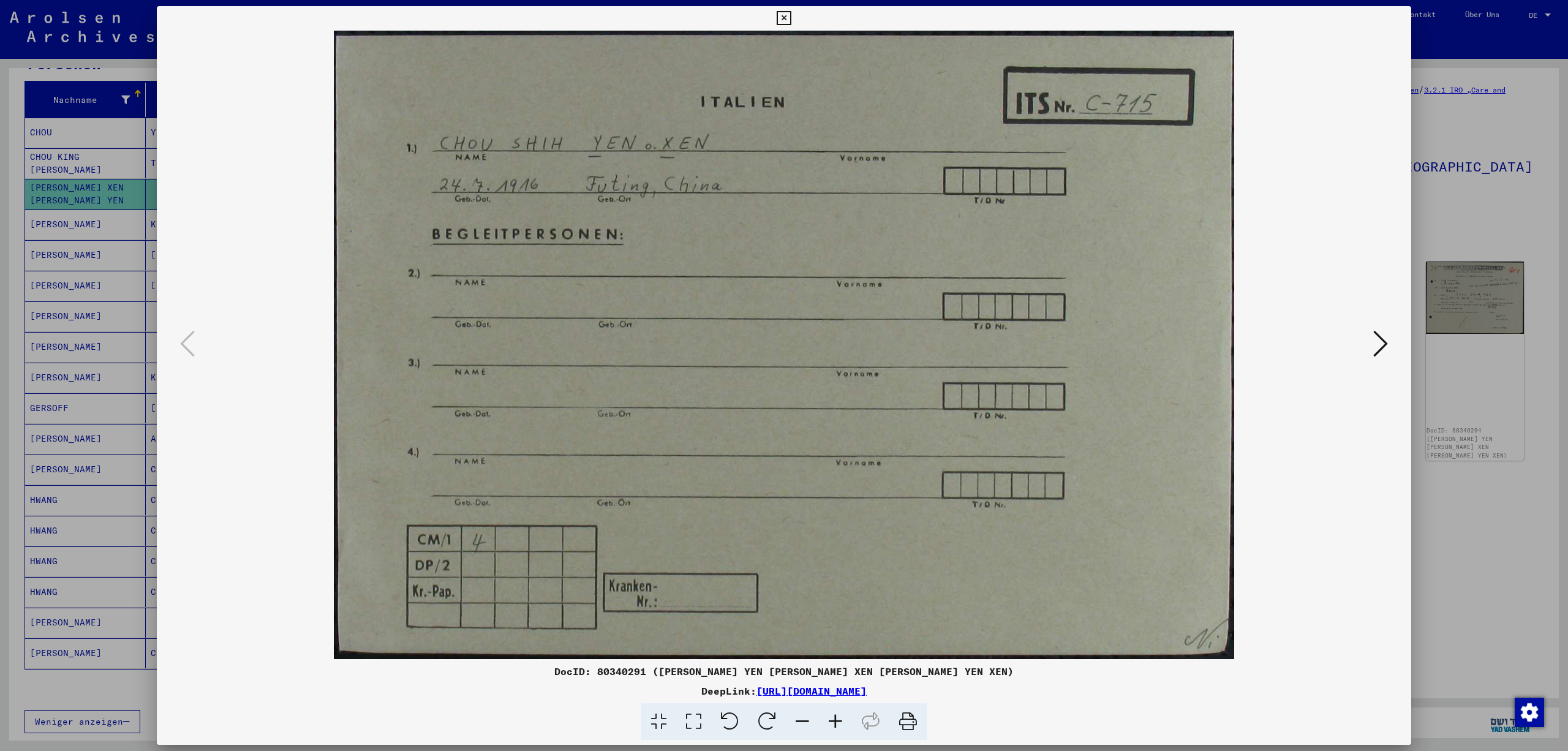
click at [795, 12] on button at bounding box center [784, 18] width 22 height 24
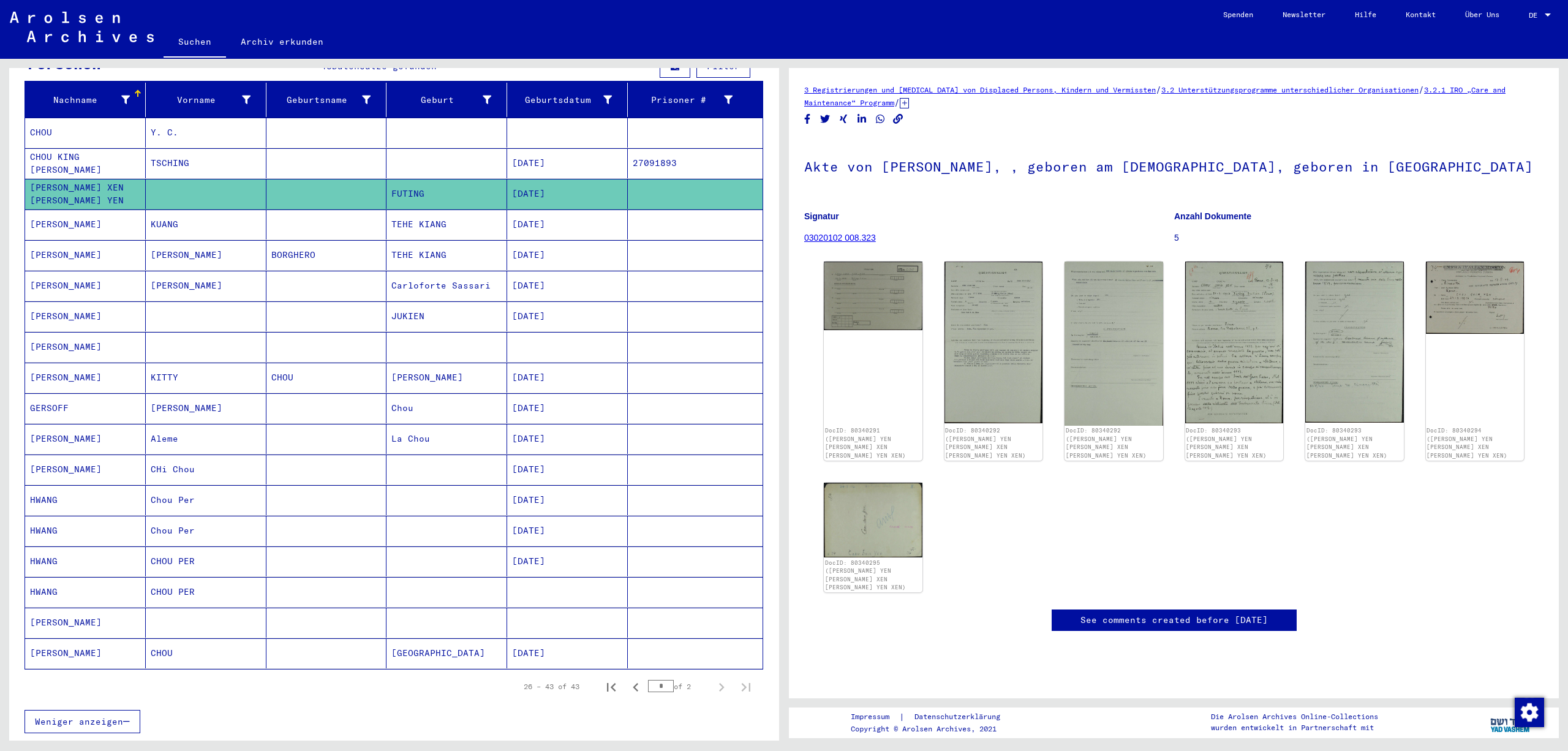
click at [649, 235] on mat-cell at bounding box center [695, 224] width 134 height 30
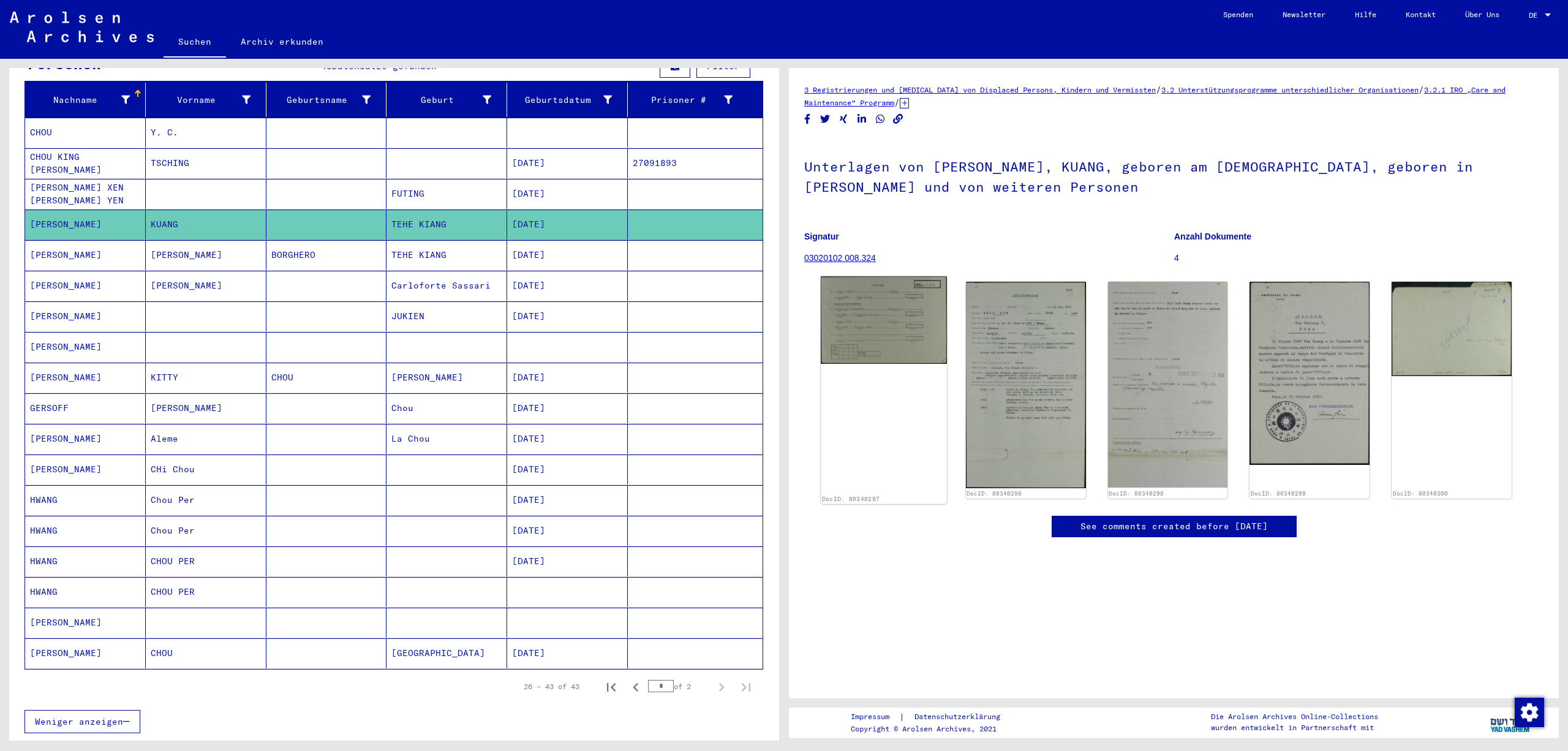
click at [896, 329] on img at bounding box center [884, 321] width 126 height 88
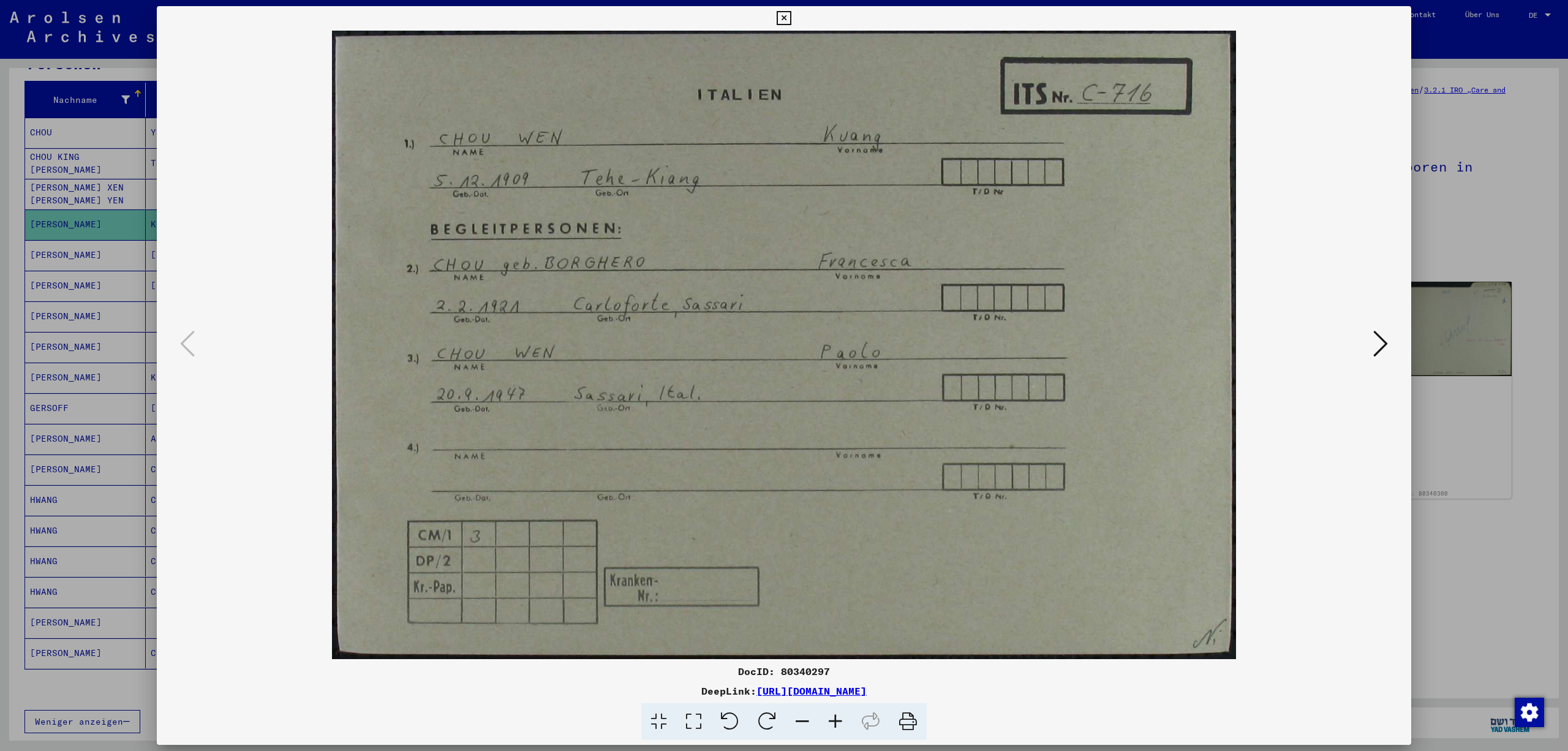
click at [791, 12] on icon at bounding box center [784, 18] width 14 height 15
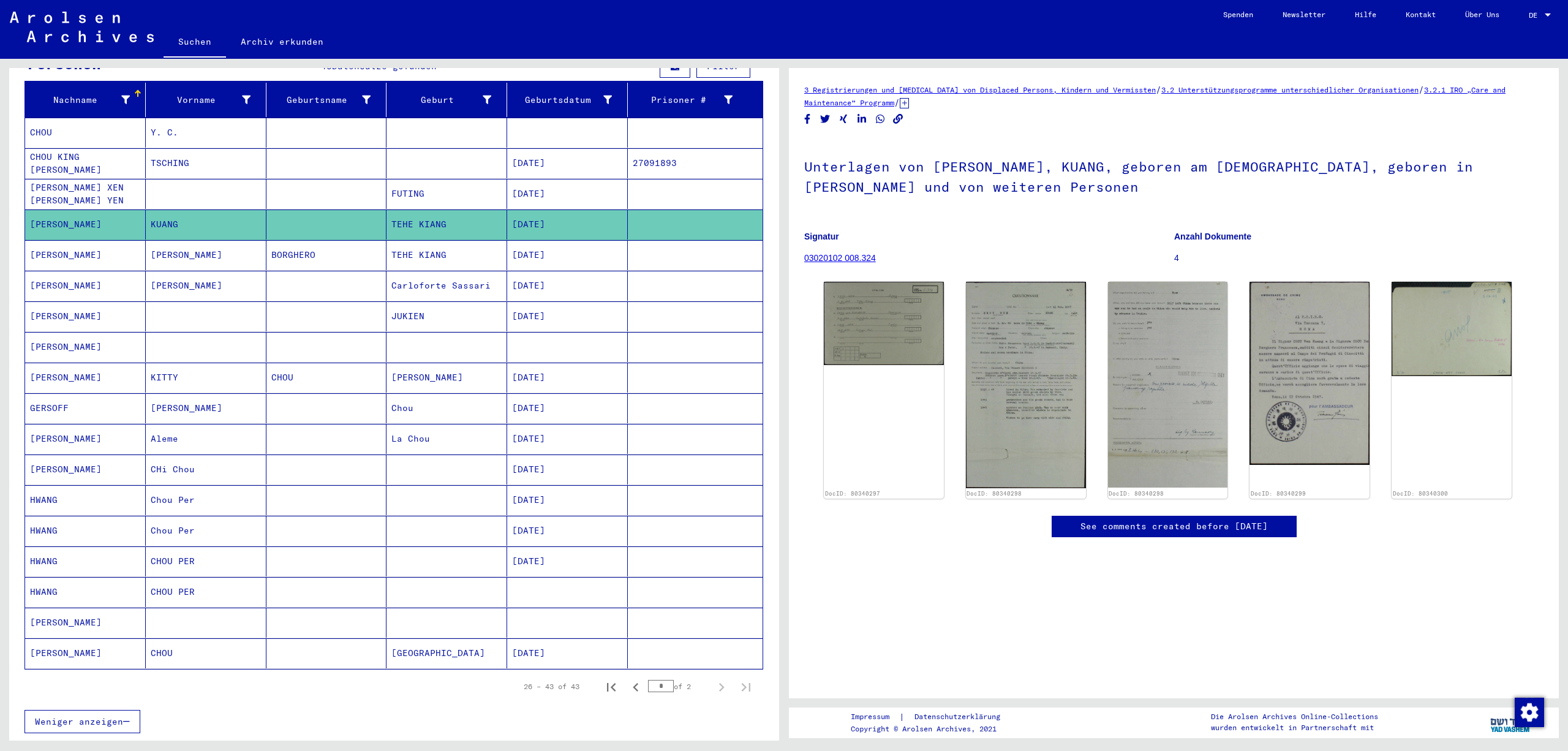
click at [703, 270] on mat-cell at bounding box center [695, 255] width 134 height 30
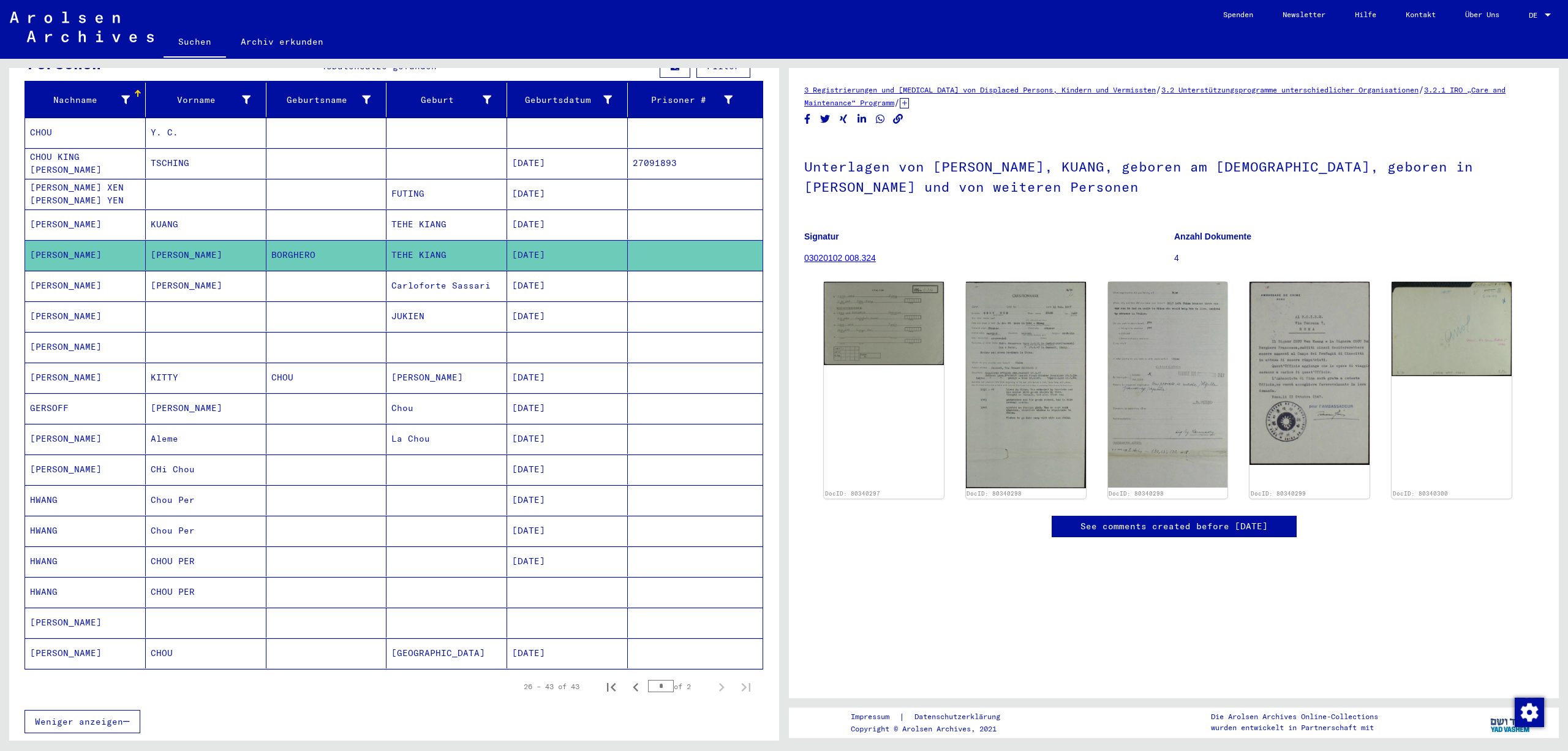
click at [694, 299] on mat-cell at bounding box center [695, 285] width 134 height 30
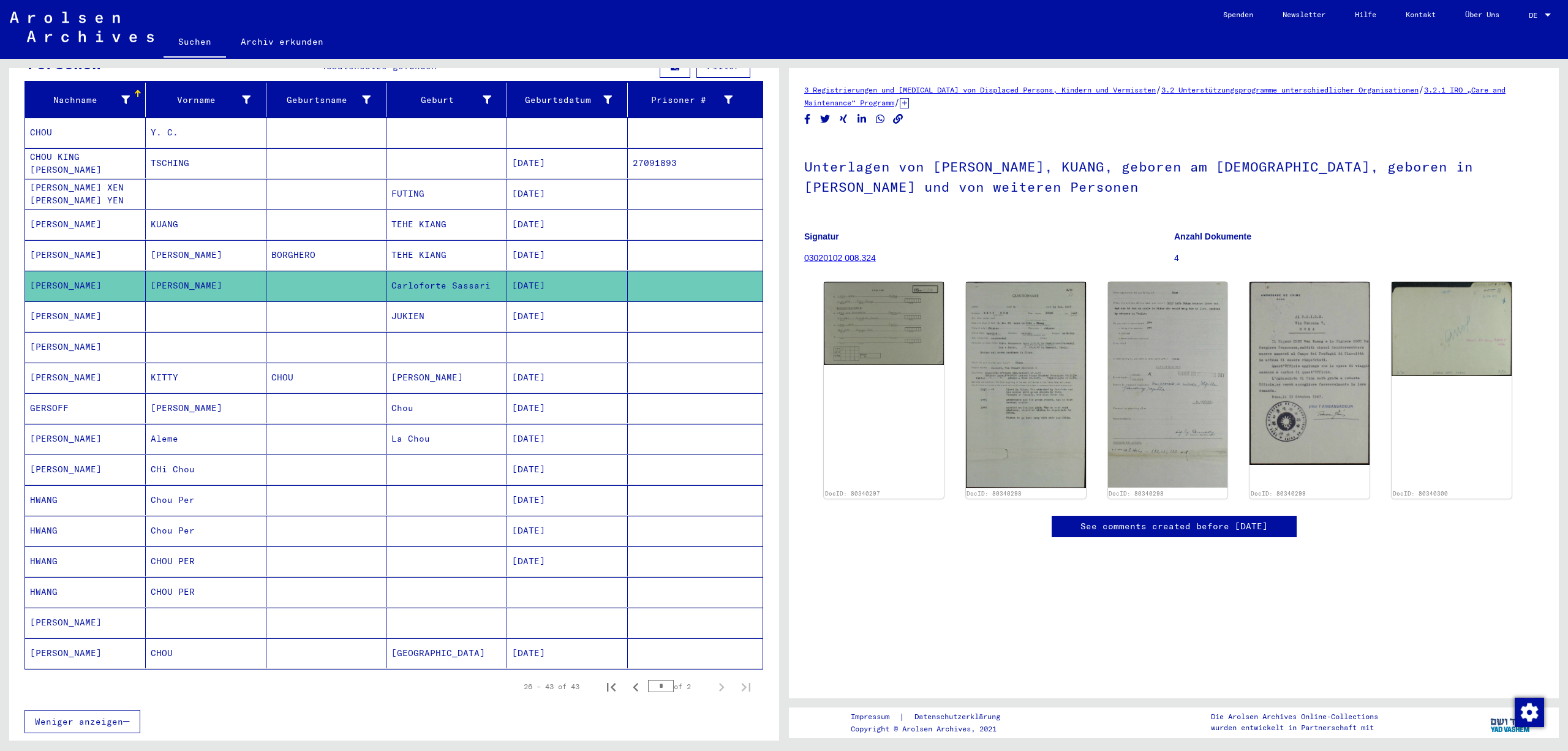
click at [687, 326] on mat-cell at bounding box center [695, 316] width 134 height 30
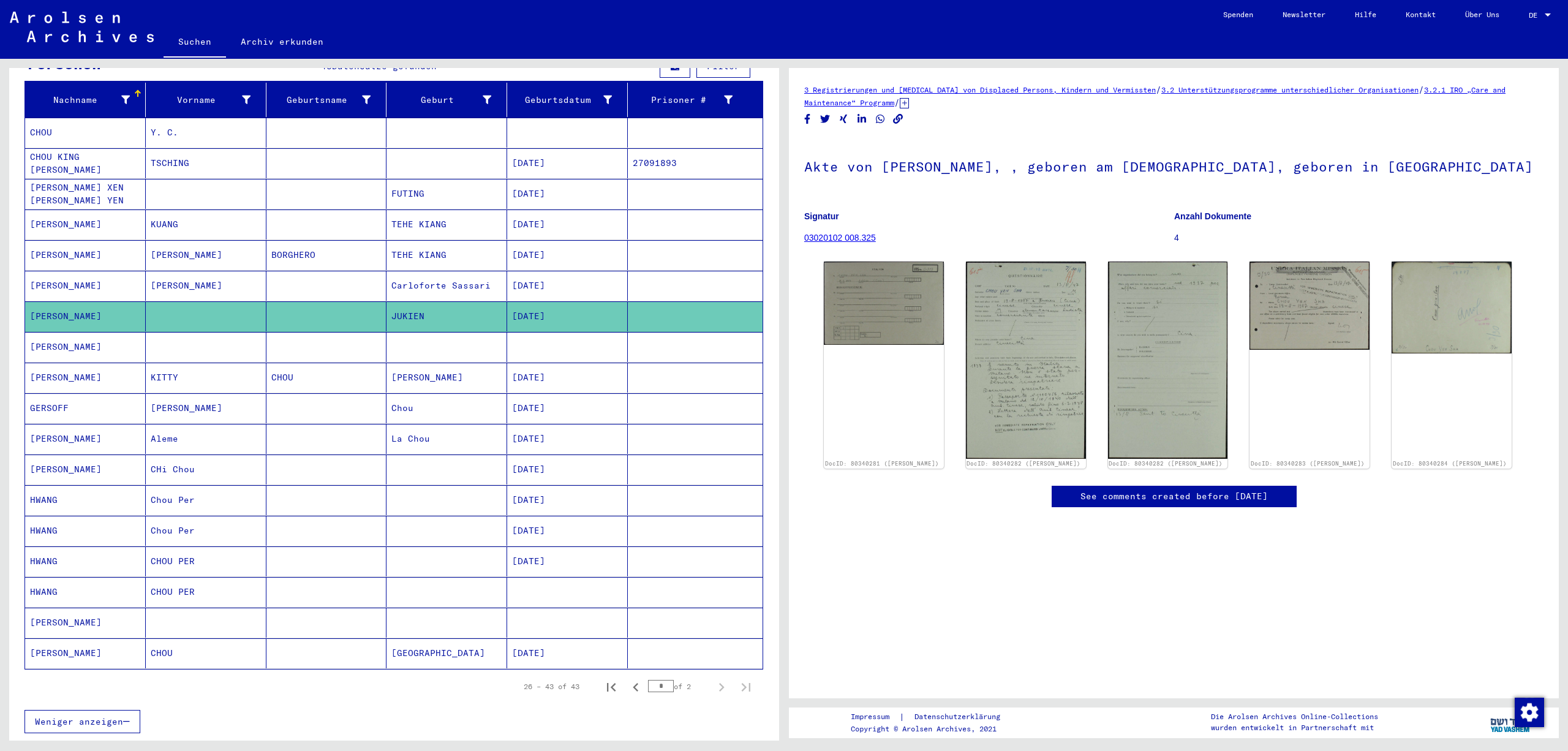
click at [707, 362] on mat-cell at bounding box center [695, 347] width 134 height 30
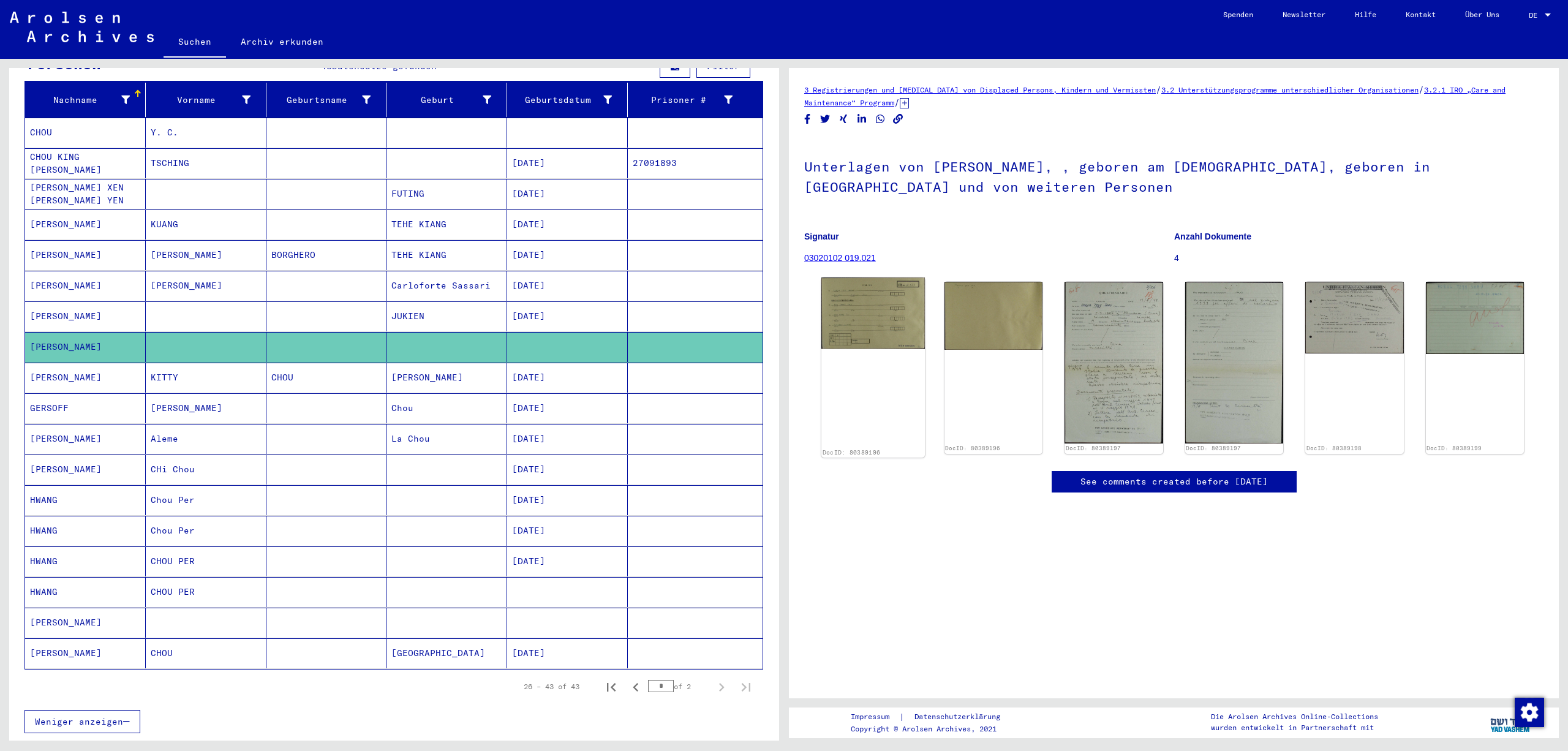
click at [889, 323] on img at bounding box center [873, 313] width 103 height 72
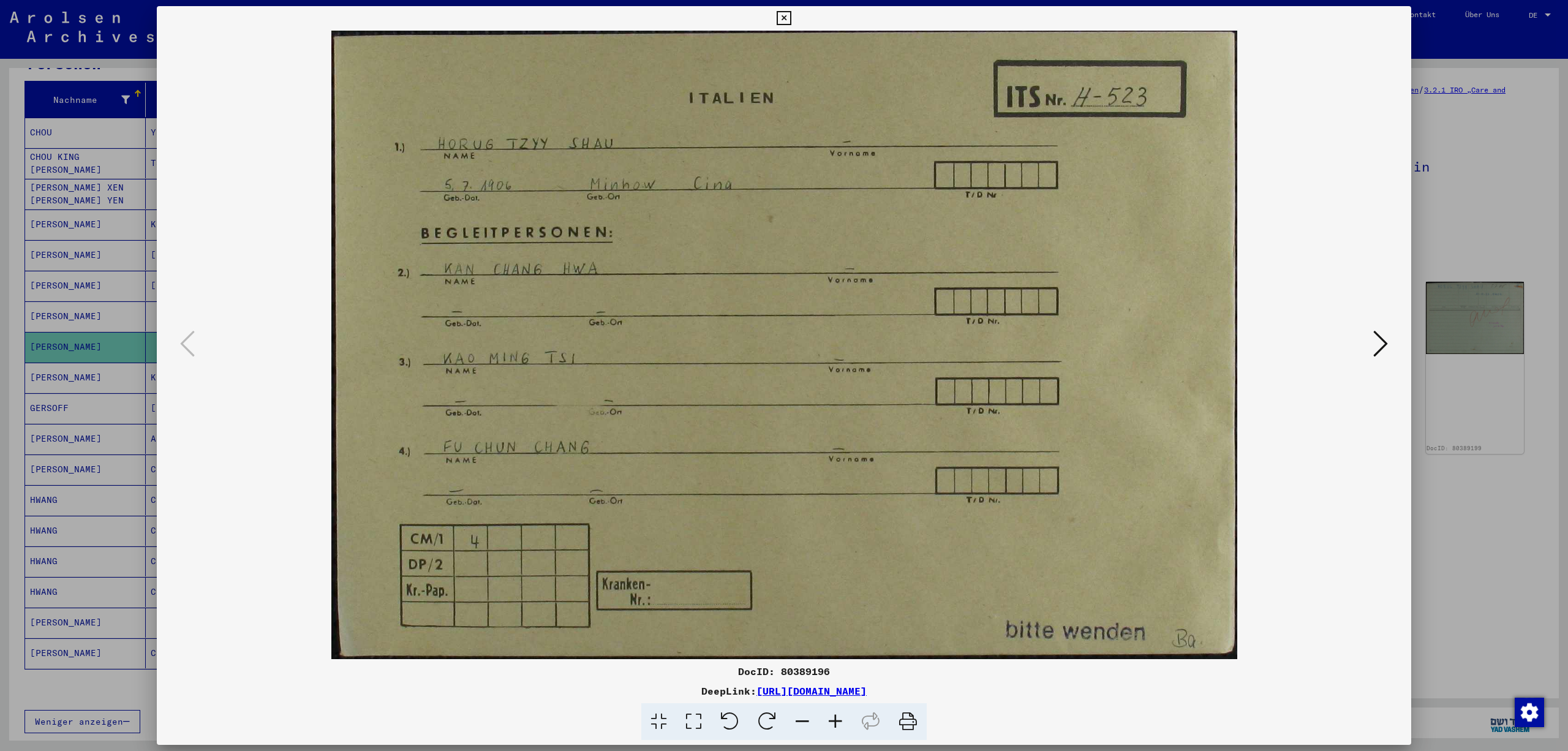
click at [795, 11] on button at bounding box center [784, 18] width 22 height 24
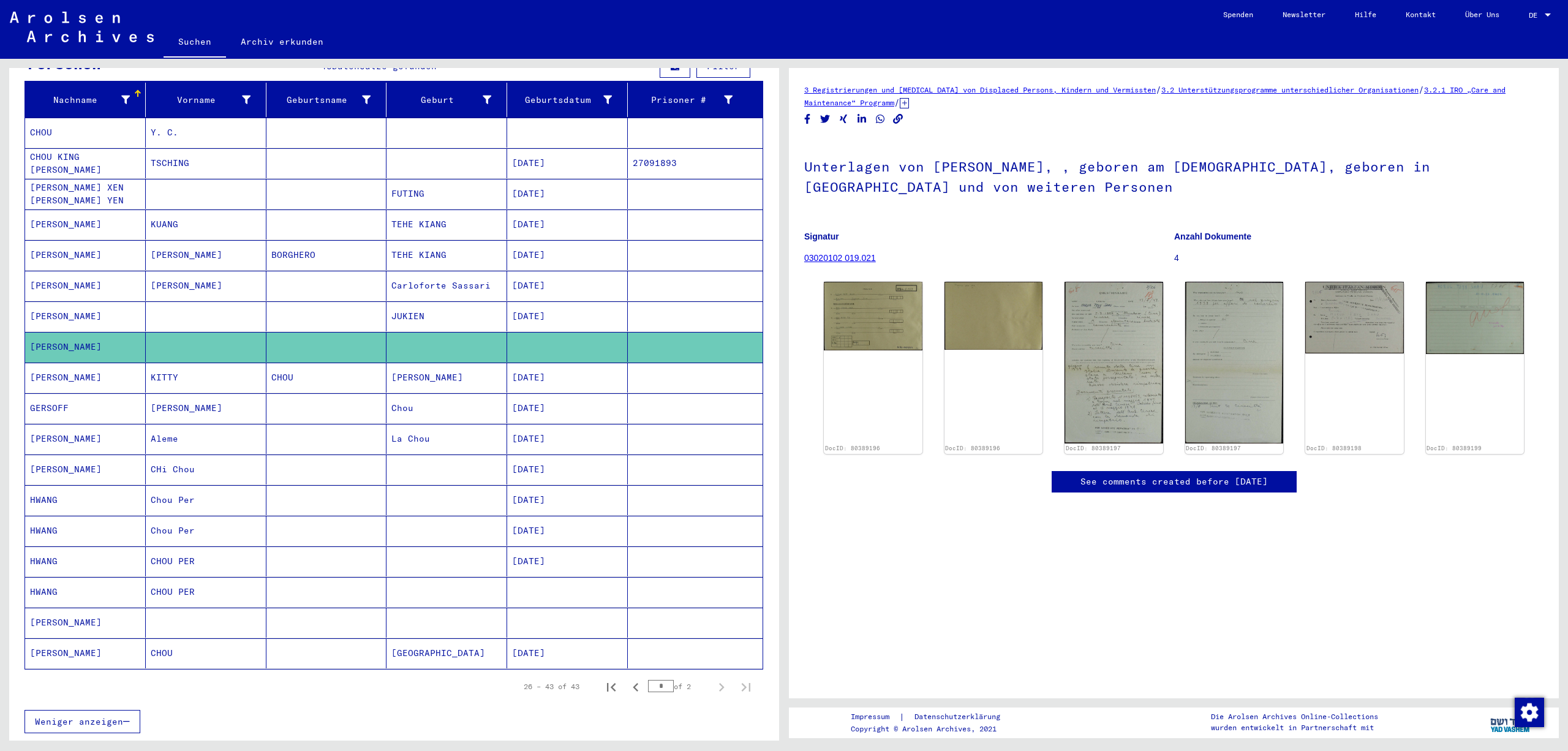
click at [681, 390] on mat-cell at bounding box center [695, 378] width 134 height 30
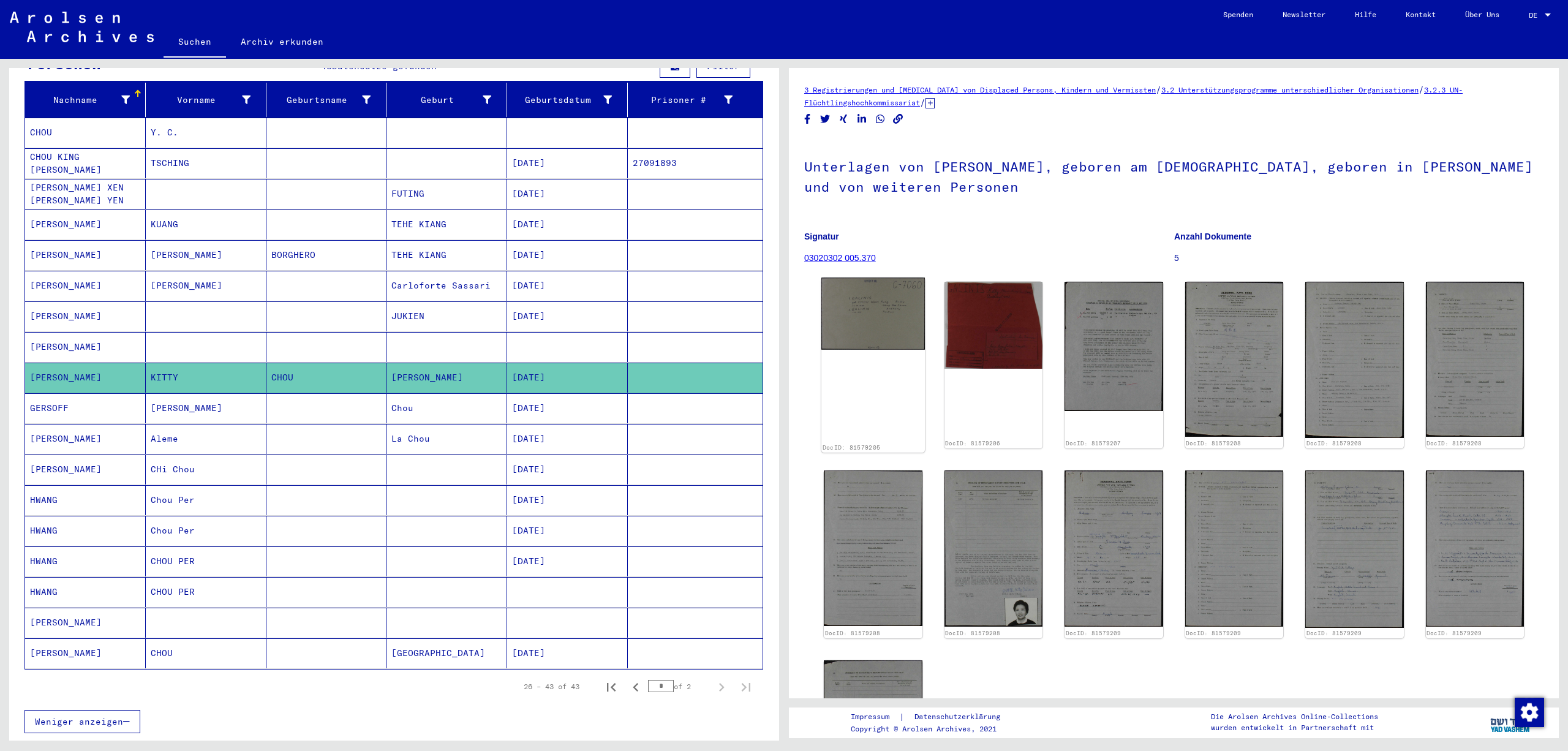
click at [887, 335] on img at bounding box center [873, 313] width 103 height 72
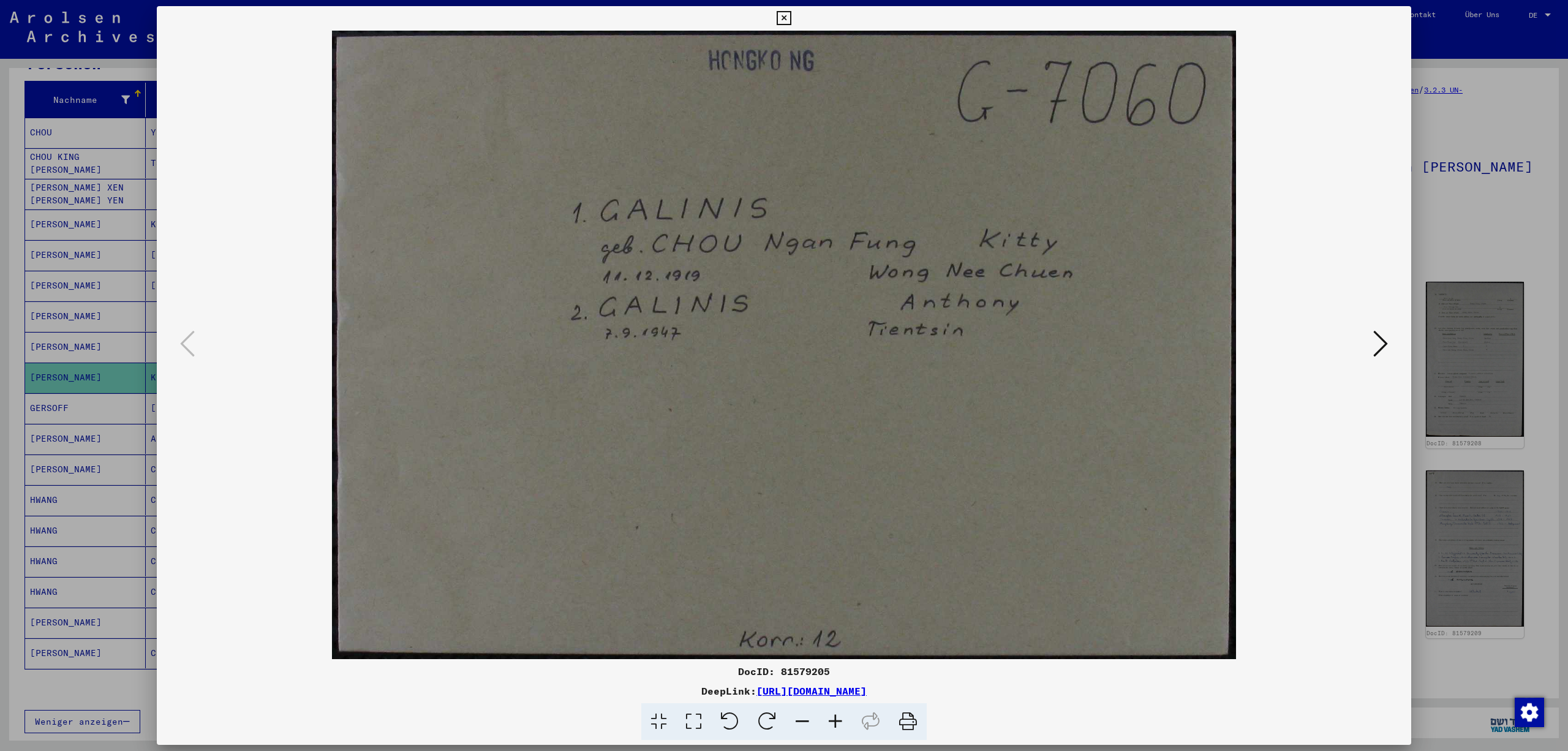
click at [1376, 340] on icon at bounding box center [1380, 344] width 15 height 29
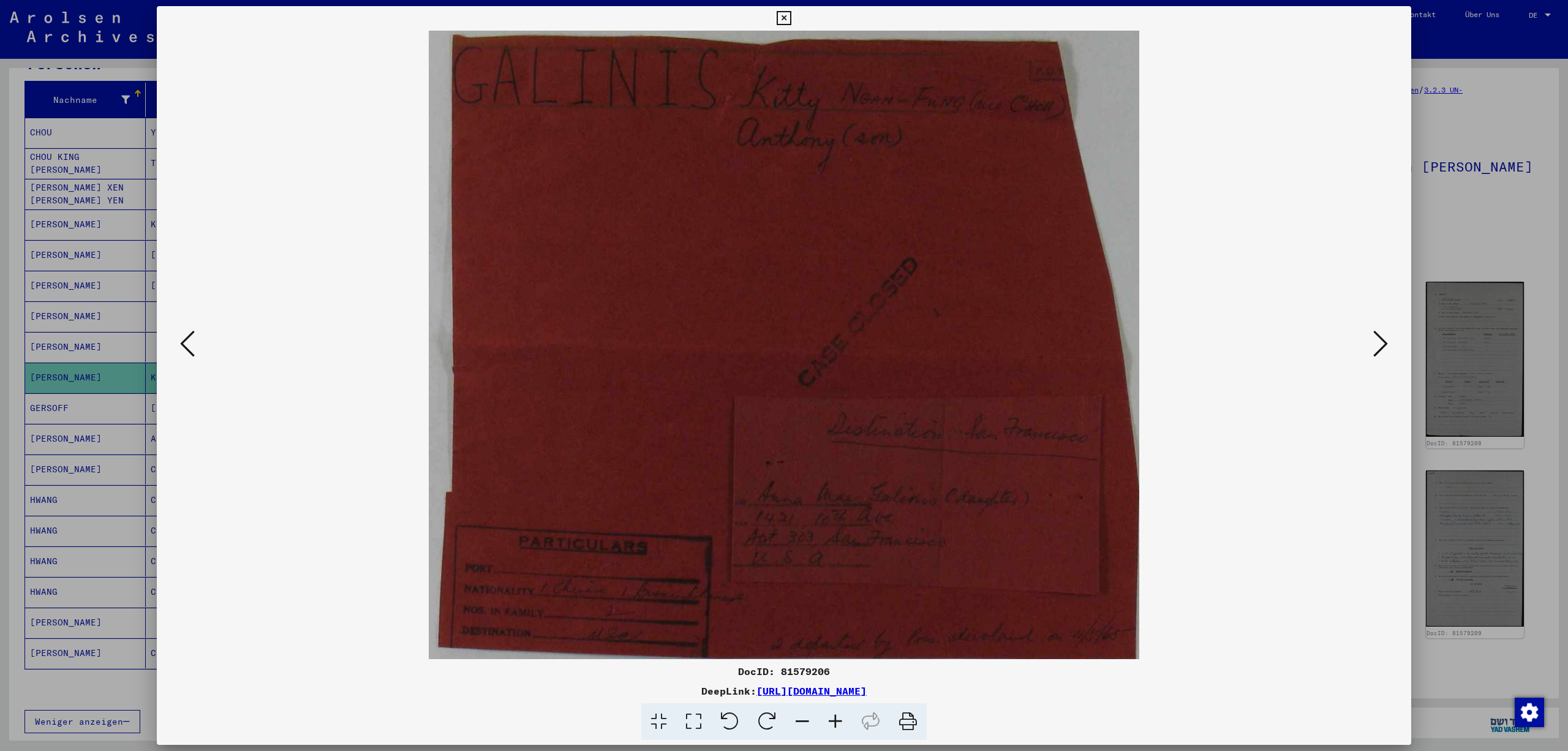
click at [1376, 340] on icon at bounding box center [1380, 344] width 15 height 29
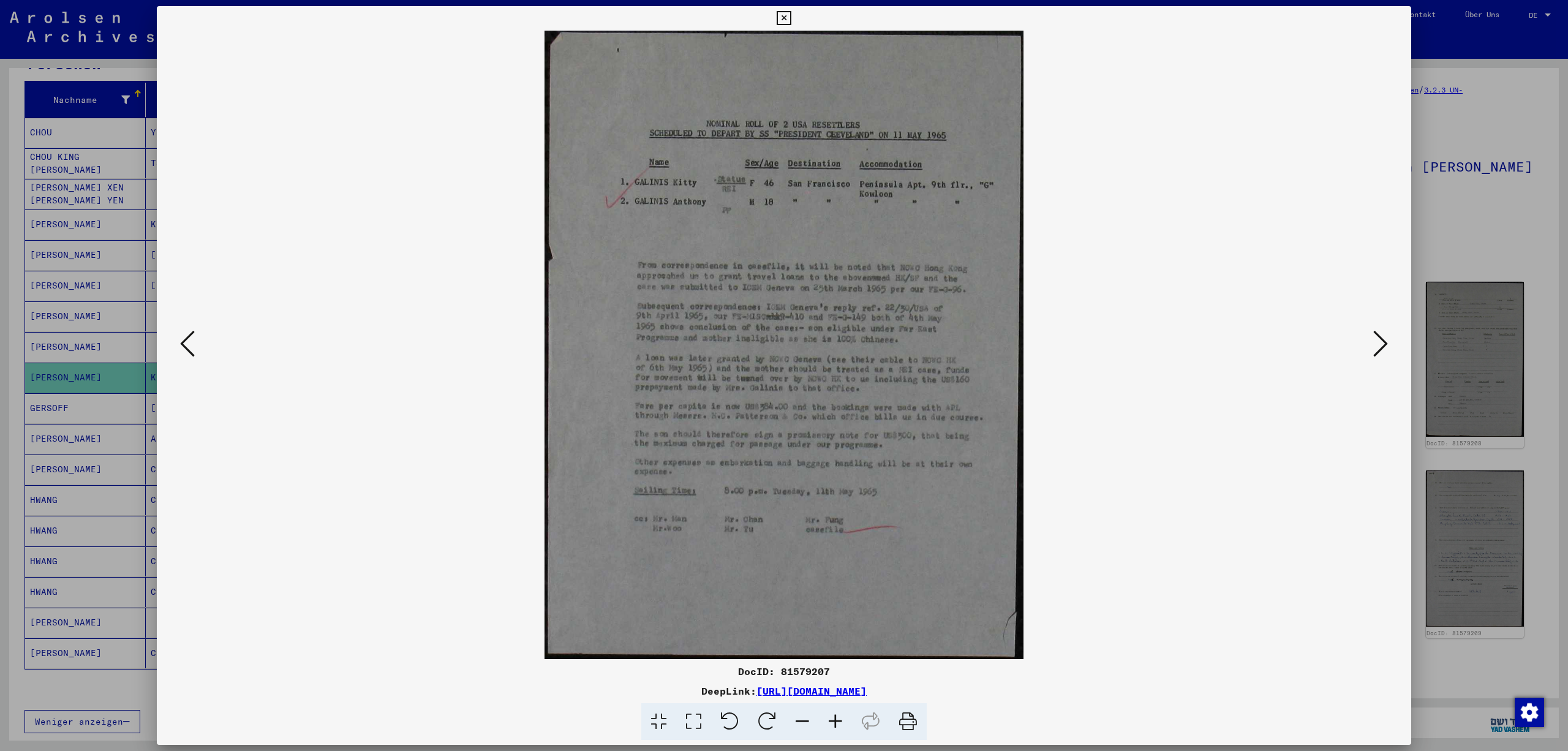
click at [1376, 340] on icon at bounding box center [1380, 344] width 15 height 29
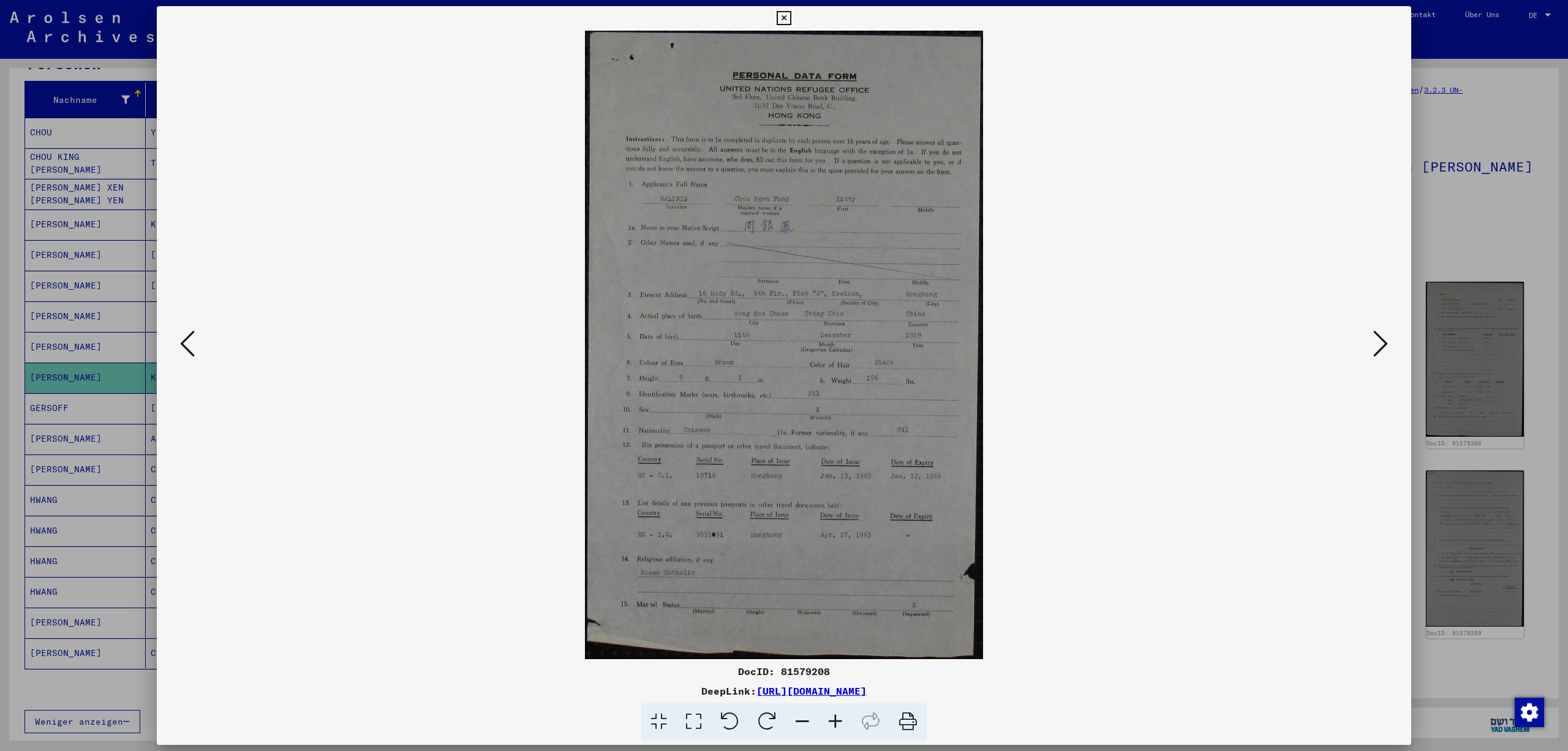
click at [1376, 340] on icon at bounding box center [1380, 344] width 15 height 29
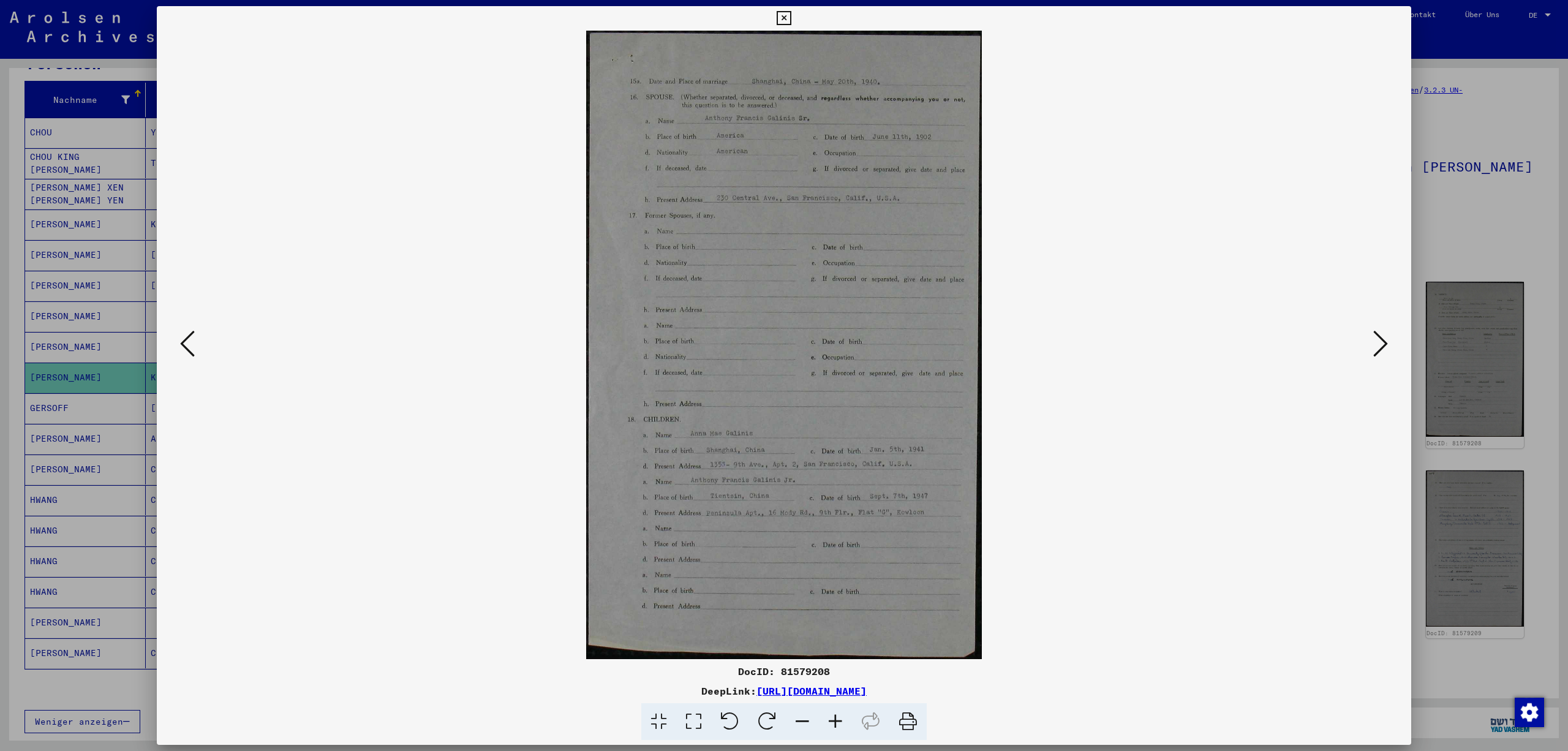
click at [791, 11] on icon at bounding box center [784, 18] width 14 height 15
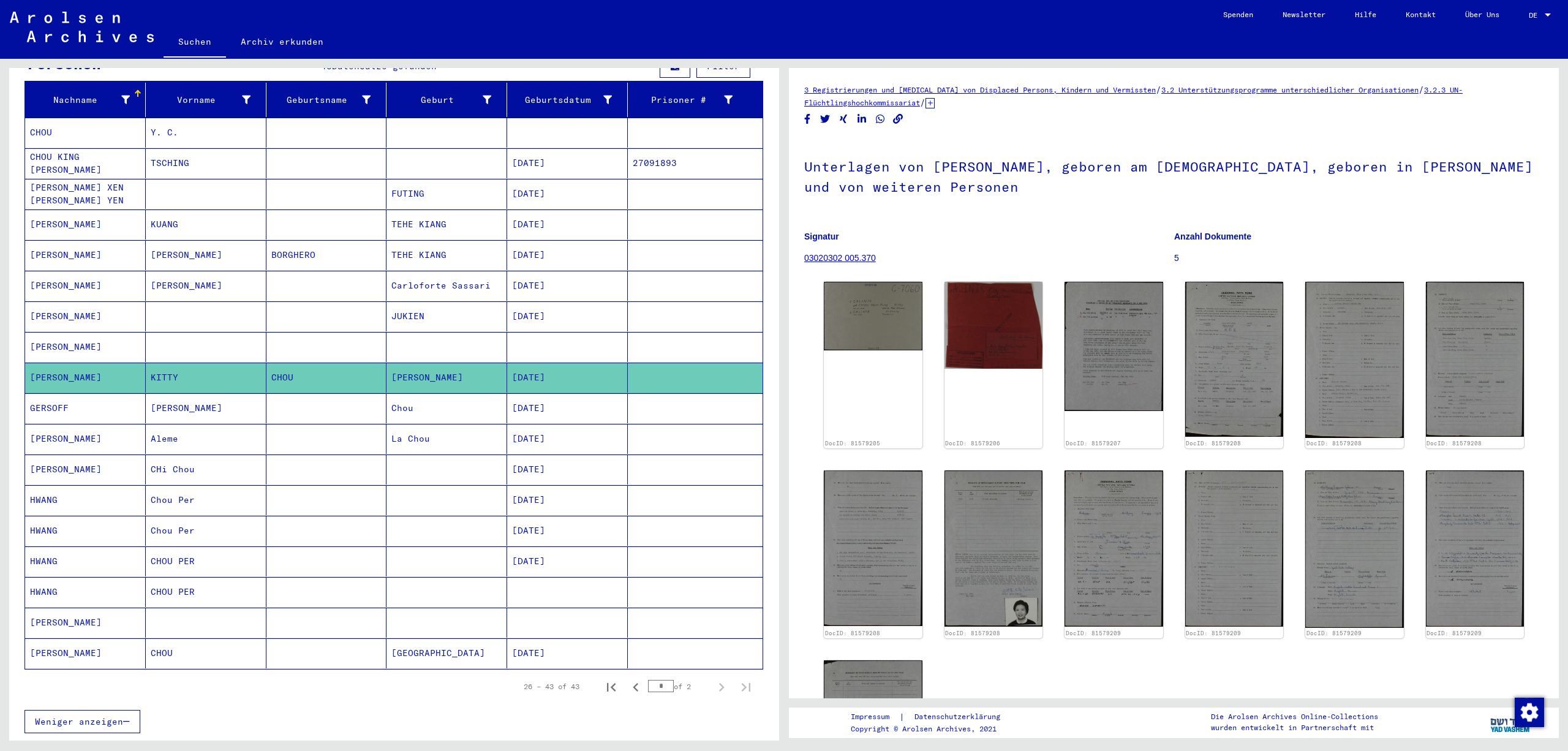
click at [706, 485] on mat-cell at bounding box center [695, 469] width 134 height 30
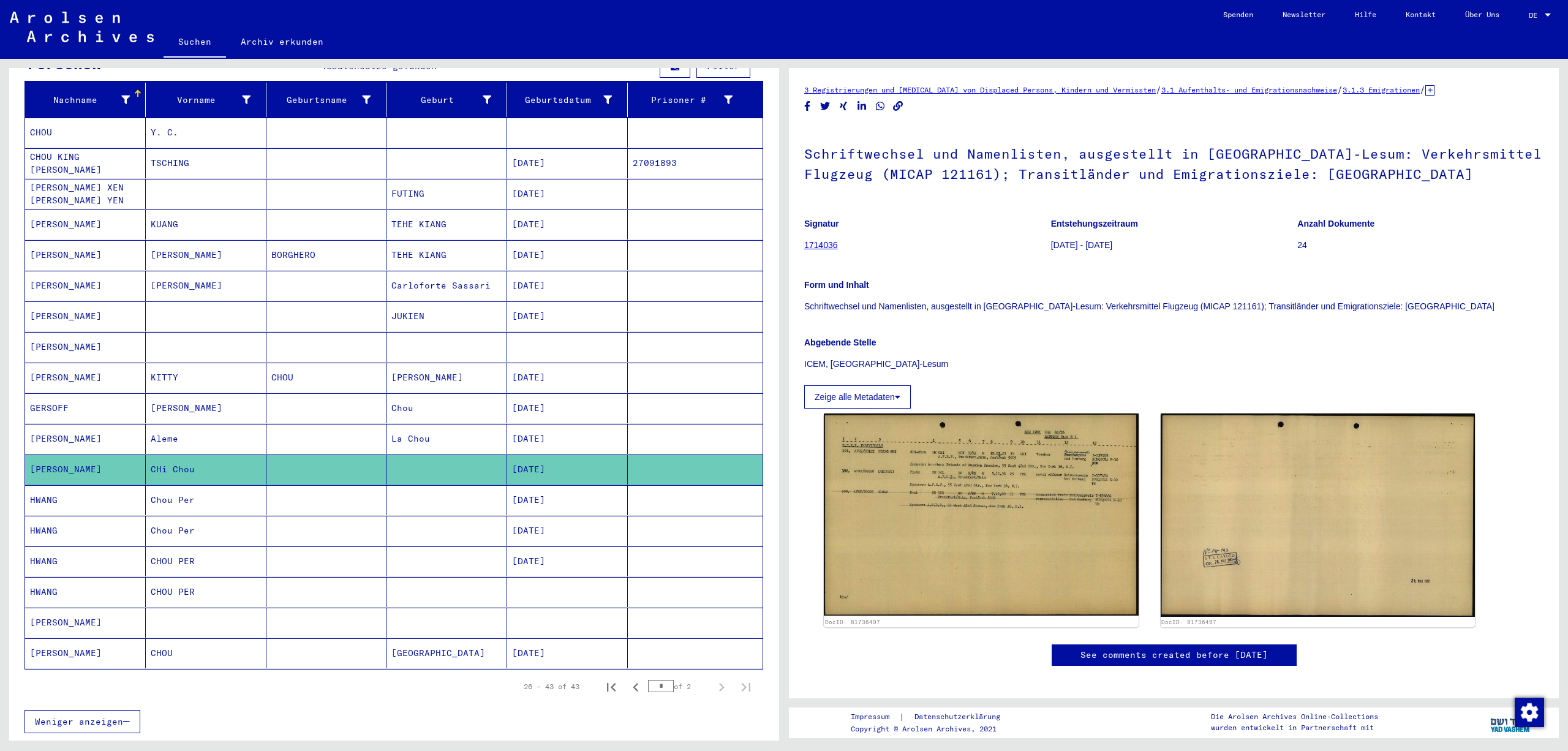
click at [696, 516] on mat-cell at bounding box center [695, 500] width 134 height 30
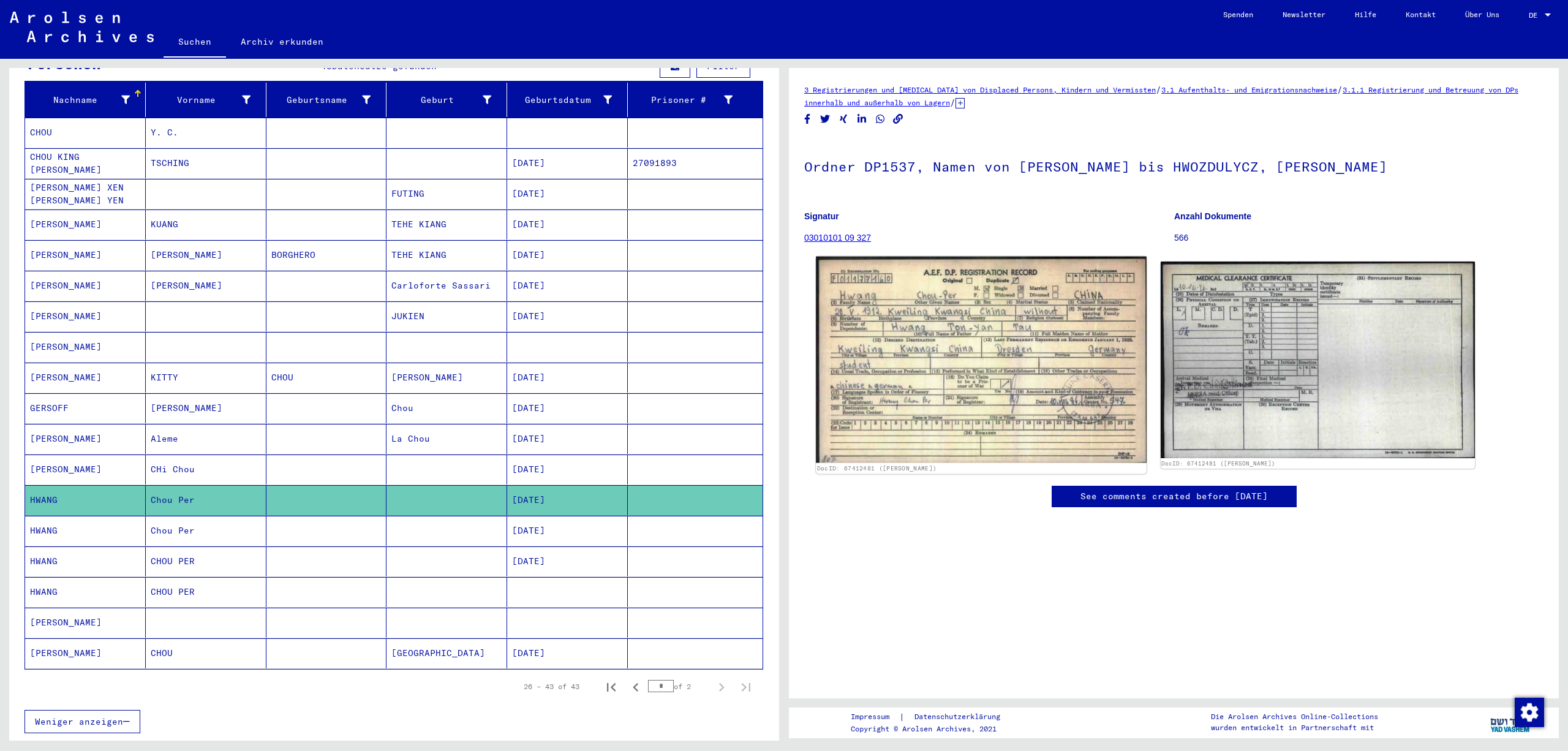
click at [928, 416] on img at bounding box center [981, 360] width 330 height 207
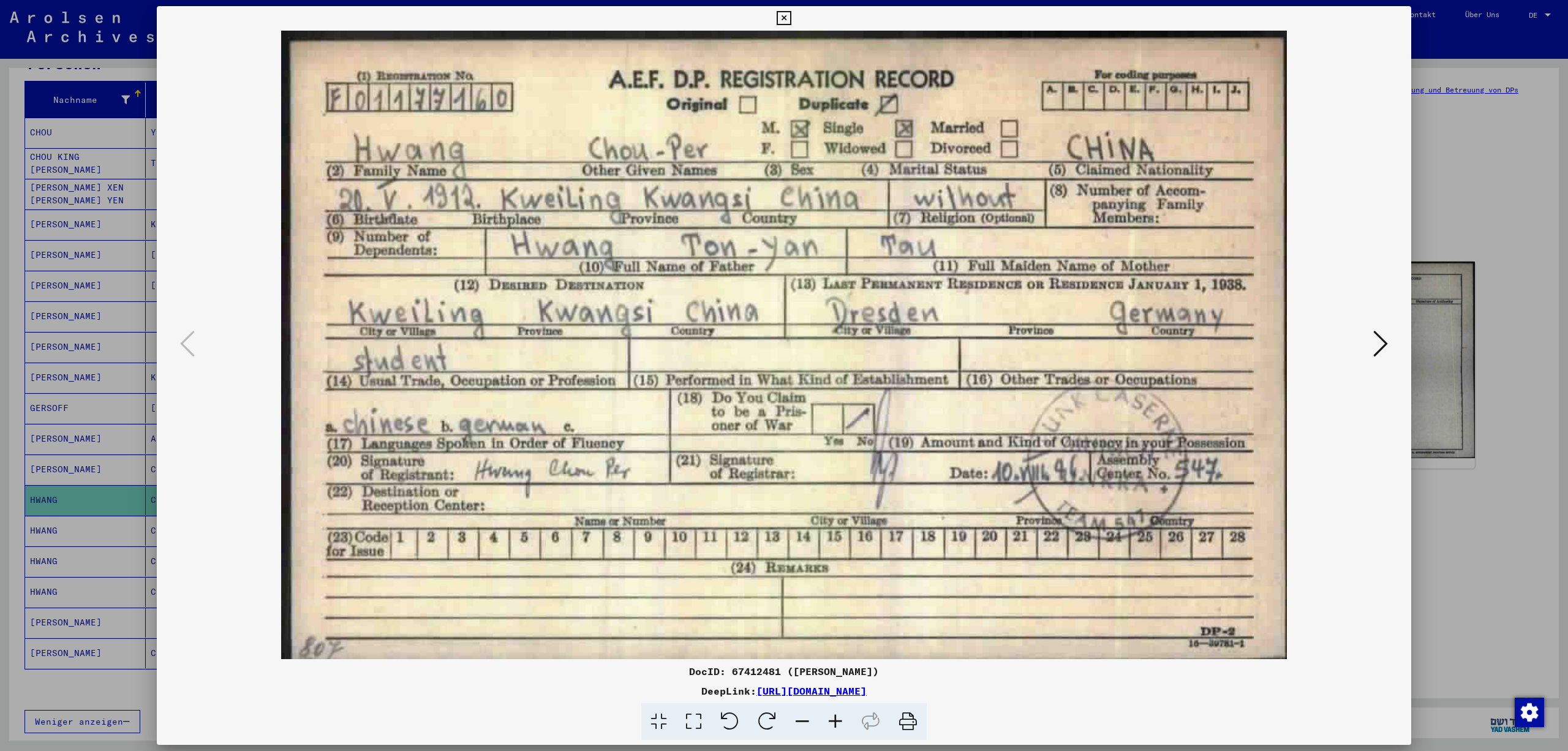
click at [1384, 342] on icon at bounding box center [1380, 344] width 15 height 29
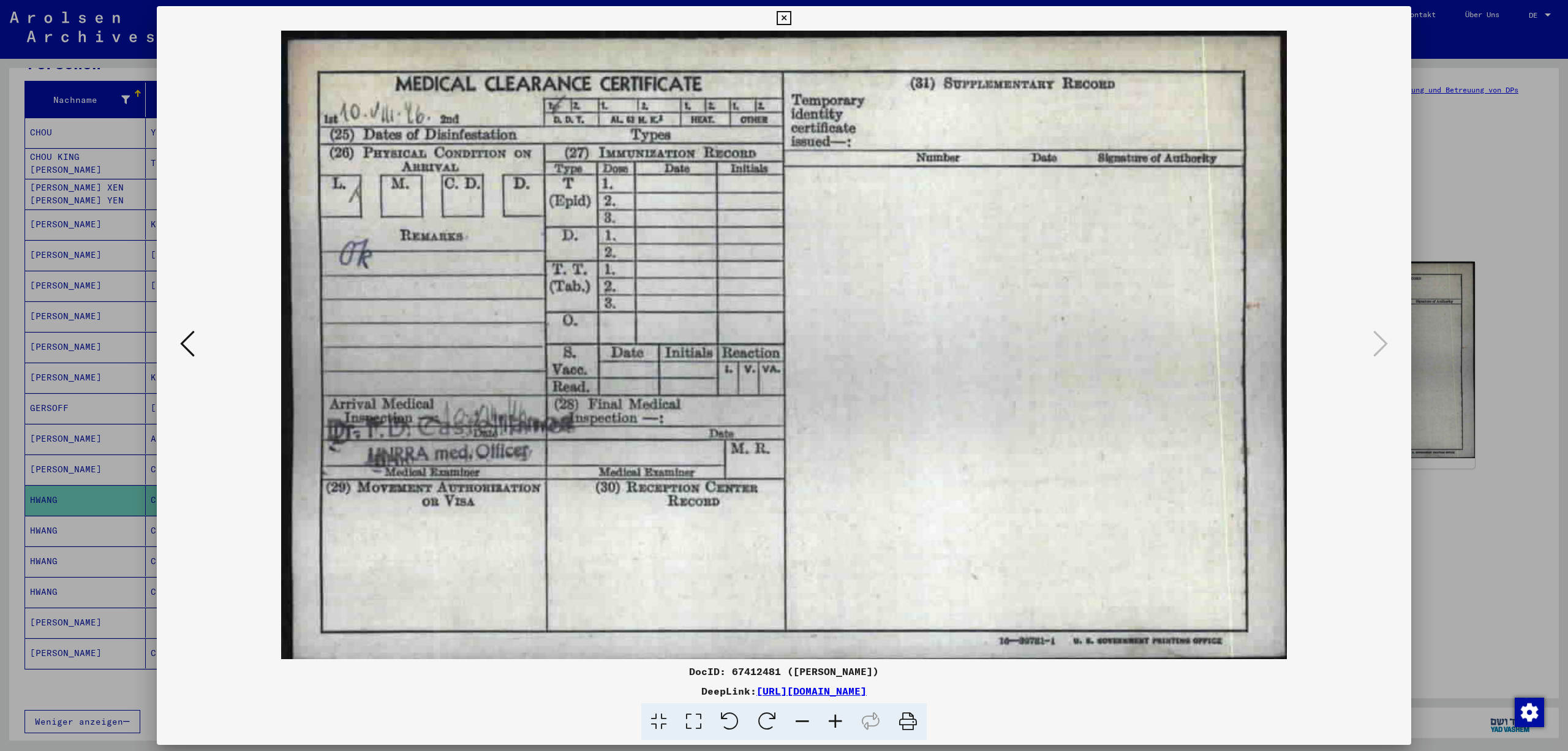
click at [791, 14] on icon at bounding box center [784, 18] width 14 height 15
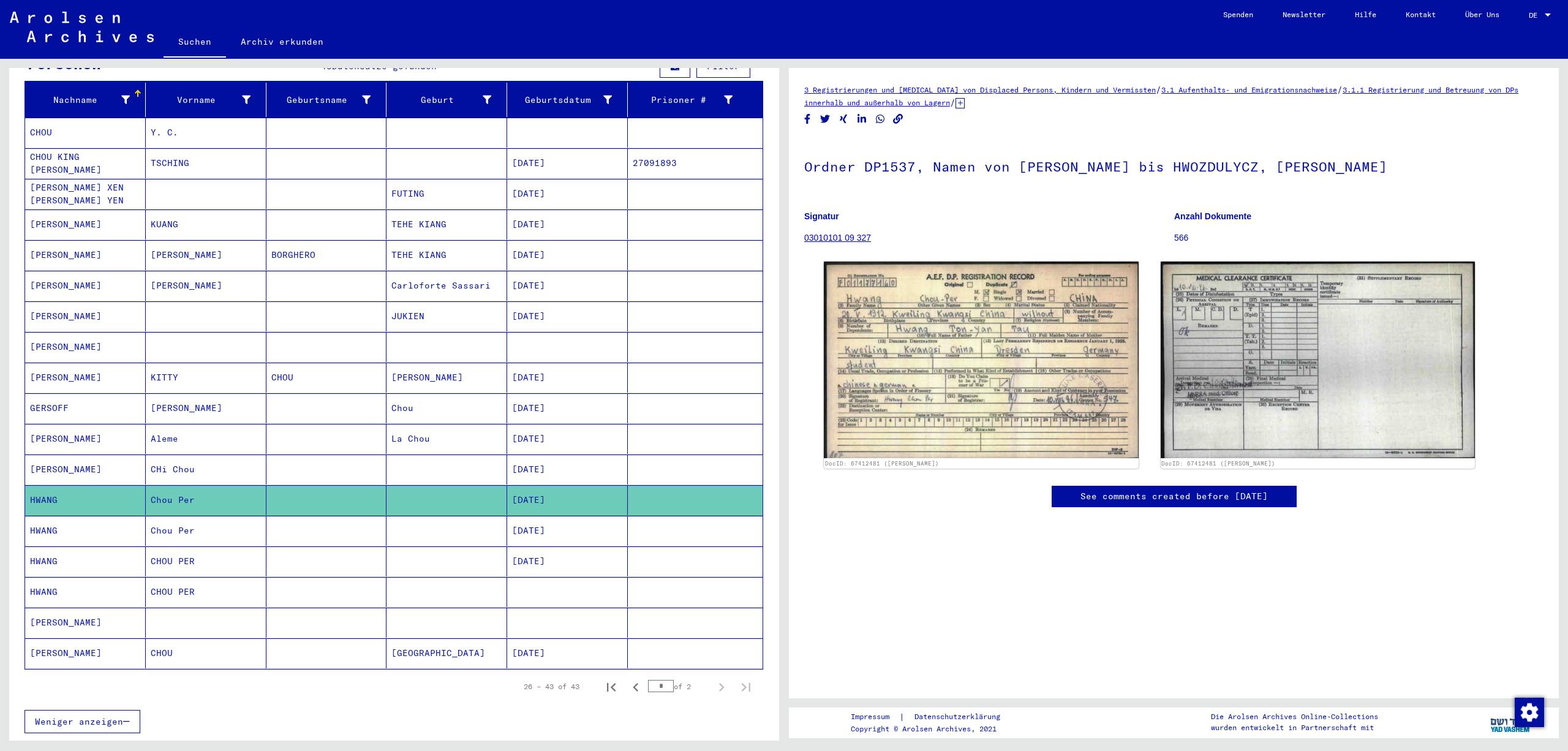
click at [672, 546] on mat-cell at bounding box center [695, 530] width 134 height 30
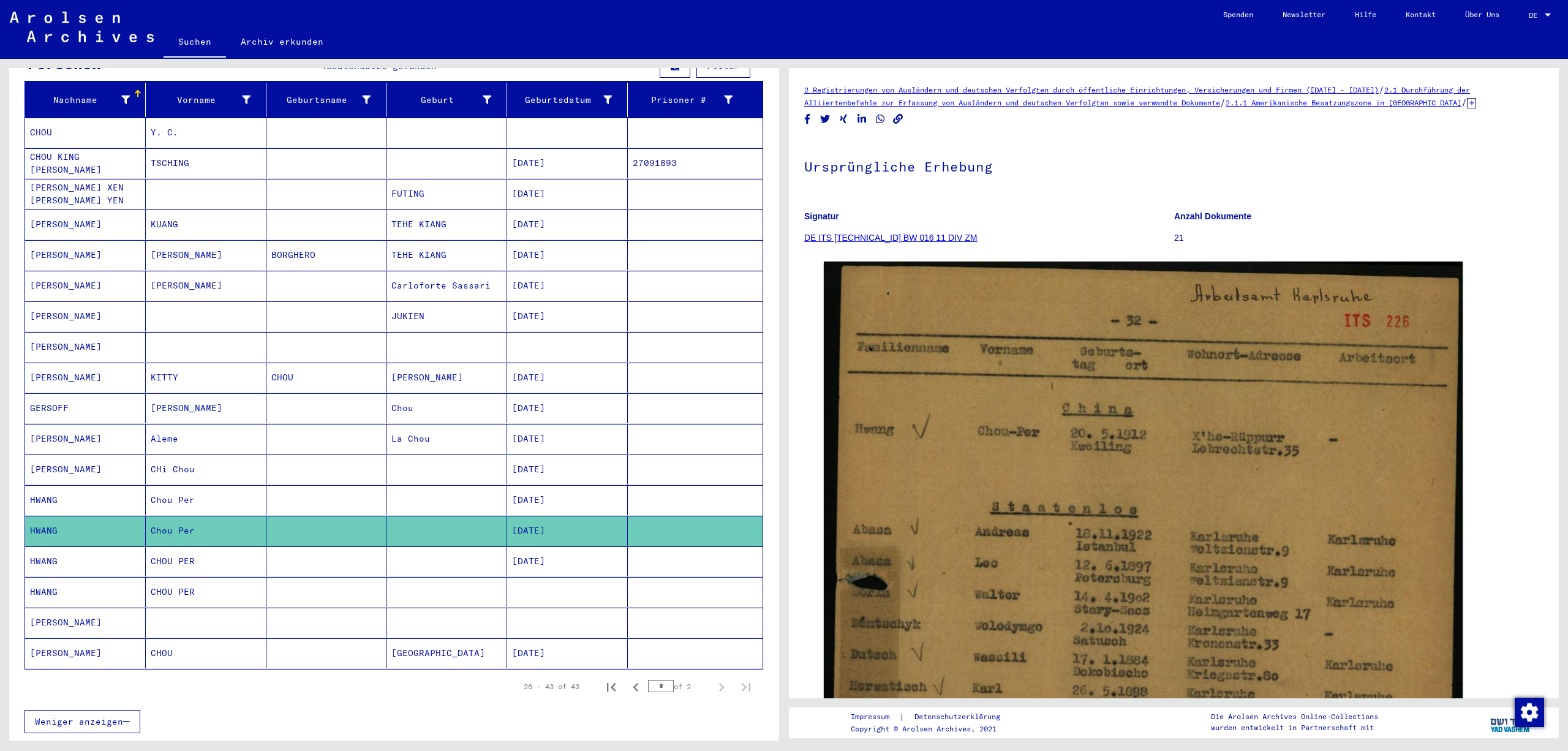
click at [674, 577] on mat-cell at bounding box center [695, 561] width 134 height 30
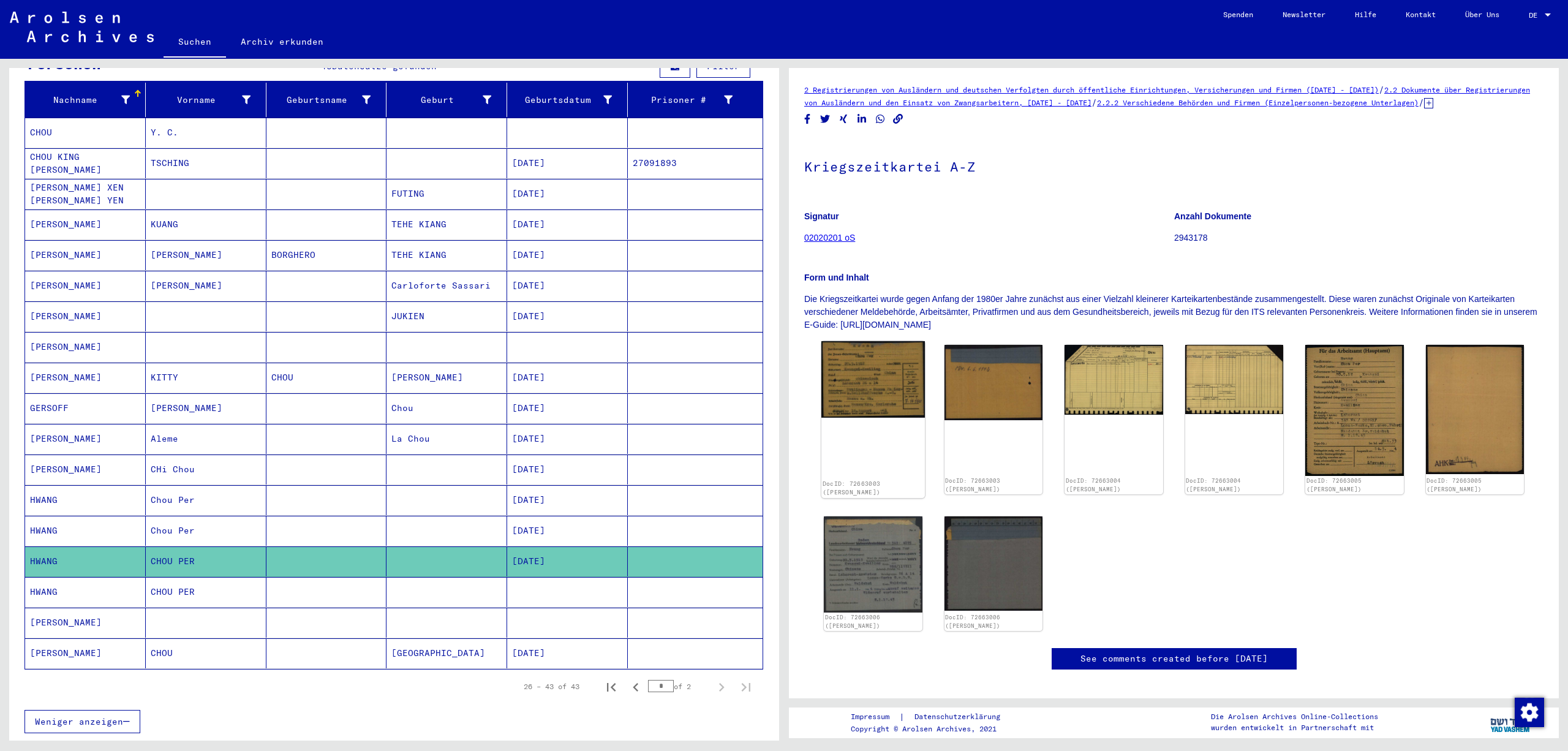
click at [876, 418] on img at bounding box center [873, 379] width 103 height 77
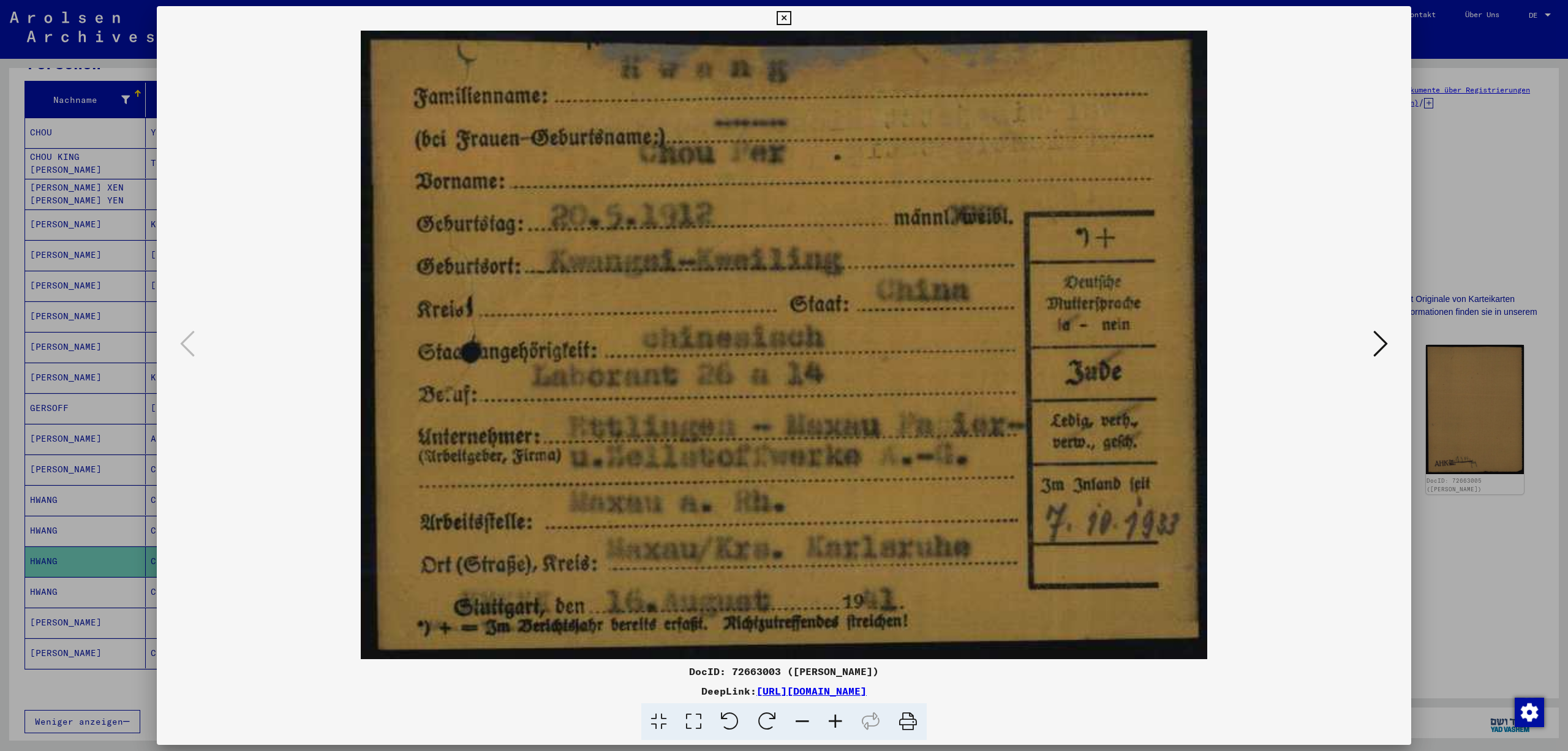
click at [1381, 340] on icon at bounding box center [1380, 344] width 15 height 29
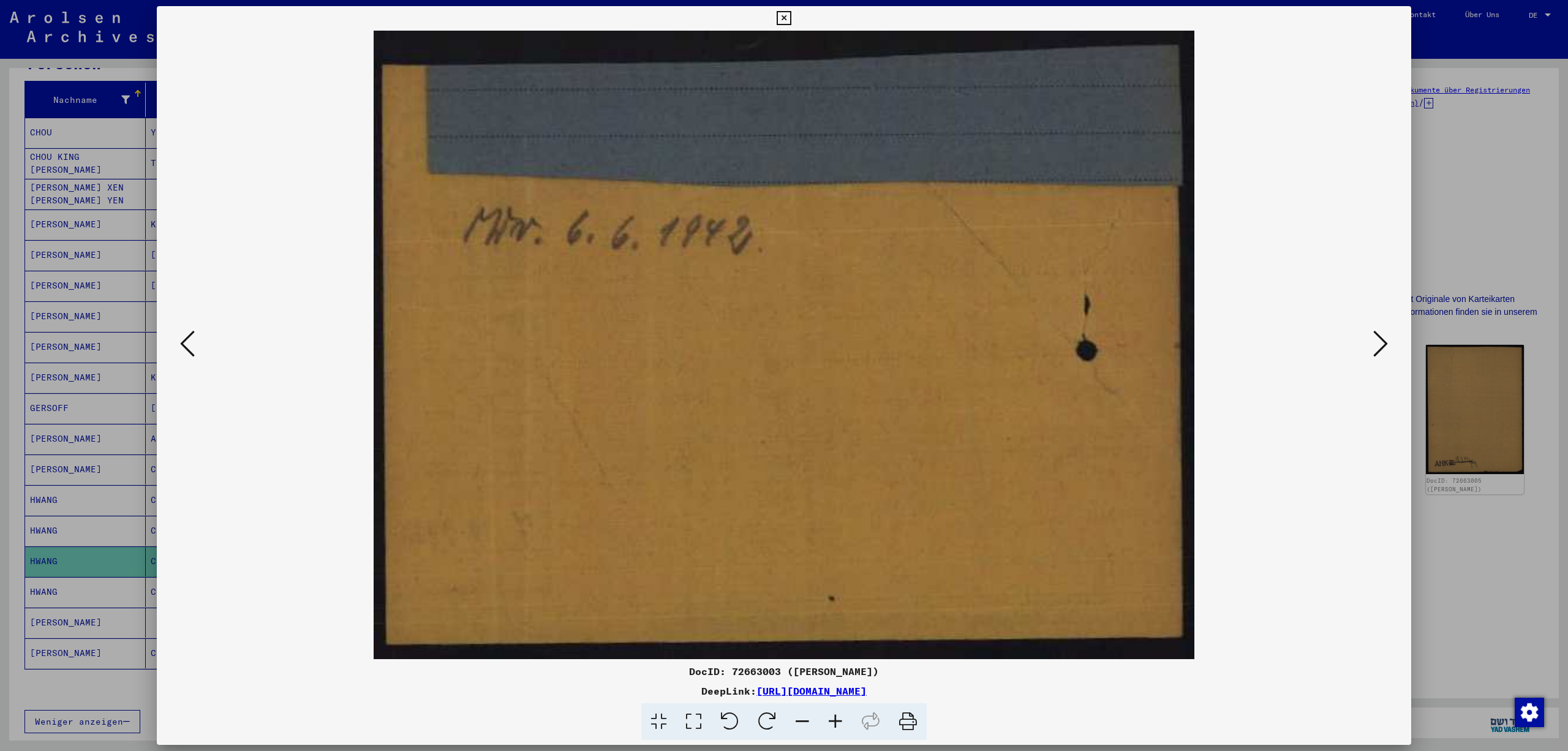
click at [1381, 340] on icon at bounding box center [1380, 344] width 15 height 29
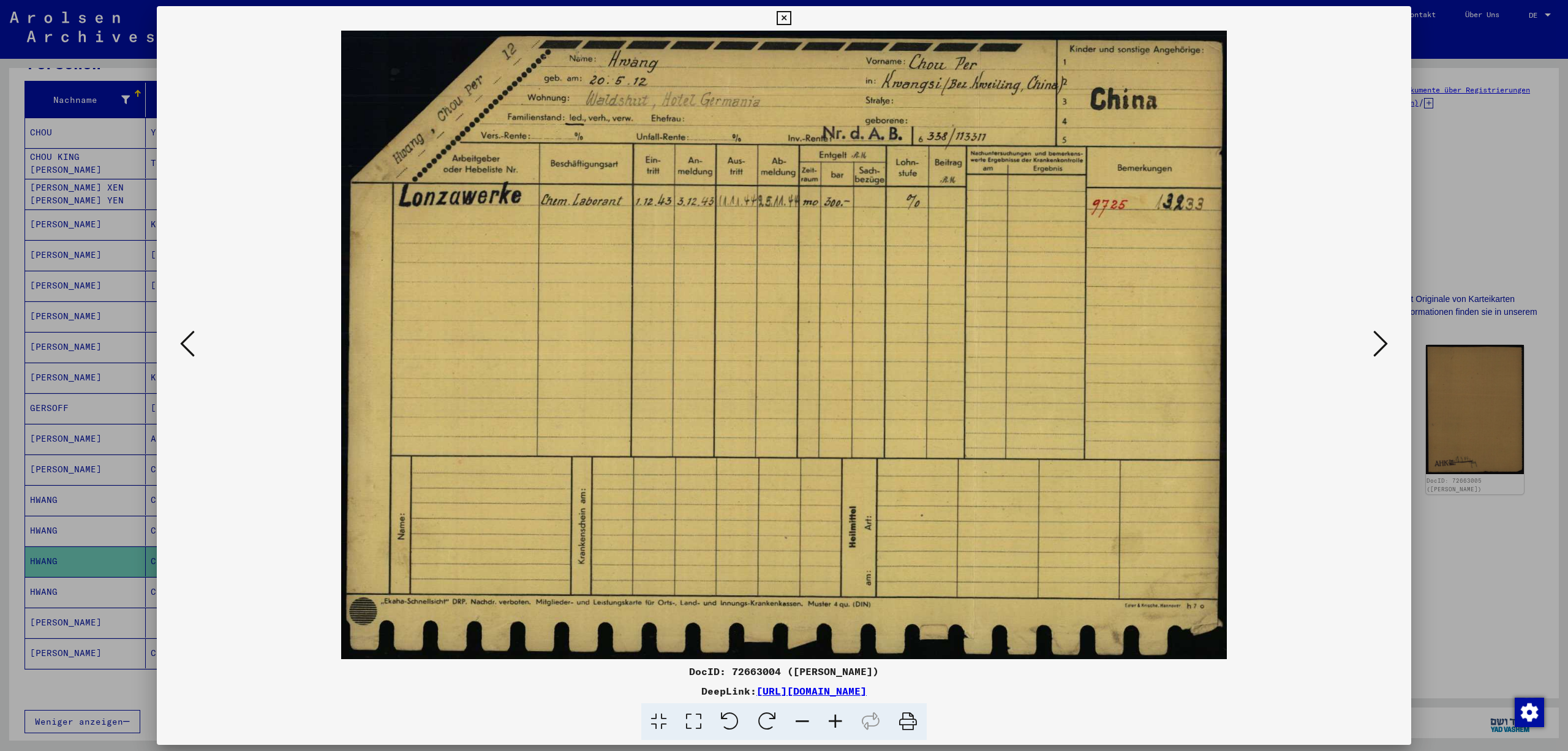
click at [1381, 340] on icon at bounding box center [1380, 344] width 15 height 29
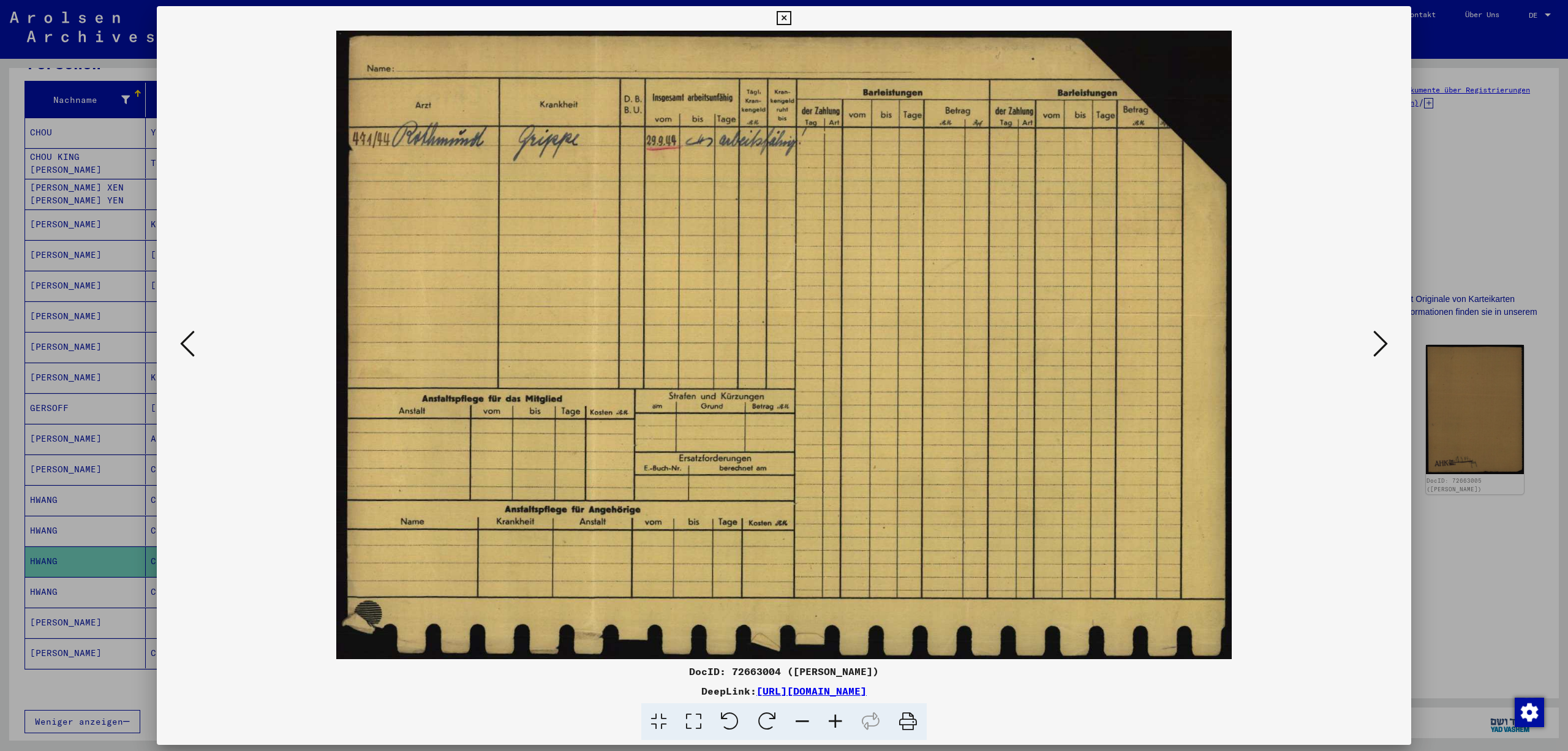
click at [1381, 340] on icon at bounding box center [1380, 344] width 15 height 29
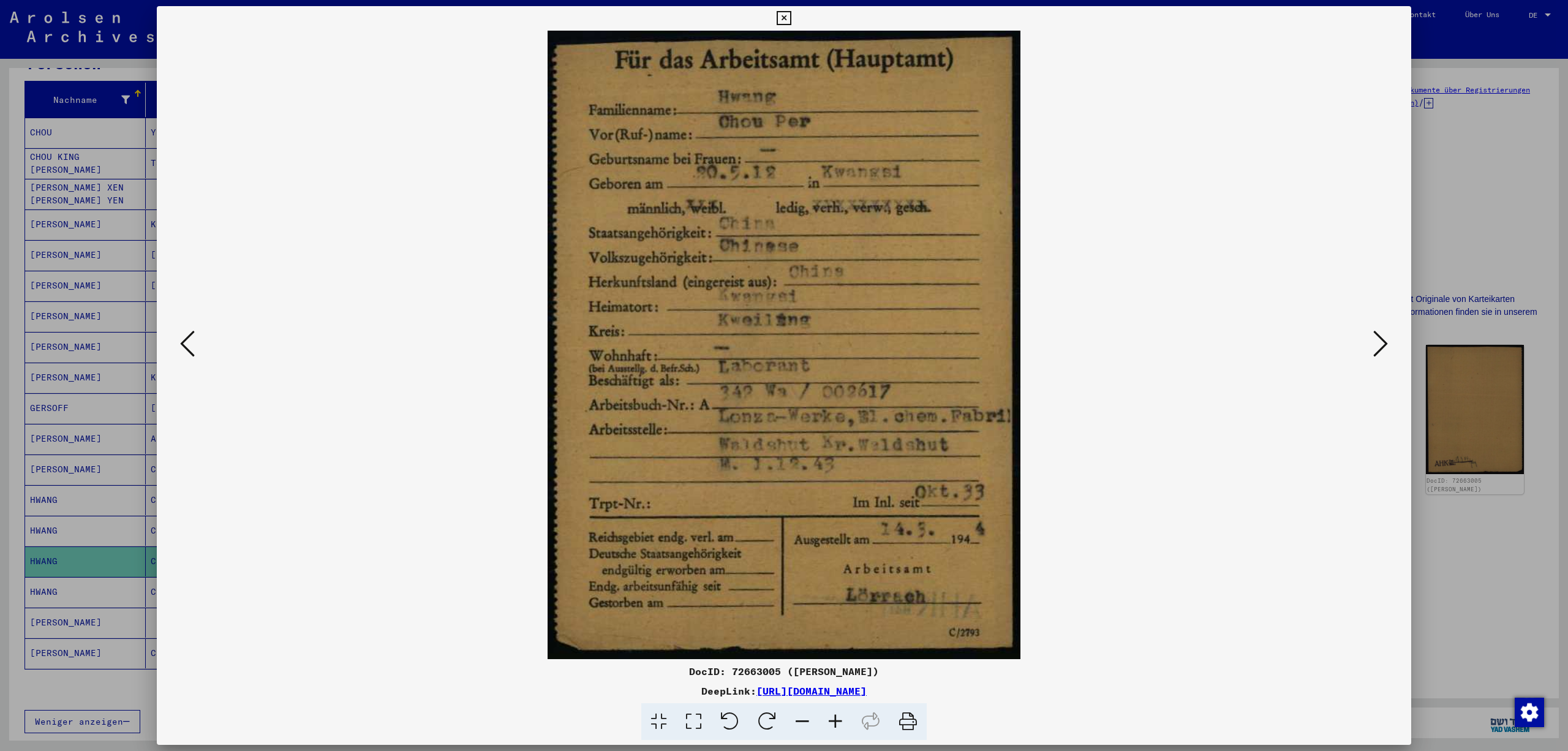
click at [1381, 340] on icon at bounding box center [1380, 344] width 15 height 29
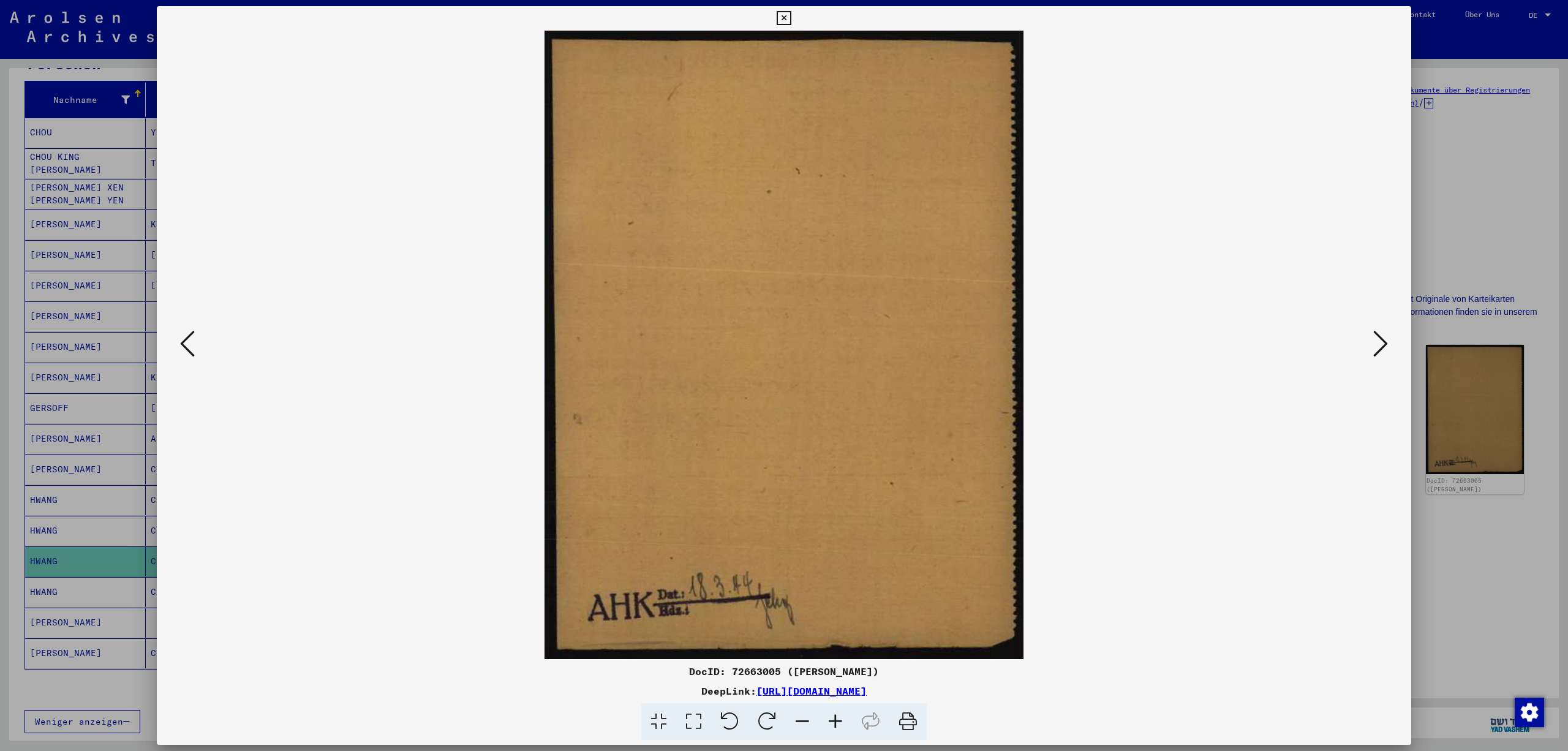
click at [1381, 340] on icon at bounding box center [1380, 344] width 15 height 29
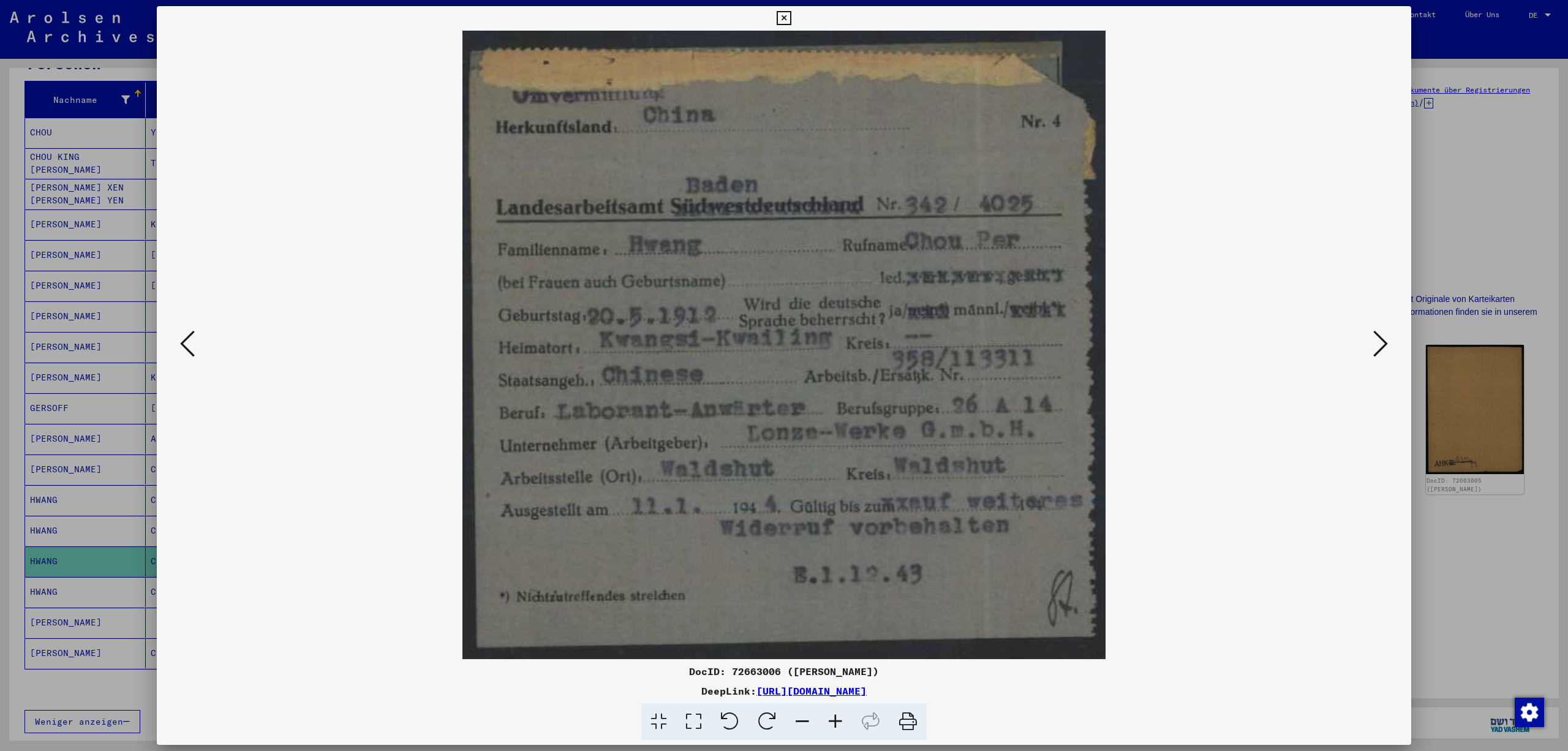
click at [1377, 343] on icon at bounding box center [1380, 344] width 15 height 29
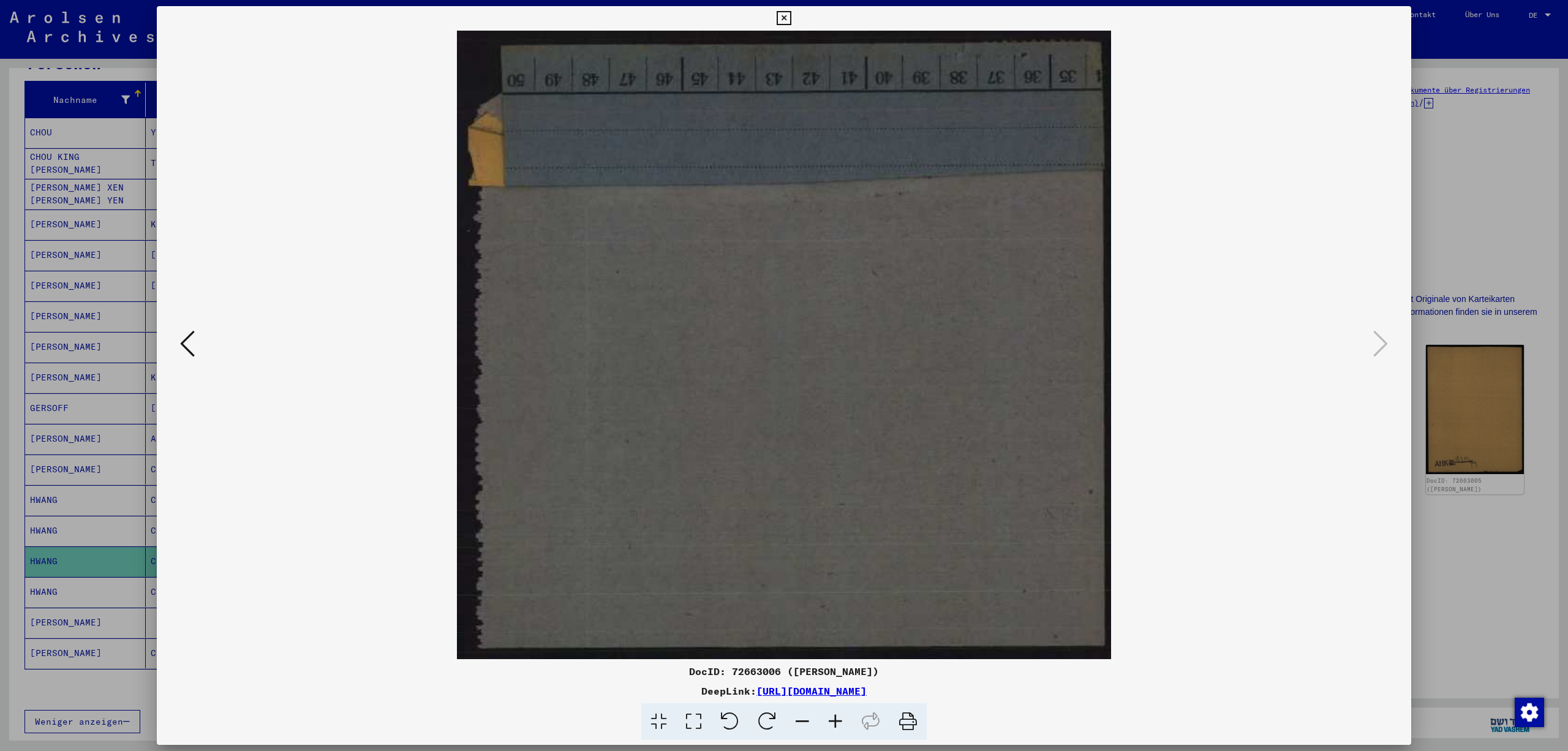
click at [791, 12] on icon at bounding box center [784, 18] width 14 height 15
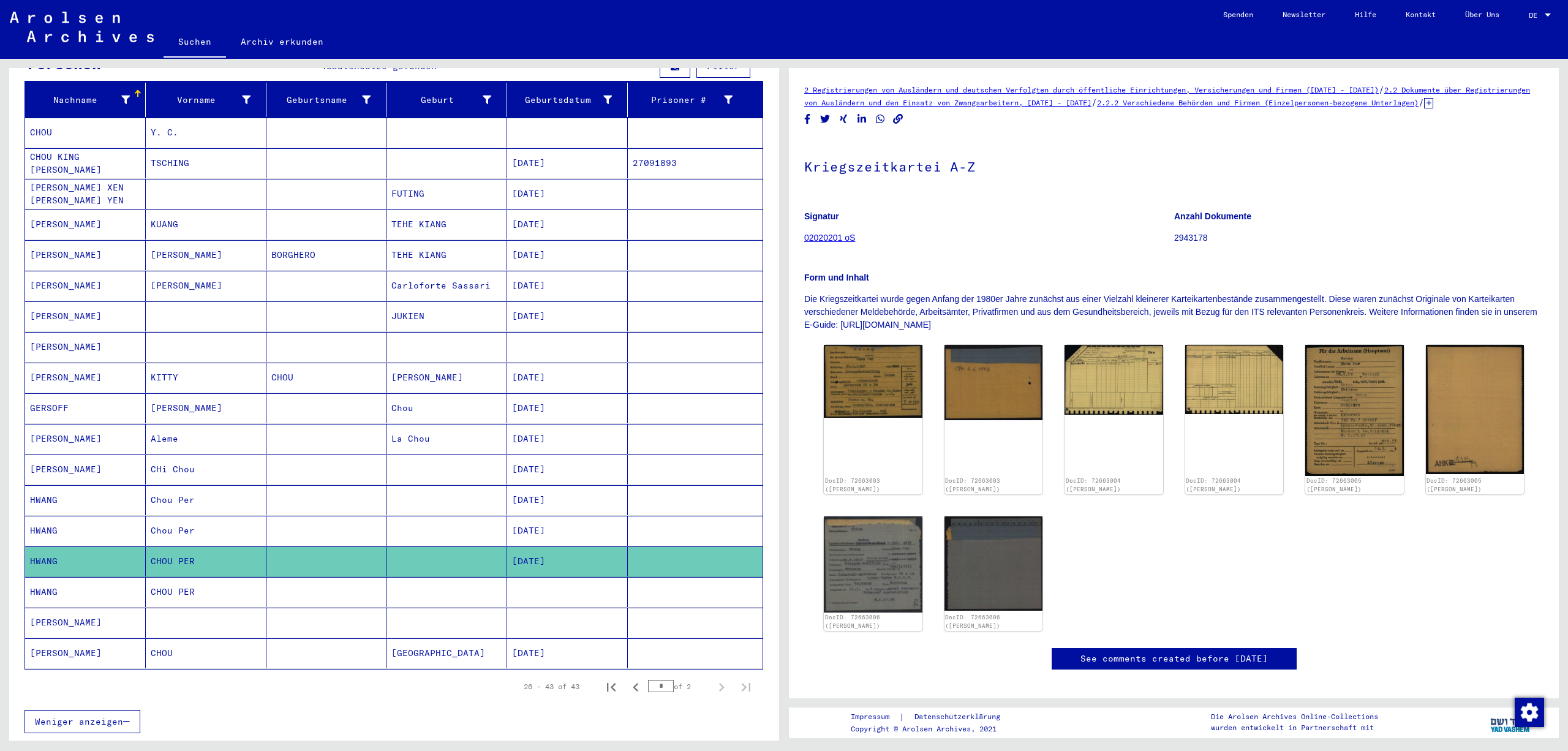
click at [706, 607] on mat-cell at bounding box center [695, 591] width 134 height 30
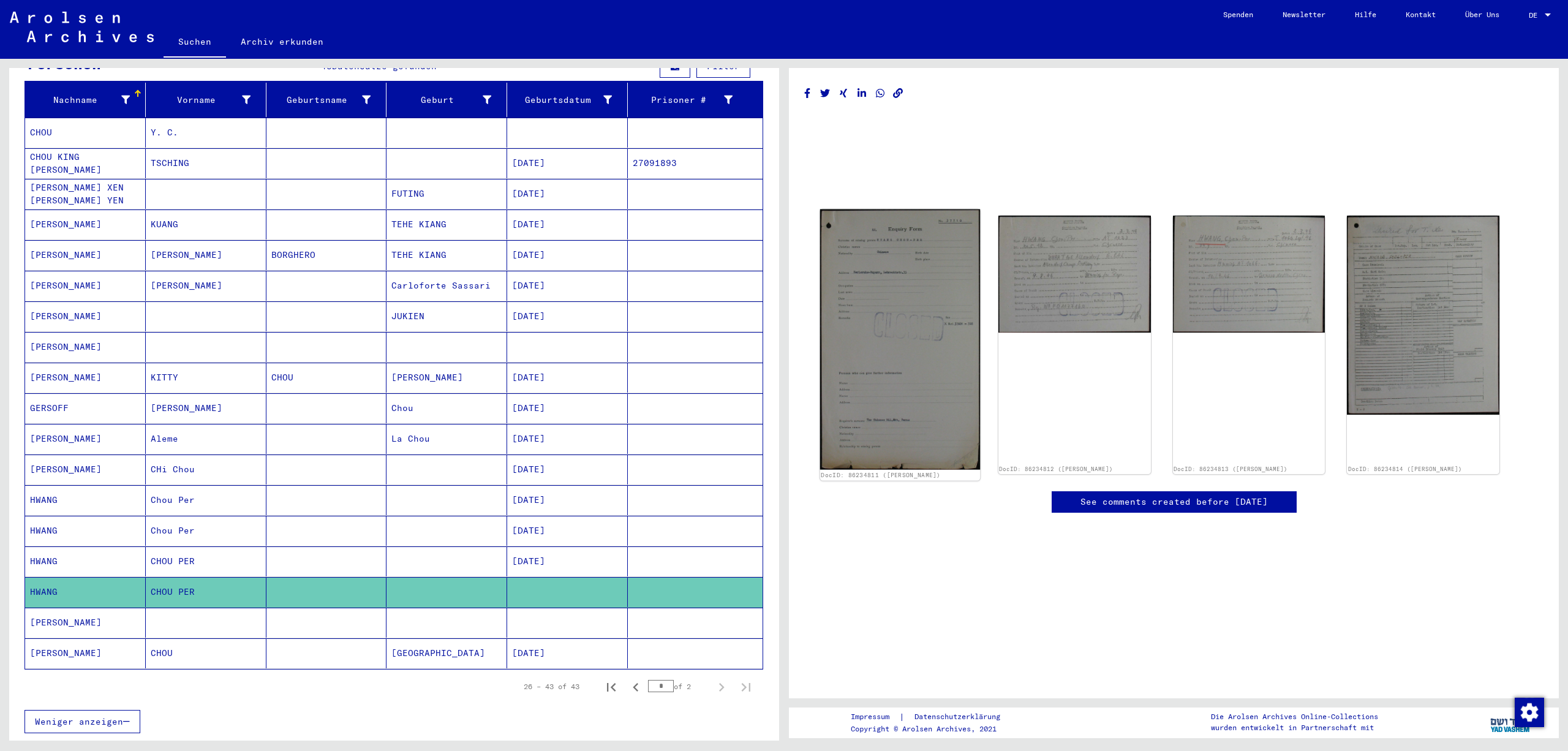
click at [925, 376] on img at bounding box center [900, 340] width 159 height 261
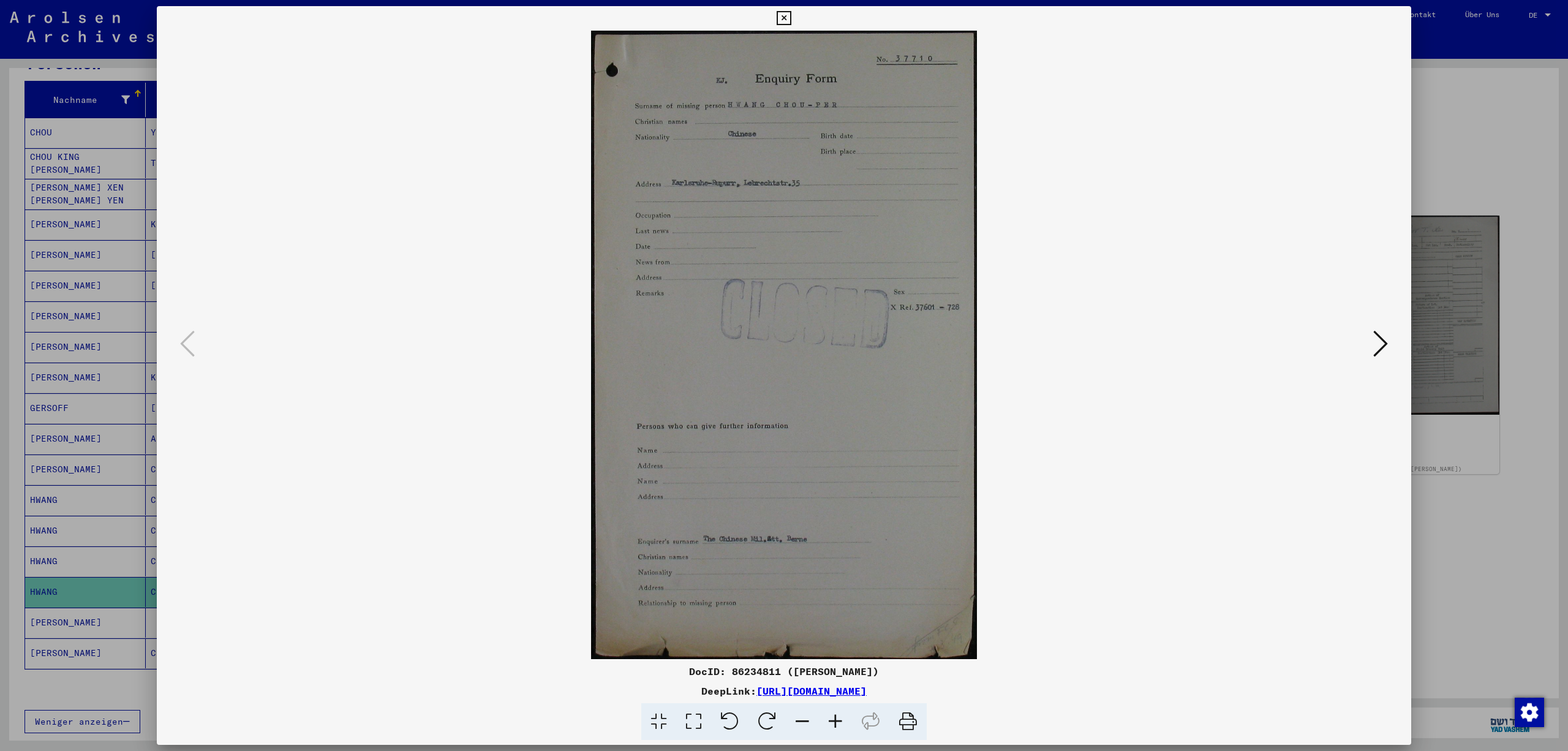
click at [1382, 338] on icon at bounding box center [1380, 344] width 15 height 29
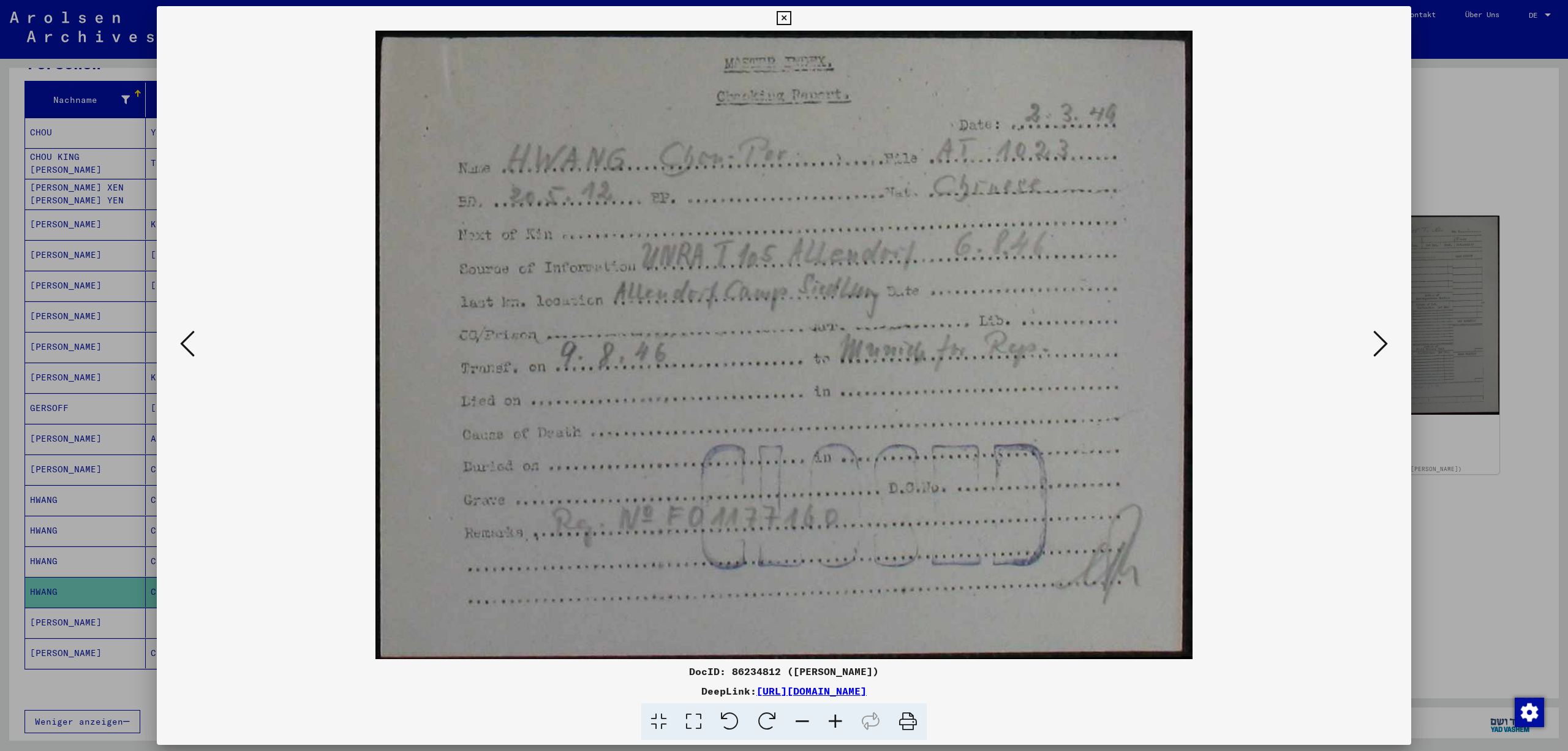
click at [1381, 337] on icon at bounding box center [1380, 344] width 15 height 29
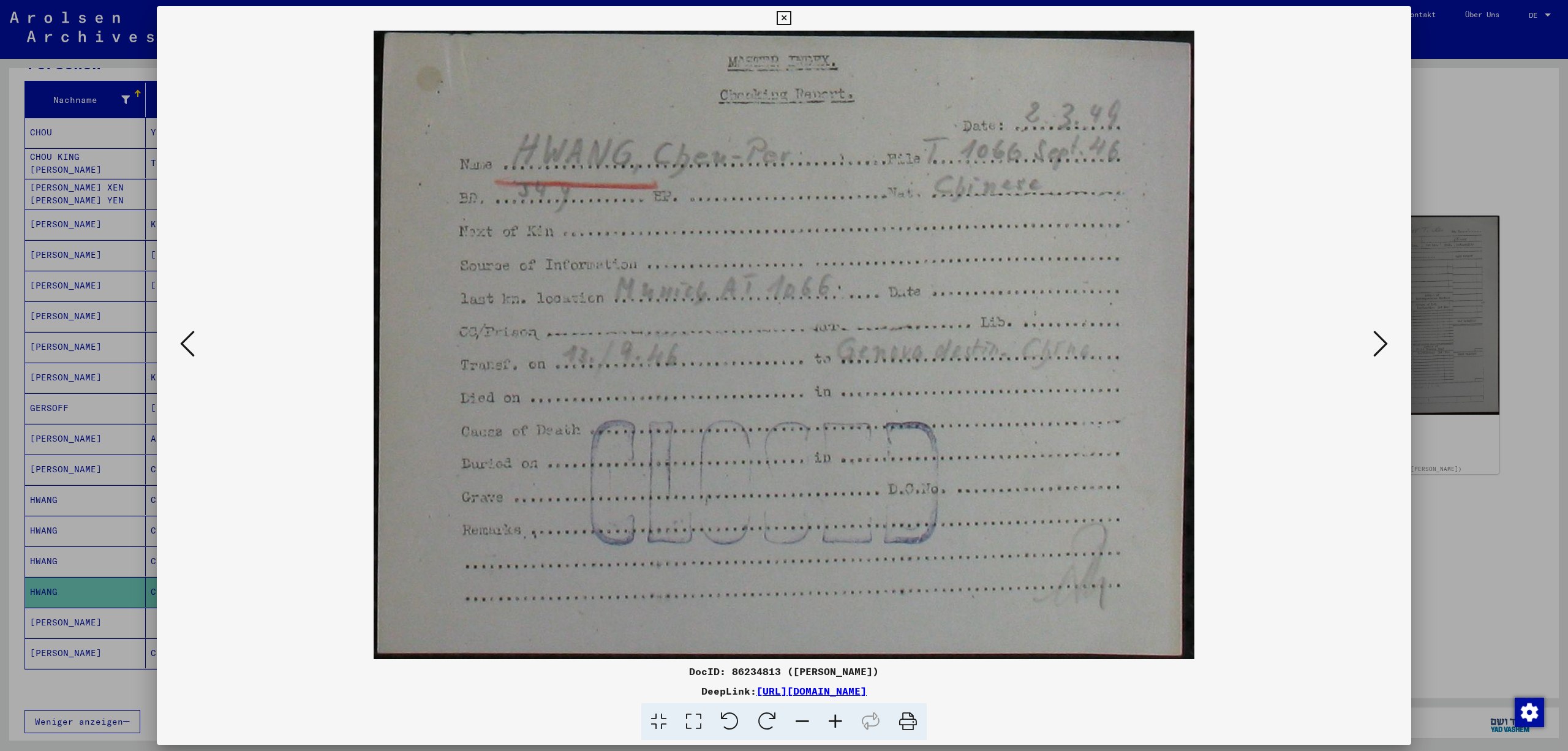
click at [1381, 337] on icon at bounding box center [1380, 344] width 15 height 29
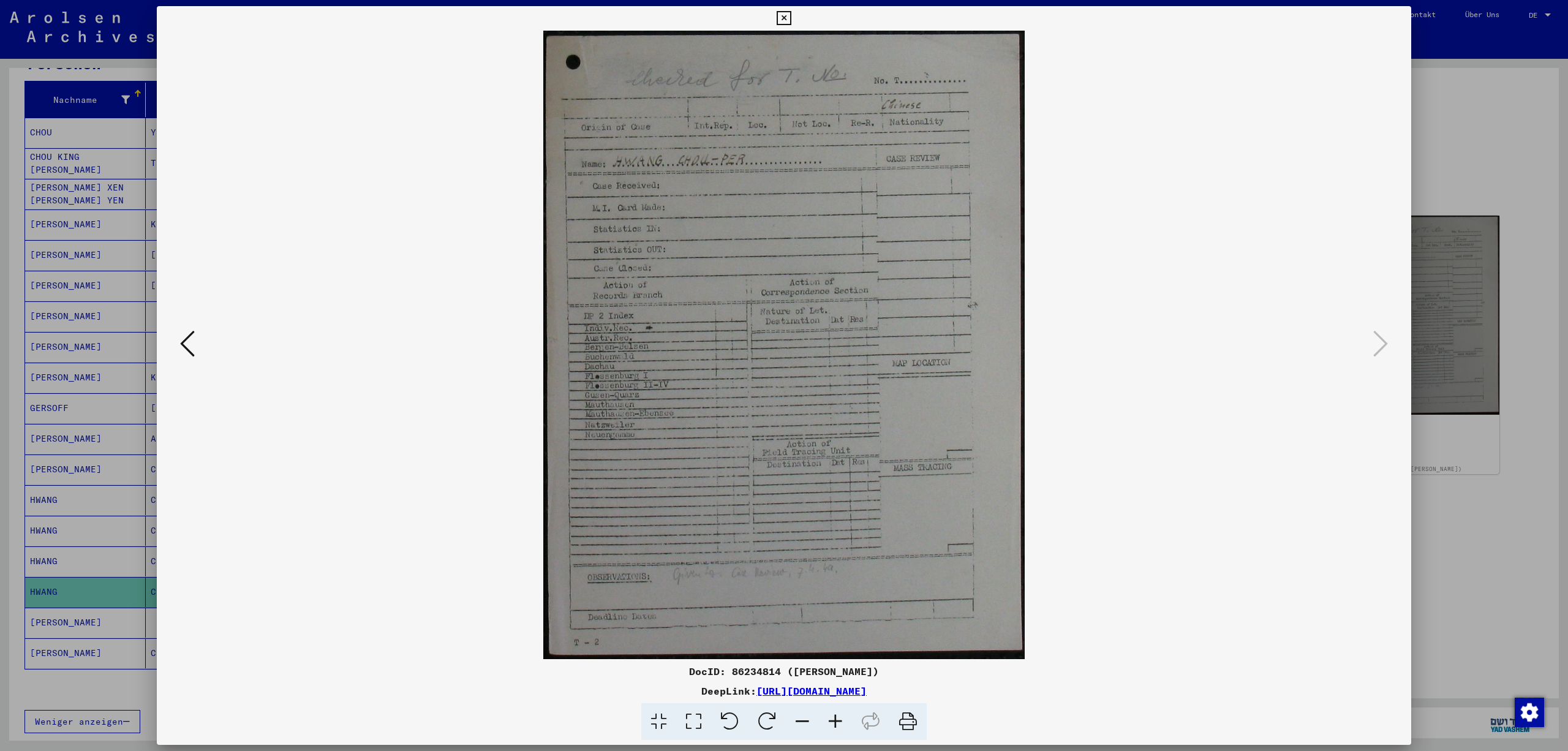
click at [791, 11] on icon at bounding box center [784, 18] width 14 height 15
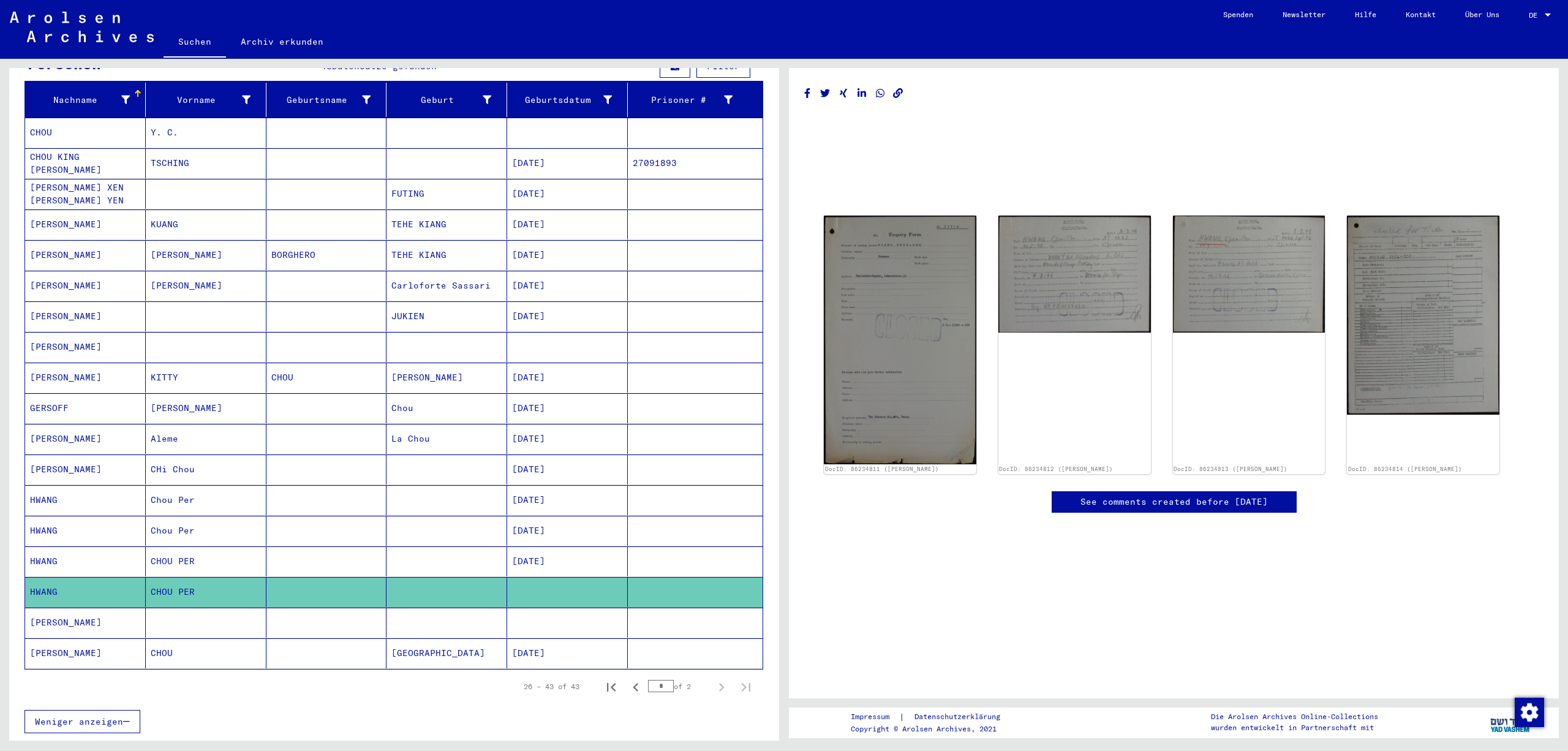
click at [709, 637] on mat-cell at bounding box center [695, 623] width 134 height 30
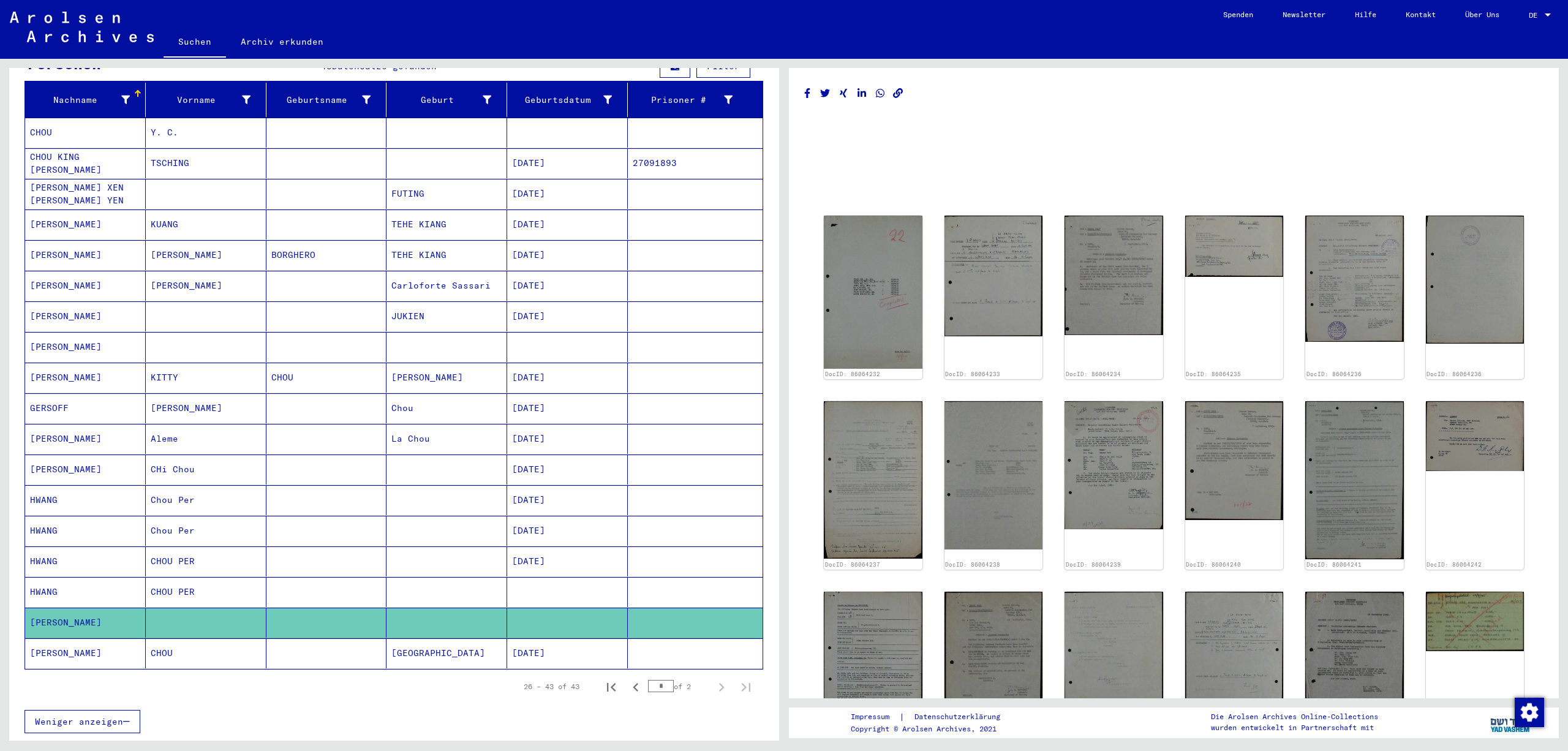
click at [700, 668] on mat-cell at bounding box center [695, 654] width 134 height 30
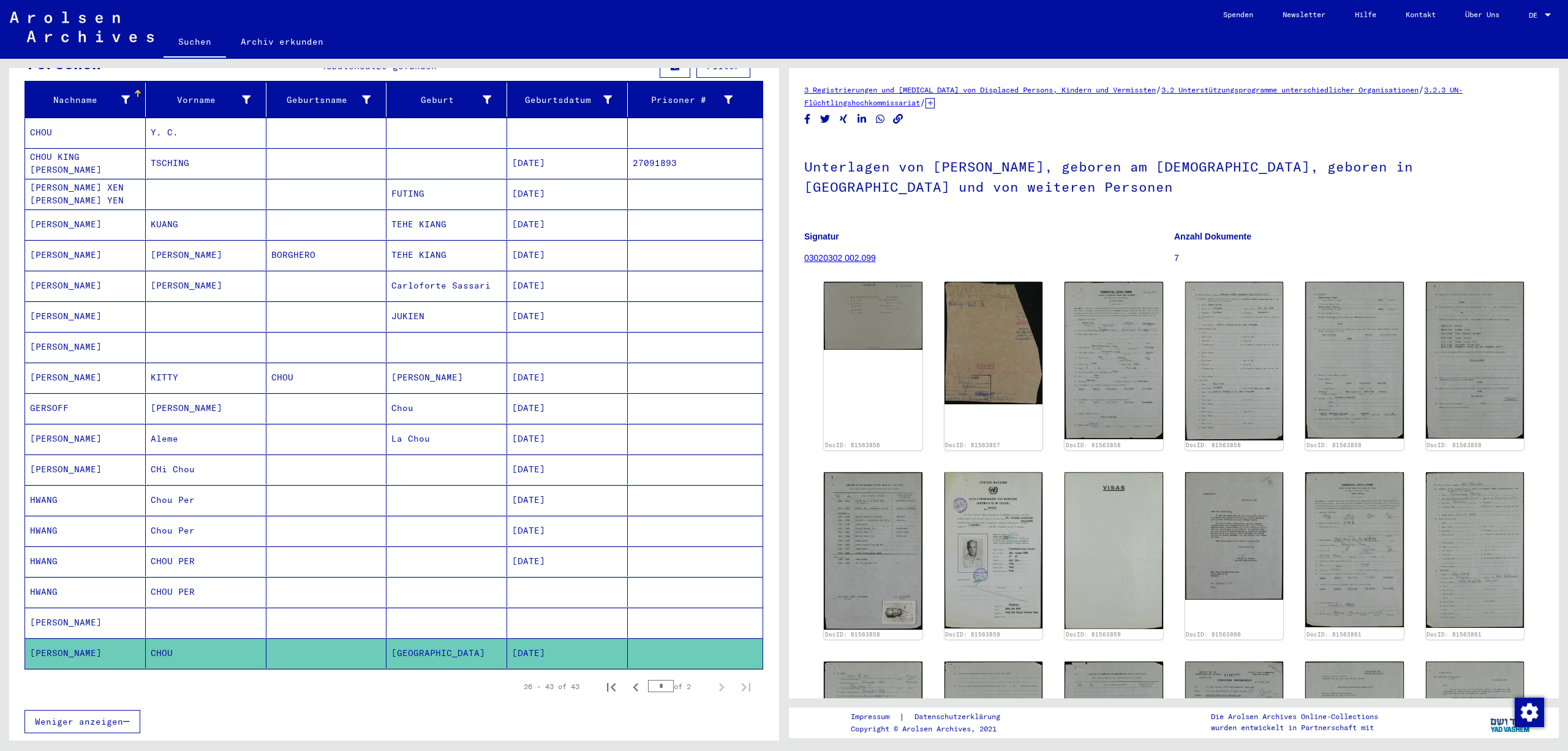
click at [767, 616] on div "Nachname Vorname Geburtsname Geburt‏ Geburtsdatum Prisoner # CHOU Y. C. [PERSON…" at bounding box center [394, 416] width 770 height 667
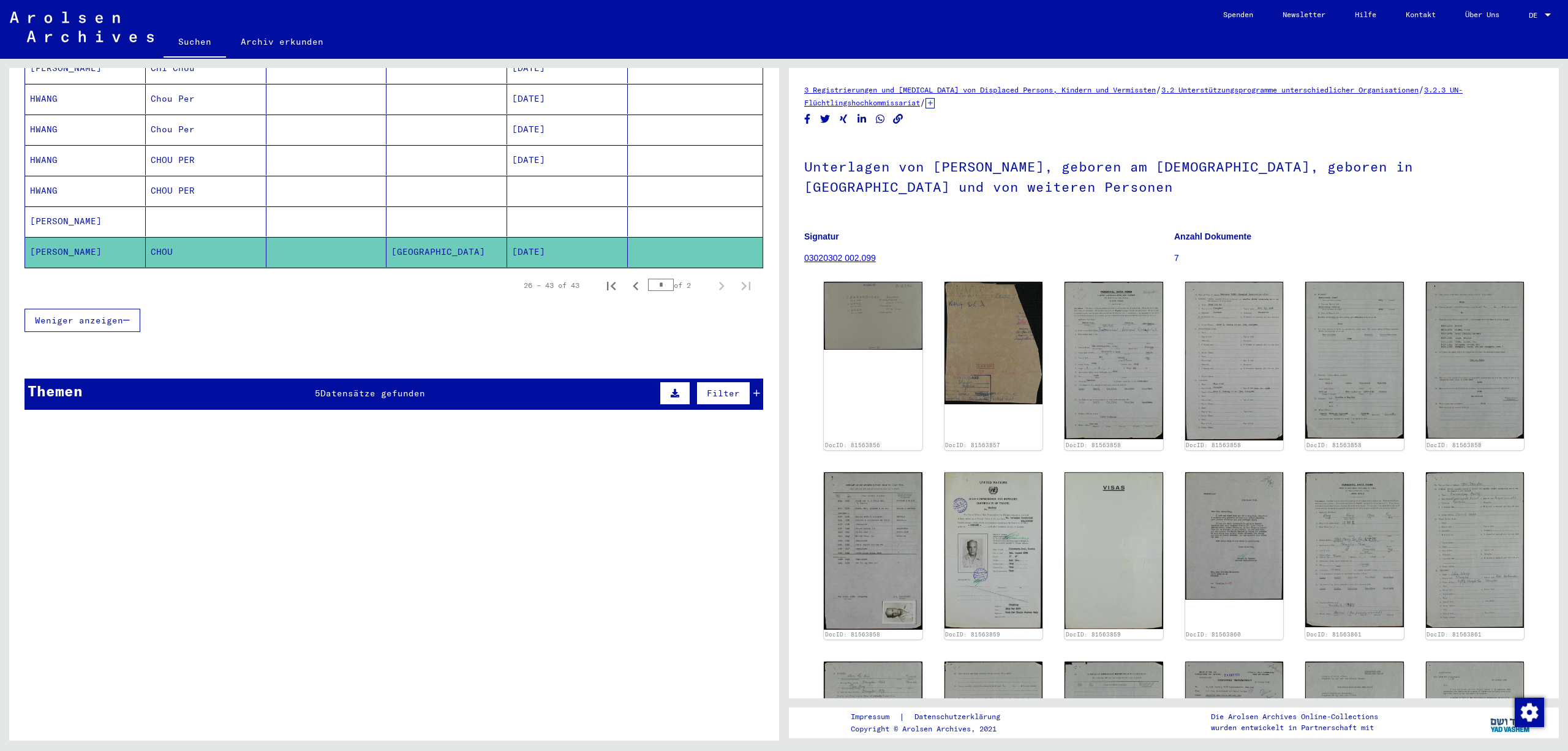
scroll to position [629, 0]
click at [759, 389] on icon at bounding box center [757, 393] width 7 height 9
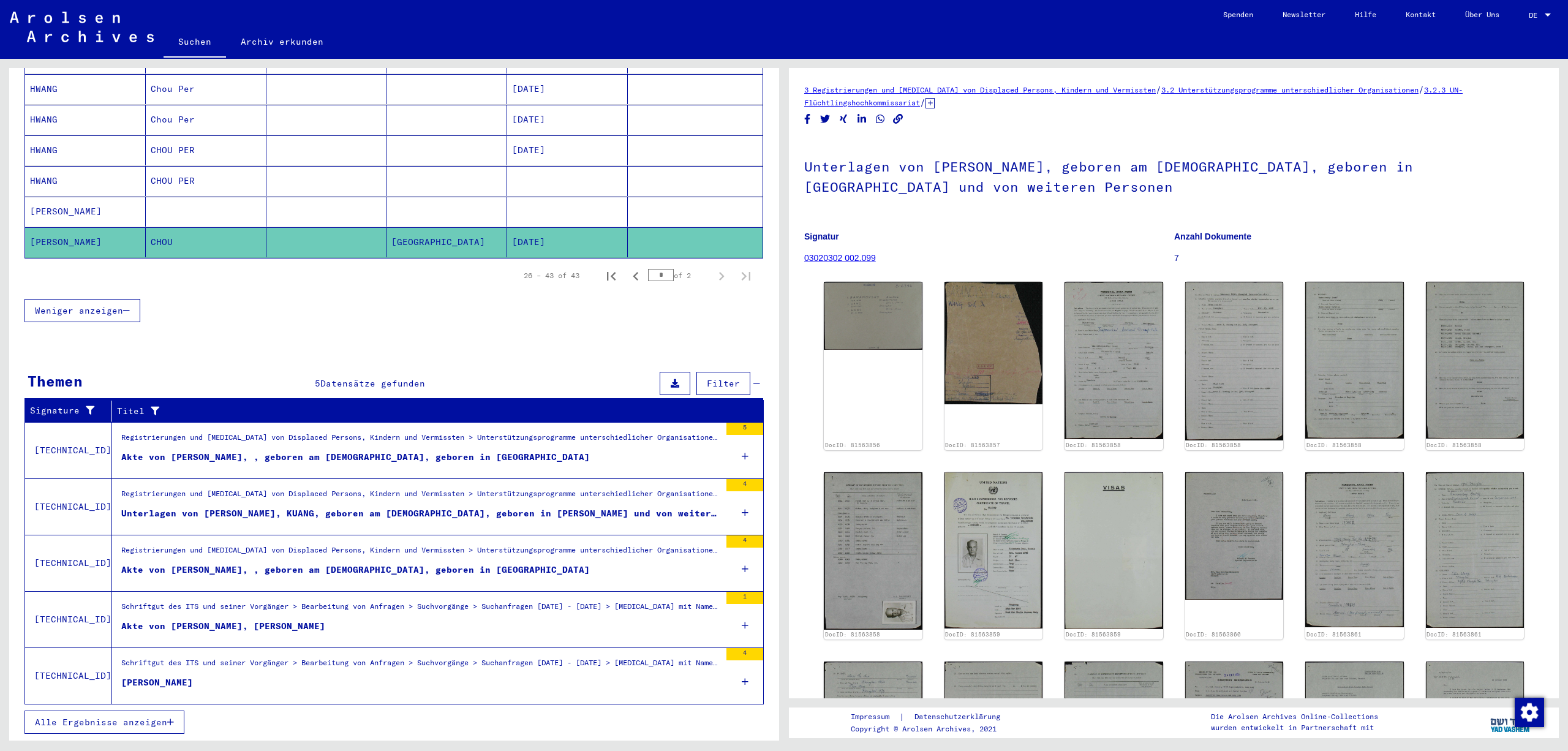
click at [566, 620] on figure "Akte von [PERSON_NAME], [PERSON_NAME]" at bounding box center [421, 629] width 599 height 18
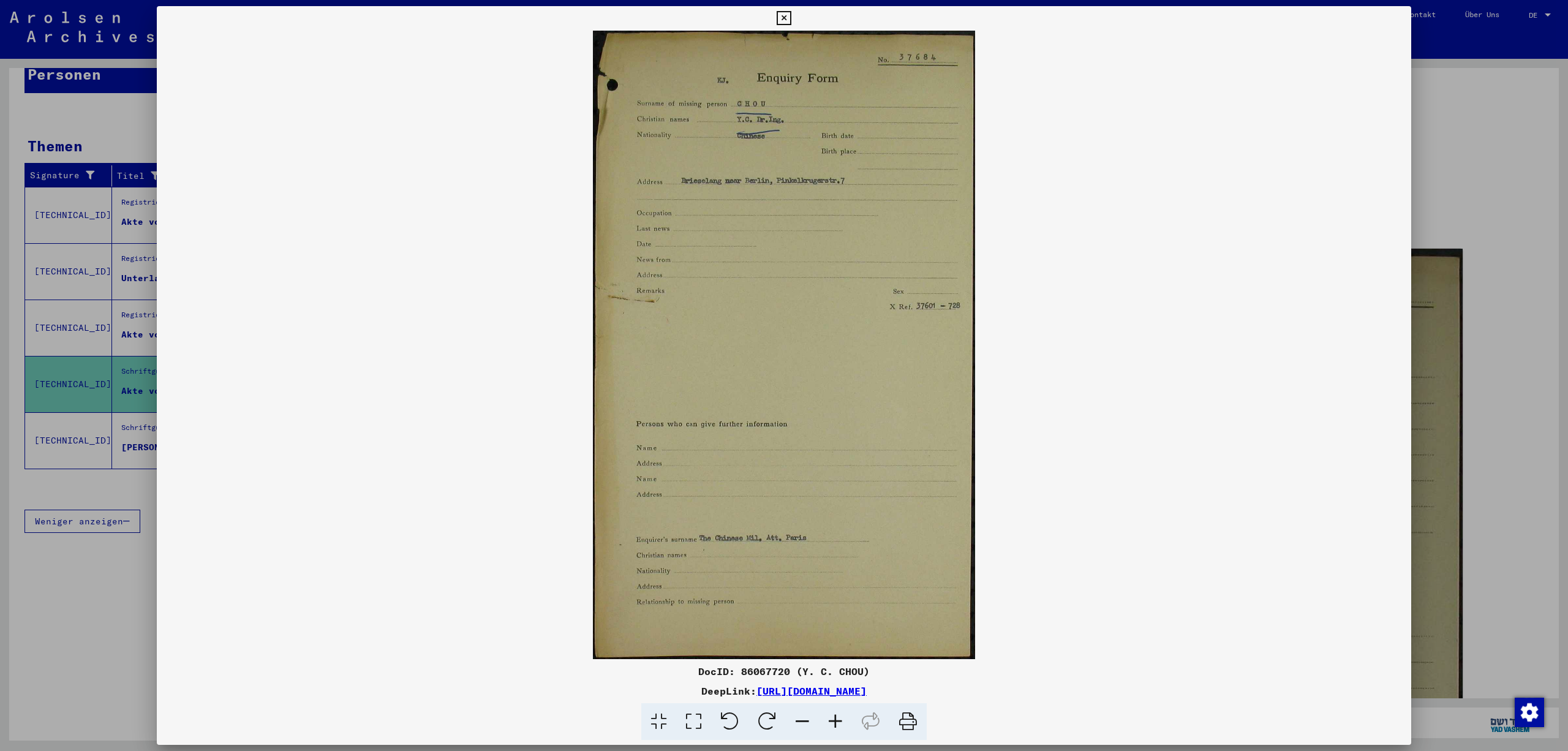
click at [848, 722] on icon at bounding box center [835, 722] width 33 height 37
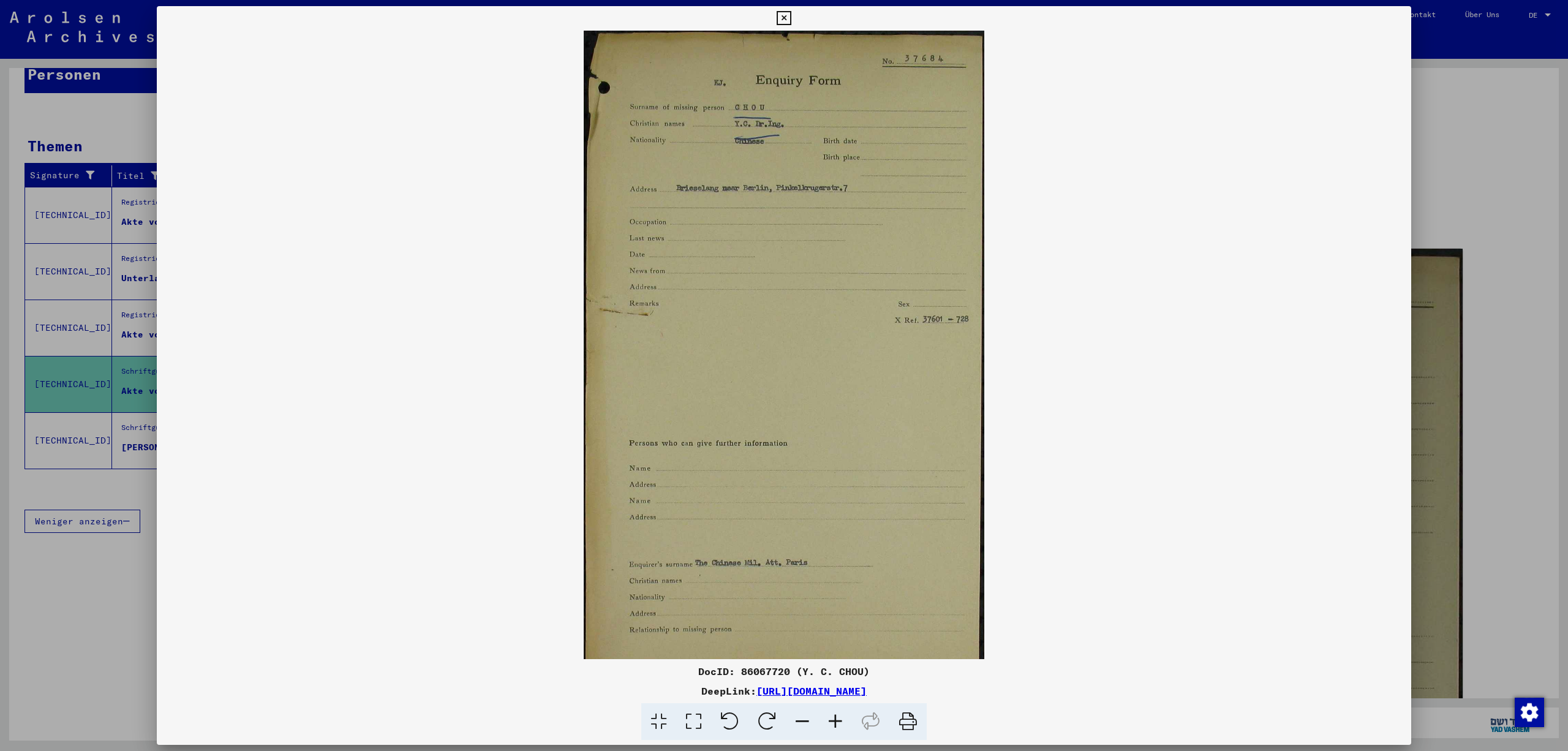
click at [848, 722] on icon at bounding box center [835, 722] width 33 height 37
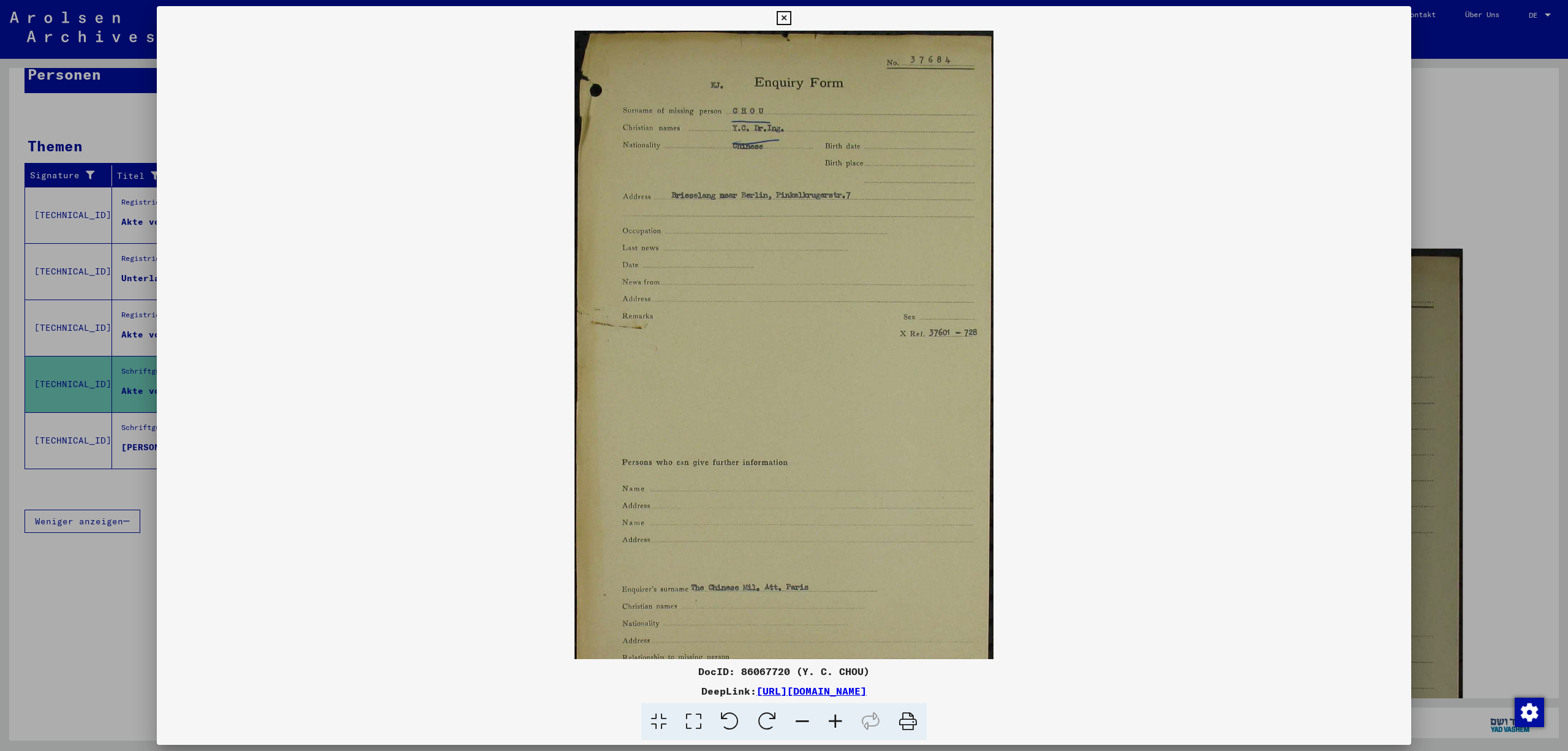
click at [848, 722] on icon at bounding box center [835, 722] width 33 height 37
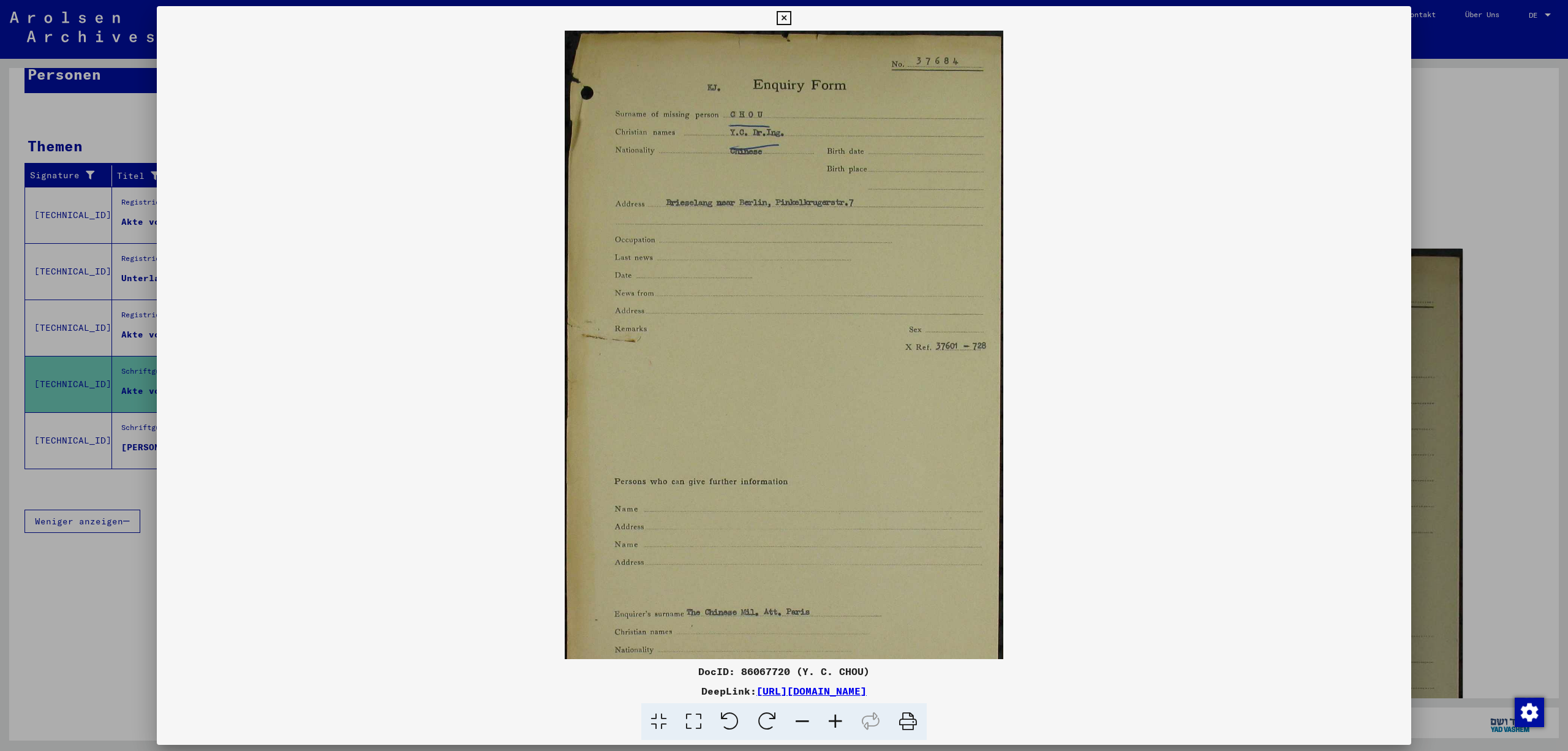
click at [848, 722] on icon at bounding box center [835, 722] width 33 height 37
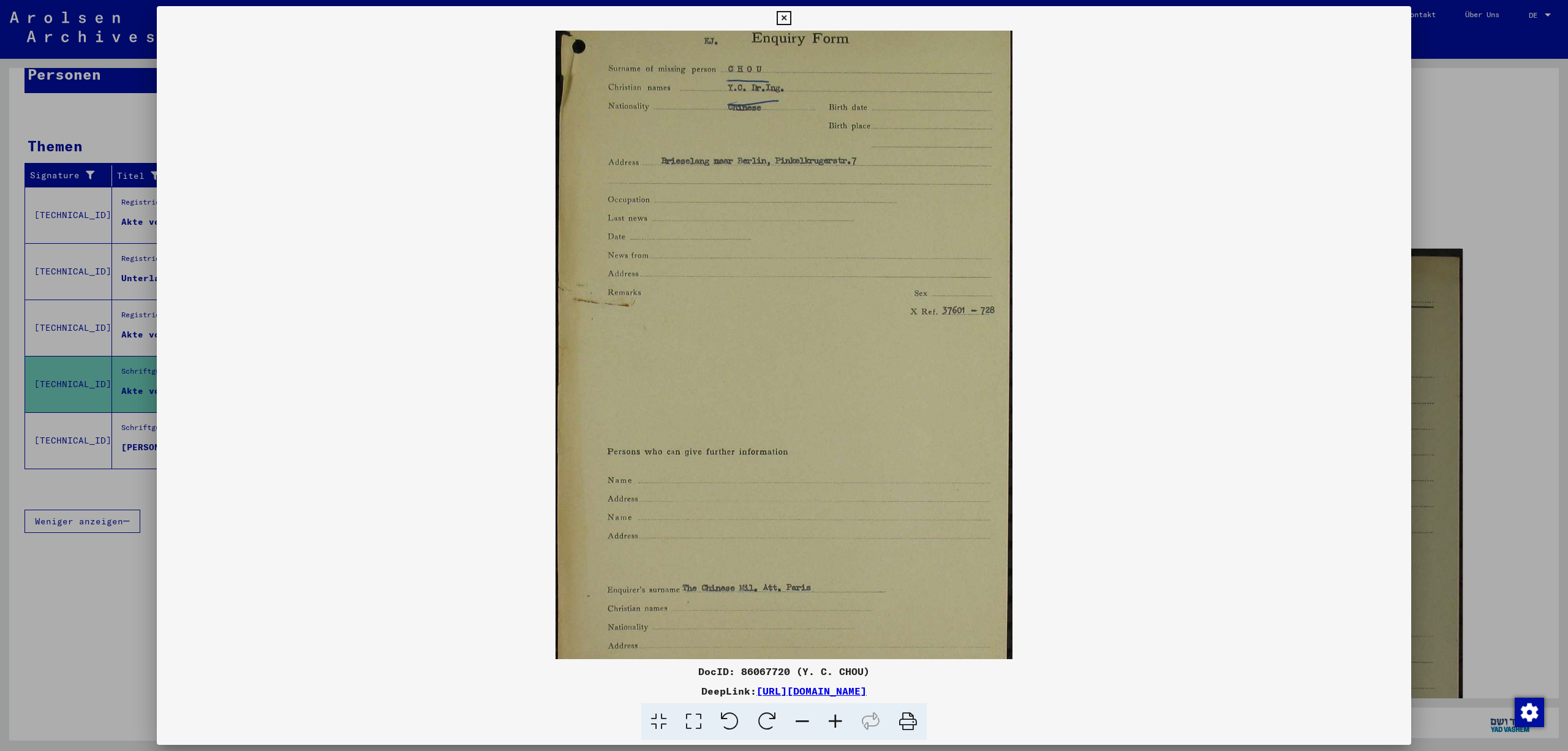
scroll to position [122, 0]
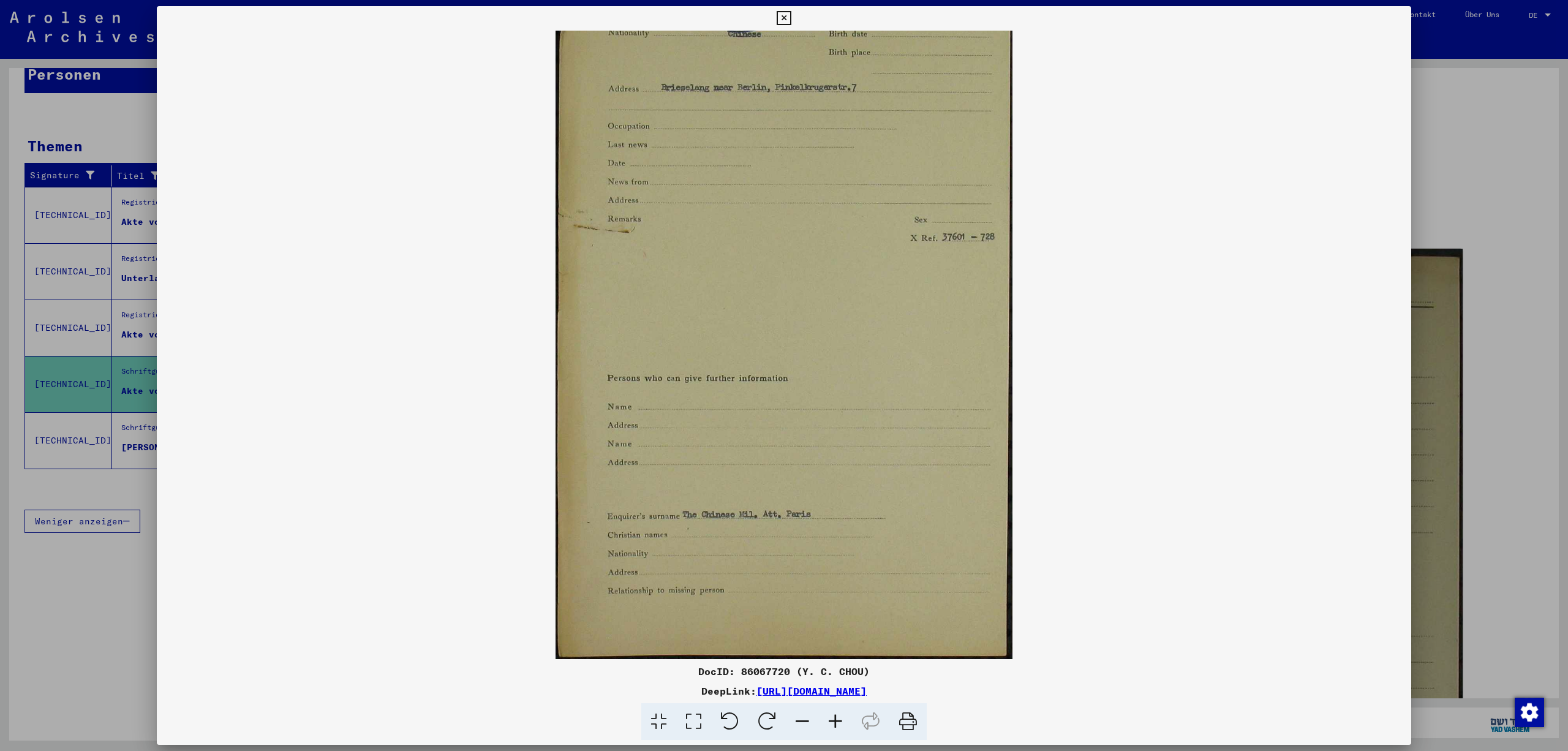
drag, startPoint x: 890, startPoint y: 582, endPoint x: 913, endPoint y: 291, distance: 291.9
click at [887, 392] on img at bounding box center [784, 283] width 457 height 751
click at [791, 17] on icon at bounding box center [784, 18] width 14 height 15
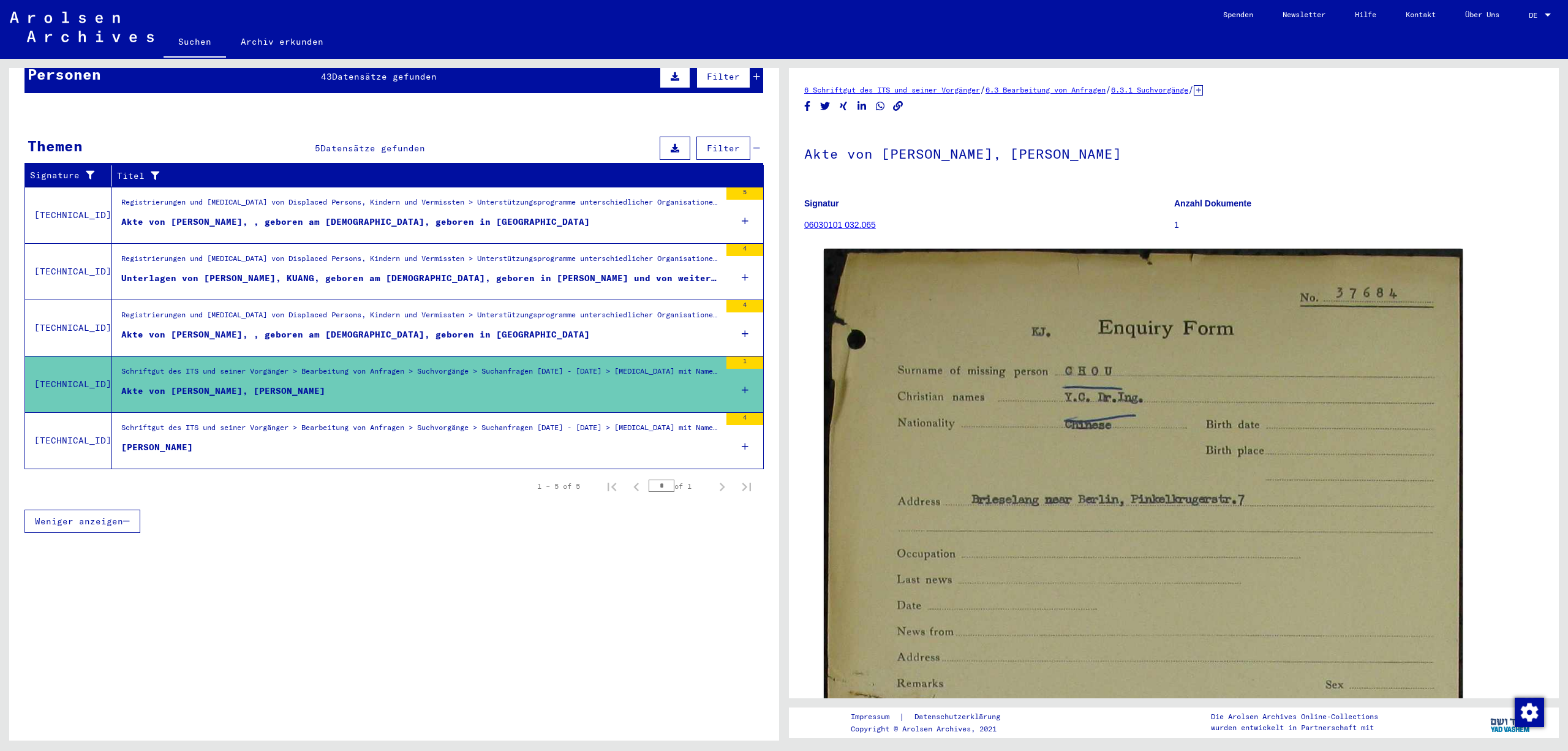
click at [666, 440] on div "Schriftgut des ITS und seiner Vorgänger > Bearbeitung von Anfragen > Suchvorgän…" at bounding box center [421, 431] width 599 height 17
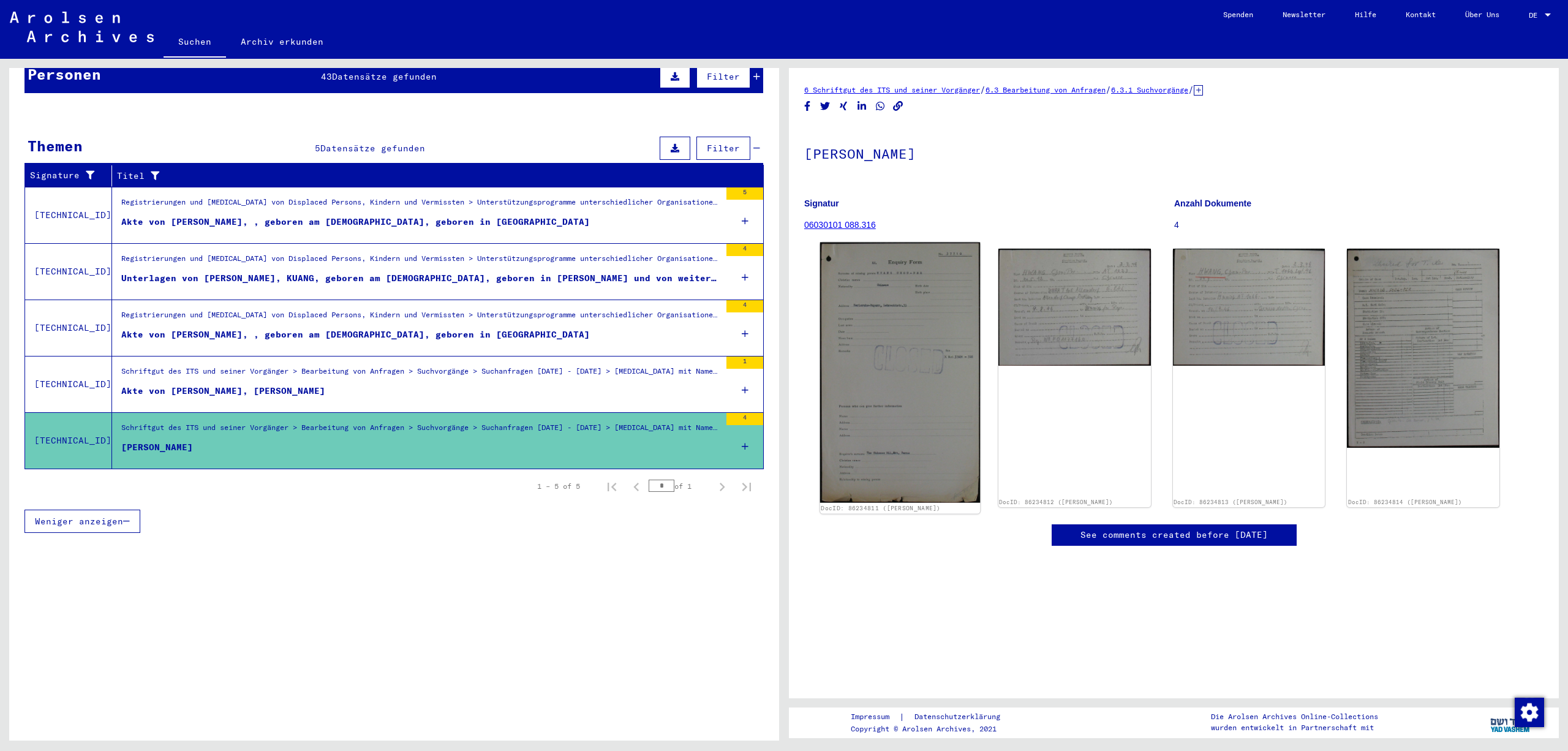
click at [937, 372] on img at bounding box center [900, 372] width 159 height 261
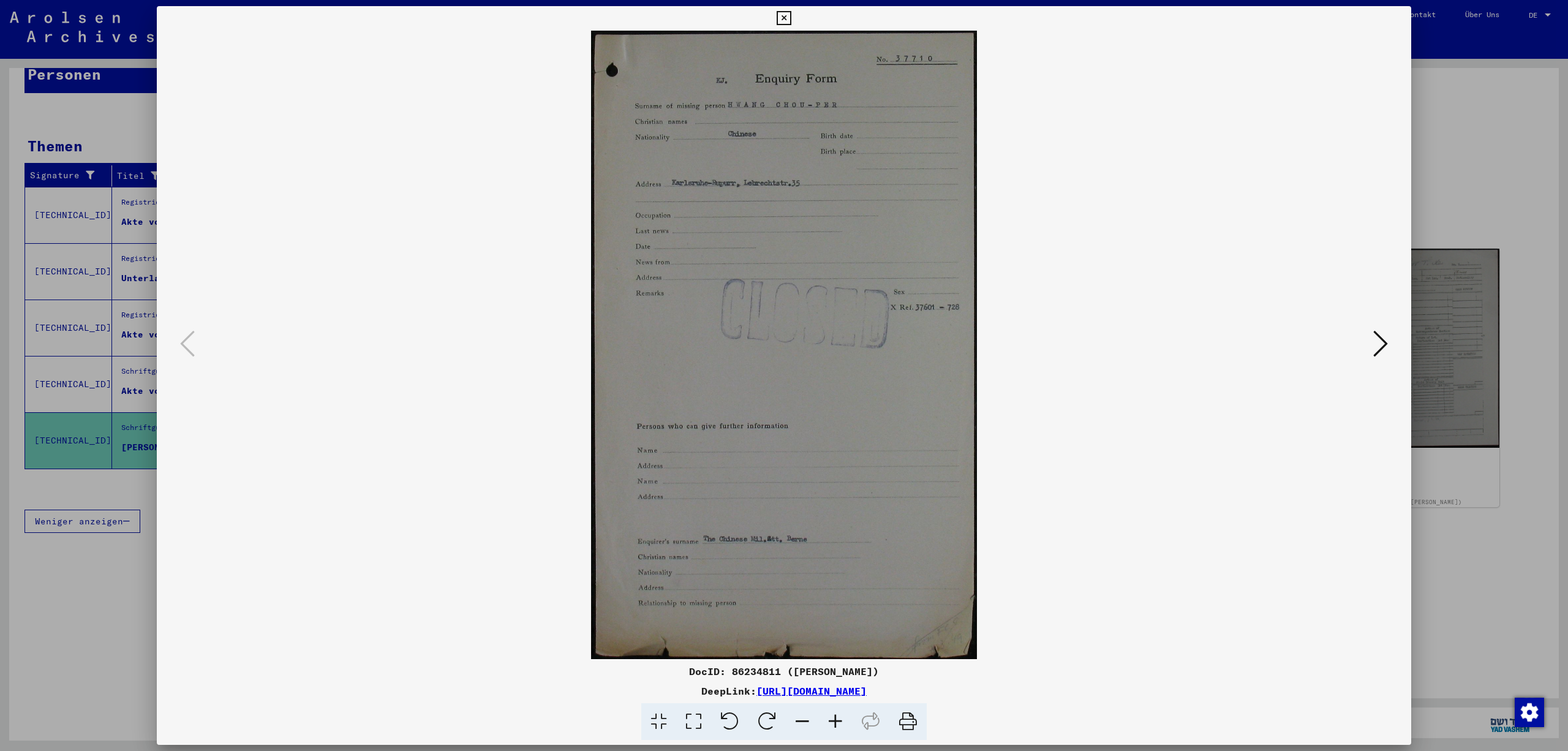
click at [840, 713] on icon at bounding box center [835, 722] width 33 height 37
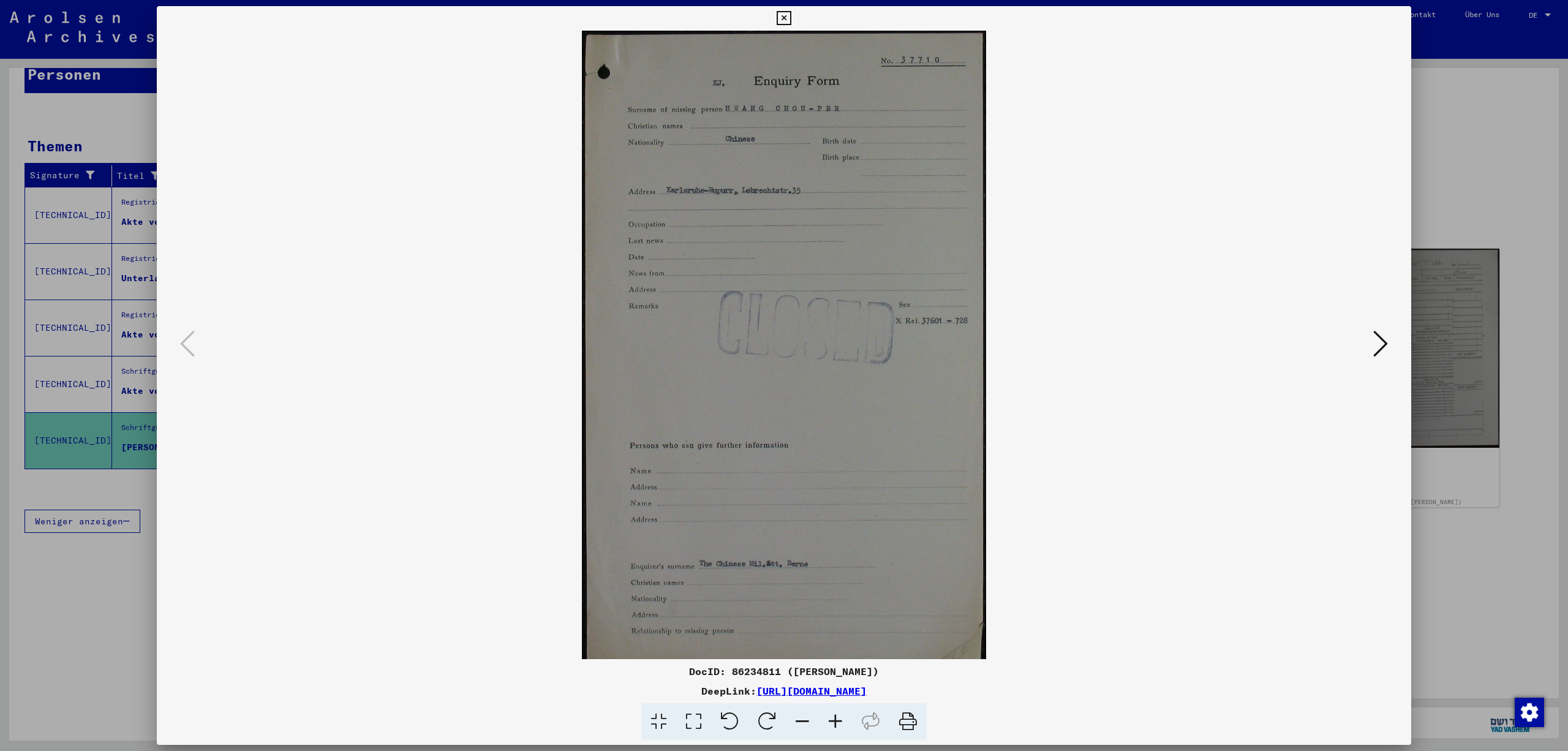
click at [840, 713] on icon at bounding box center [835, 722] width 33 height 37
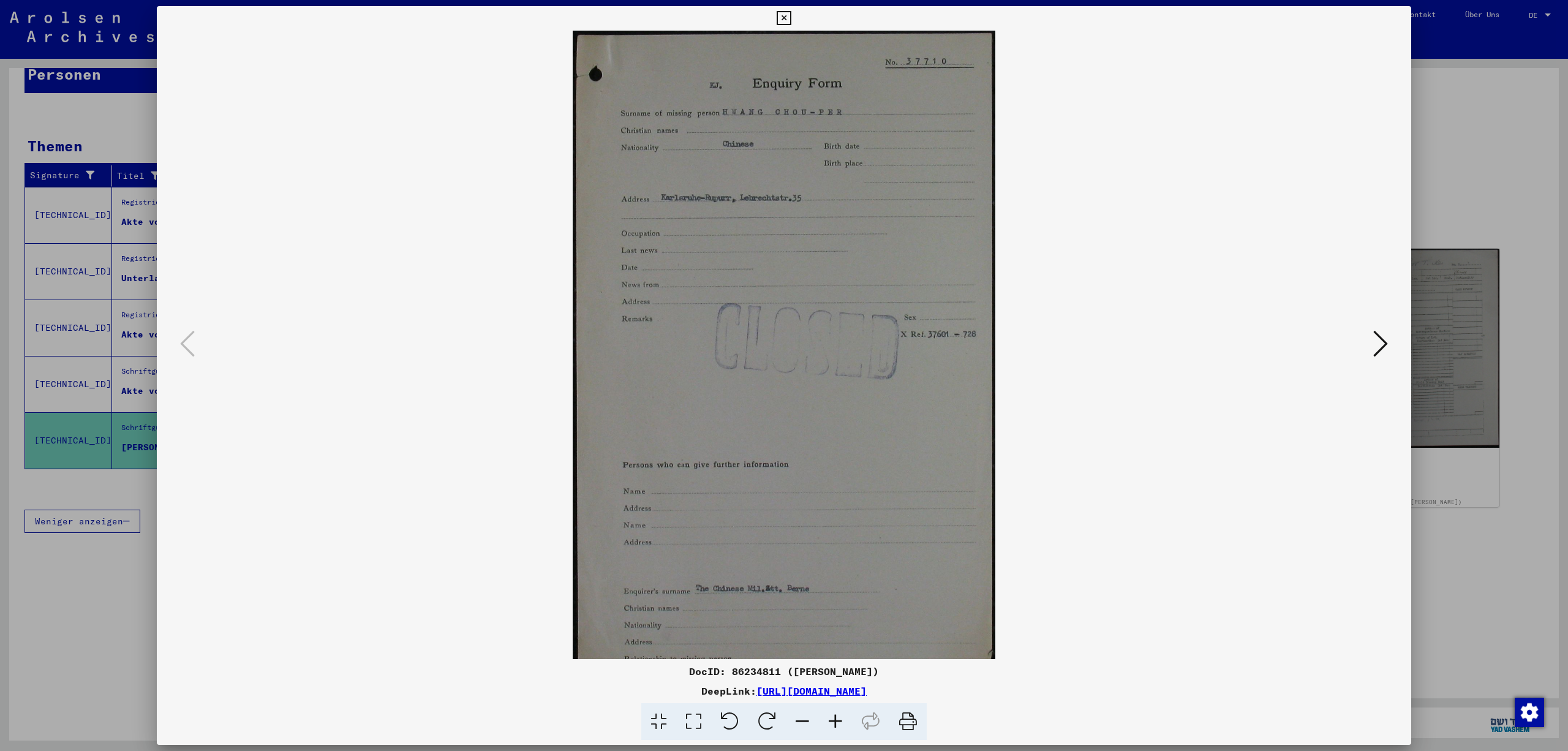
click at [840, 713] on icon at bounding box center [835, 722] width 33 height 37
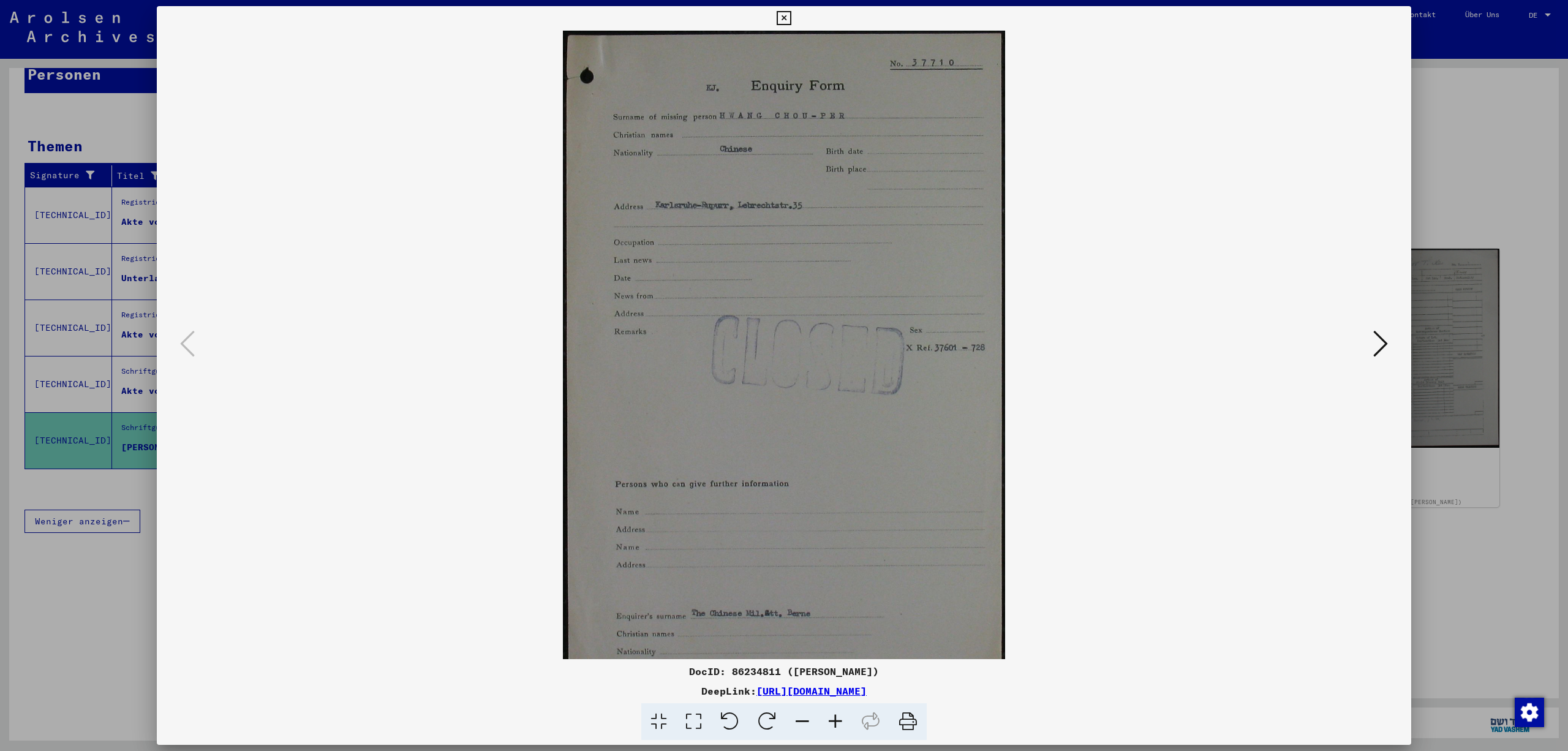
click at [840, 713] on icon at bounding box center [835, 722] width 33 height 37
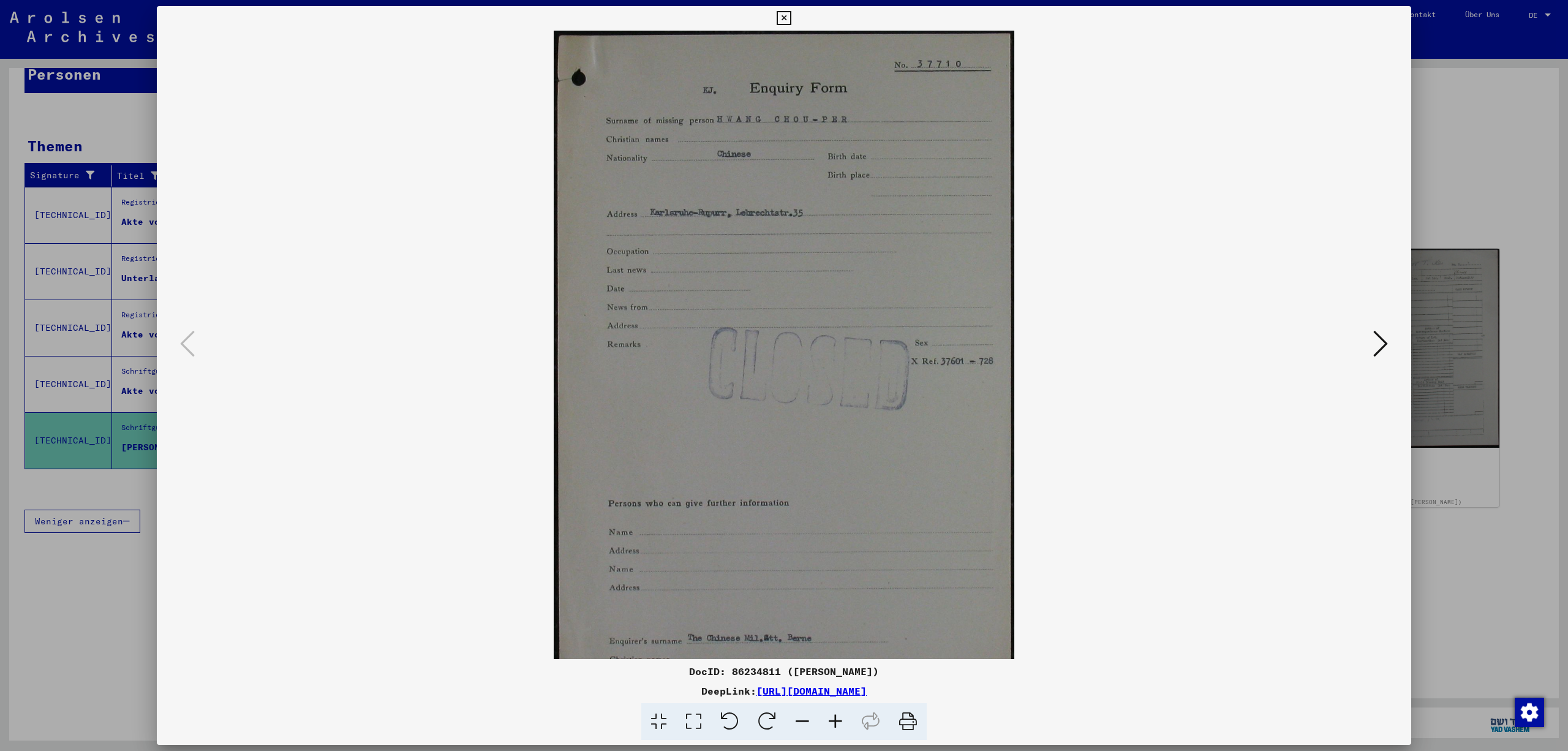
click at [1376, 341] on icon at bounding box center [1380, 344] width 15 height 29
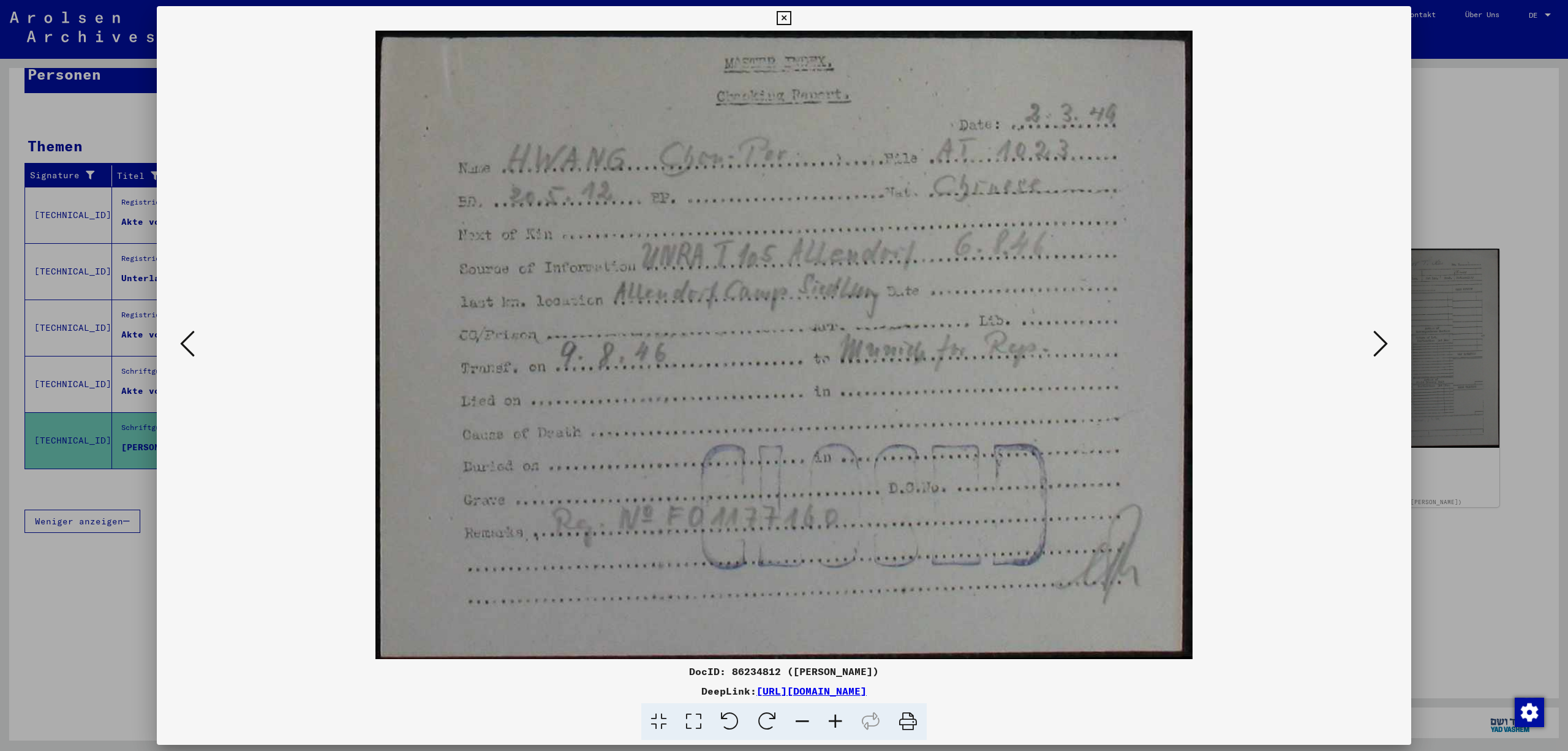
click at [1376, 341] on icon at bounding box center [1380, 344] width 15 height 29
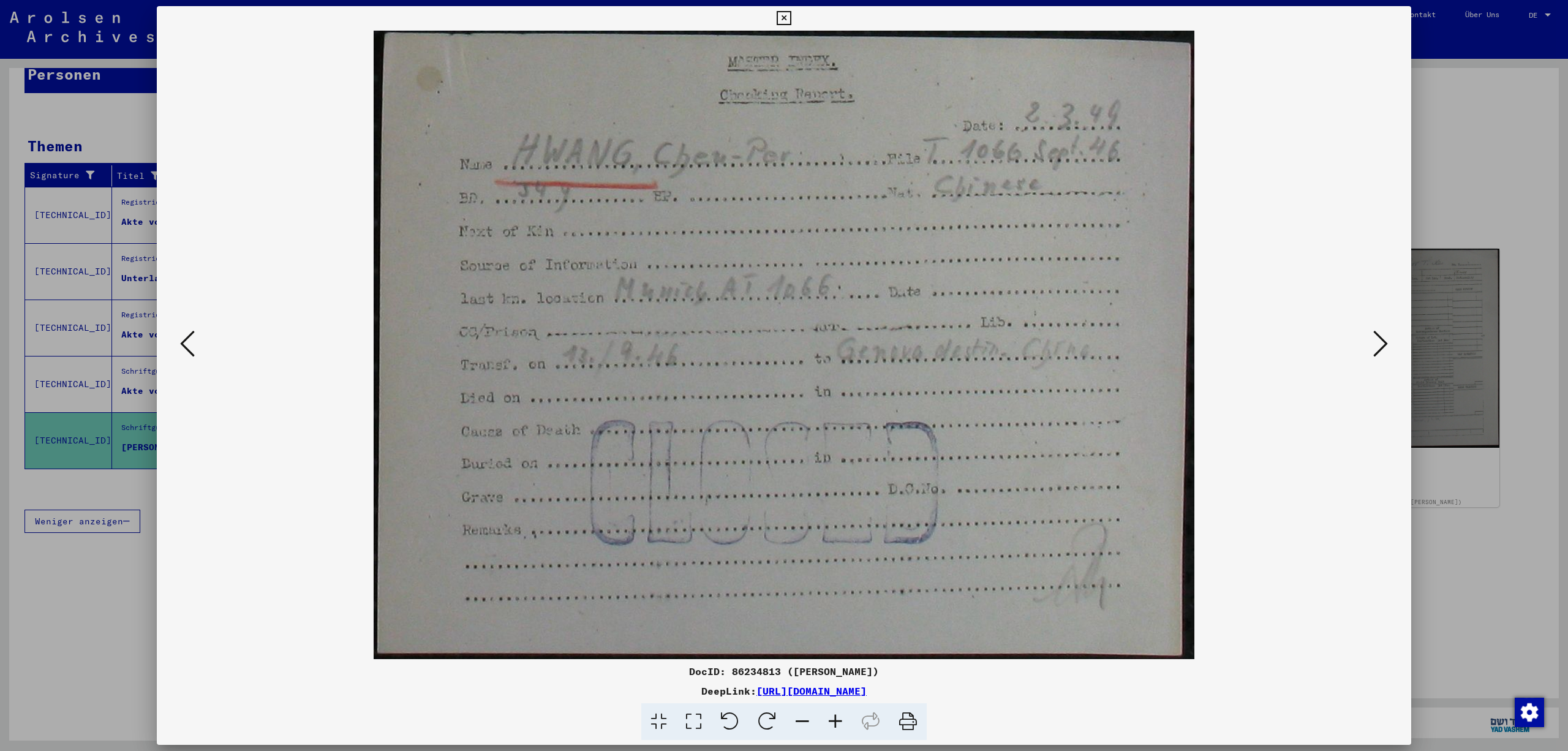
click at [1376, 341] on icon at bounding box center [1380, 344] width 15 height 29
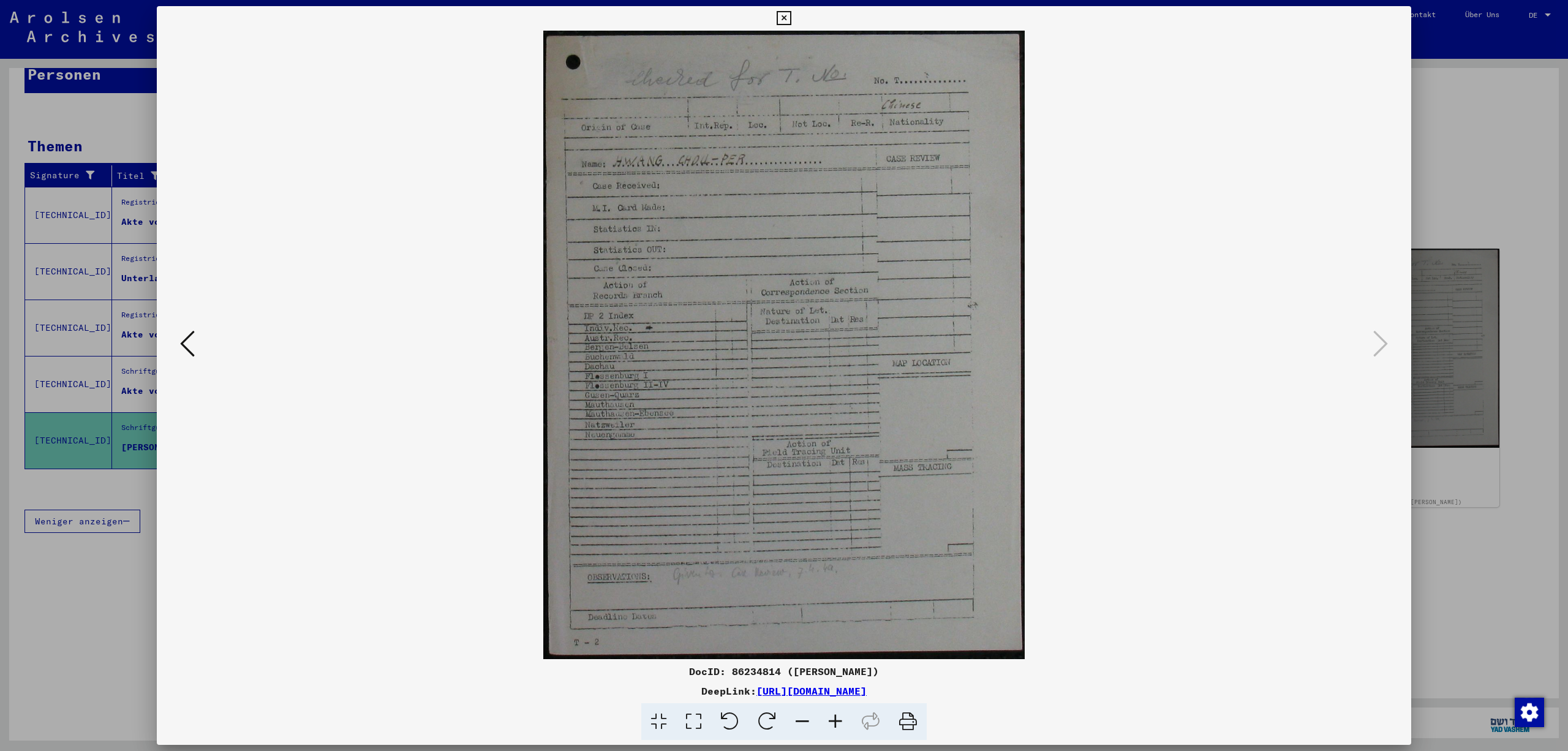
click at [791, 11] on icon at bounding box center [784, 18] width 14 height 15
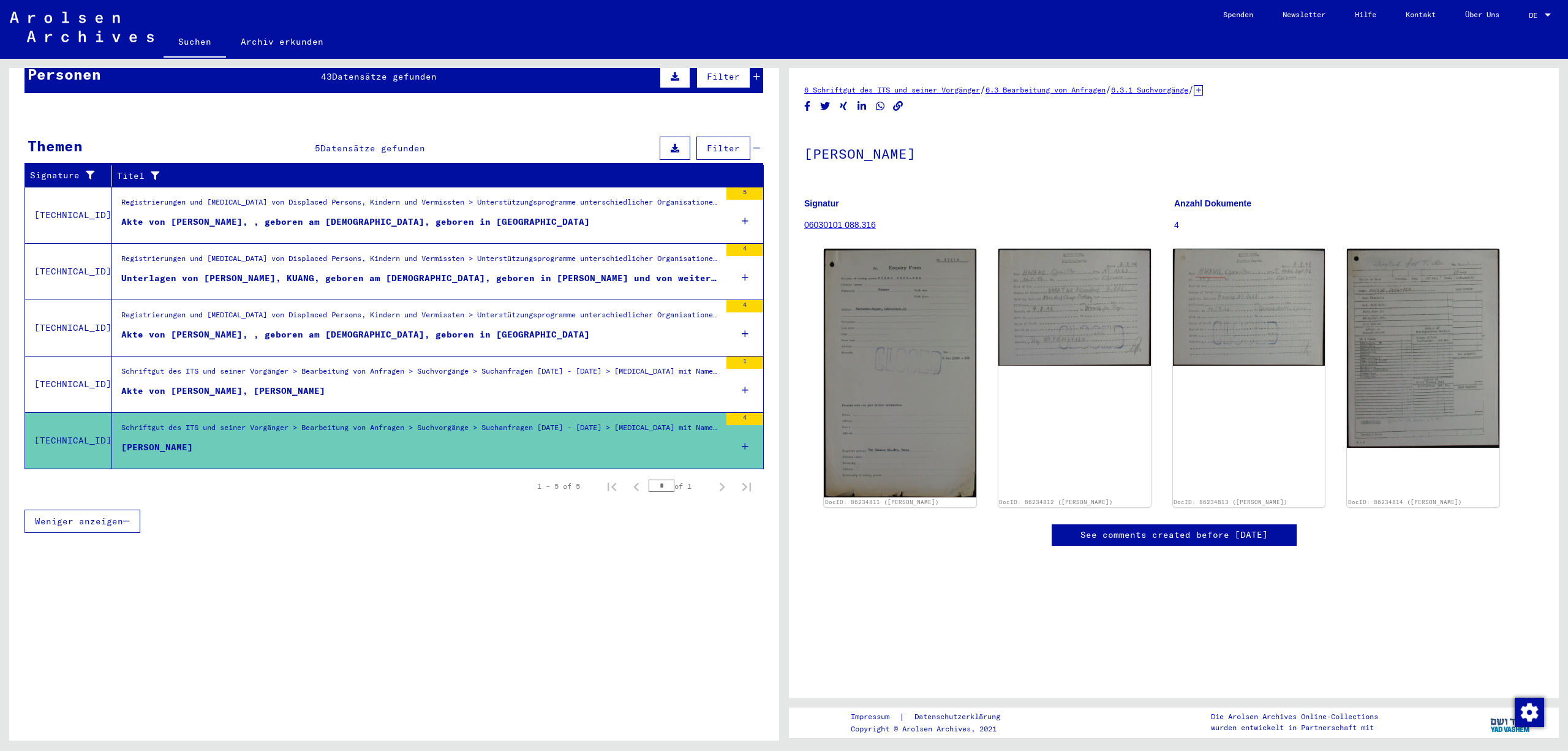
click at [753, 97] on mat-header-cell "Prisoner #" at bounding box center [695, 110] width 134 height 34
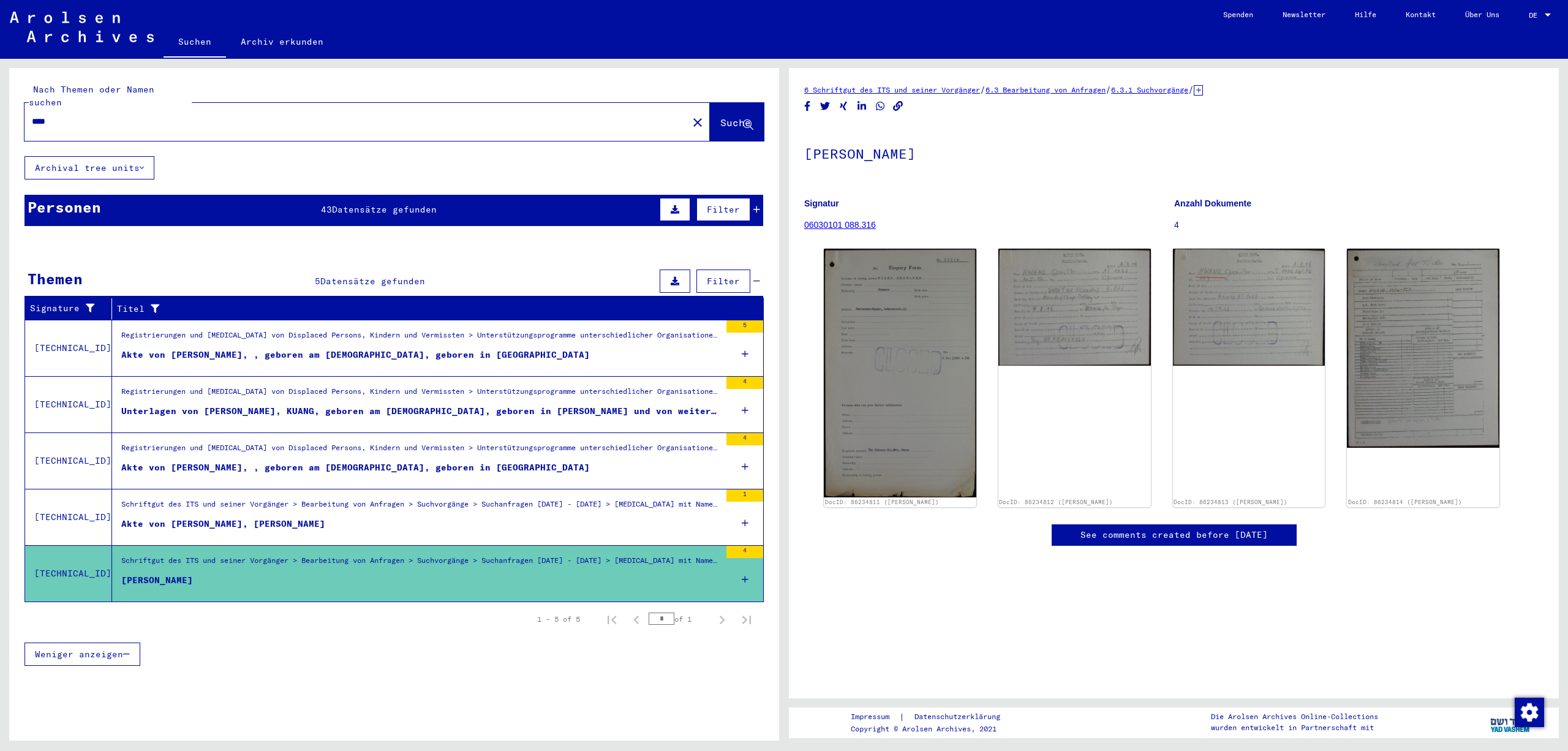
click at [765, 154] on div "Nach Themen oder Namen suchen **** close Suche" at bounding box center [394, 112] width 770 height 88
click at [200, 47] on link "Suchen" at bounding box center [195, 42] width 62 height 32
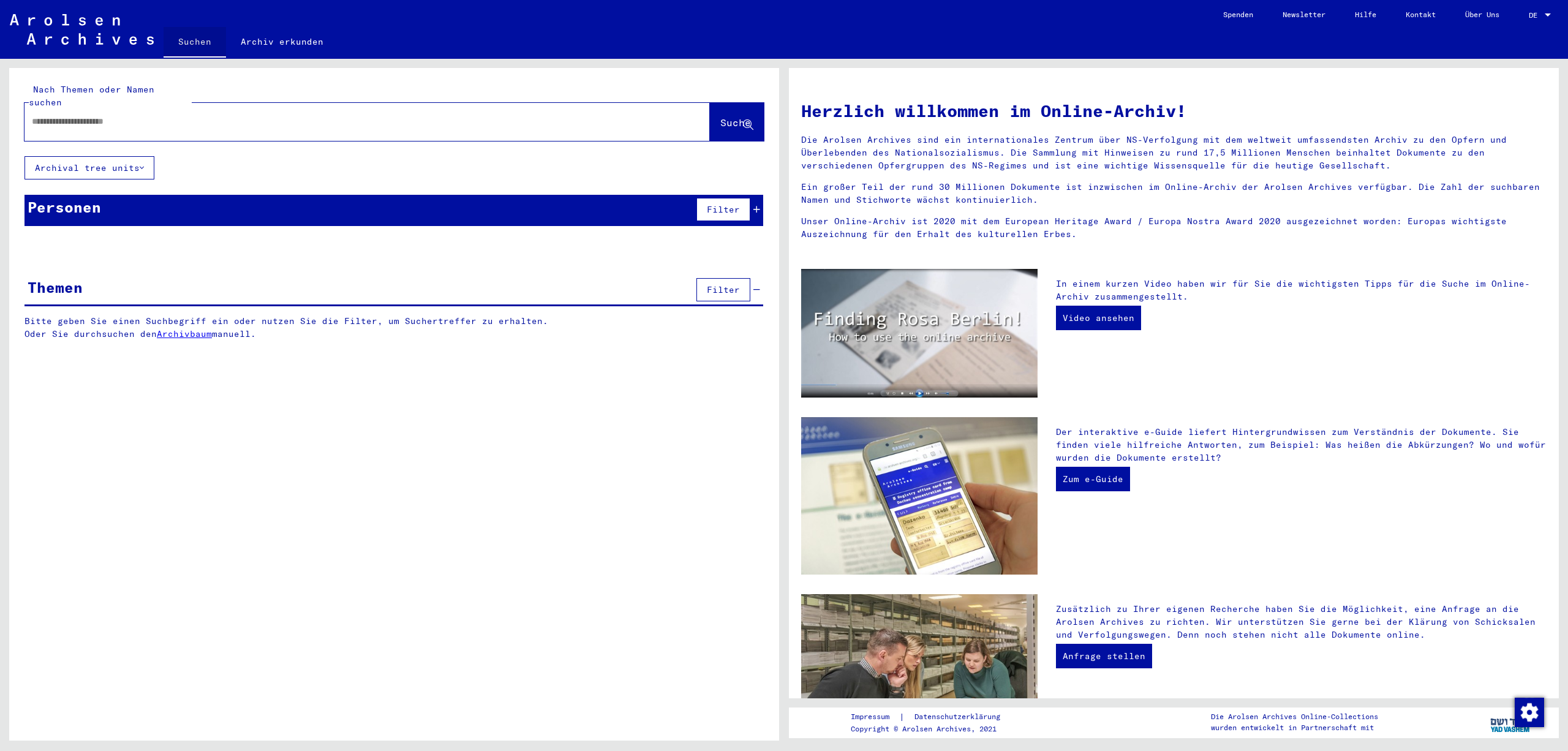
click at [203, 47] on link "Suchen" at bounding box center [195, 42] width 62 height 32
click at [1052, 28] on mat-toolbar "Suchen Archiv erkunden Detailfragen/-infos zu den Dokumenten? Stelle hier einen…" at bounding box center [784, 29] width 1568 height 59
click at [78, 21] on img at bounding box center [81, 29] width 144 height 31
